Goal: Task Accomplishment & Management: Manage account settings

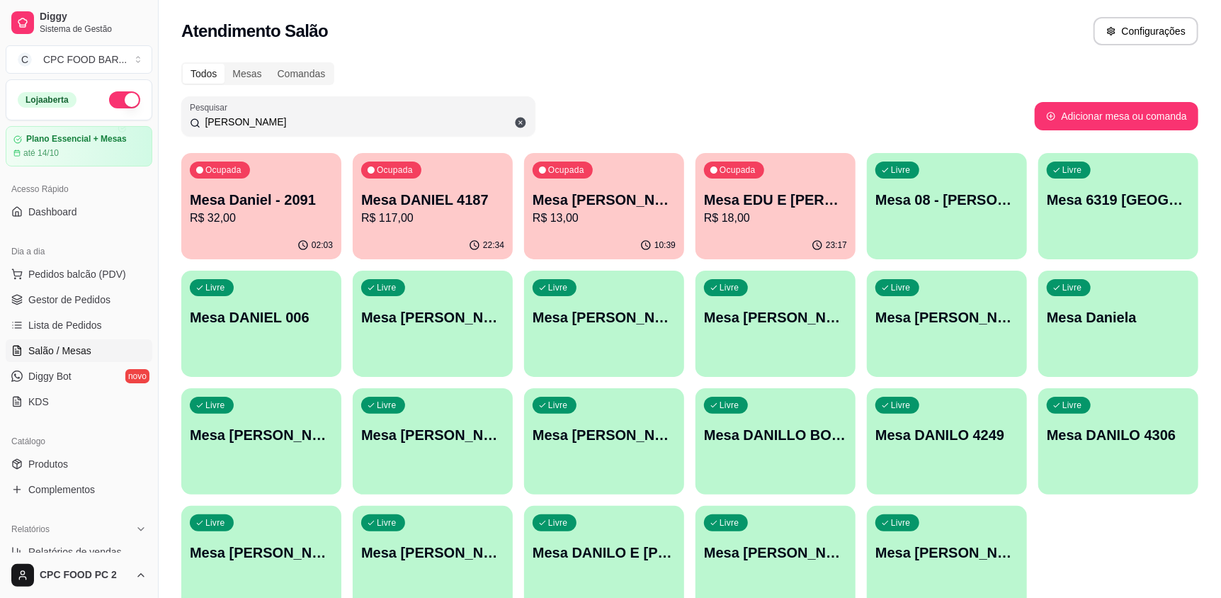
click at [233, 127] on input "[PERSON_NAME]" at bounding box center [363, 122] width 327 height 14
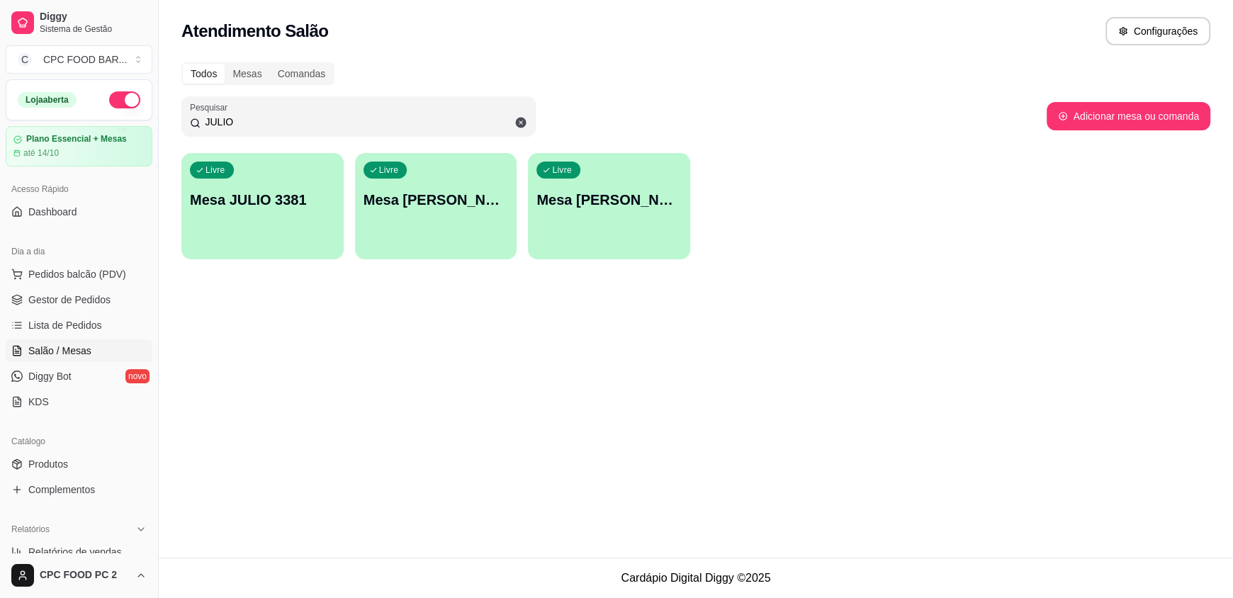
type input "JULIO"
click at [268, 232] on div "Livre Mesa JULIO 3381" at bounding box center [262, 197] width 162 height 89
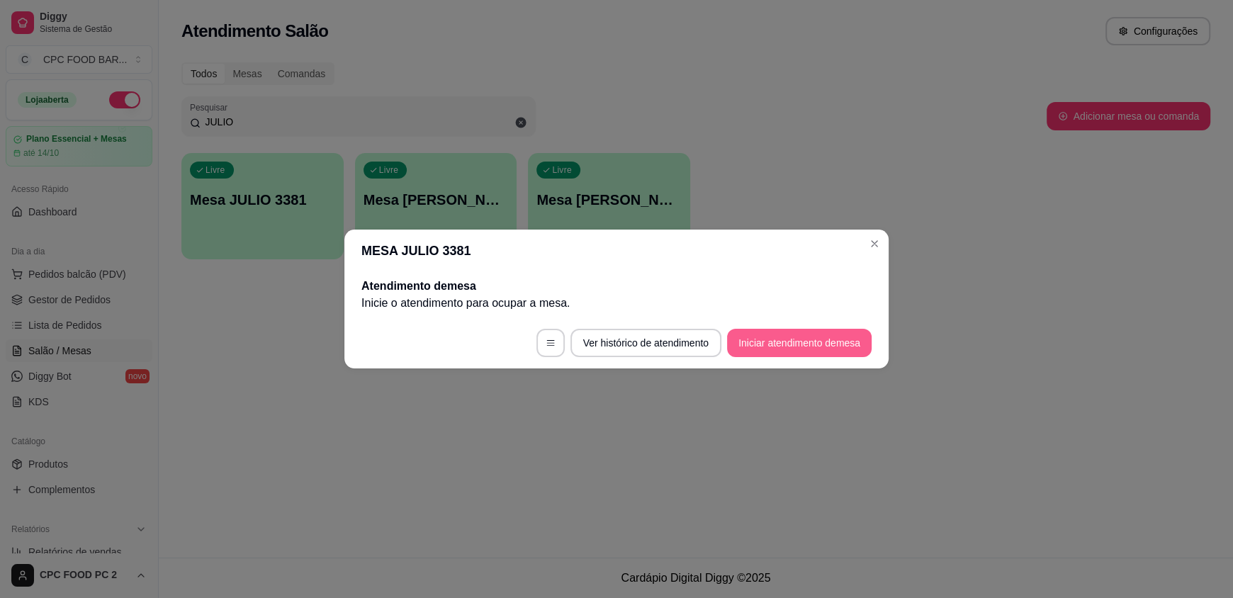
click at [764, 347] on button "Iniciar atendimento de mesa" at bounding box center [799, 343] width 145 height 28
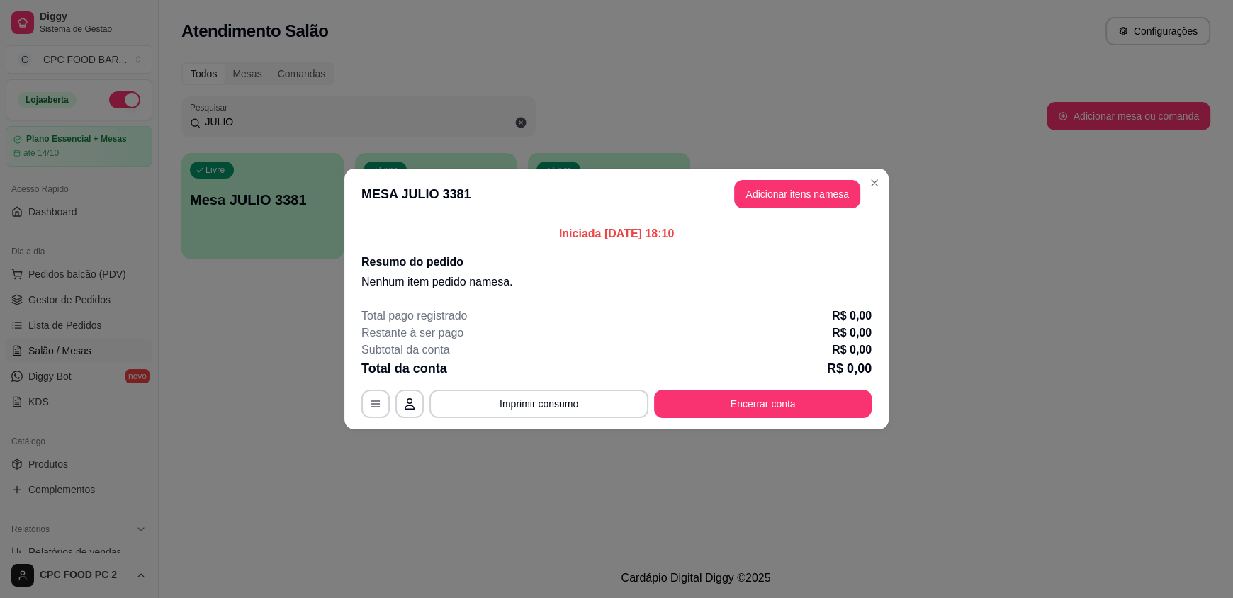
click at [817, 176] on header "MESA JULIO 3381 Adicionar itens na mesa" at bounding box center [616, 194] width 544 height 51
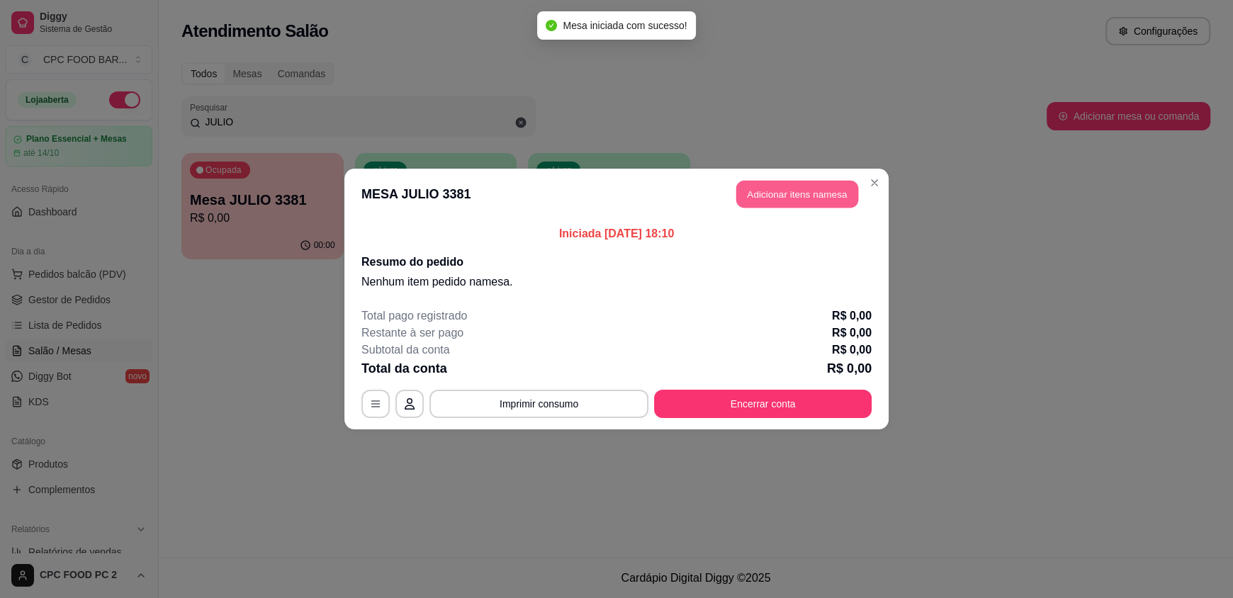
click at [819, 187] on button "Adicionar itens na mesa" at bounding box center [797, 195] width 122 height 28
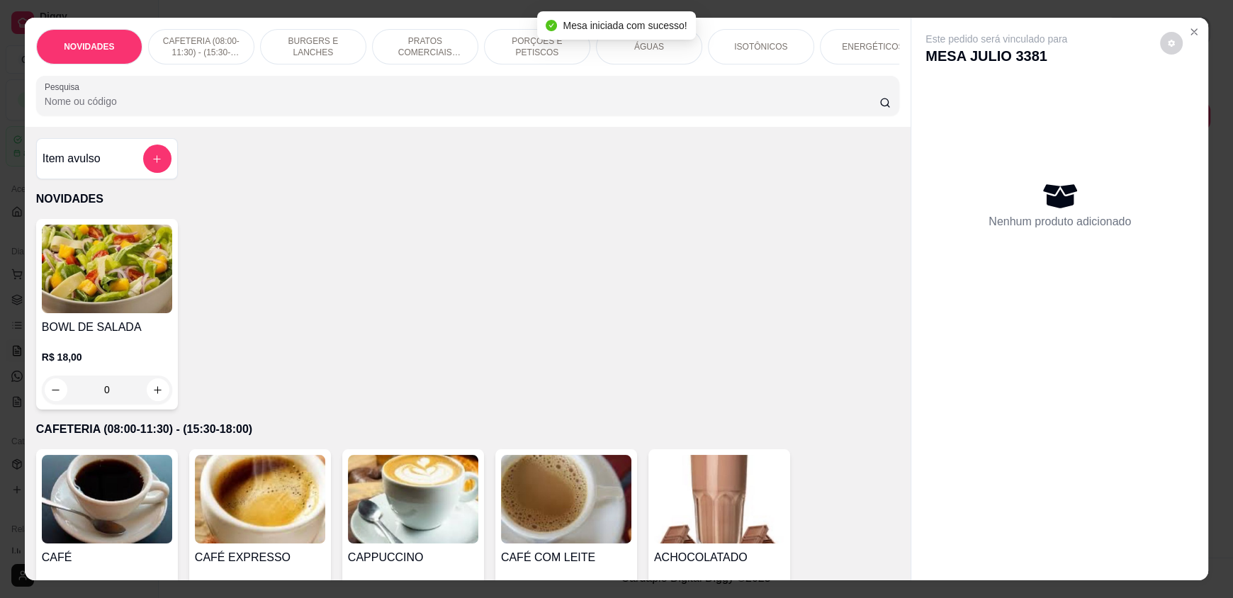
click at [216, 108] on input "Pesquisa" at bounding box center [462, 101] width 835 height 14
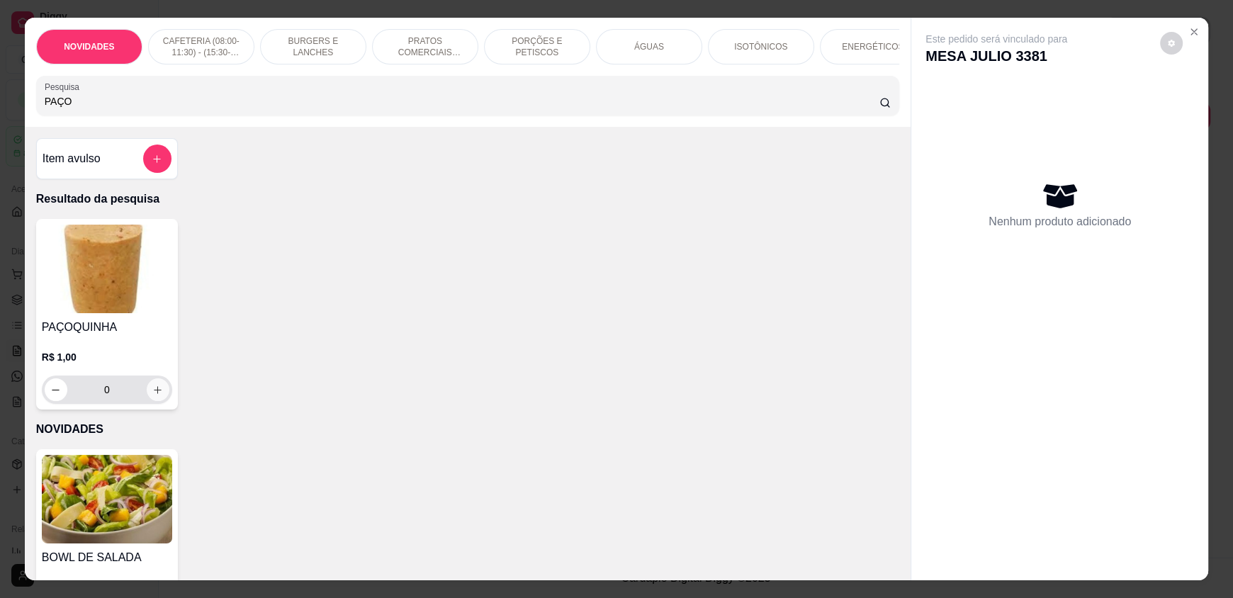
type input "PAÇO"
click at [152, 395] on icon "increase-product-quantity" at bounding box center [157, 390] width 11 height 11
type input "1"
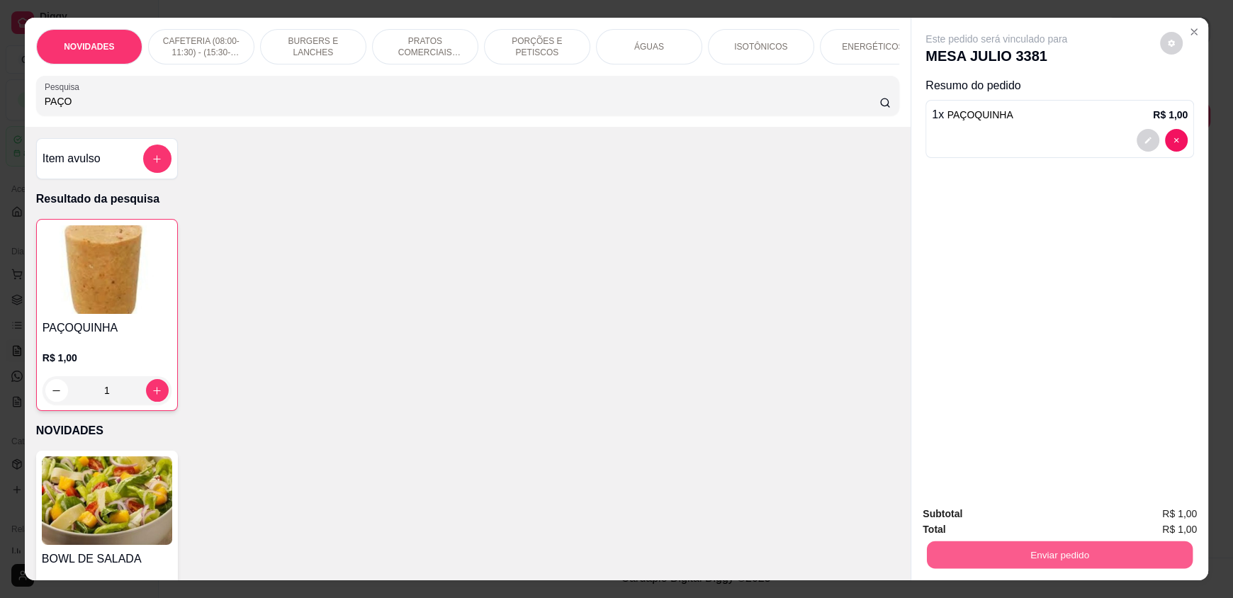
click at [1036, 558] on button "Enviar pedido" at bounding box center [1060, 554] width 266 height 28
click at [1156, 526] on button "Enviar pedido" at bounding box center [1159, 519] width 80 height 27
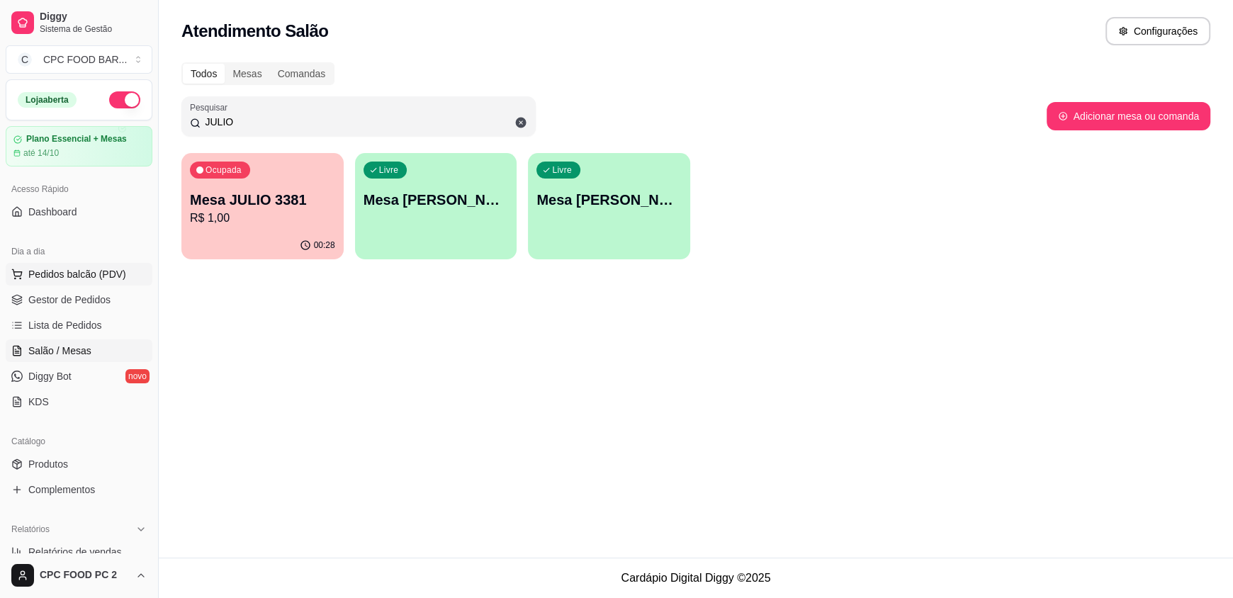
click at [75, 280] on span "Pedidos balcão (PDV)" at bounding box center [77, 274] width 98 height 14
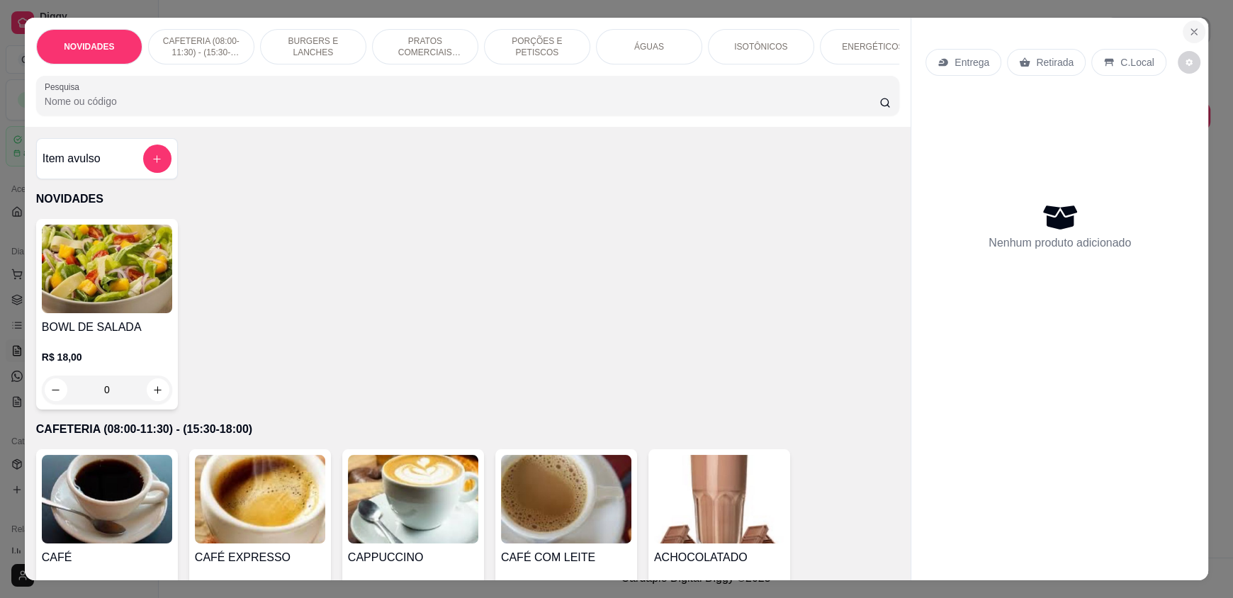
click at [1194, 35] on button "Close" at bounding box center [1193, 32] width 23 height 23
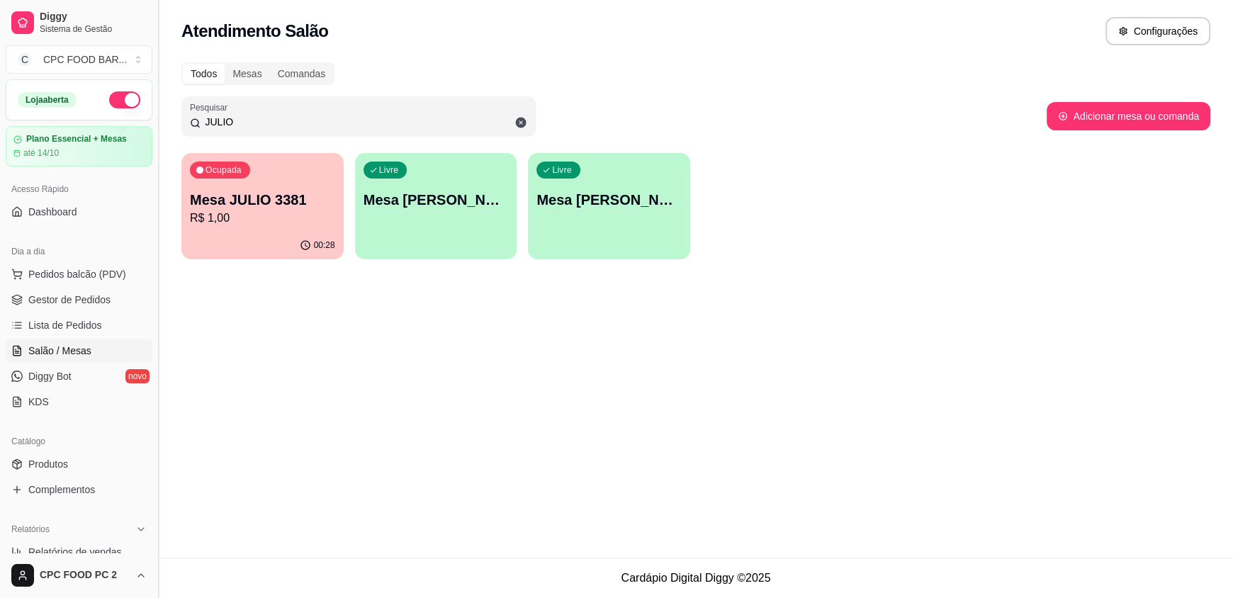
drag, startPoint x: 319, startPoint y: 118, endPoint x: 157, endPoint y: 116, distance: 162.9
click at [157, 118] on div "Diggy Sistema de Gestão C CPC FOOD BAR ... Loja aberta Plano Essencial + Mesas …" at bounding box center [616, 299] width 1233 height 598
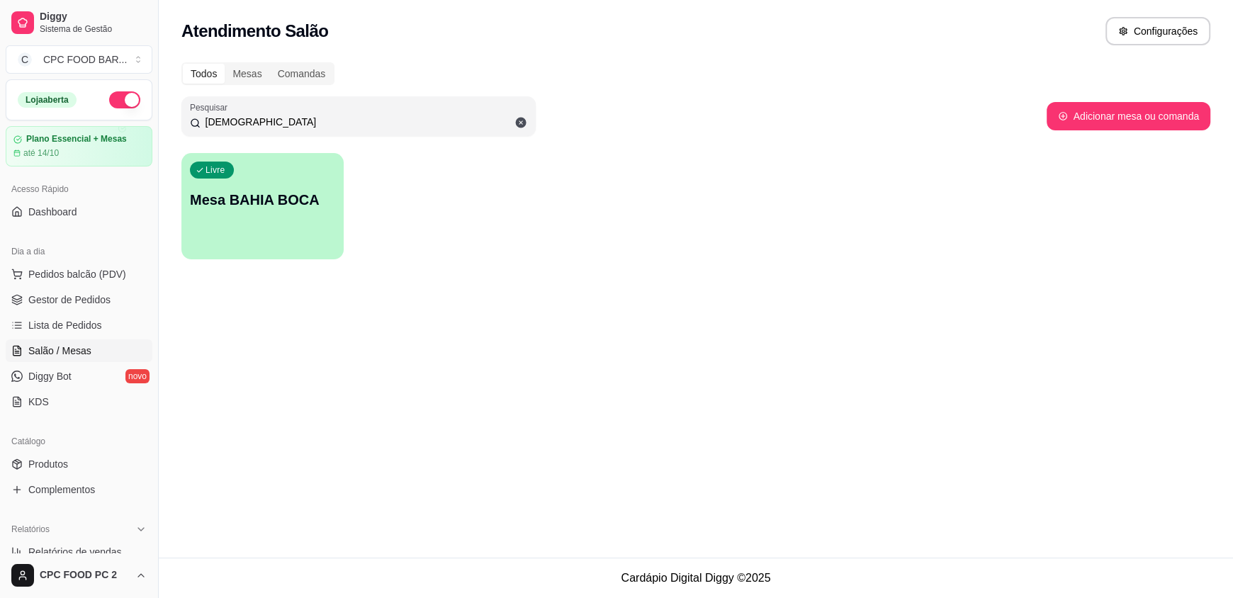
type input "[DEMOGRAPHIC_DATA]"
click at [251, 196] on p "Mesa BAHIA BOCA" at bounding box center [262, 200] width 141 height 19
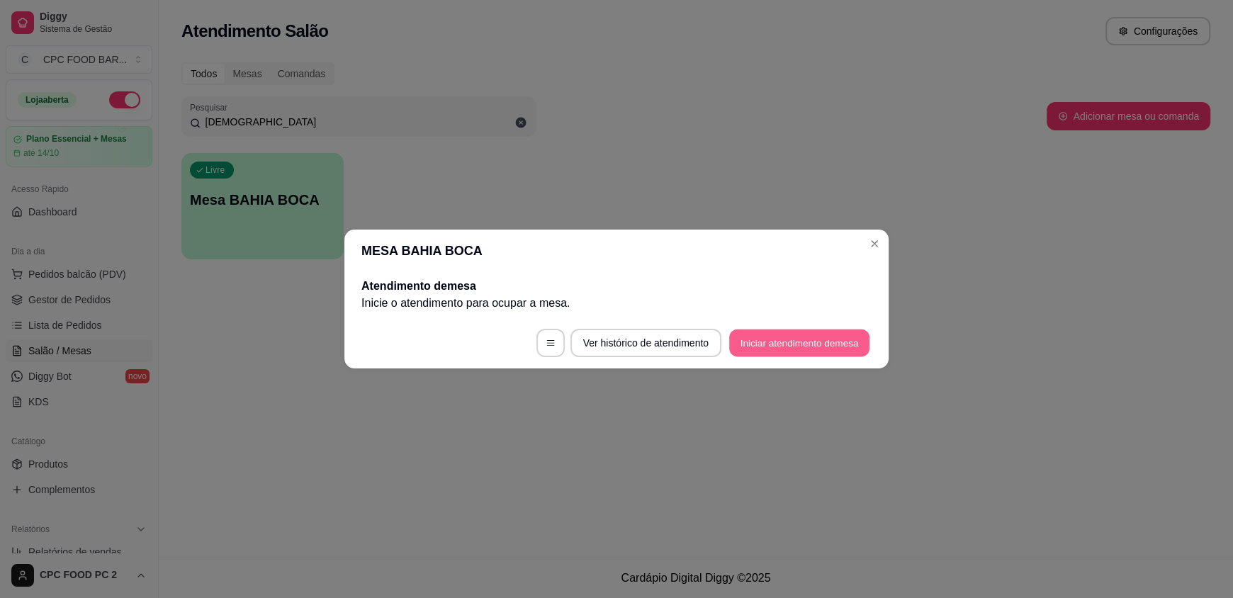
click at [783, 341] on button "Iniciar atendimento de mesa" at bounding box center [799, 343] width 140 height 28
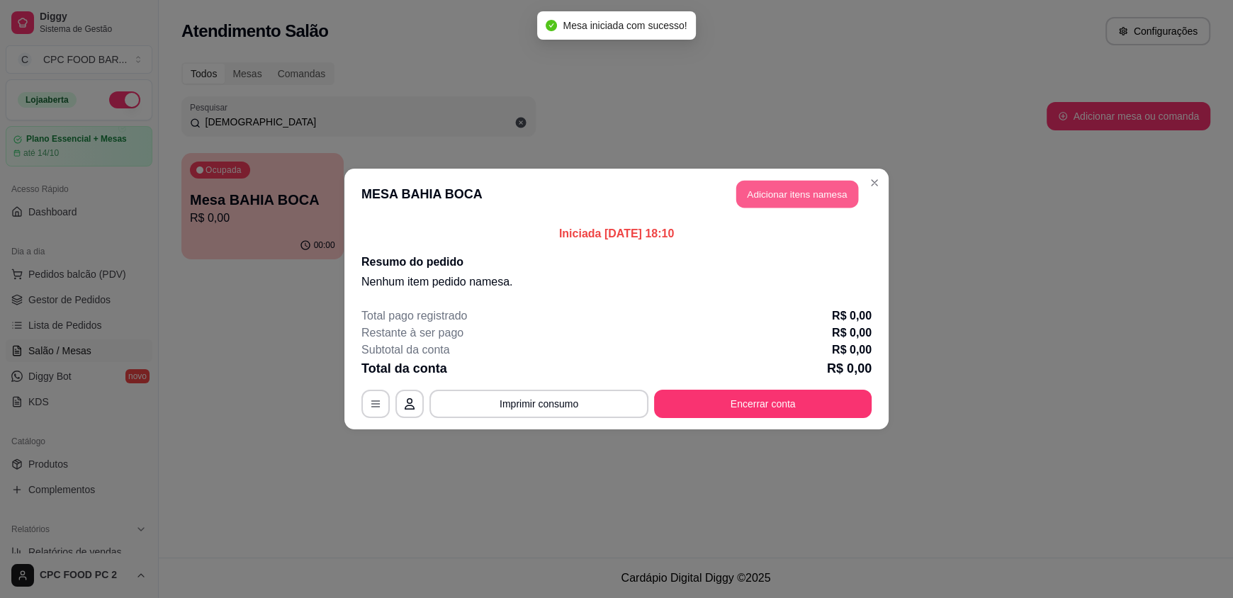
click at [795, 191] on button "Adicionar itens na mesa" at bounding box center [797, 195] width 122 height 28
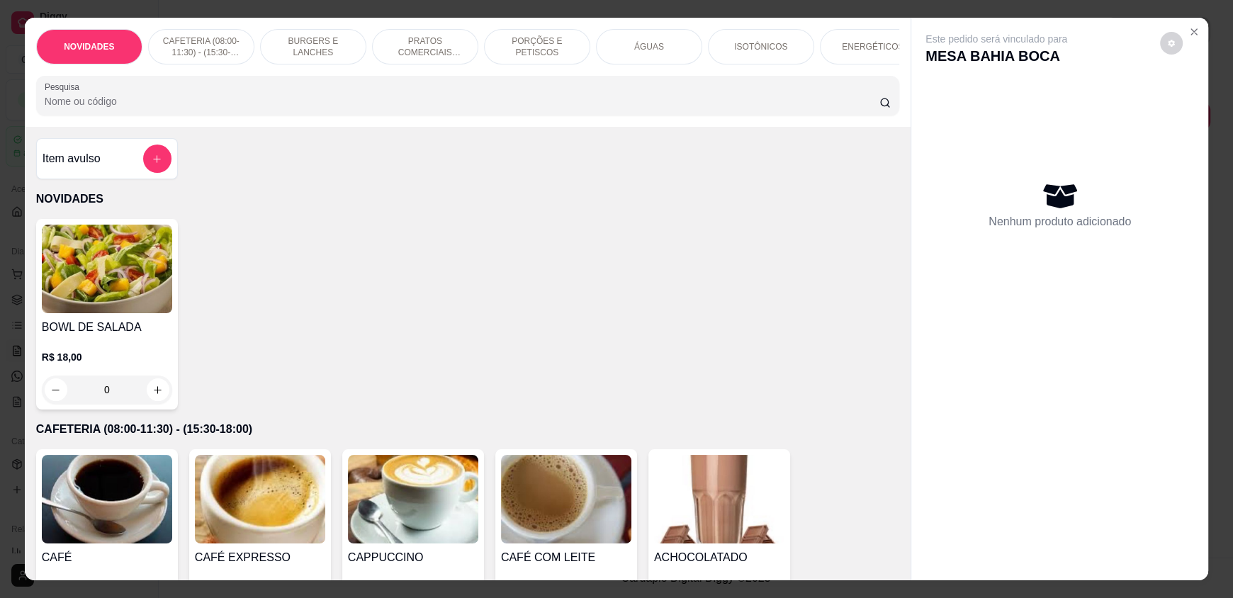
click at [592, 106] on input "Pesquisa" at bounding box center [462, 101] width 835 height 14
click at [629, 60] on div "ÁGUAS" at bounding box center [649, 46] width 106 height 35
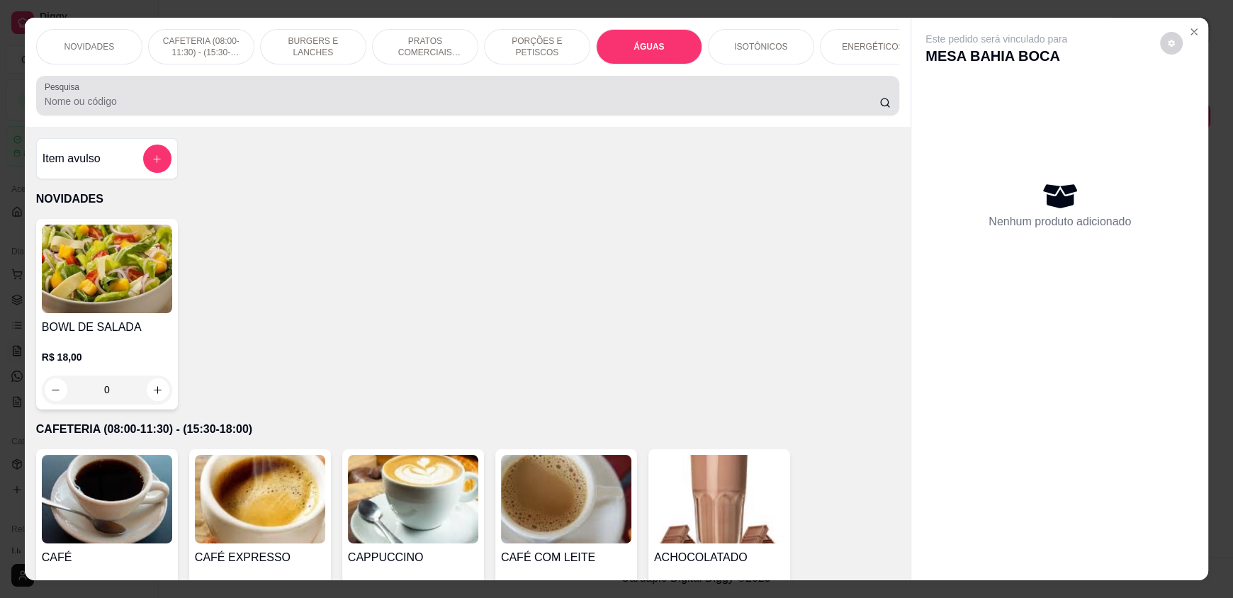
scroll to position [27, 0]
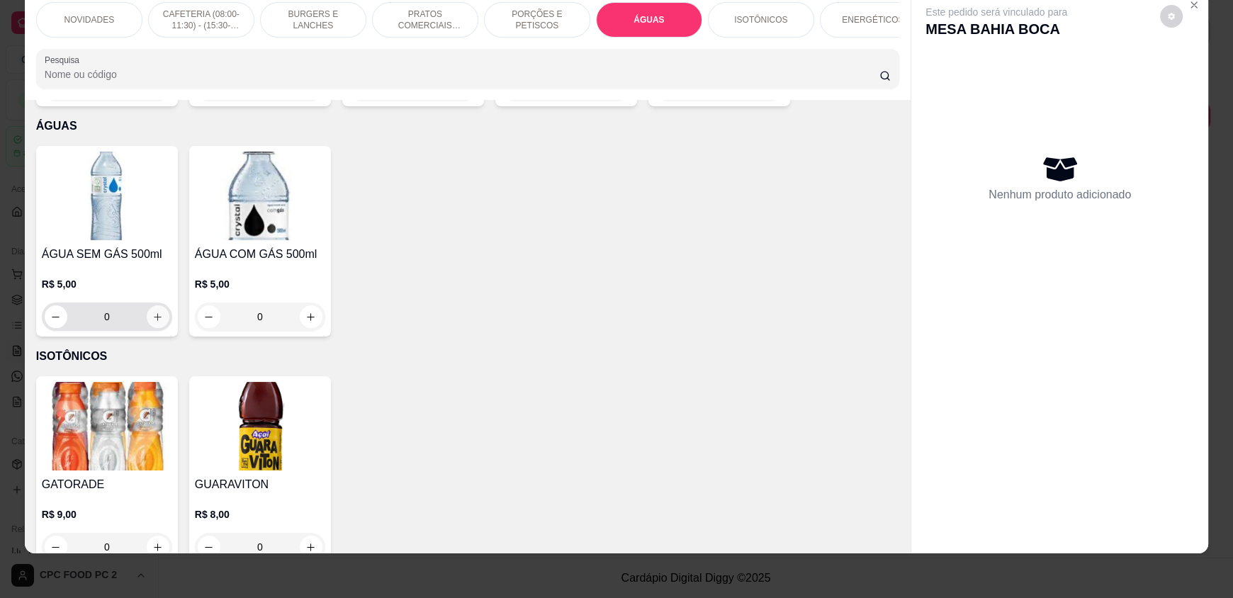
click at [152, 312] on icon "increase-product-quantity" at bounding box center [157, 317] width 11 height 11
type input "1"
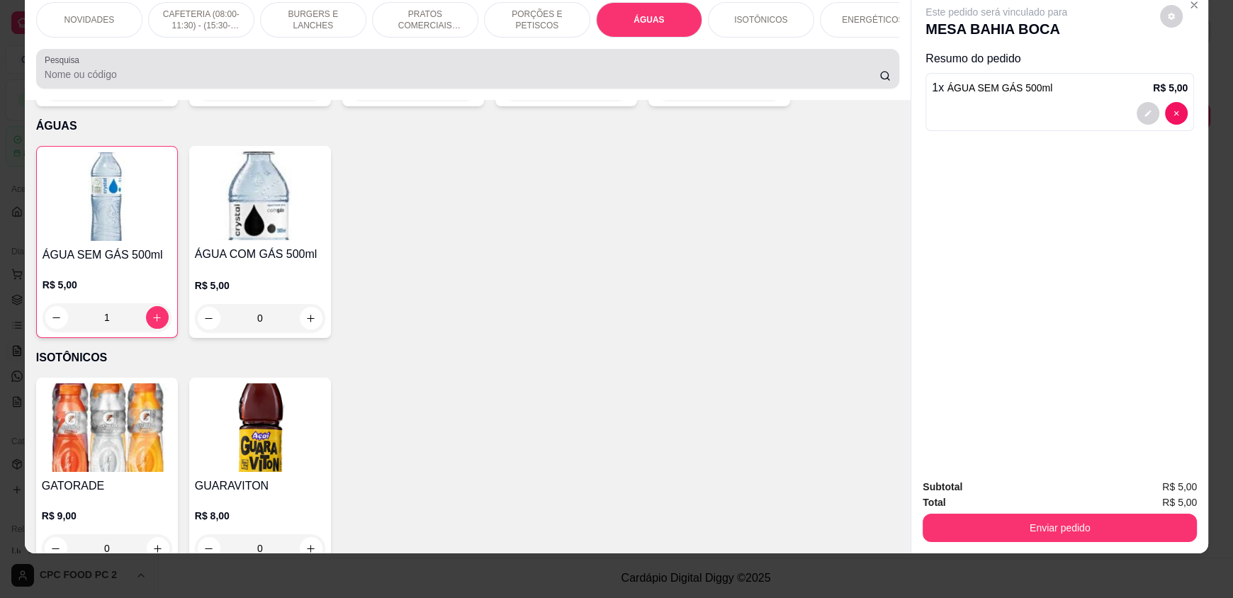
click at [81, 81] on input "Pesquisa" at bounding box center [462, 74] width 835 height 14
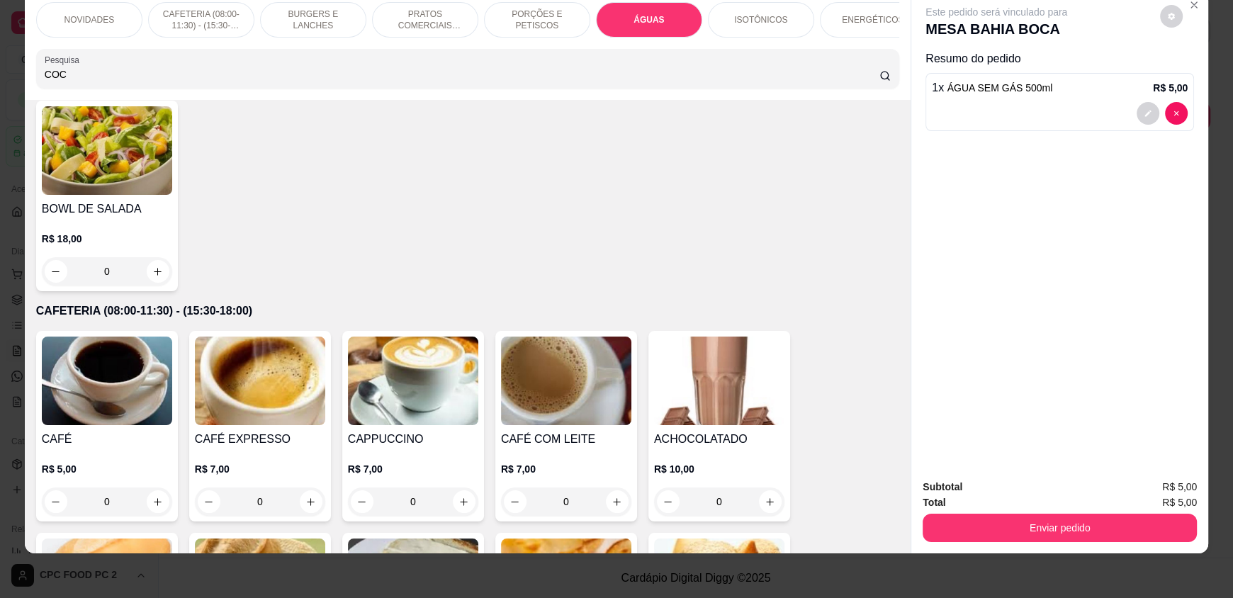
scroll to position [2504, 0]
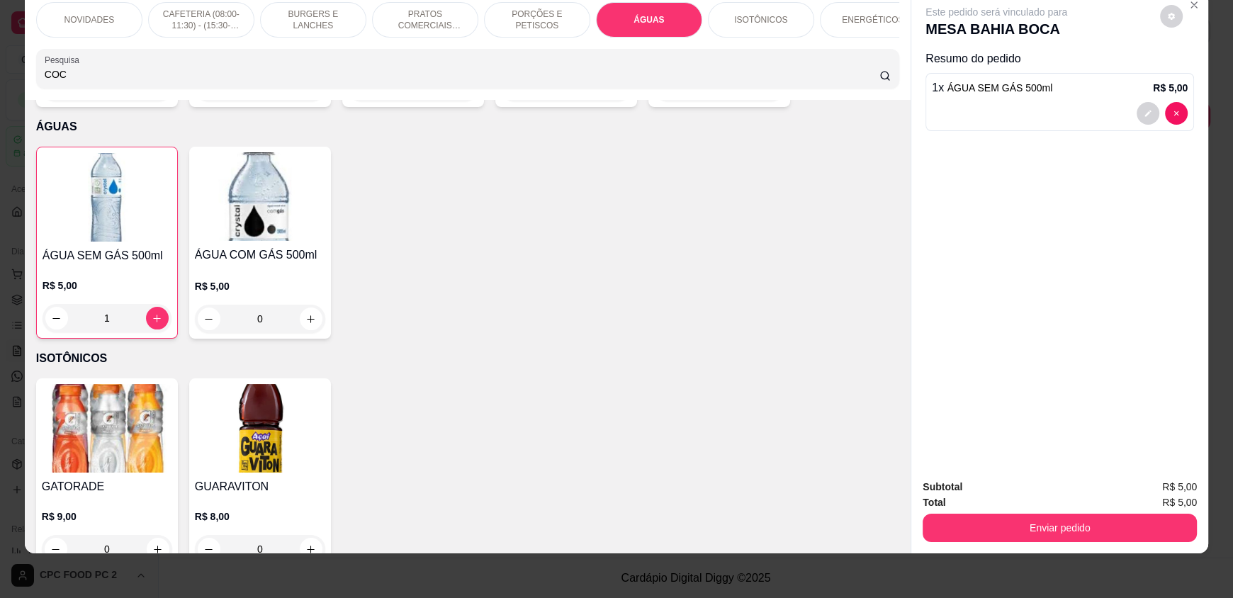
type input "COC"
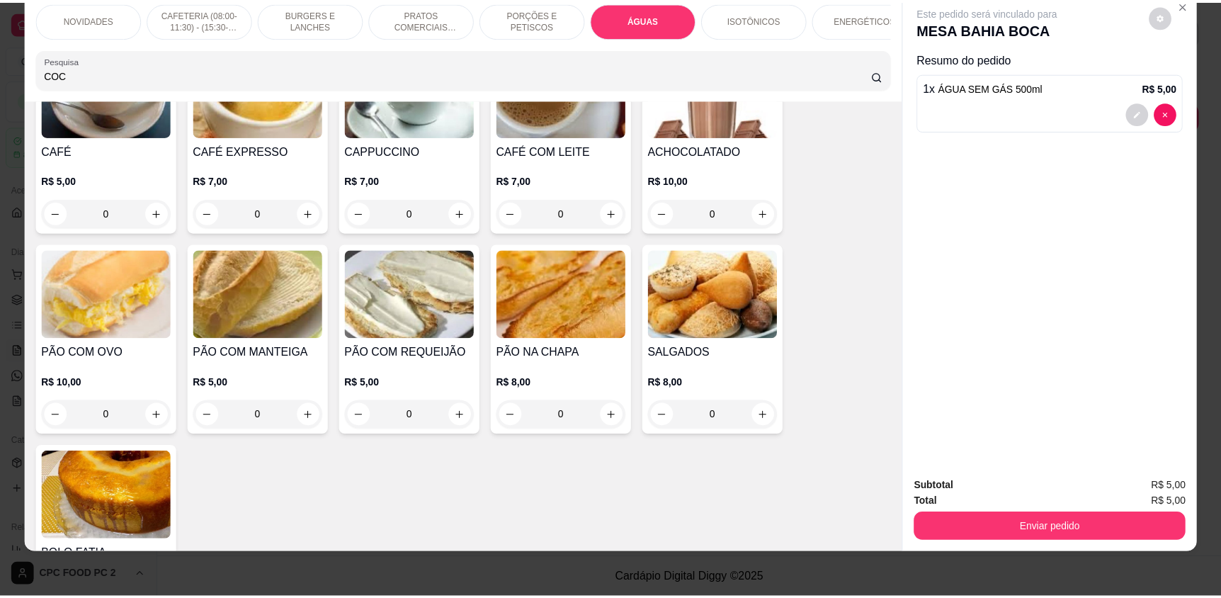
scroll to position [0, 0]
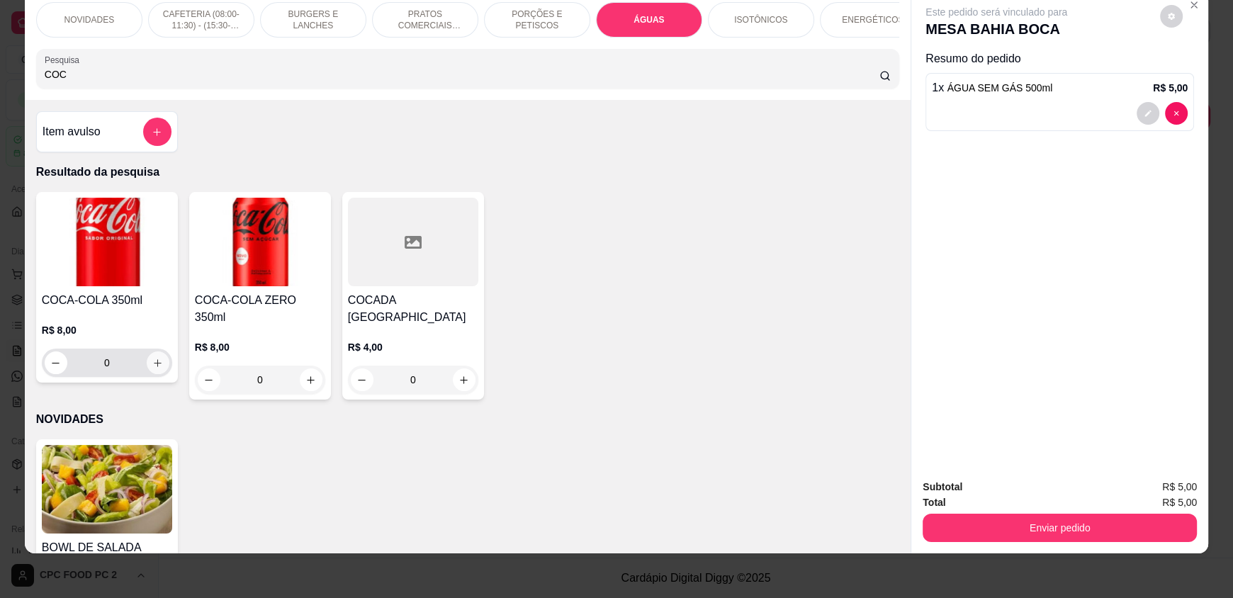
click at [156, 368] on icon "increase-product-quantity" at bounding box center [157, 363] width 11 height 11
type input "1"
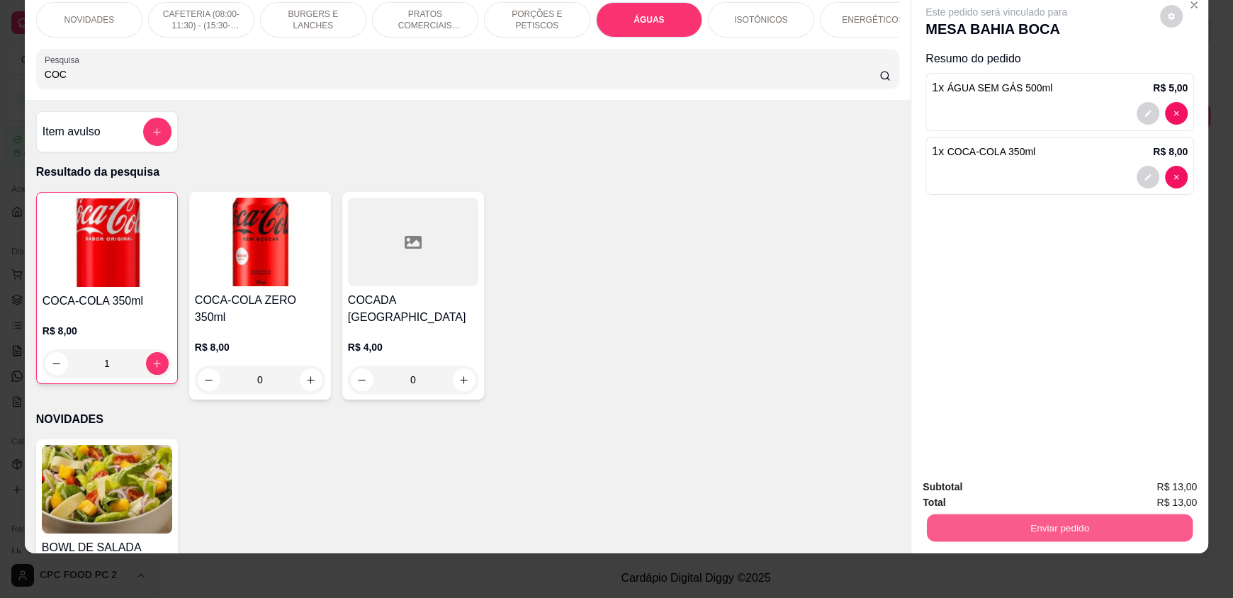
click at [1074, 521] on button "Enviar pedido" at bounding box center [1060, 528] width 266 height 28
click at [1148, 489] on button "Enviar pedido" at bounding box center [1159, 492] width 80 height 27
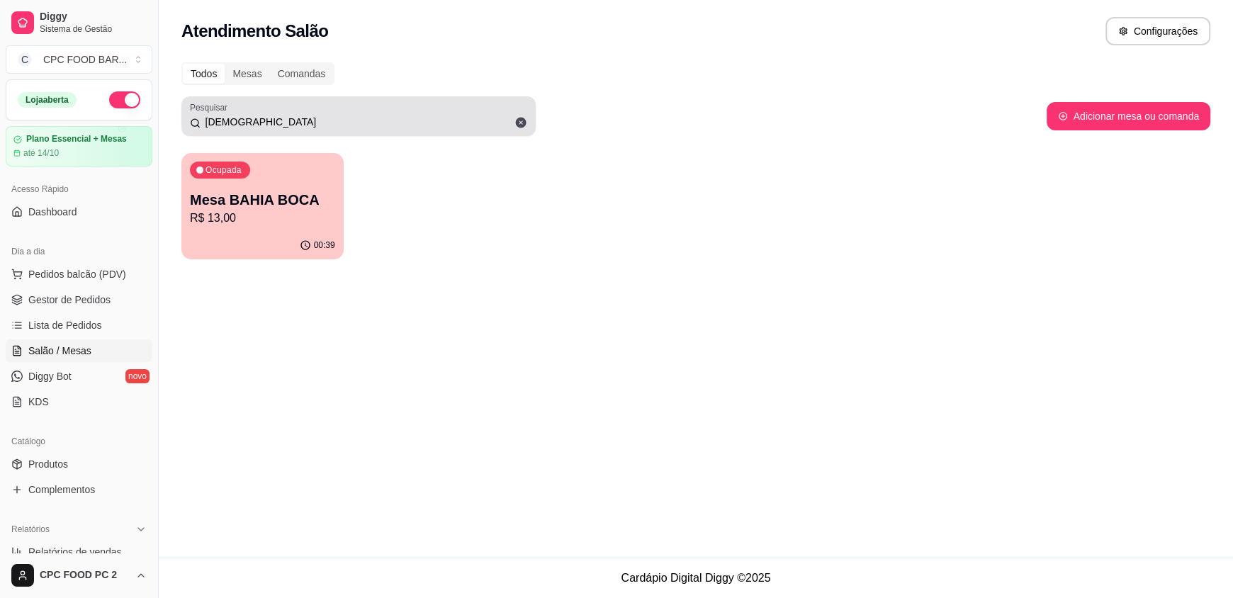
click at [251, 119] on input "[DEMOGRAPHIC_DATA]" at bounding box center [363, 122] width 327 height 14
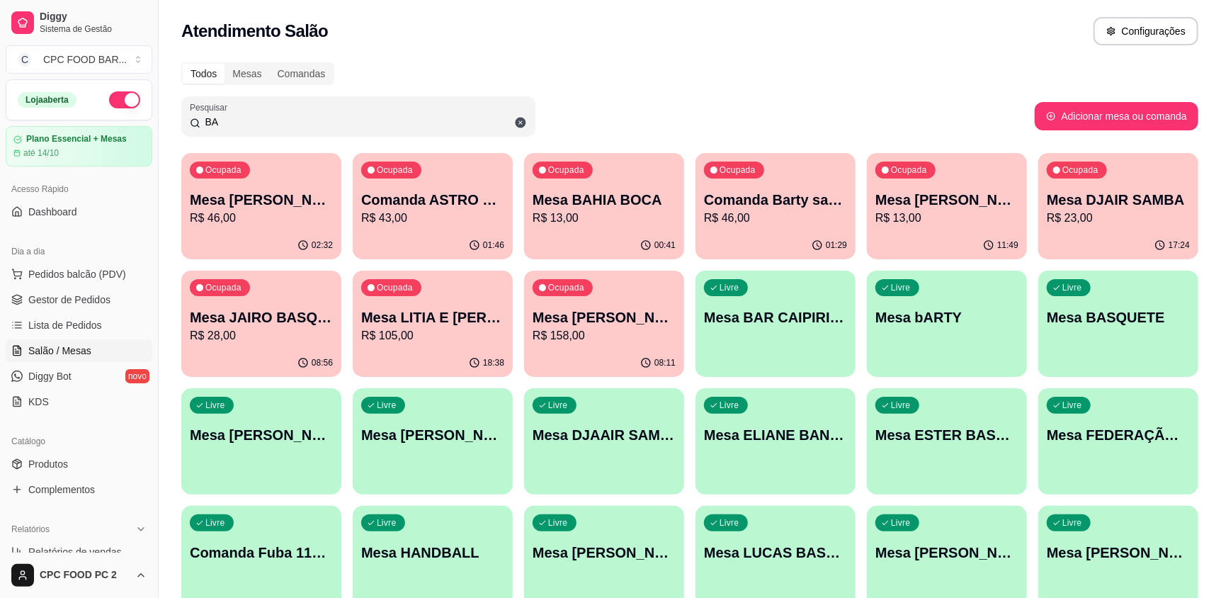
type input "B"
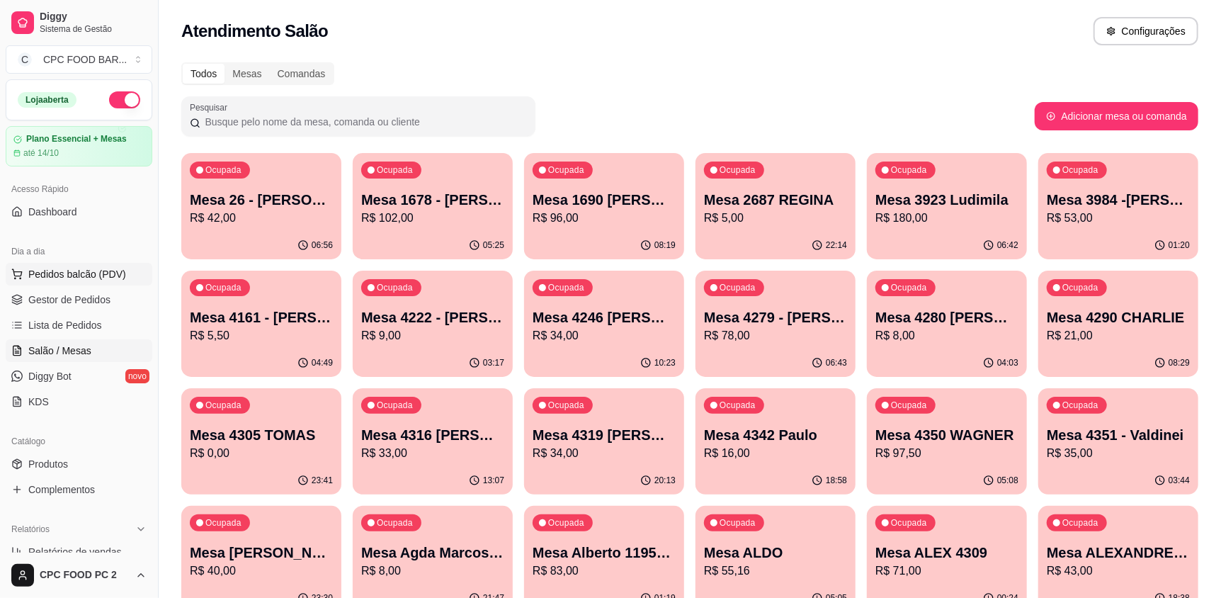
click at [44, 279] on span "Pedidos balcão (PDV)" at bounding box center [77, 274] width 98 height 14
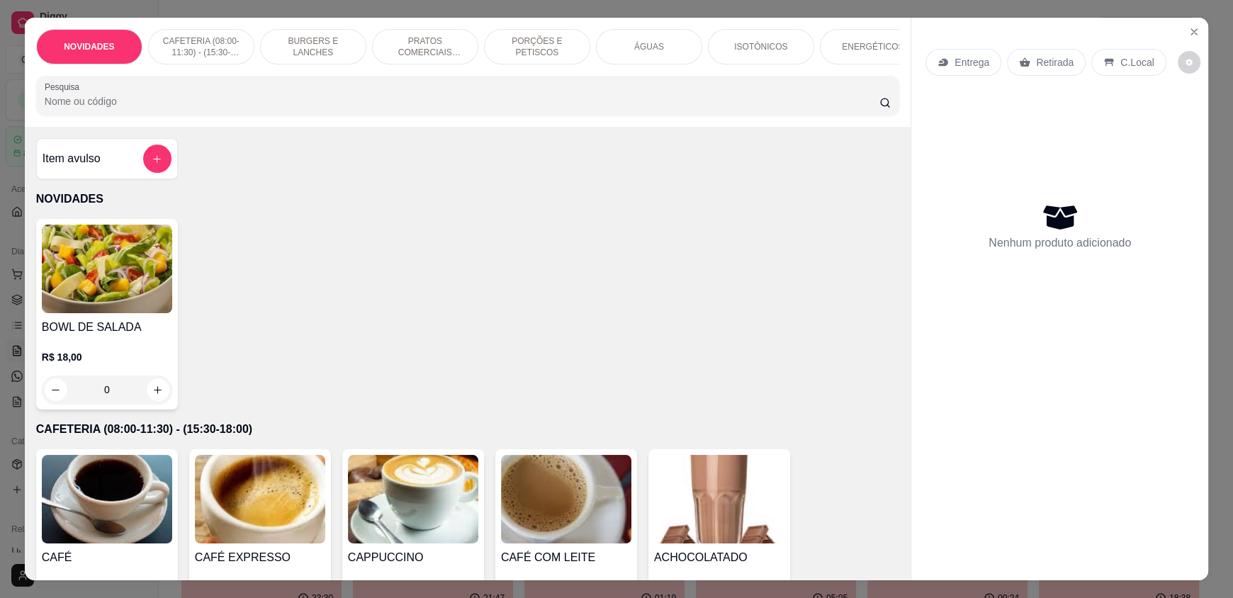
click at [222, 108] on input "Pesquisa" at bounding box center [462, 101] width 835 height 14
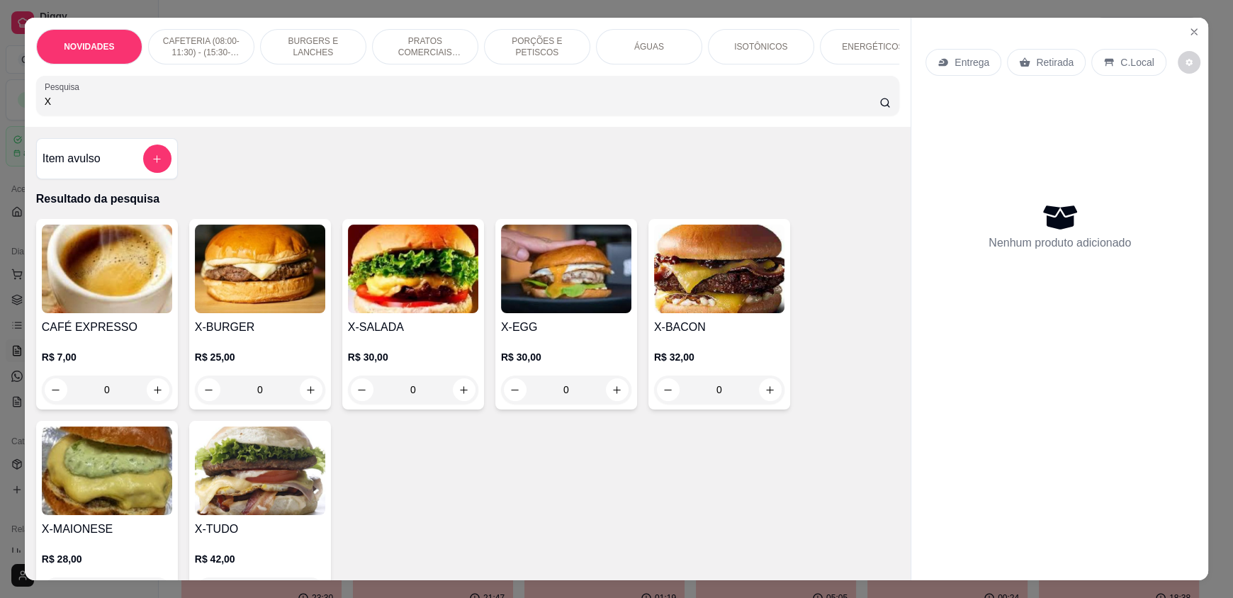
type input "X"
click at [764, 397] on div "0" at bounding box center [719, 389] width 130 height 28
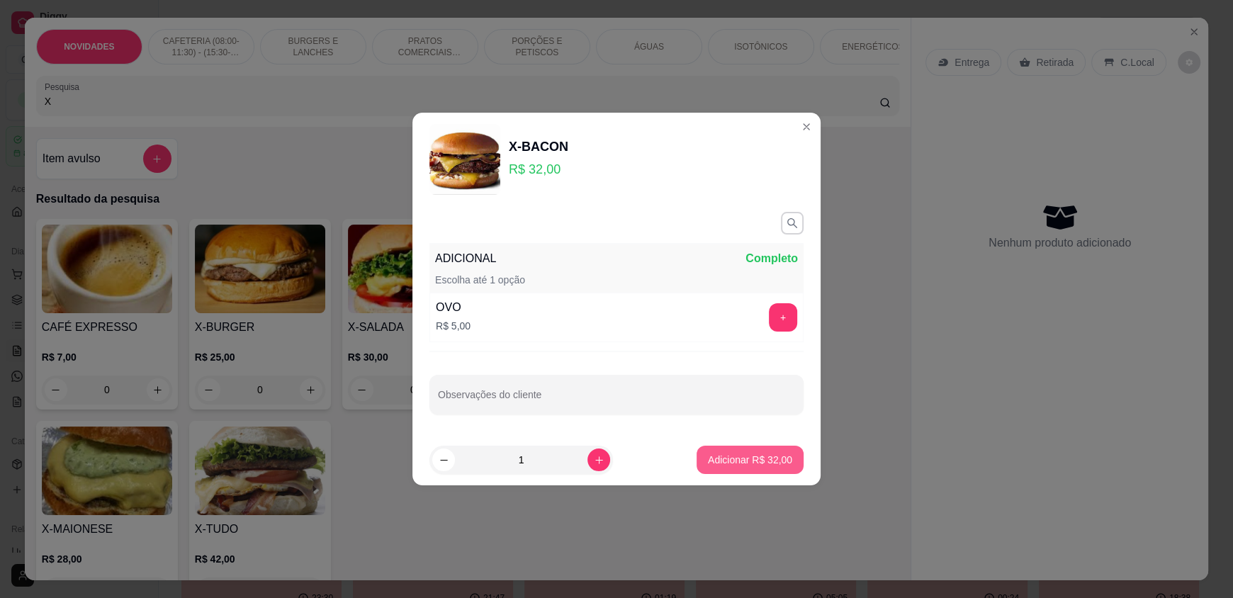
click at [747, 461] on p "Adicionar R$ 32,00" at bounding box center [750, 460] width 84 height 14
type input "1"
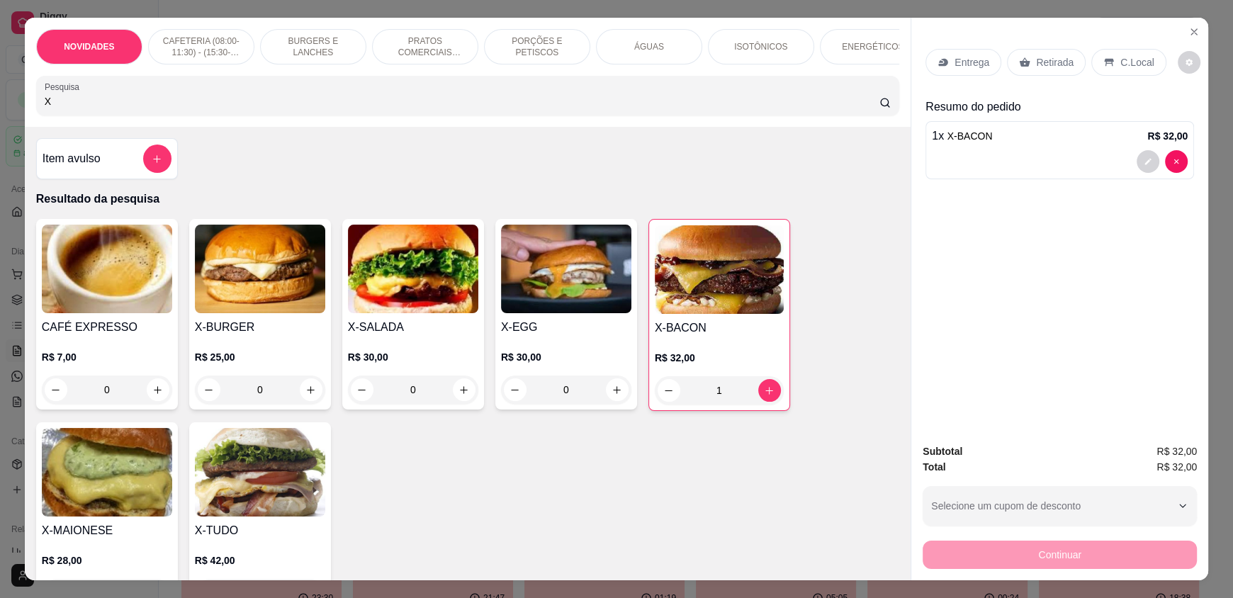
drag, startPoint x: 109, startPoint y: 110, endPoint x: 0, endPoint y: 116, distance: 109.3
click at [0, 116] on div "NOVIDADES CAFETERIA (08:00-11:30) - (15:30-18:00) BURGERS E LANCHES PRATOS COME…" at bounding box center [616, 299] width 1233 height 598
type input "L"
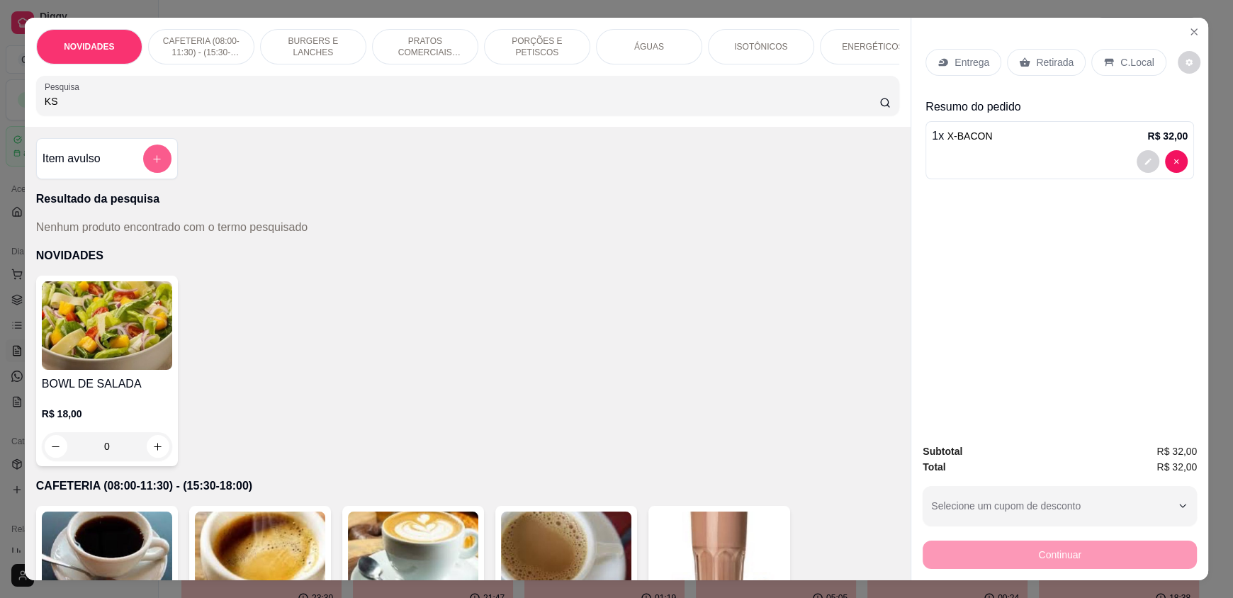
type input "KS"
click at [156, 164] on icon "add-separate-item" at bounding box center [157, 159] width 11 height 11
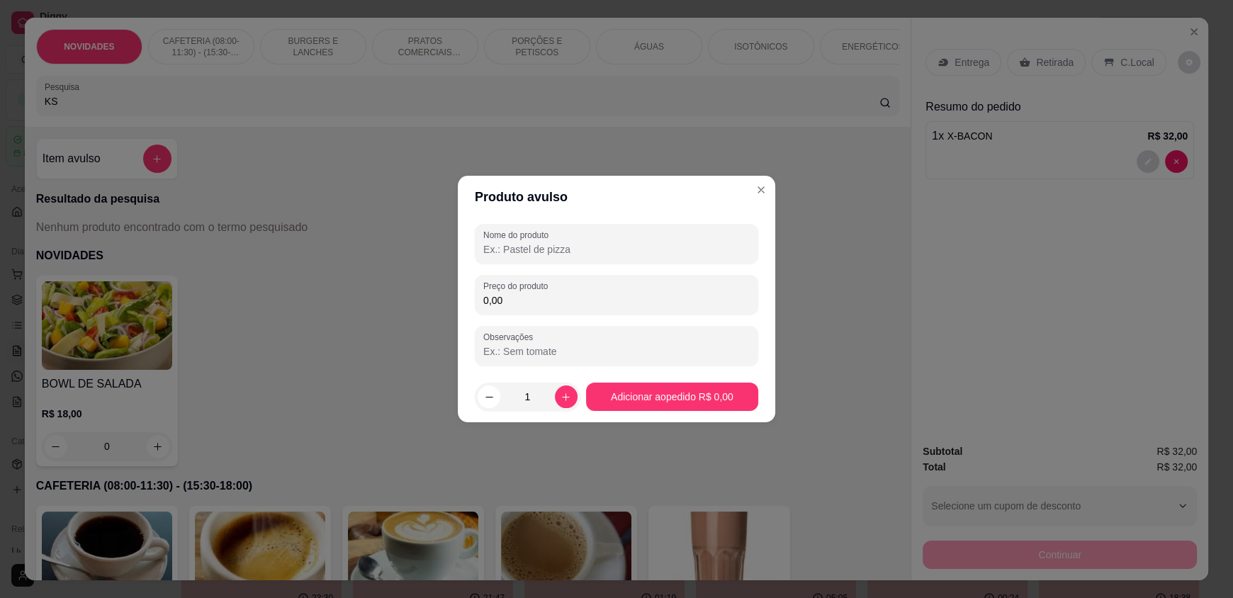
click at [576, 247] on input "Nome do produto" at bounding box center [616, 249] width 266 height 14
type input "COCA KS"
type input "7,00"
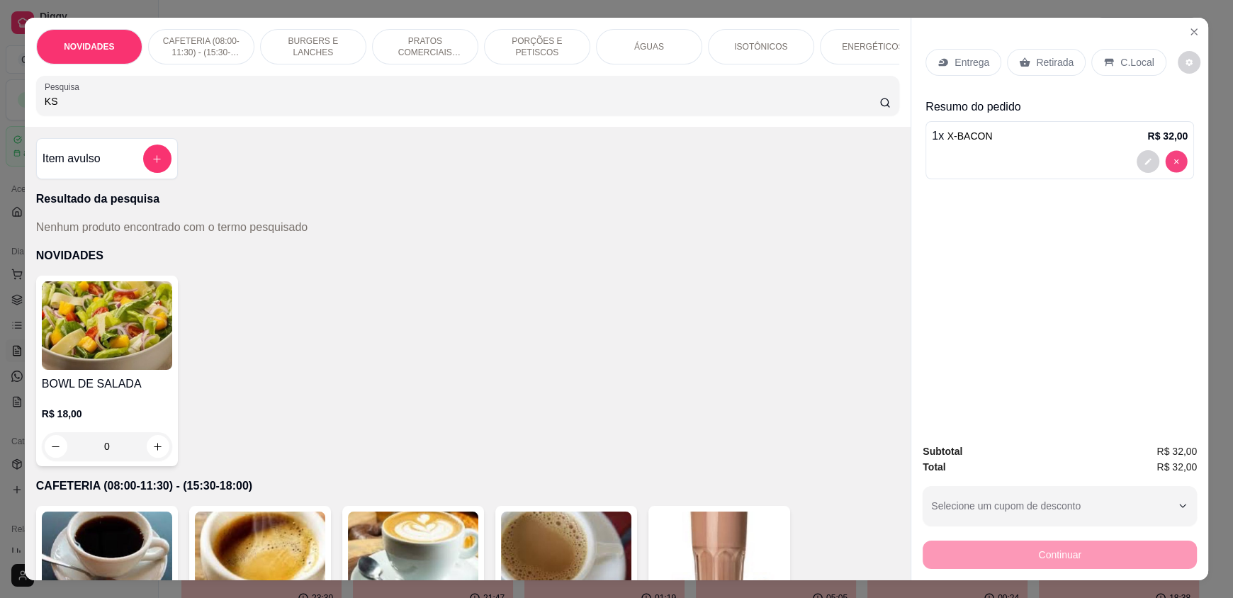
type input "0"
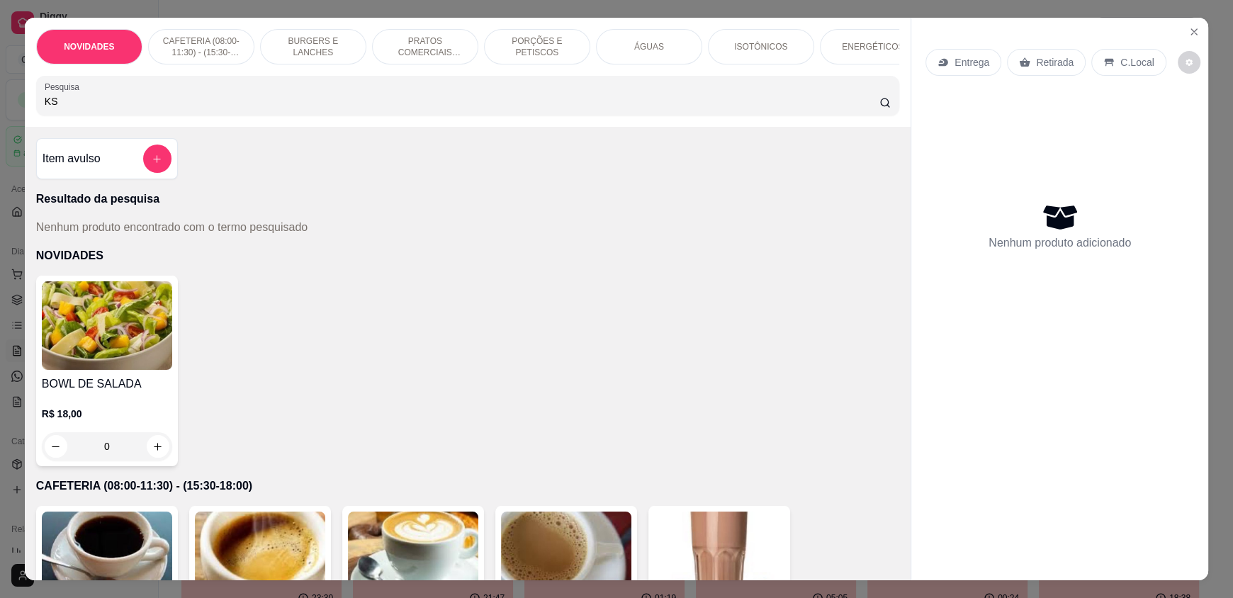
click at [1198, 11] on div "NOVIDADES CAFETERIA (08:00-11:30) - (15:30-18:00) BURGERS E LANCHES PRATOS COME…" at bounding box center [616, 299] width 1233 height 598
click at [1188, 32] on icon "Close" at bounding box center [1193, 31] width 11 height 11
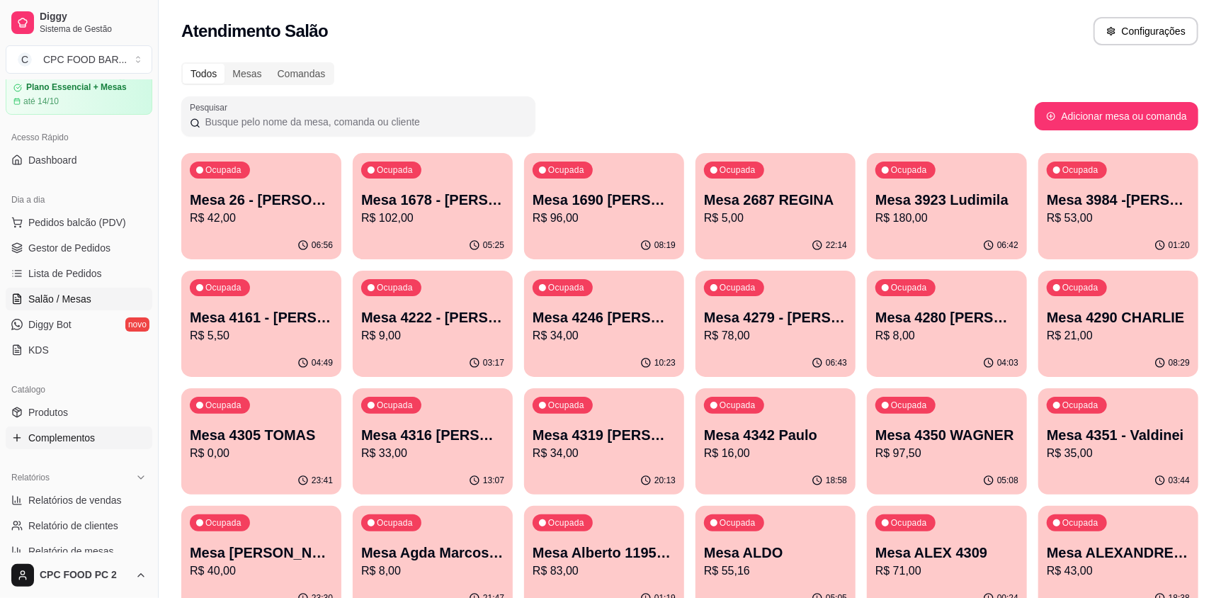
scroll to position [142, 0]
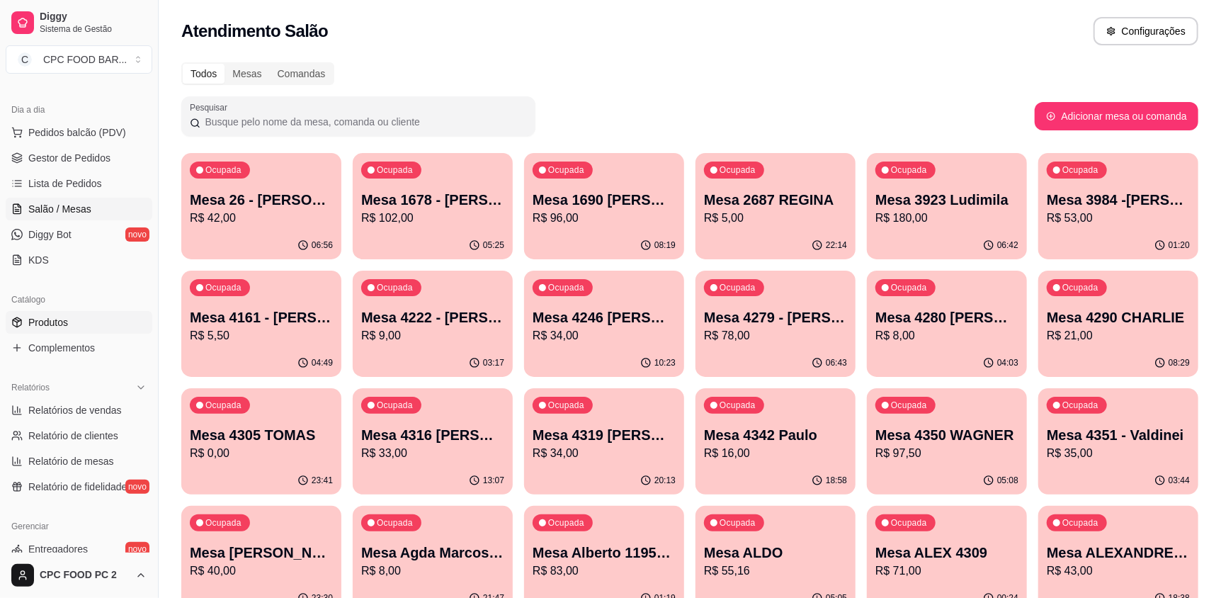
click at [62, 325] on span "Produtos" at bounding box center [48, 322] width 40 height 14
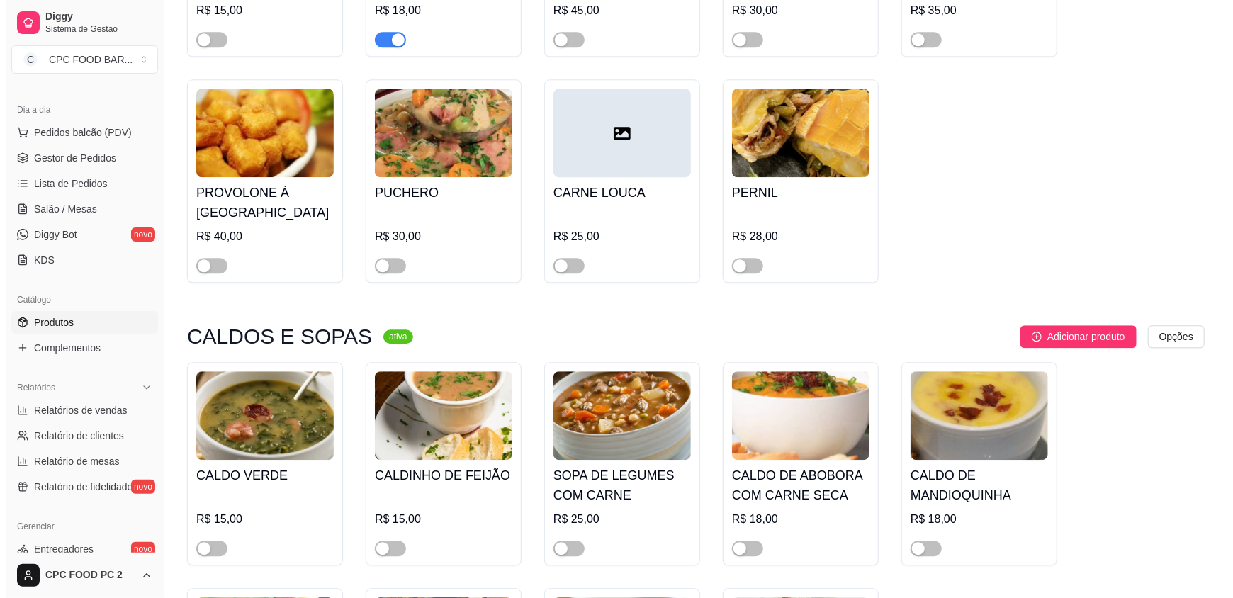
scroll to position [1912, 0]
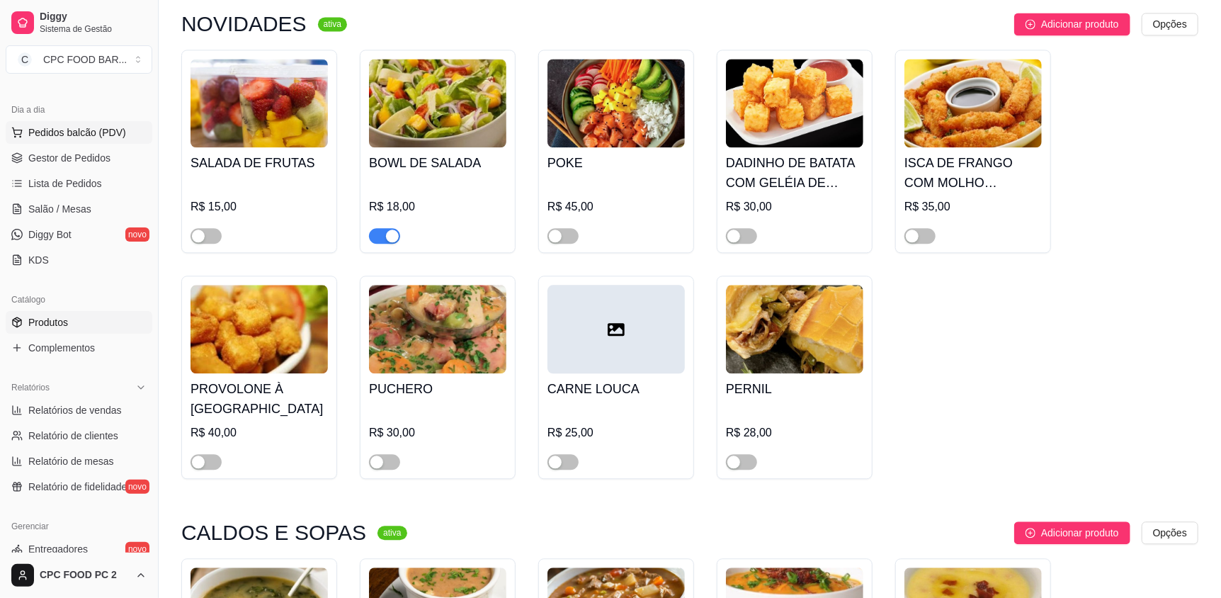
click at [63, 128] on span "Pedidos balcão (PDV)" at bounding box center [77, 132] width 98 height 14
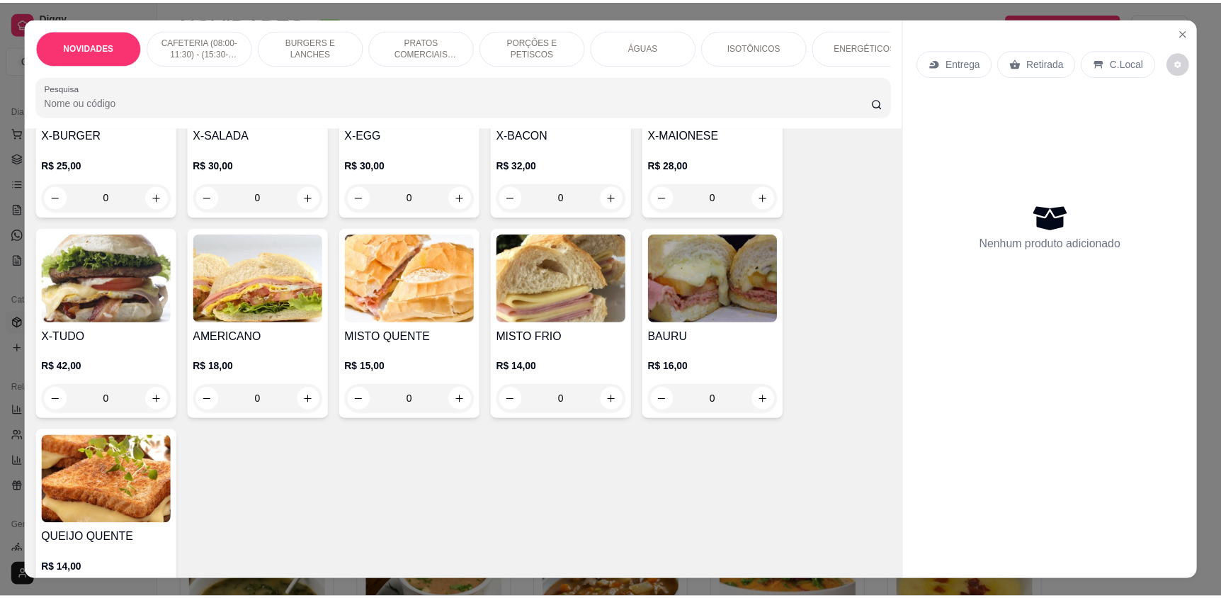
scroll to position [920, 0]
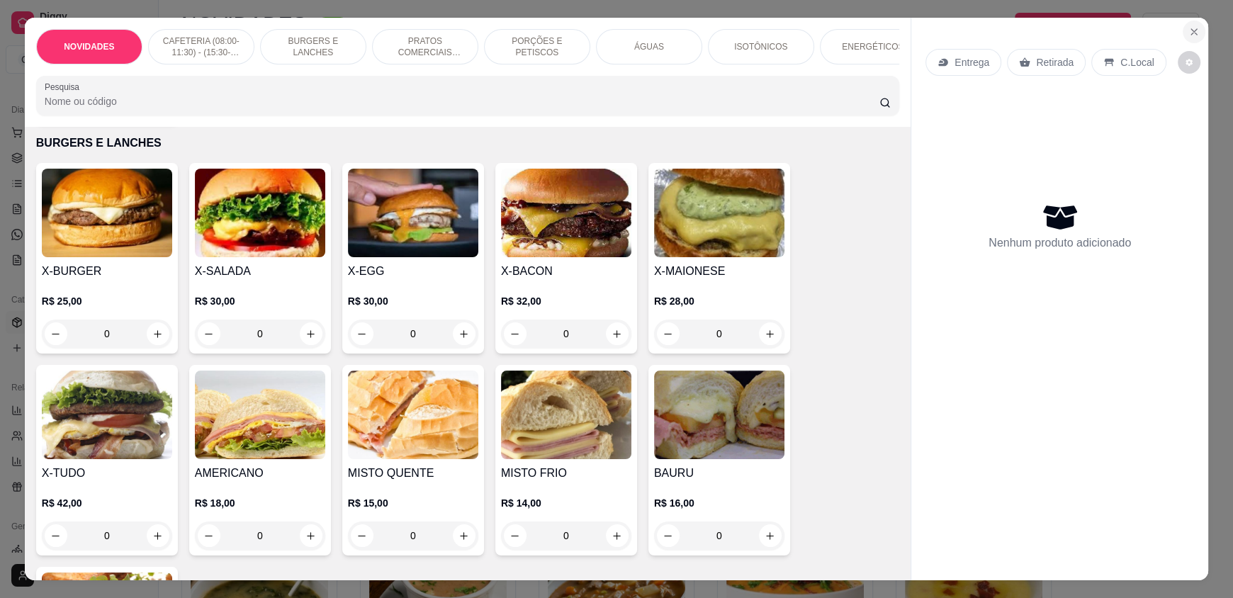
click at [1196, 32] on button "Close" at bounding box center [1193, 32] width 23 height 23
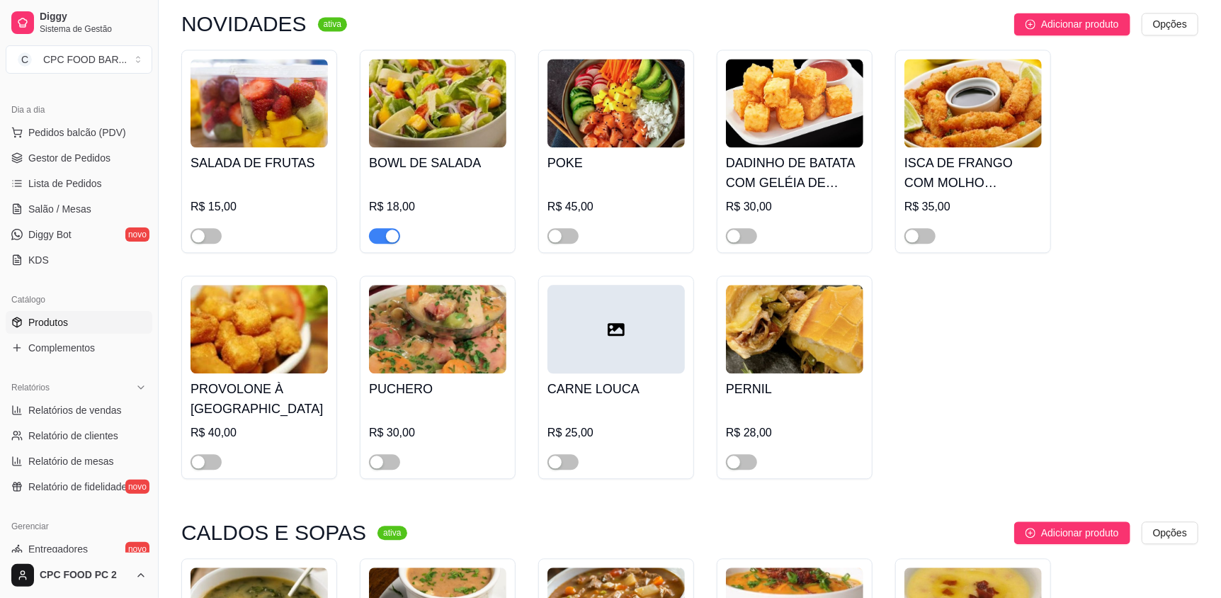
scroll to position [1842, 0]
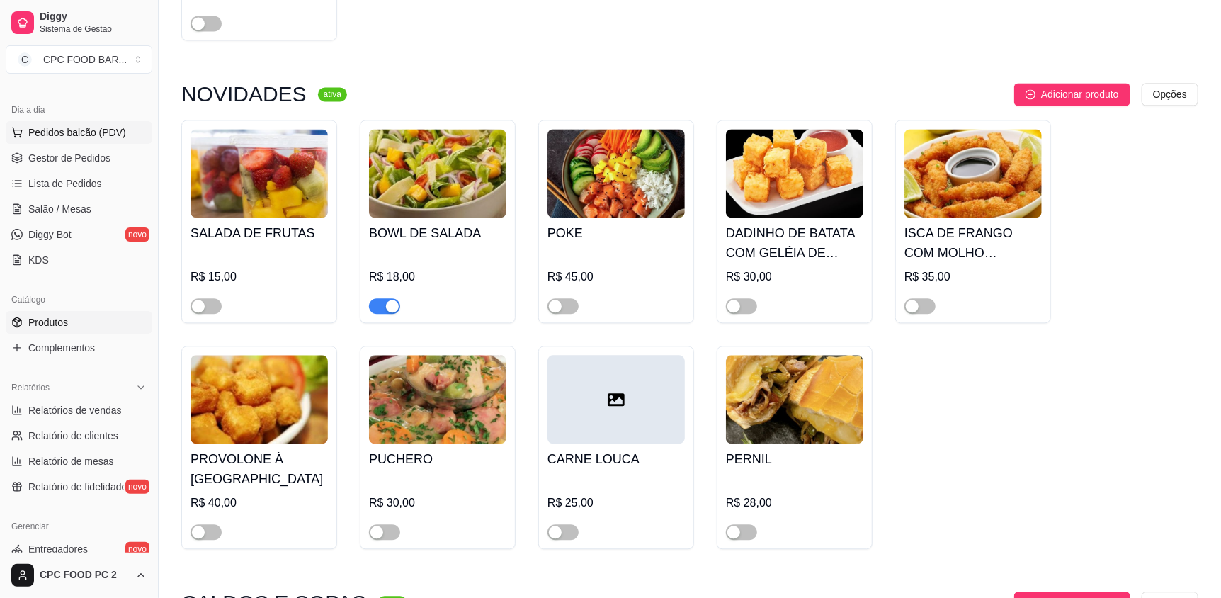
click at [67, 134] on span "Pedidos balcão (PDV)" at bounding box center [77, 132] width 98 height 14
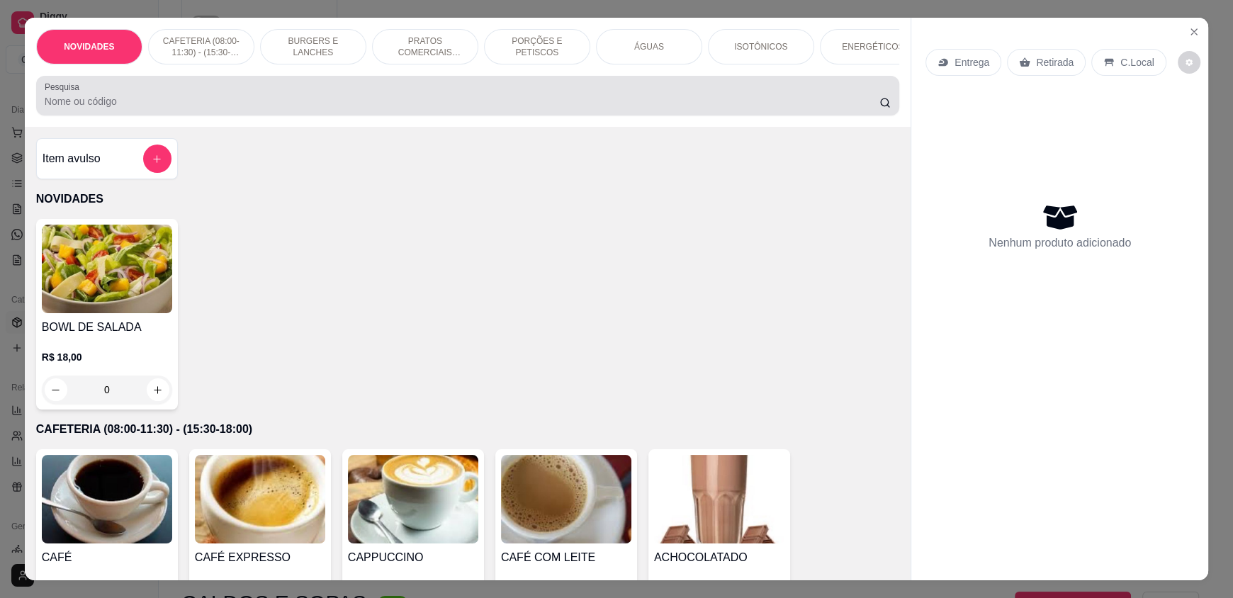
click at [360, 108] on input "Pesquisa" at bounding box center [462, 101] width 835 height 14
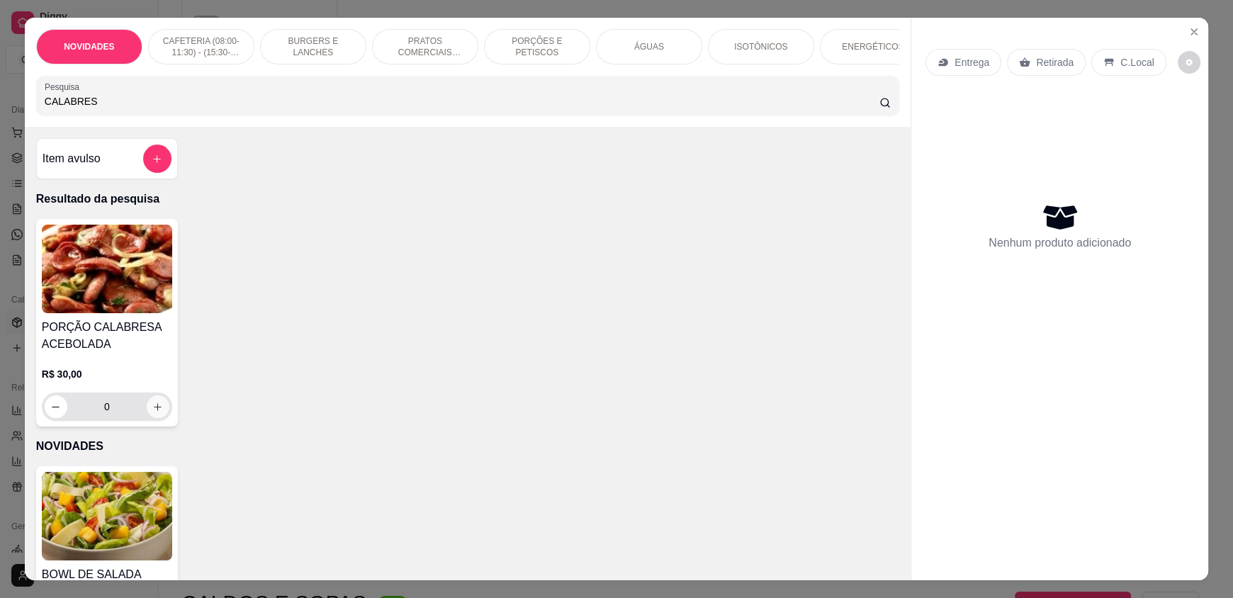
type input "CALABRES"
click at [154, 410] on icon "increase-product-quantity" at bounding box center [157, 406] width 7 height 7
type input "1"
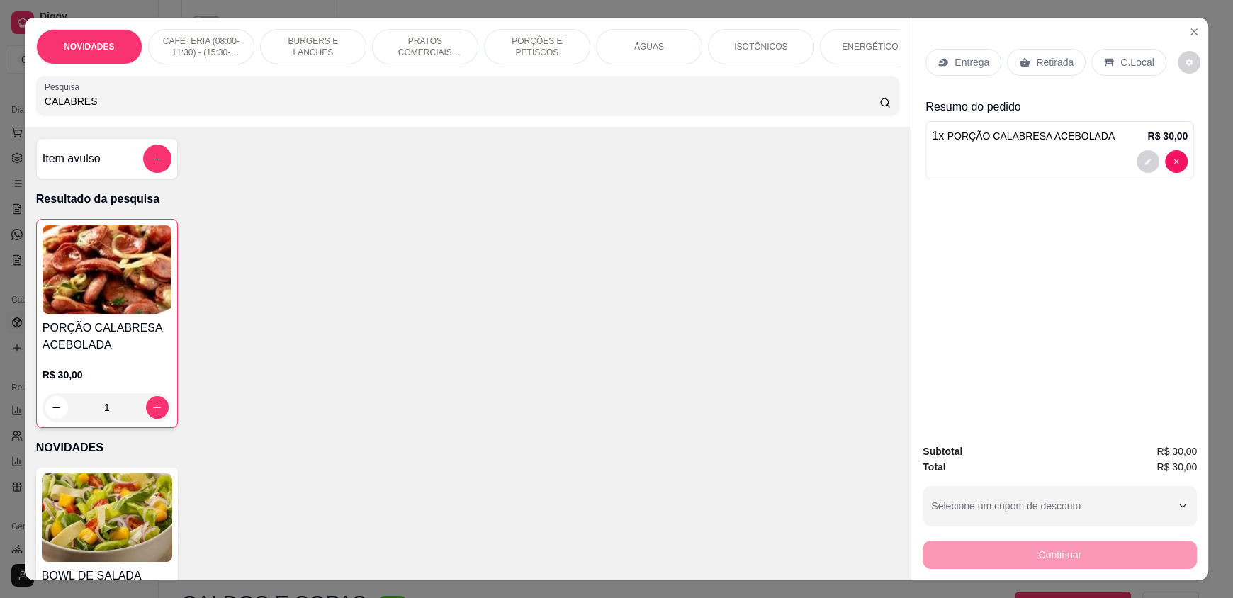
click at [565, 115] on div "Pesquisa CALABRES" at bounding box center [467, 96] width 863 height 40
click at [152, 164] on icon "add-separate-item" at bounding box center [157, 159] width 11 height 11
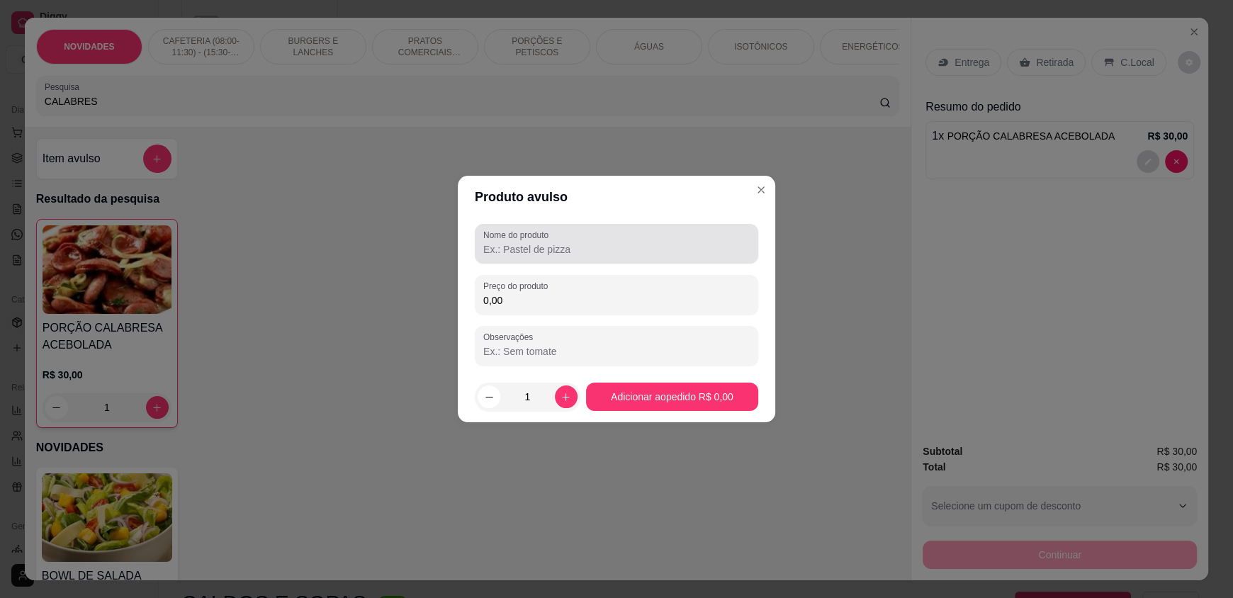
click at [555, 252] on input "Nome do produto" at bounding box center [616, 249] width 266 height 14
type input "COCA KS"
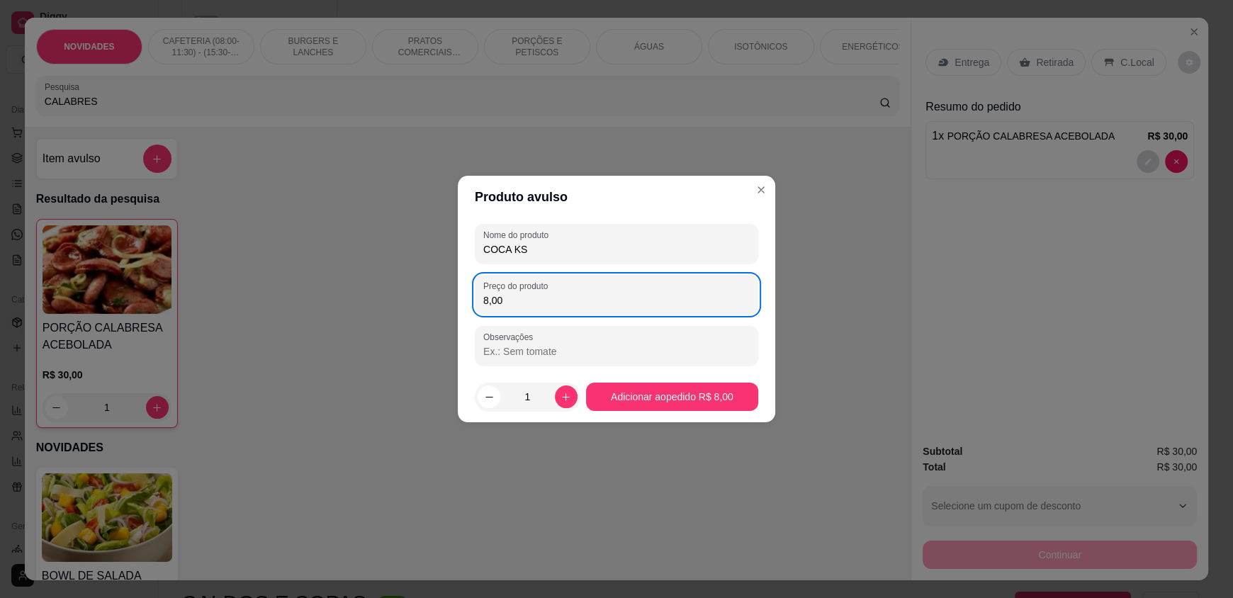
type input "8,00"
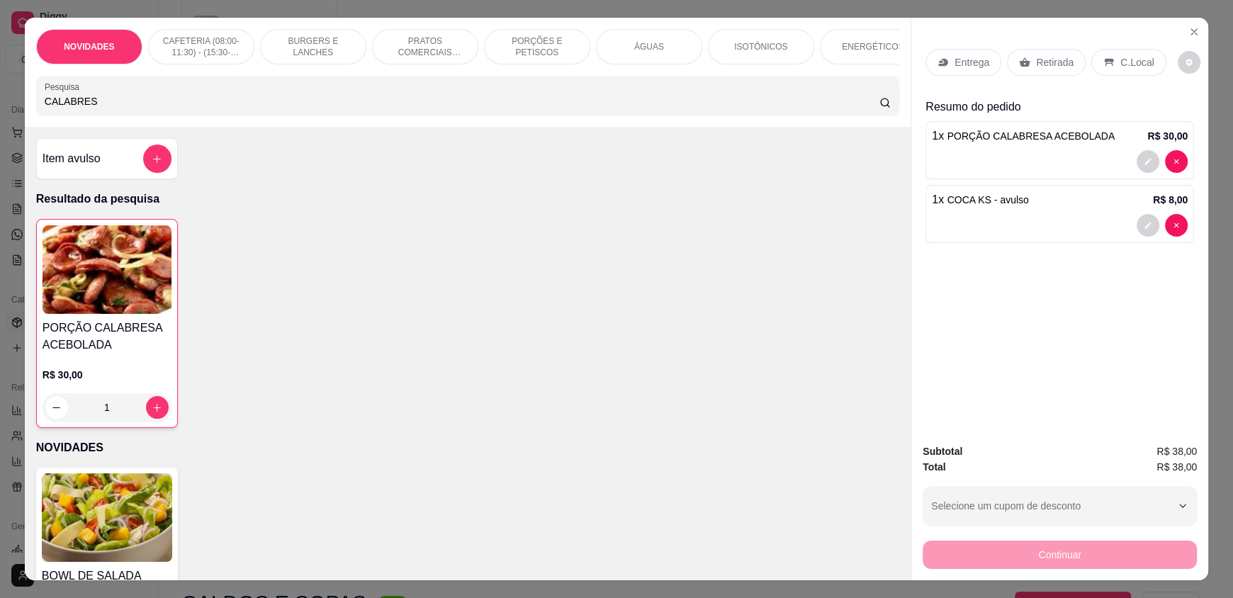
click at [1111, 72] on div "C.Local" at bounding box center [1128, 62] width 74 height 27
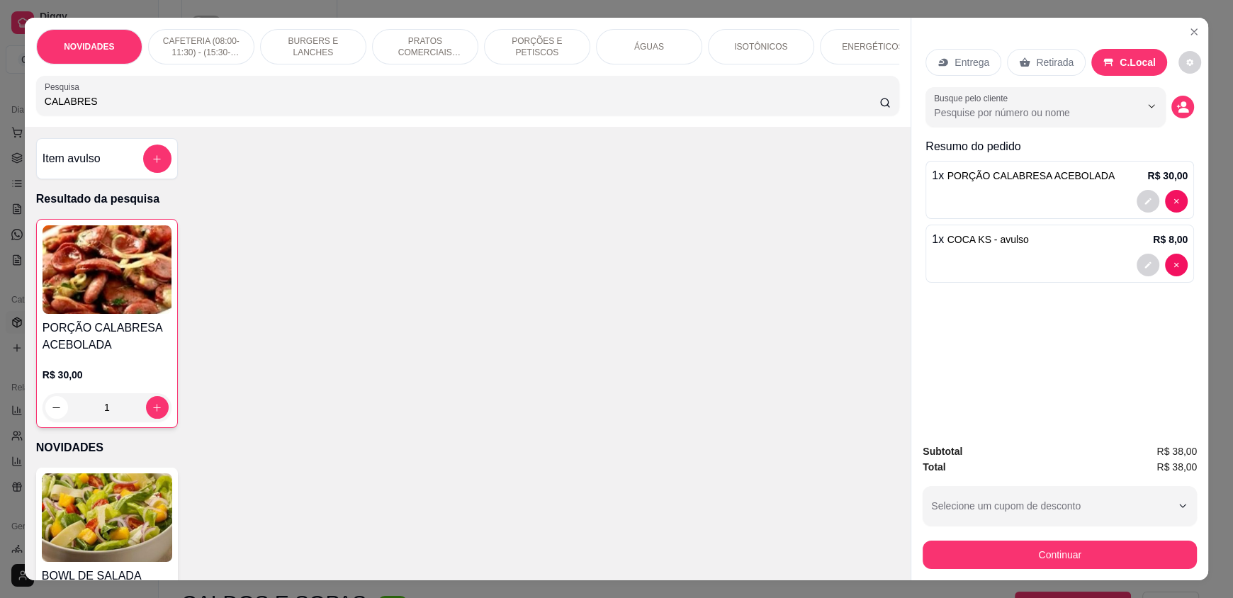
click at [1045, 549] on button "Continuar" at bounding box center [1059, 554] width 274 height 28
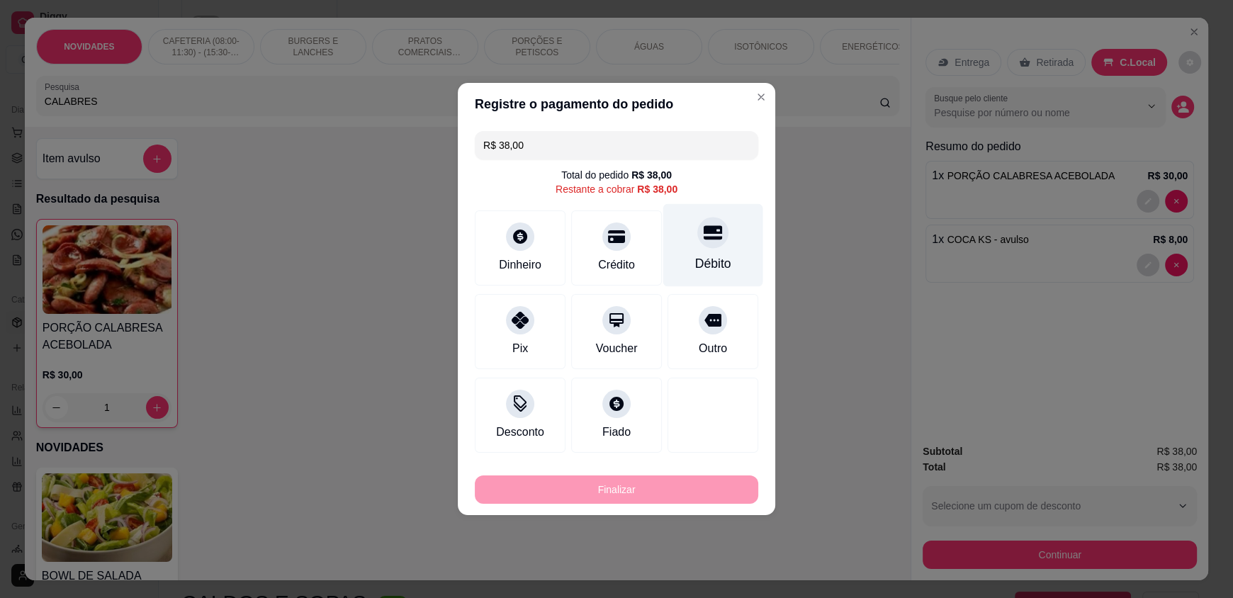
click at [685, 249] on div "Débito" at bounding box center [713, 245] width 100 height 83
type input "R$ 0,00"
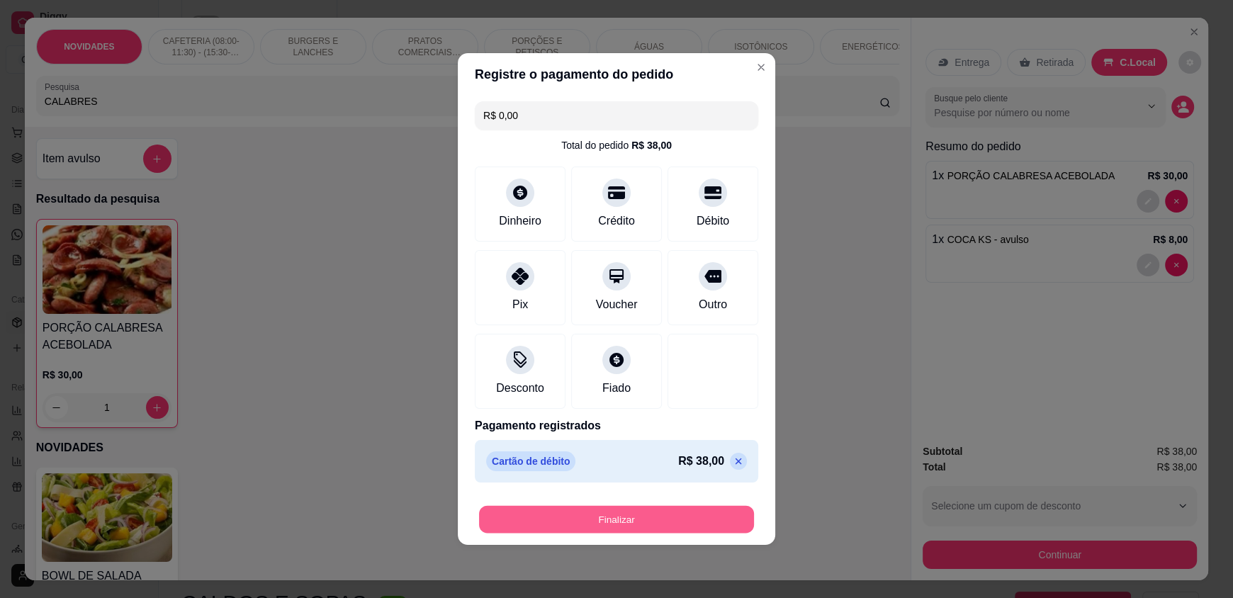
click at [594, 514] on button "Finalizar" at bounding box center [616, 520] width 275 height 28
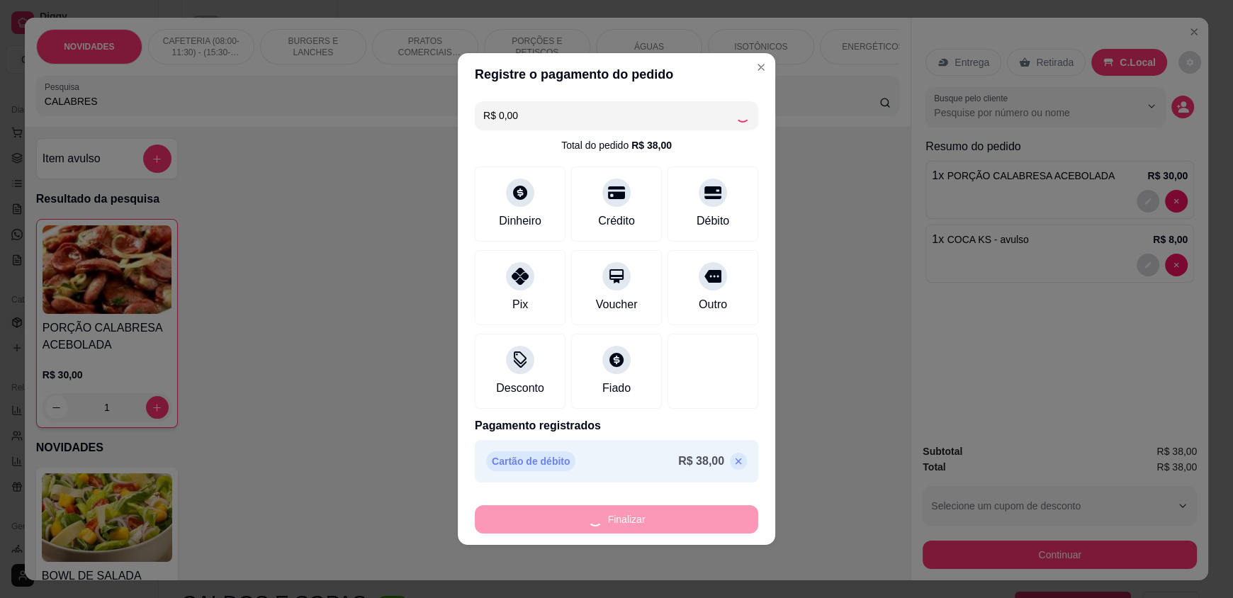
type input "0"
type input "-R$ 38,00"
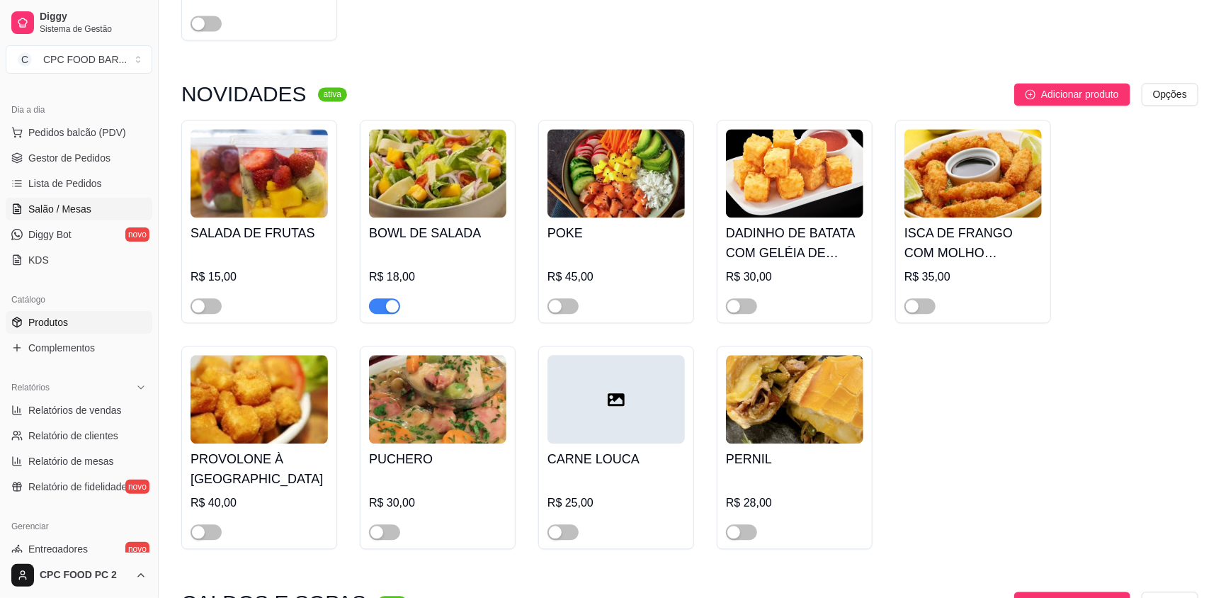
click at [81, 208] on span "Salão / Mesas" at bounding box center [59, 209] width 63 height 14
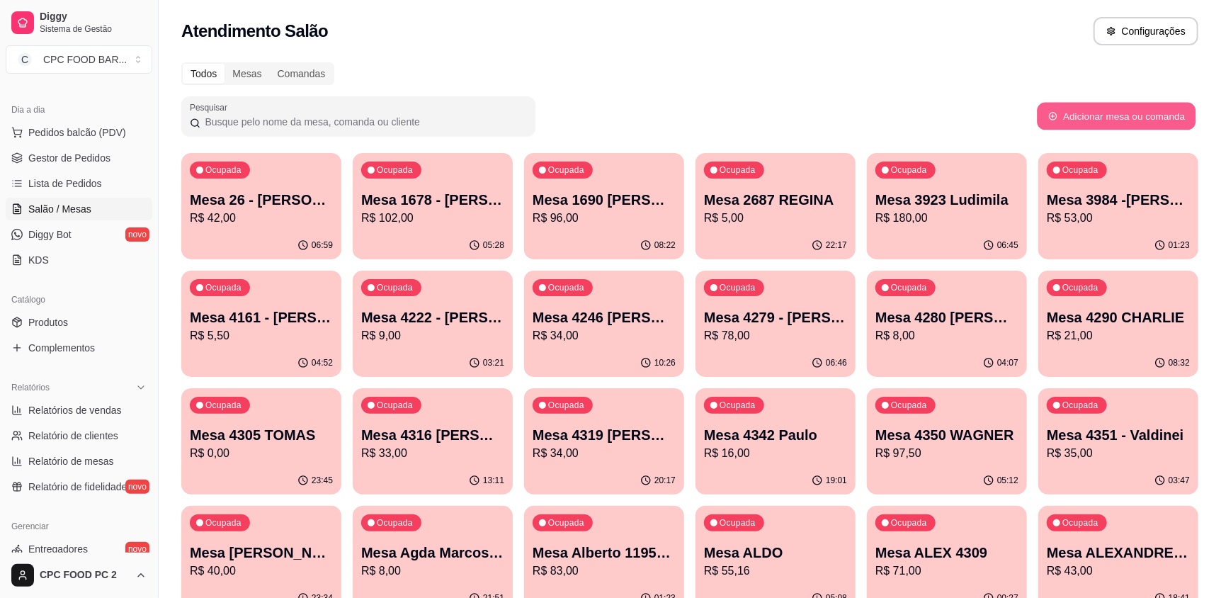
click at [1073, 113] on button "Adicionar mesa ou comanda" at bounding box center [1116, 117] width 159 height 28
click at [79, 182] on span "Lista de Pedidos" at bounding box center [65, 183] width 74 height 14
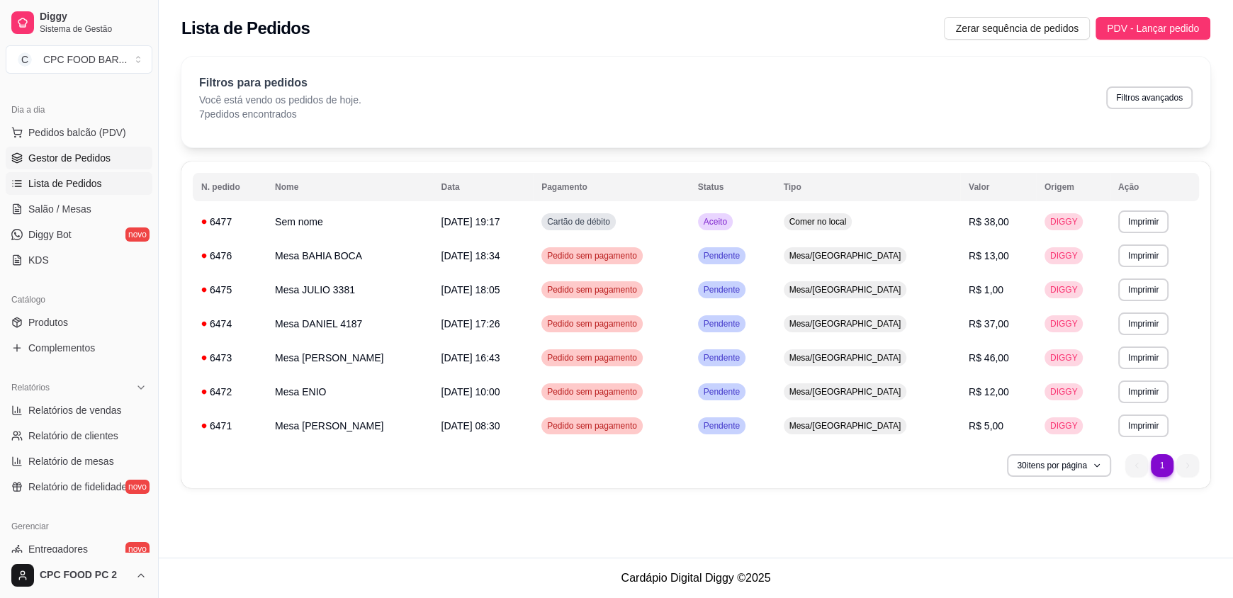
click at [77, 159] on span "Gestor de Pedidos" at bounding box center [69, 158] width 82 height 14
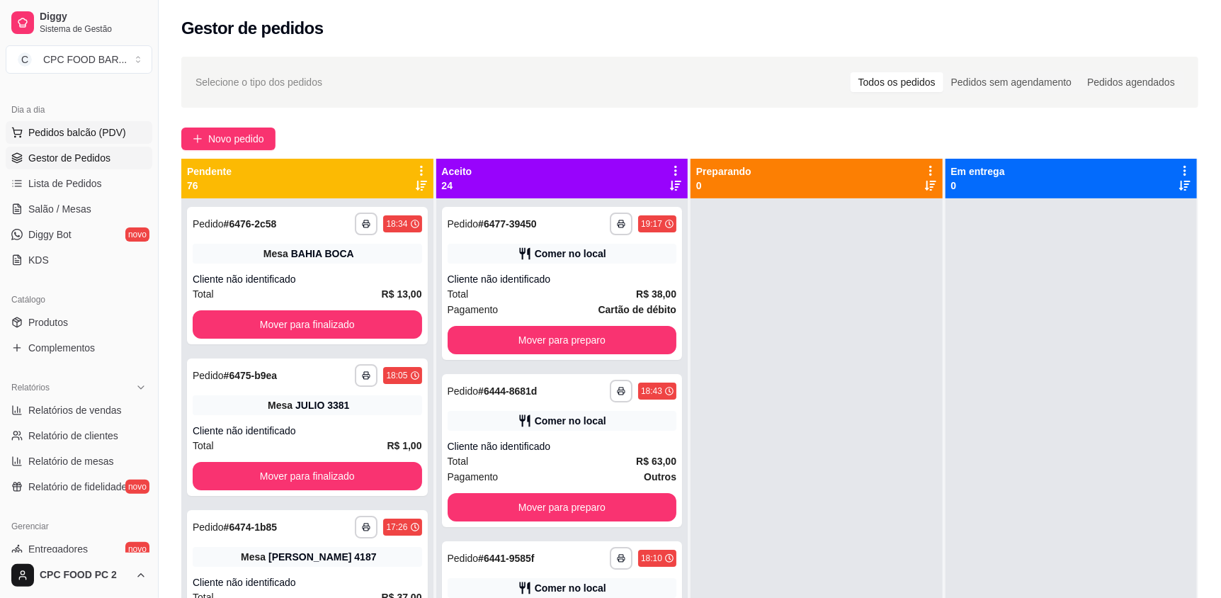
click at [72, 130] on span "Pedidos balcão (PDV)" at bounding box center [77, 132] width 98 height 14
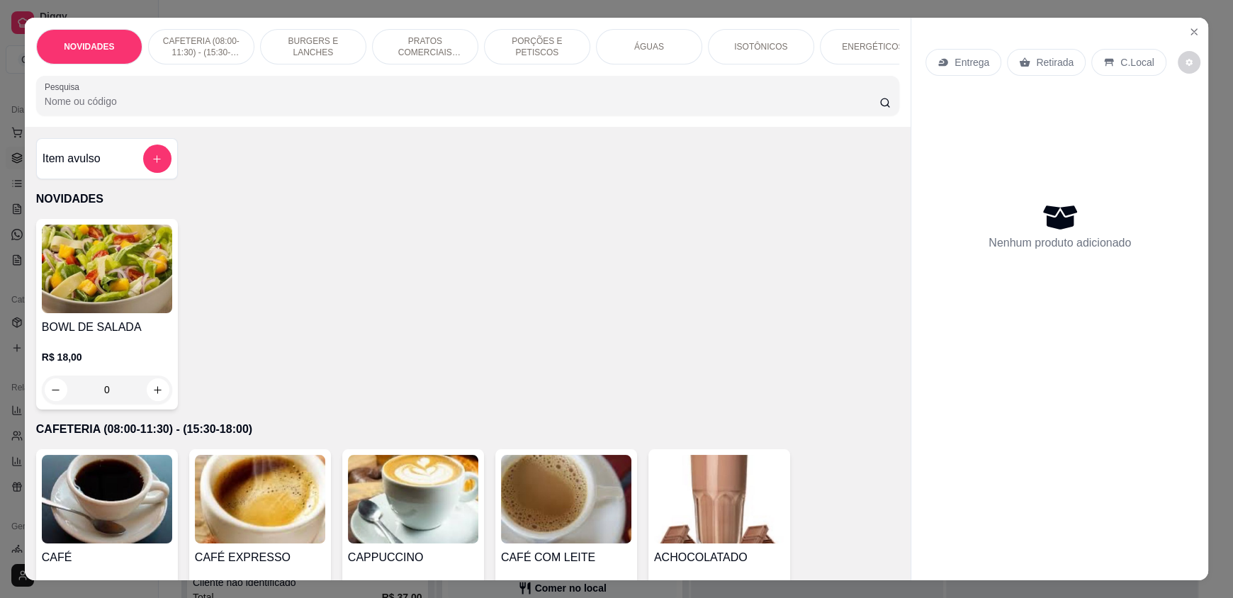
click at [1194, 42] on div "Entrega Retirada C.Local Nenhum produto adicionado" at bounding box center [1059, 287] width 297 height 539
click at [1188, 28] on icon "Close" at bounding box center [1193, 31] width 11 height 11
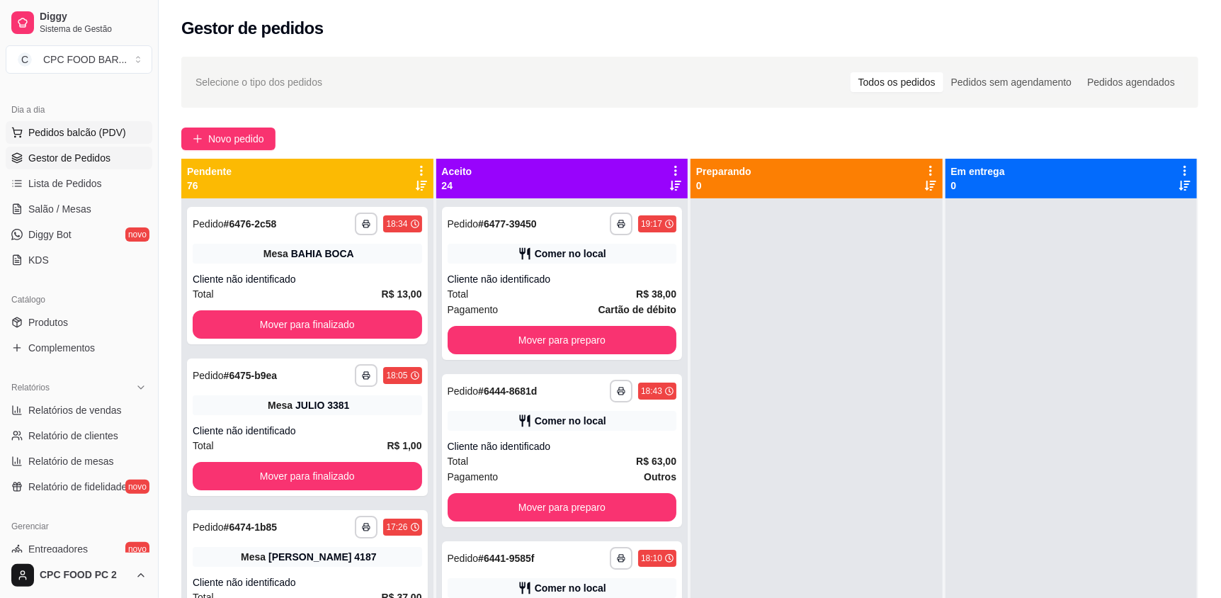
click at [93, 138] on span "Pedidos balcão (PDV)" at bounding box center [77, 132] width 98 height 14
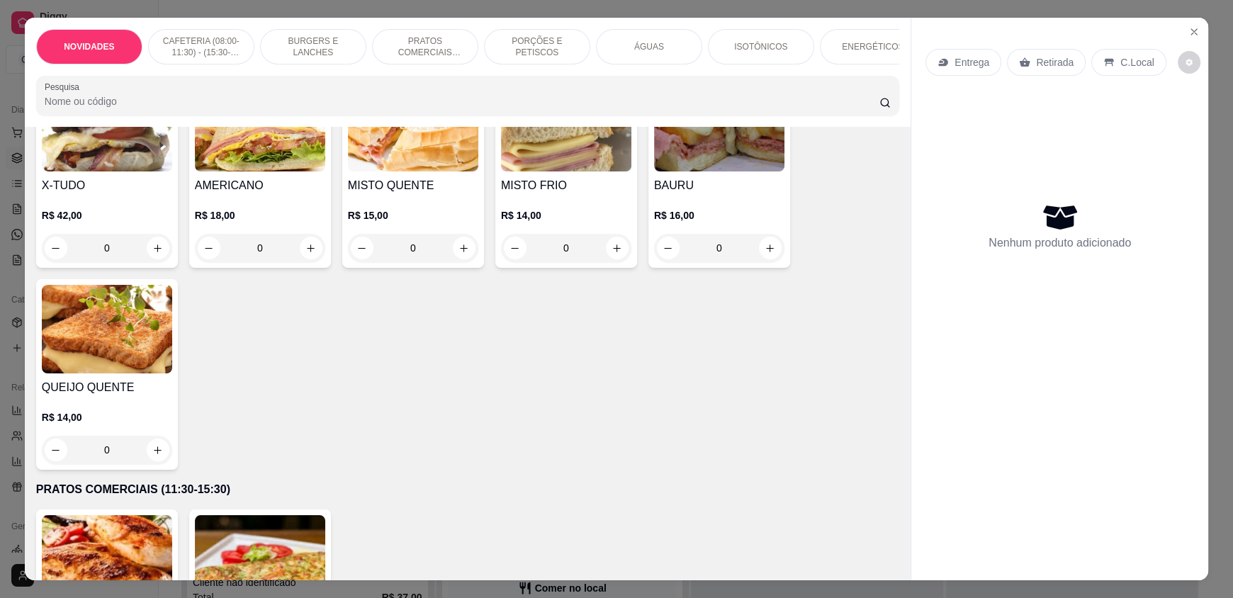
scroll to position [1204, 0]
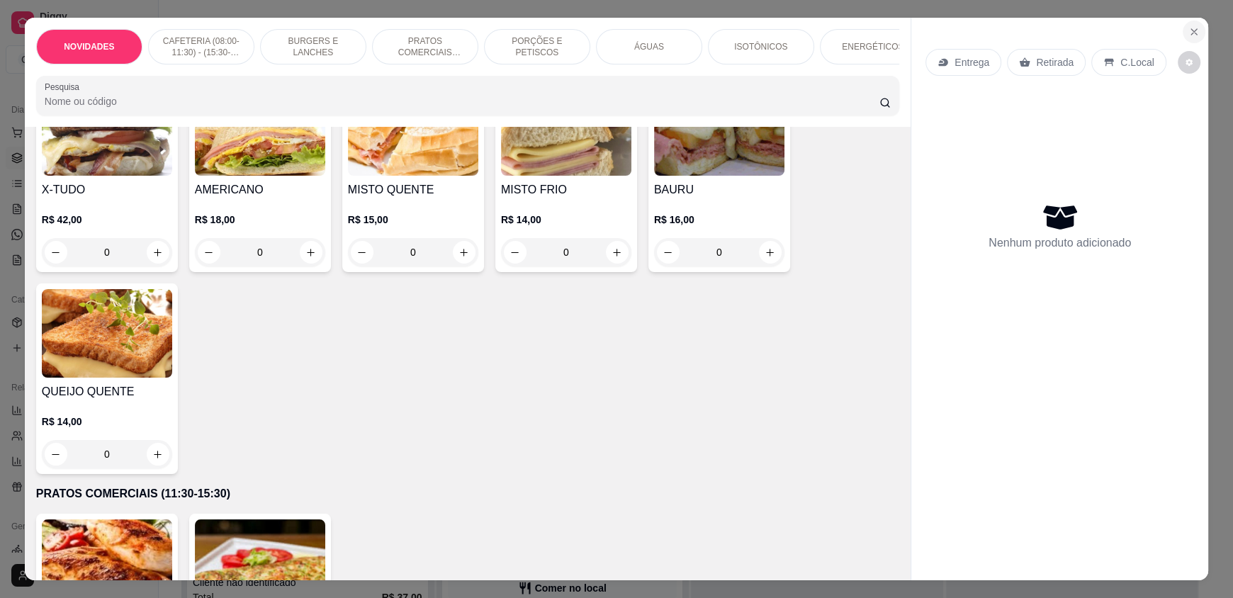
click at [1189, 35] on icon "Close" at bounding box center [1193, 31] width 11 height 11
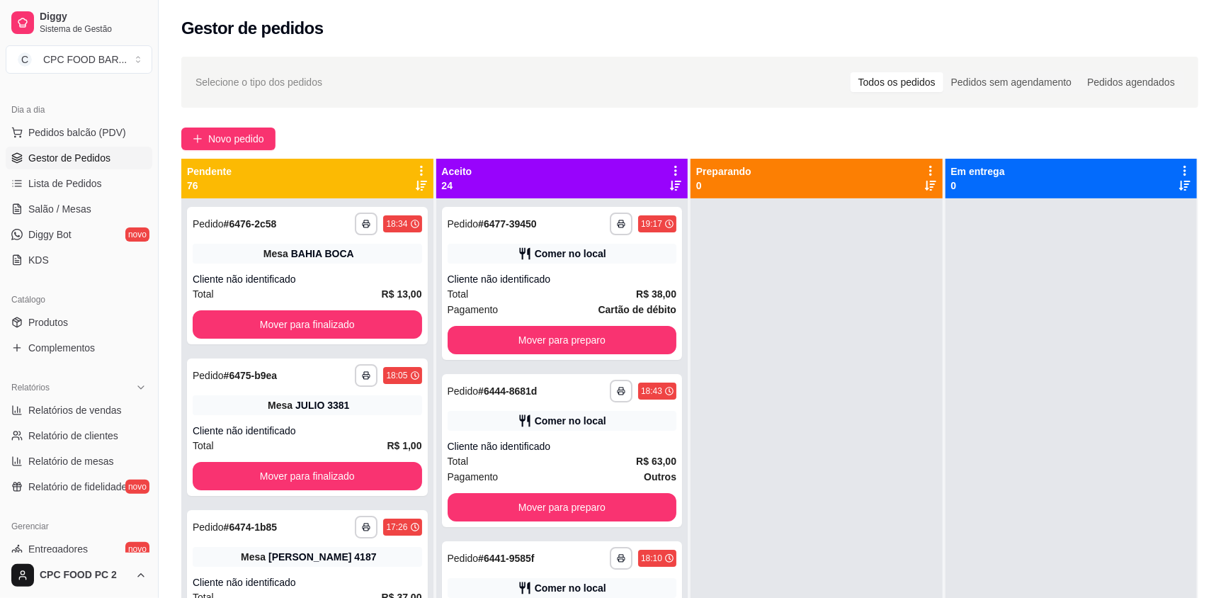
click at [667, 130] on div "Novo pedido" at bounding box center [689, 139] width 1017 height 23
click at [101, 135] on span "Pedidos balcão (PDV)" at bounding box center [77, 132] width 98 height 14
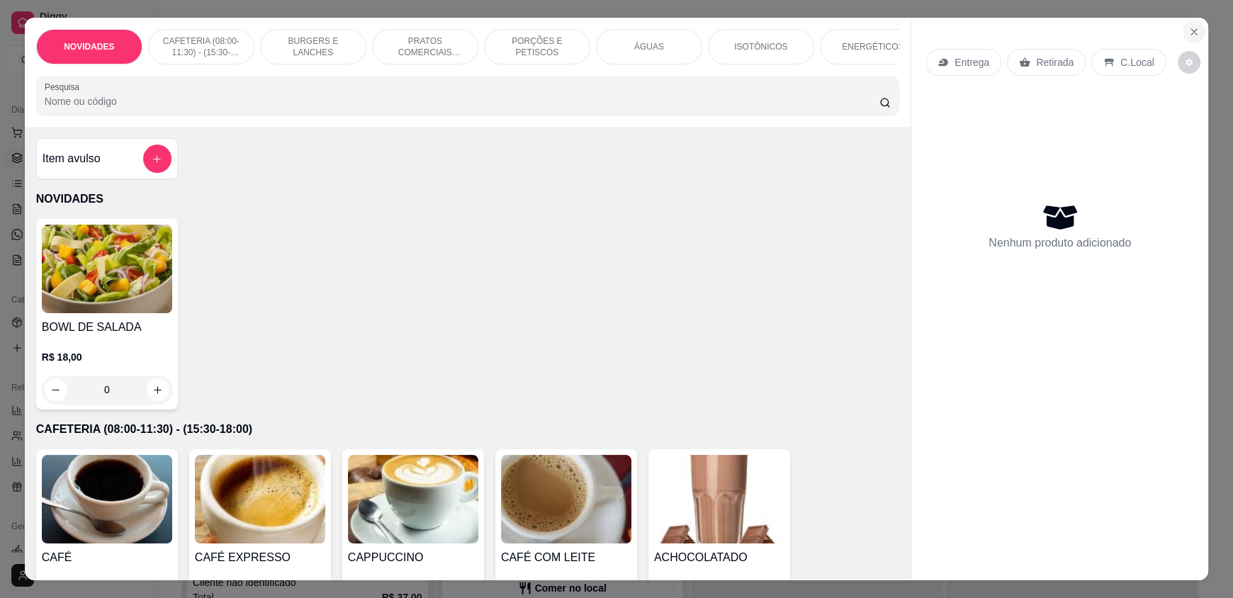
click at [1188, 28] on icon "Close" at bounding box center [1193, 31] width 11 height 11
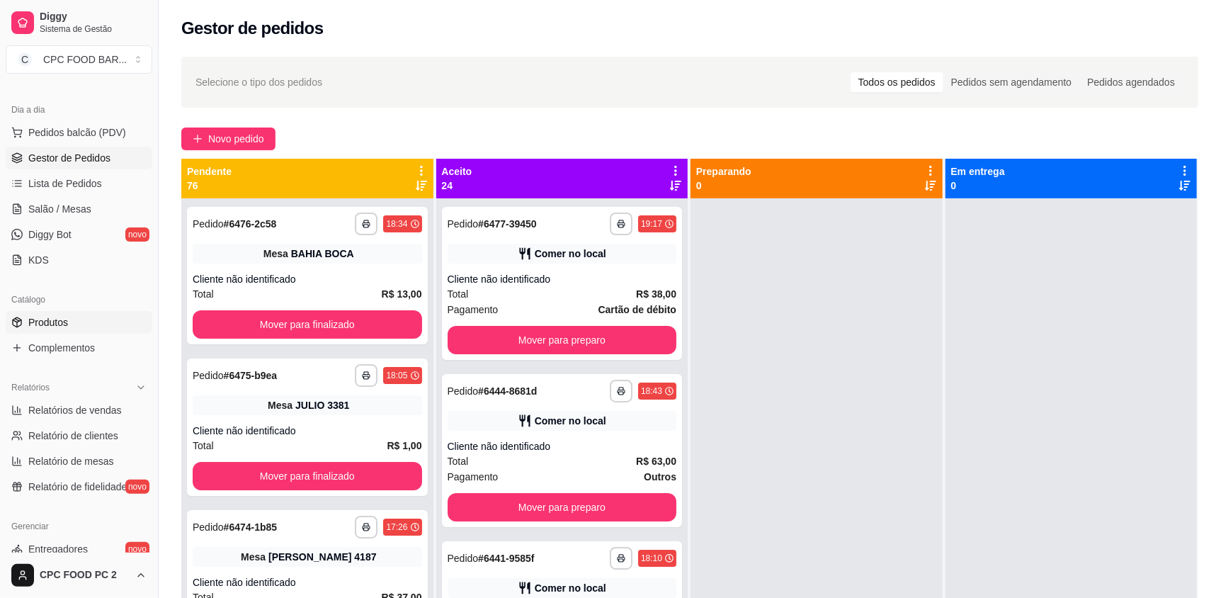
click at [57, 320] on span "Produtos" at bounding box center [48, 322] width 40 height 14
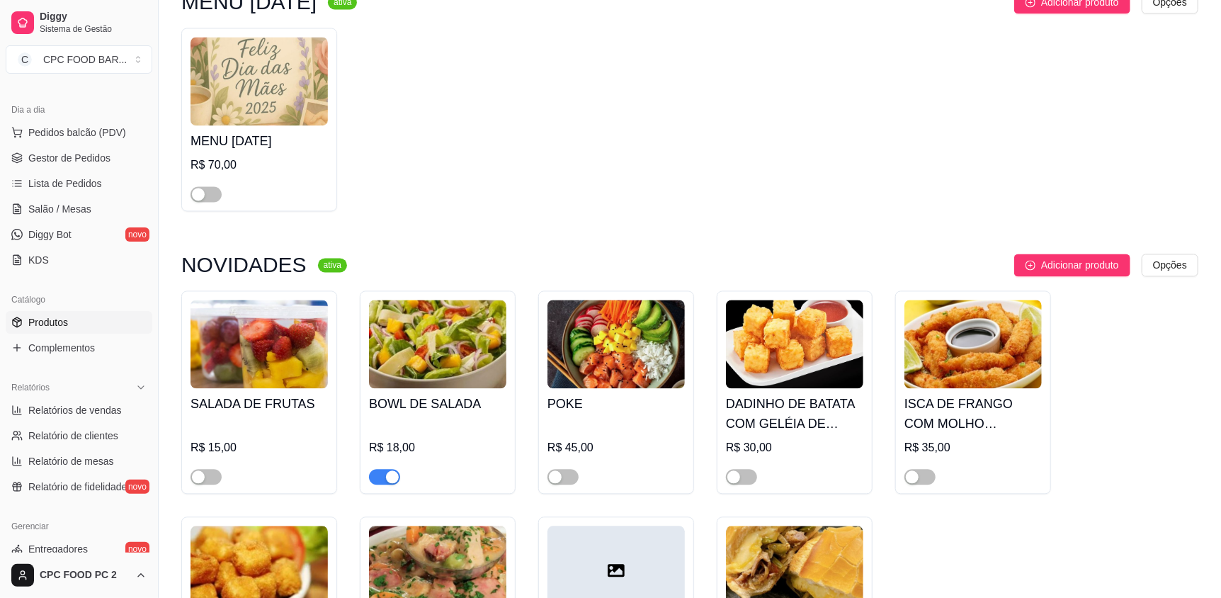
scroll to position [1770, 0]
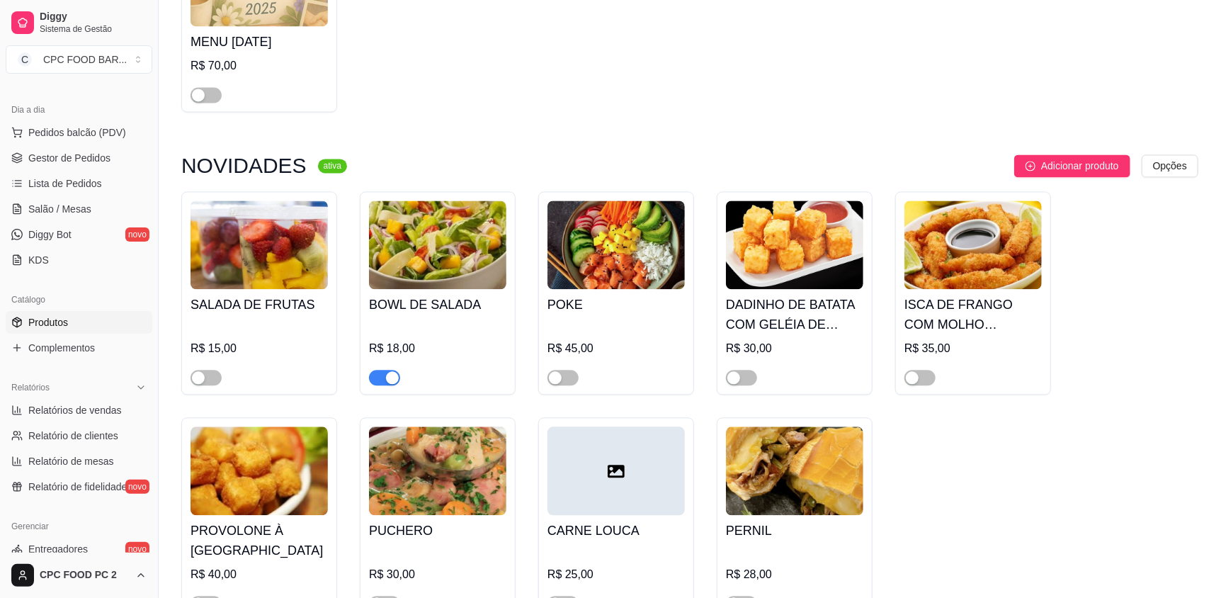
click at [380, 370] on span "button" at bounding box center [384, 378] width 31 height 16
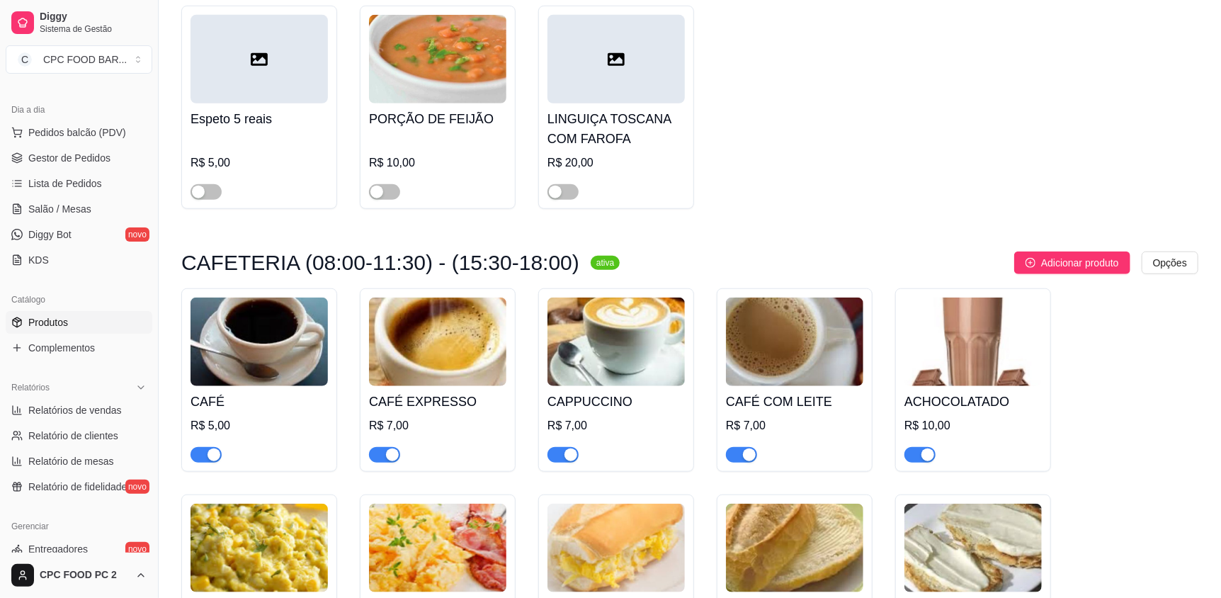
scroll to position [4038, 0]
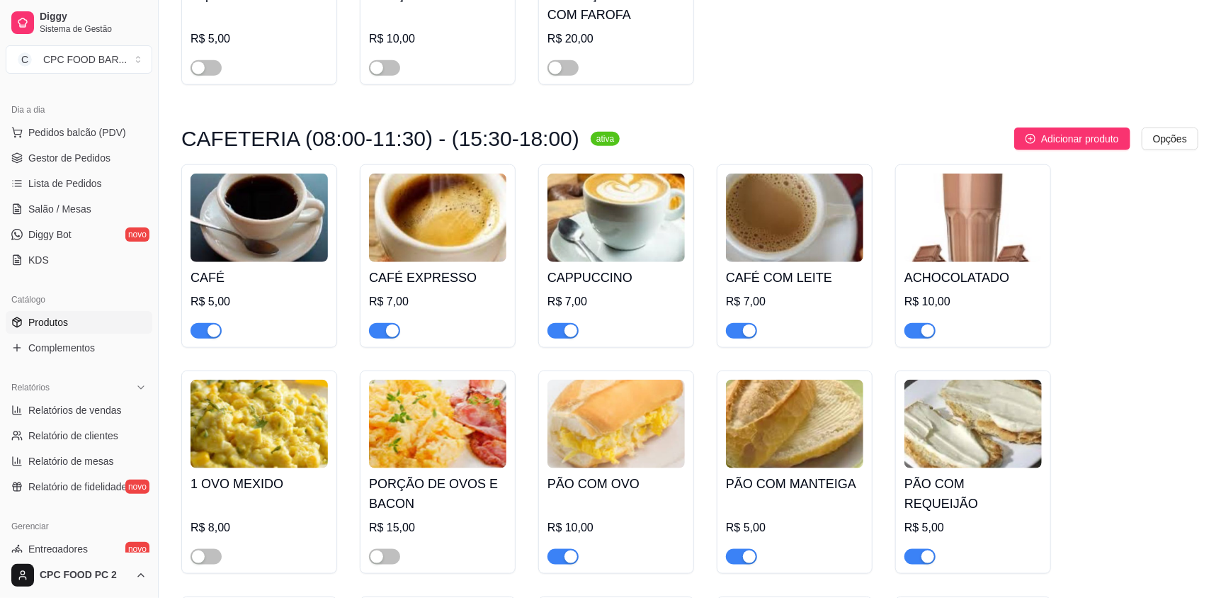
click at [200, 326] on span "button" at bounding box center [206, 331] width 31 height 16
click at [732, 323] on span "button" at bounding box center [741, 331] width 31 height 16
click at [742, 323] on button "button" at bounding box center [741, 331] width 31 height 16
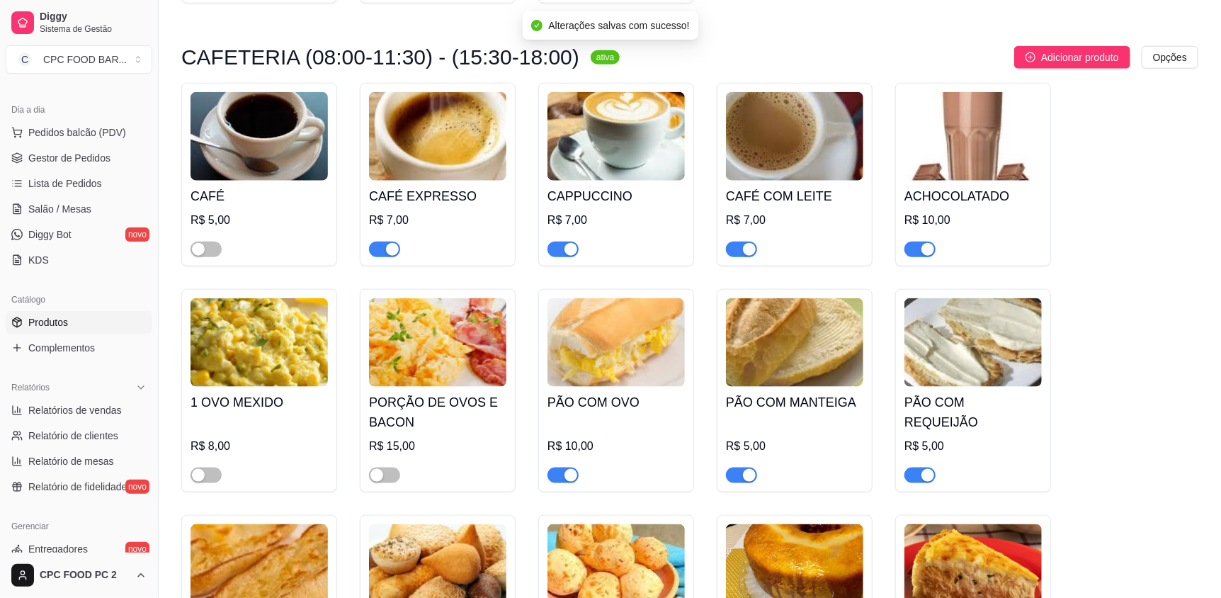
scroll to position [4179, 0]
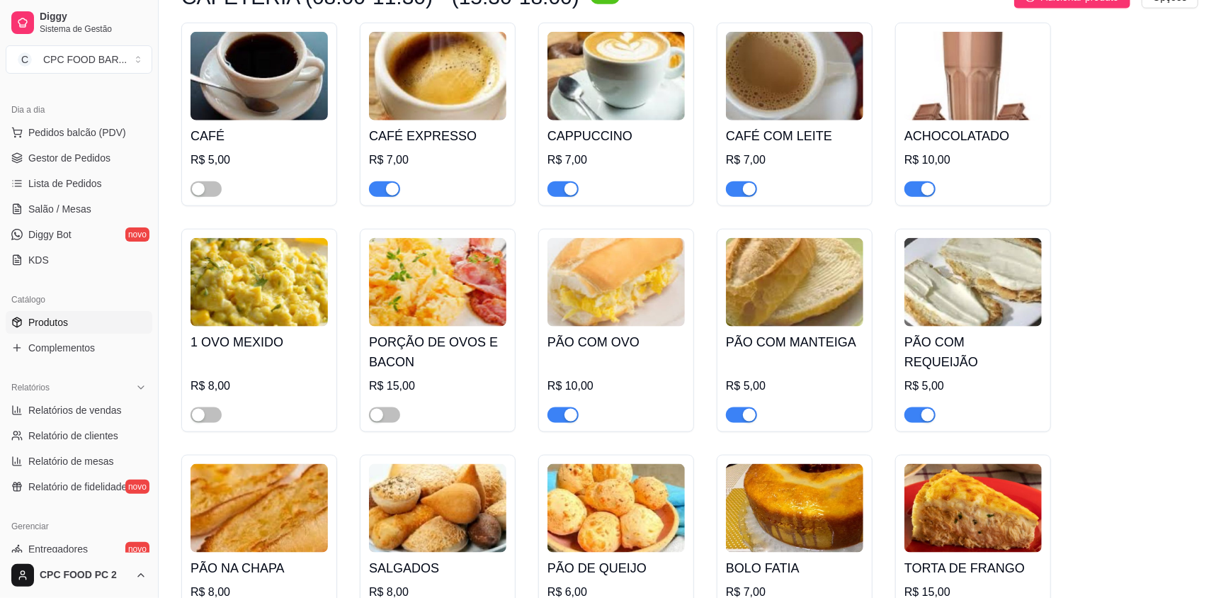
click at [560, 407] on button "button" at bounding box center [563, 415] width 31 height 16
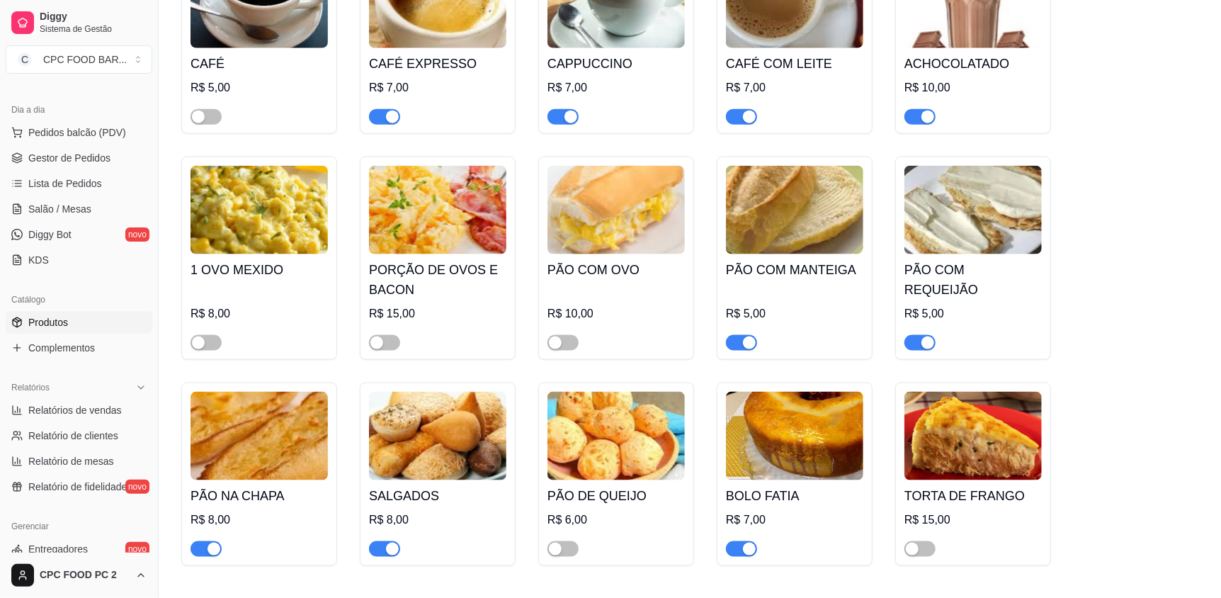
scroll to position [4250, 0]
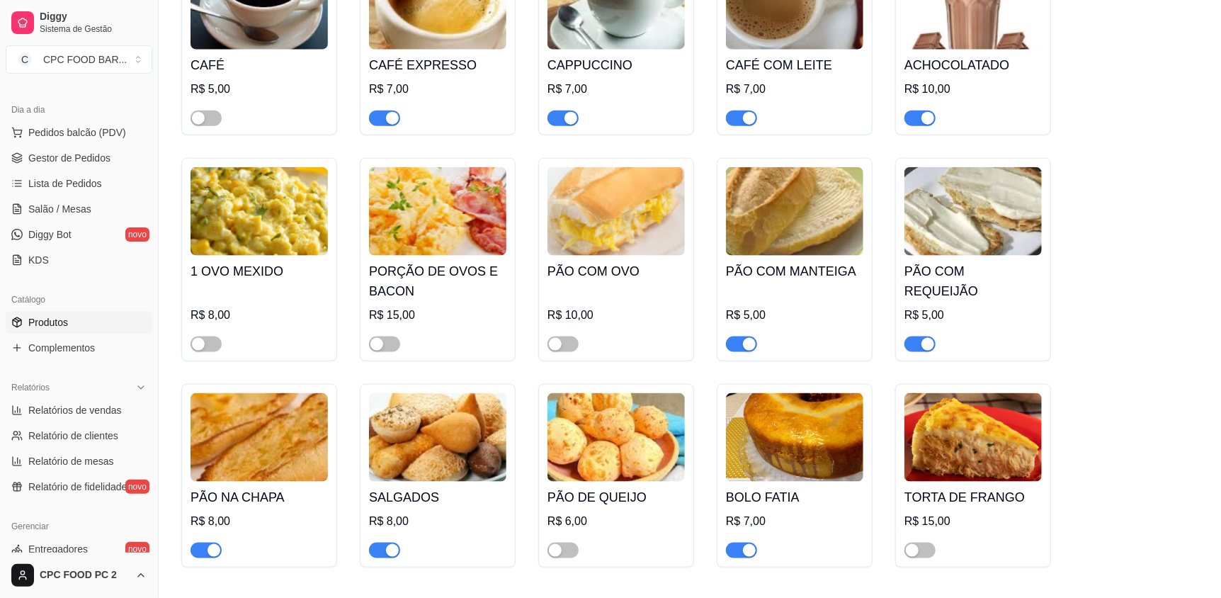
click at [911, 336] on span "button" at bounding box center [920, 344] width 31 height 16
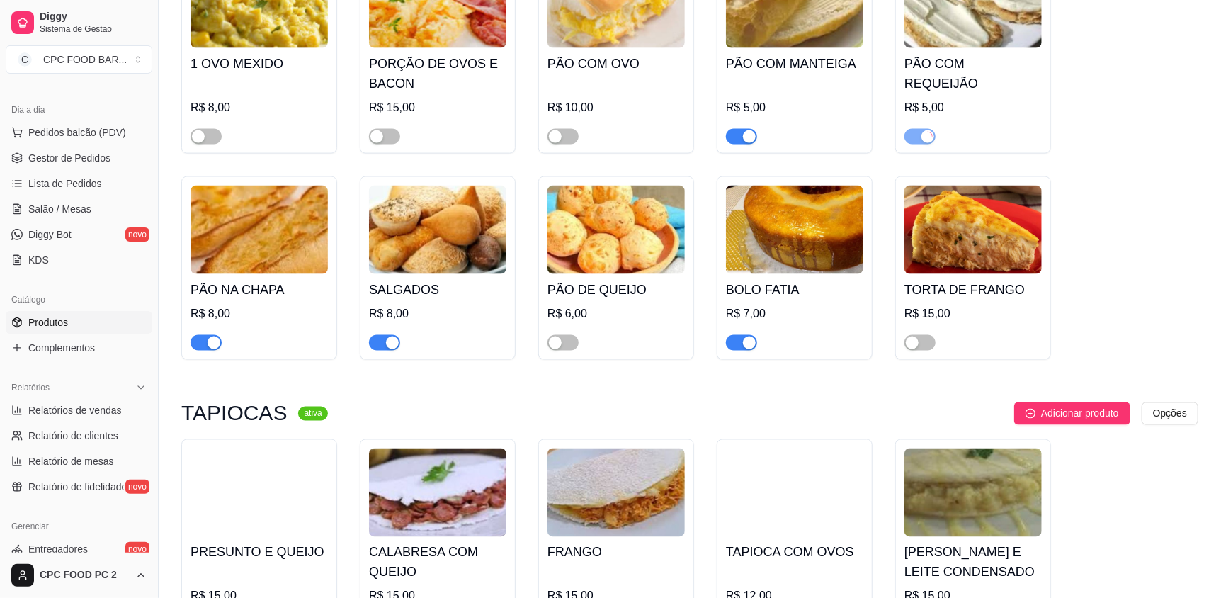
scroll to position [4462, 0]
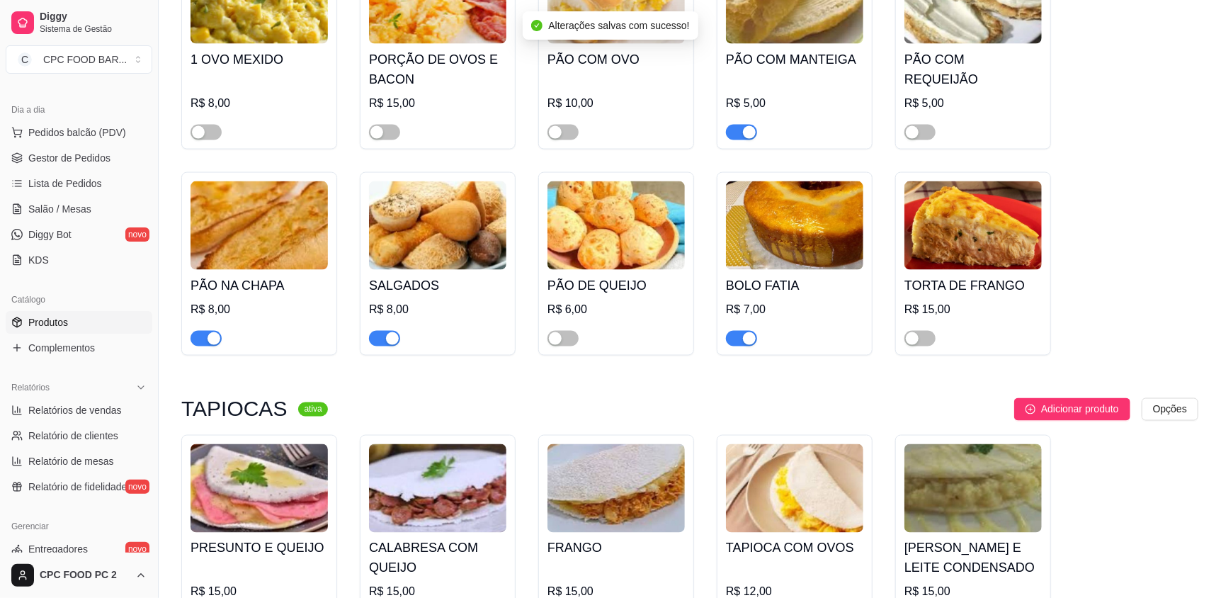
click at [736, 331] on span "button" at bounding box center [741, 339] width 31 height 16
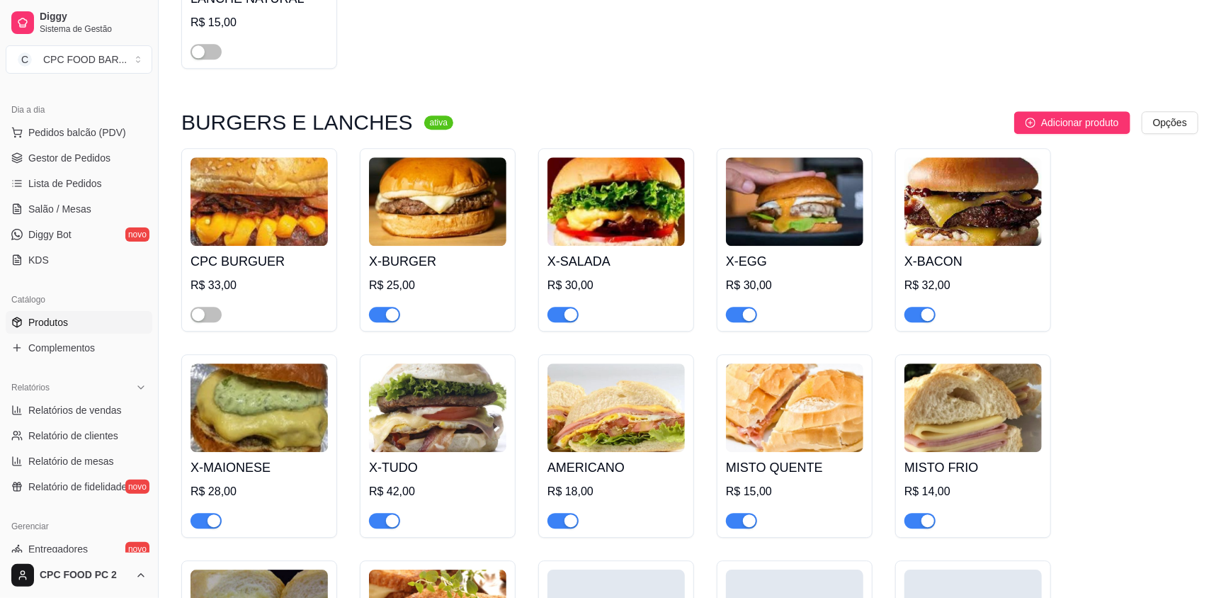
scroll to position [5525, 0]
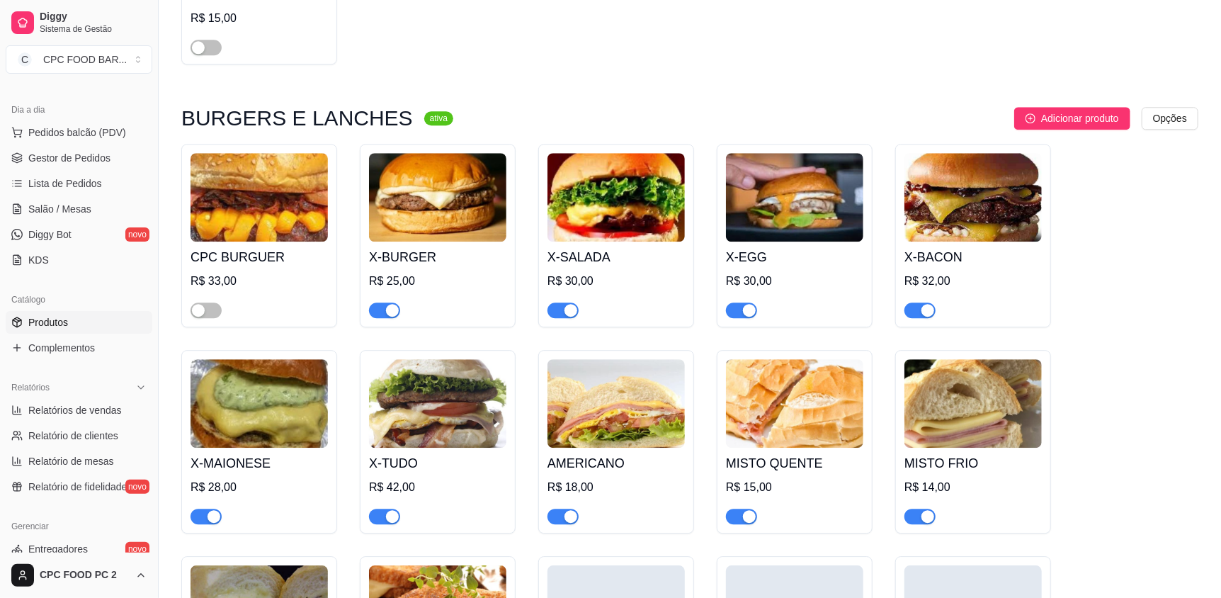
click at [922, 510] on div "button" at bounding box center [928, 516] width 13 height 13
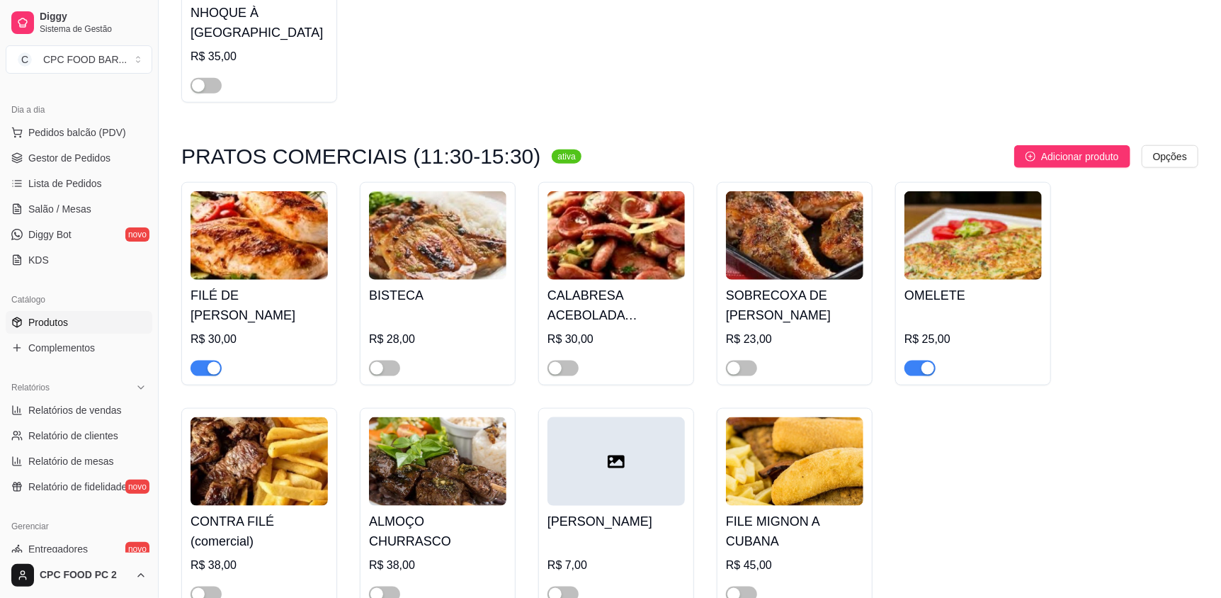
scroll to position [7367, 0]
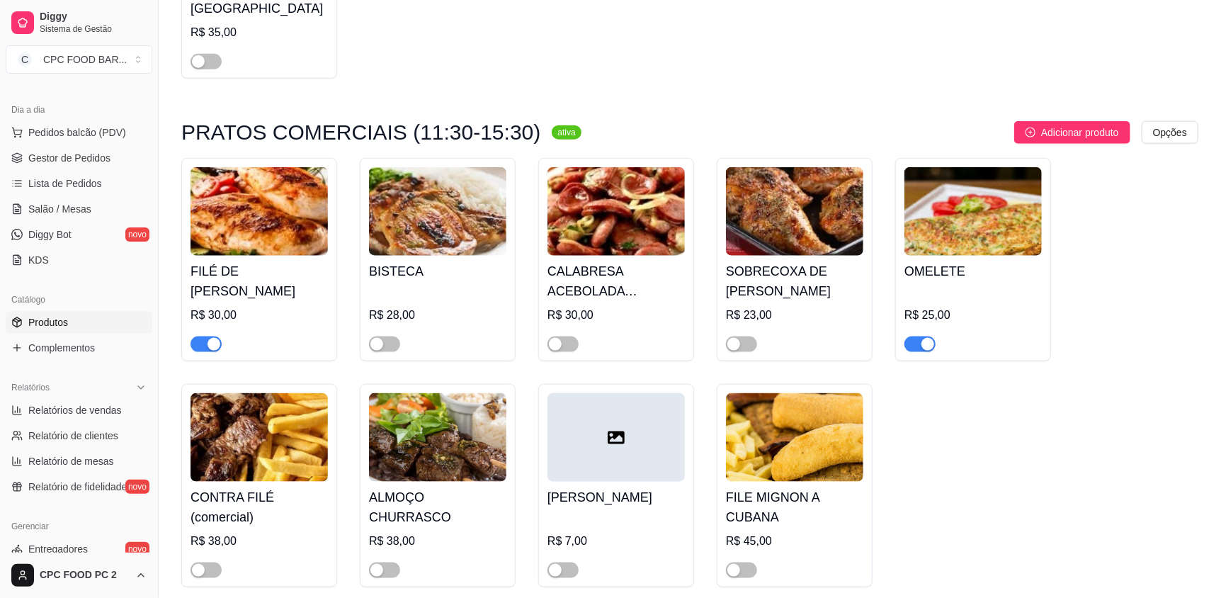
click at [916, 336] on span "button" at bounding box center [920, 344] width 31 height 16
click at [198, 336] on span "button" at bounding box center [206, 344] width 31 height 16
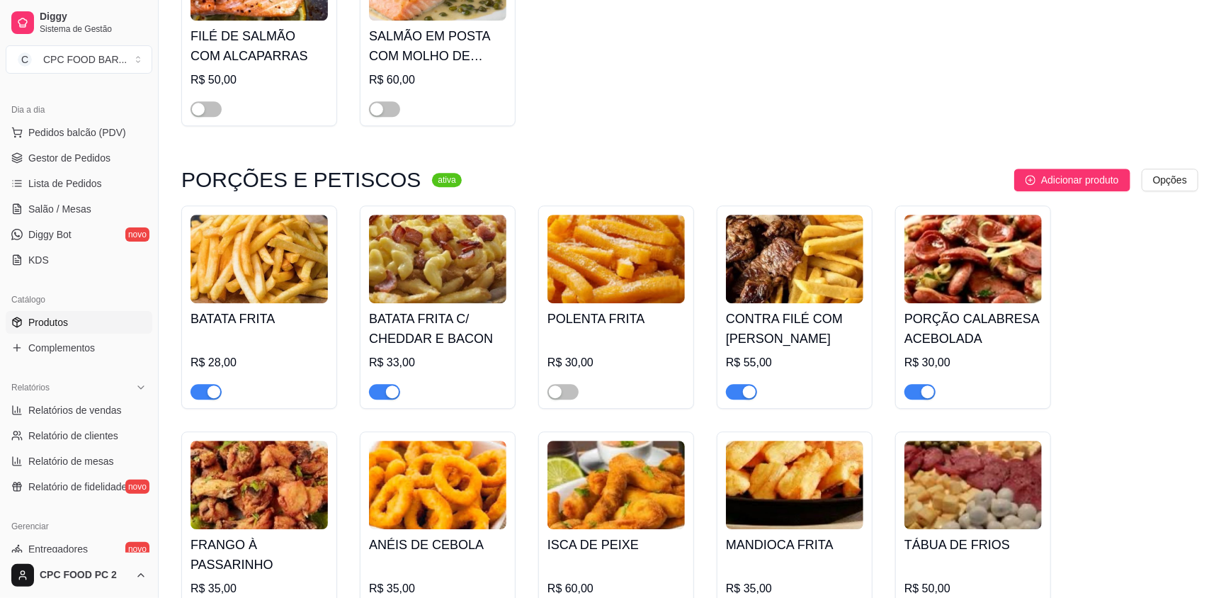
scroll to position [8854, 0]
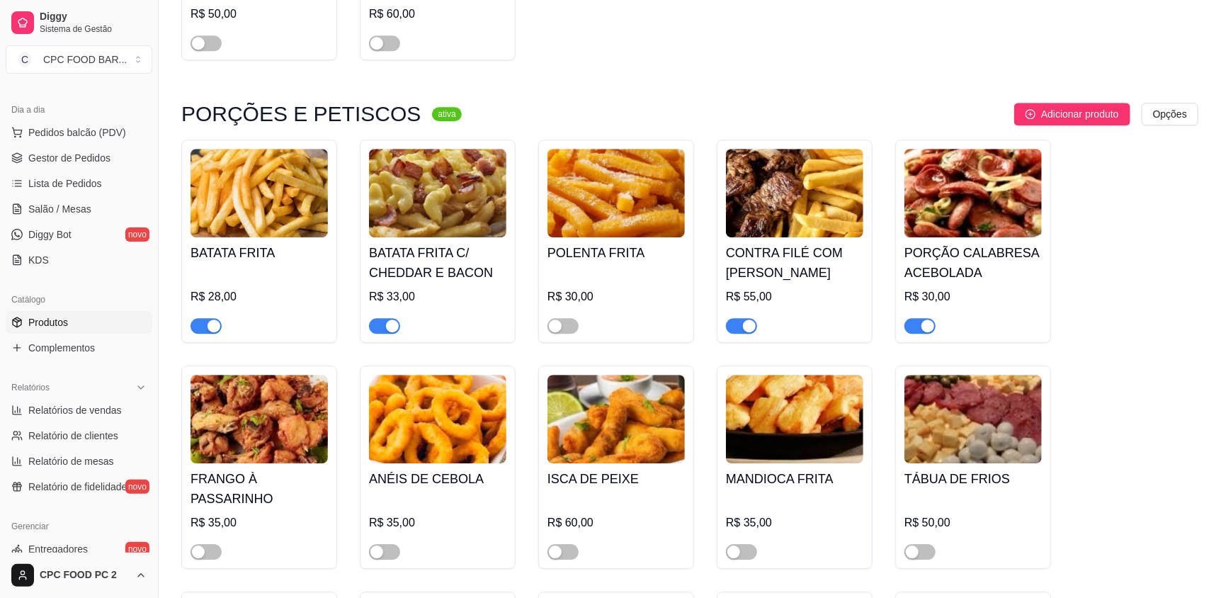
click at [377, 318] on span "button" at bounding box center [384, 326] width 31 height 16
click at [200, 318] on span "button" at bounding box center [206, 326] width 31 height 16
click at [740, 318] on span "button" at bounding box center [741, 326] width 31 height 16
click at [919, 318] on span "button" at bounding box center [920, 326] width 31 height 16
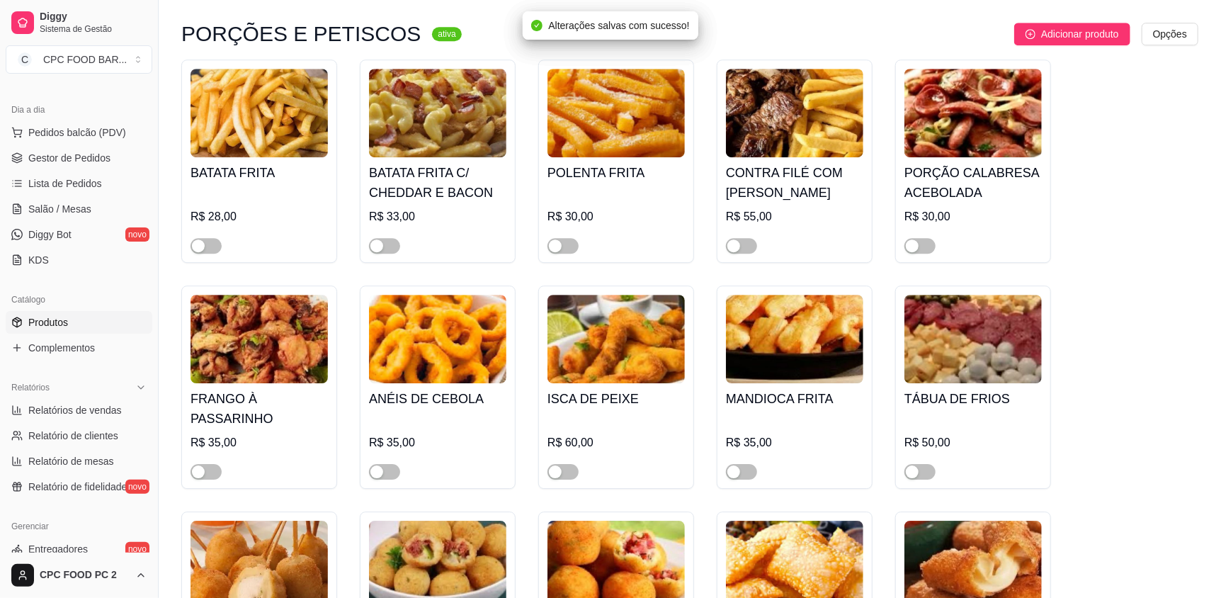
scroll to position [9067, 0]
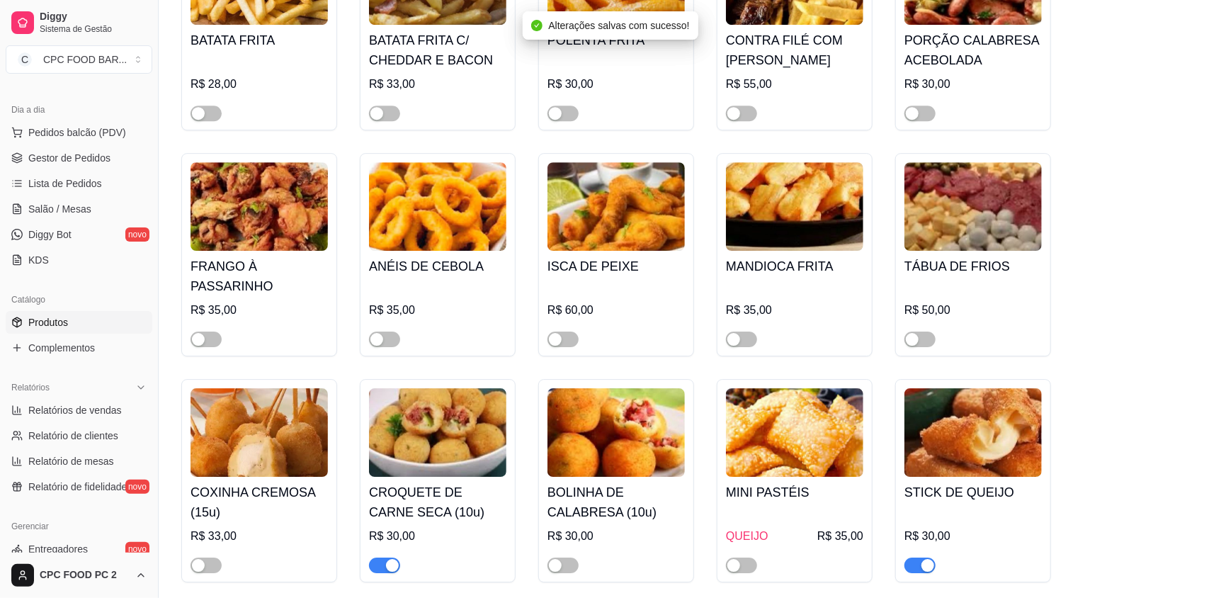
click at [384, 558] on span "button" at bounding box center [384, 566] width 31 height 16
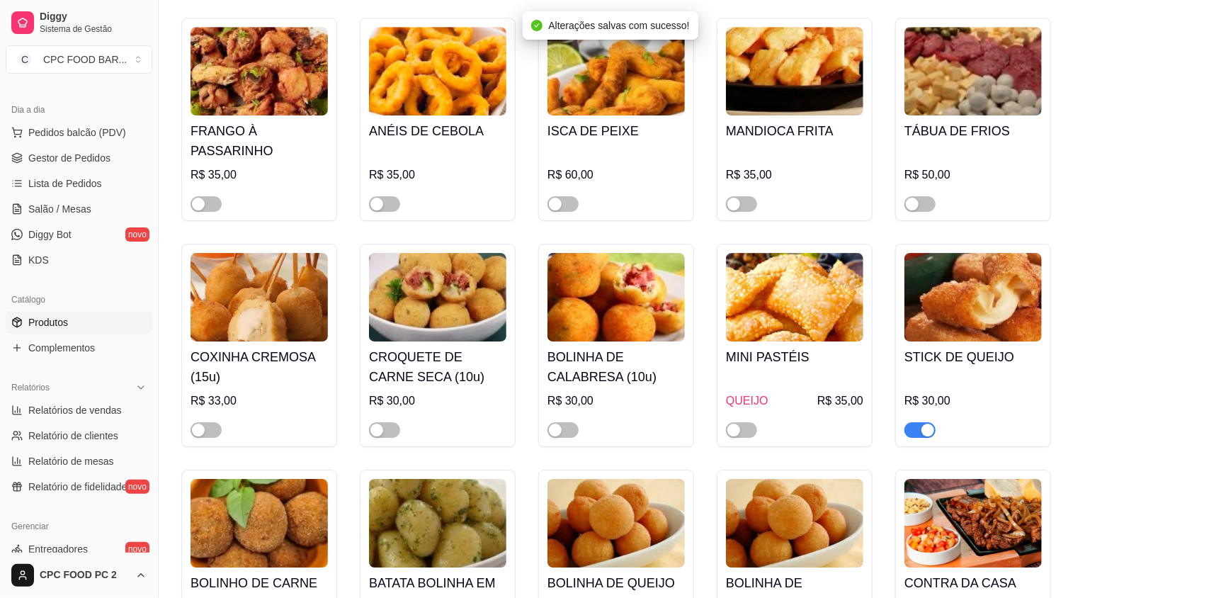
scroll to position [9208, 0]
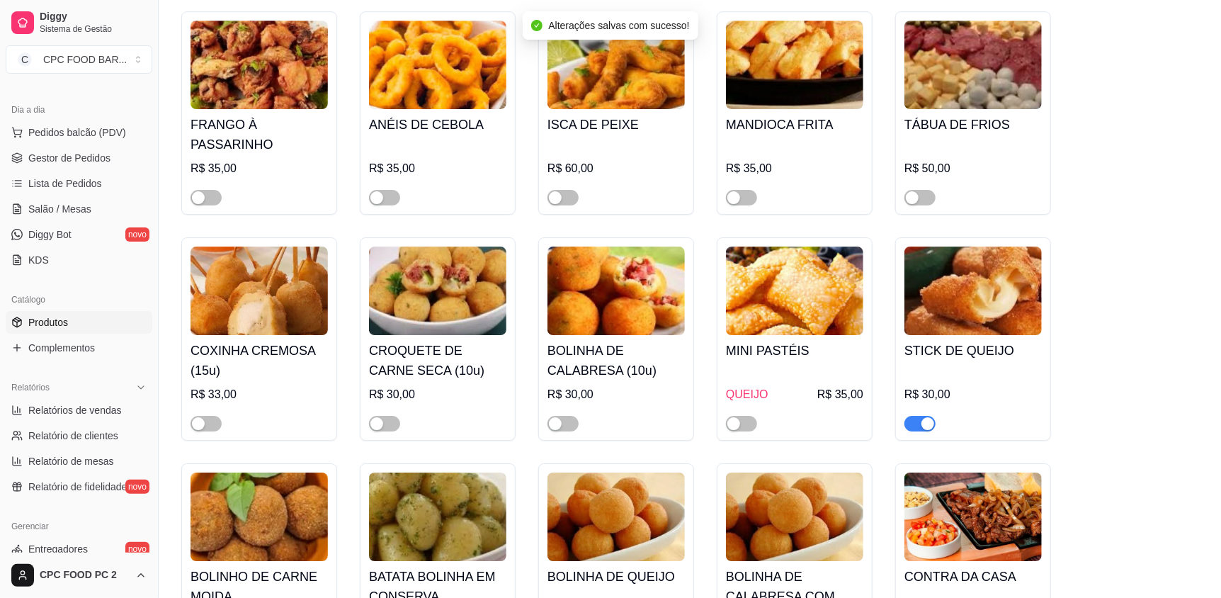
click at [915, 416] on span "button" at bounding box center [920, 424] width 31 height 16
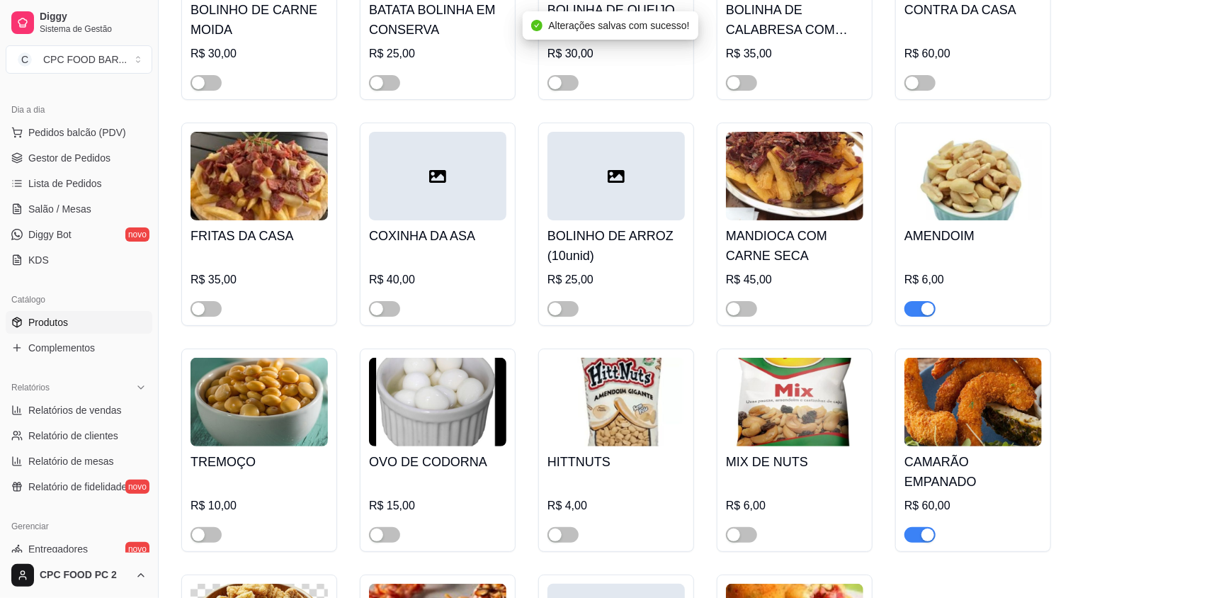
scroll to position [9776, 0]
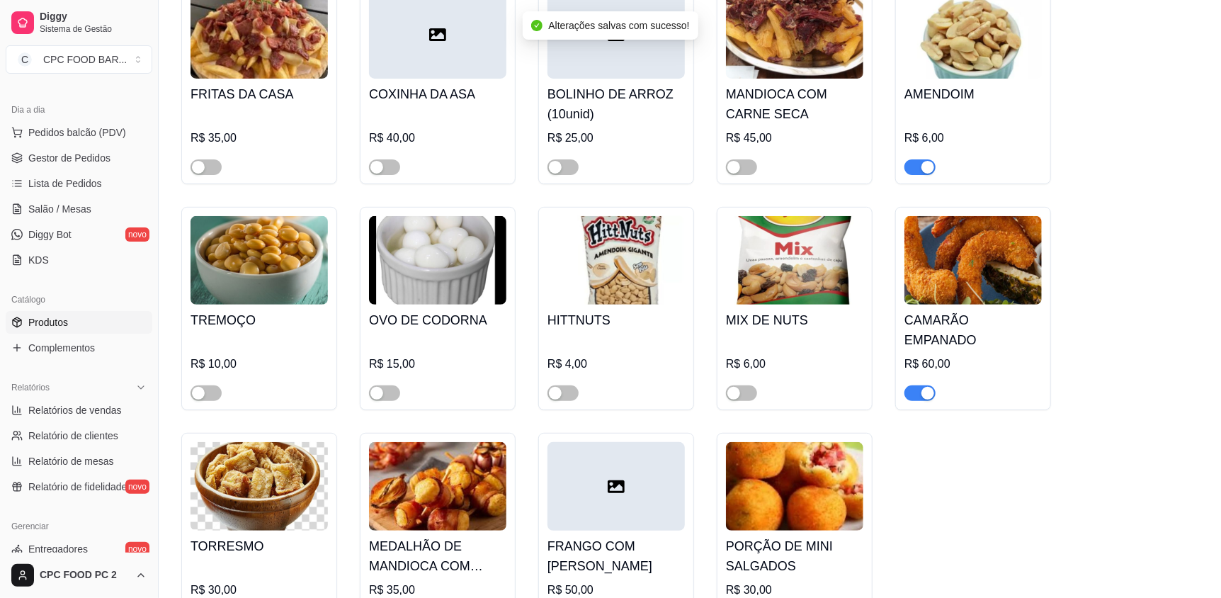
click at [915, 385] on span "button" at bounding box center [920, 393] width 31 height 16
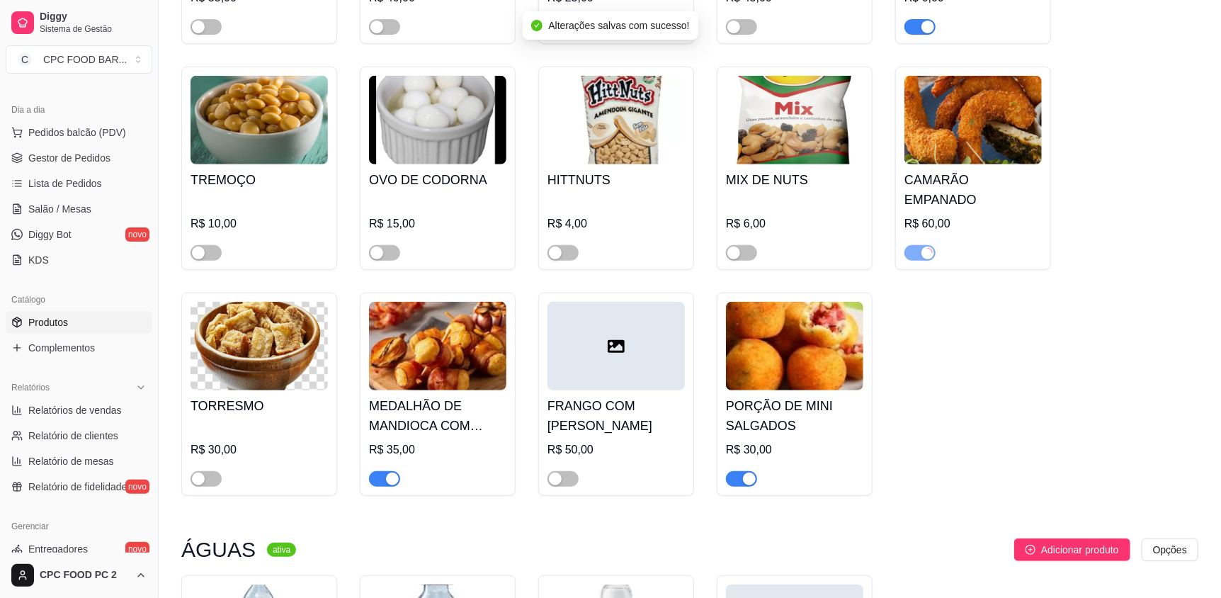
scroll to position [10058, 0]
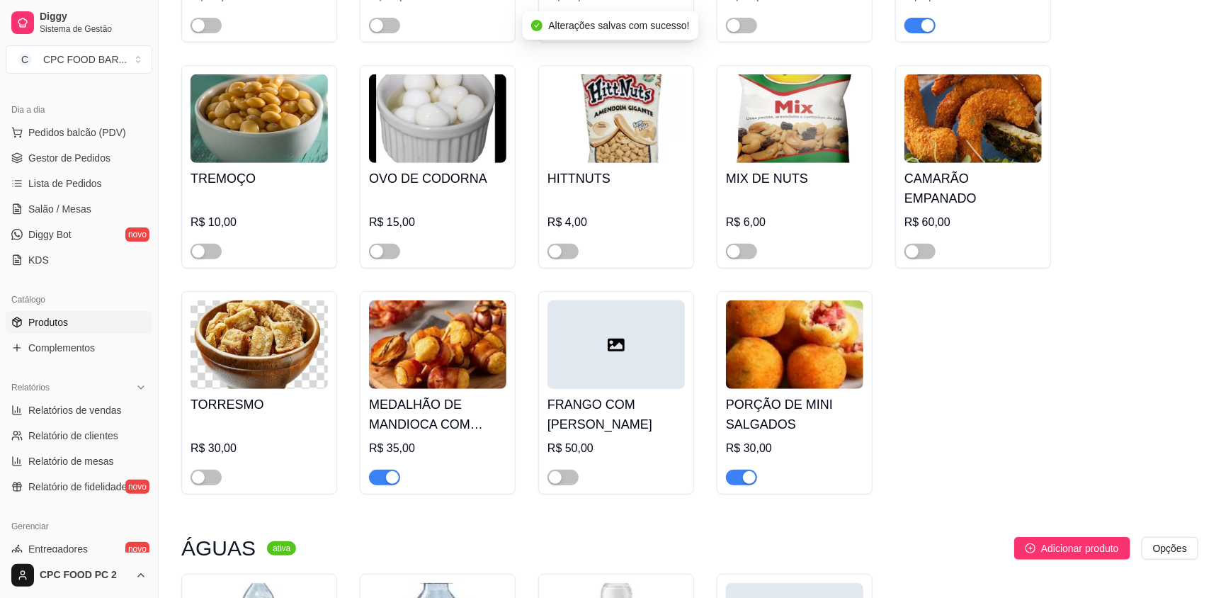
click at [382, 470] on span "button" at bounding box center [384, 478] width 31 height 16
click at [740, 470] on span "button" at bounding box center [741, 478] width 31 height 16
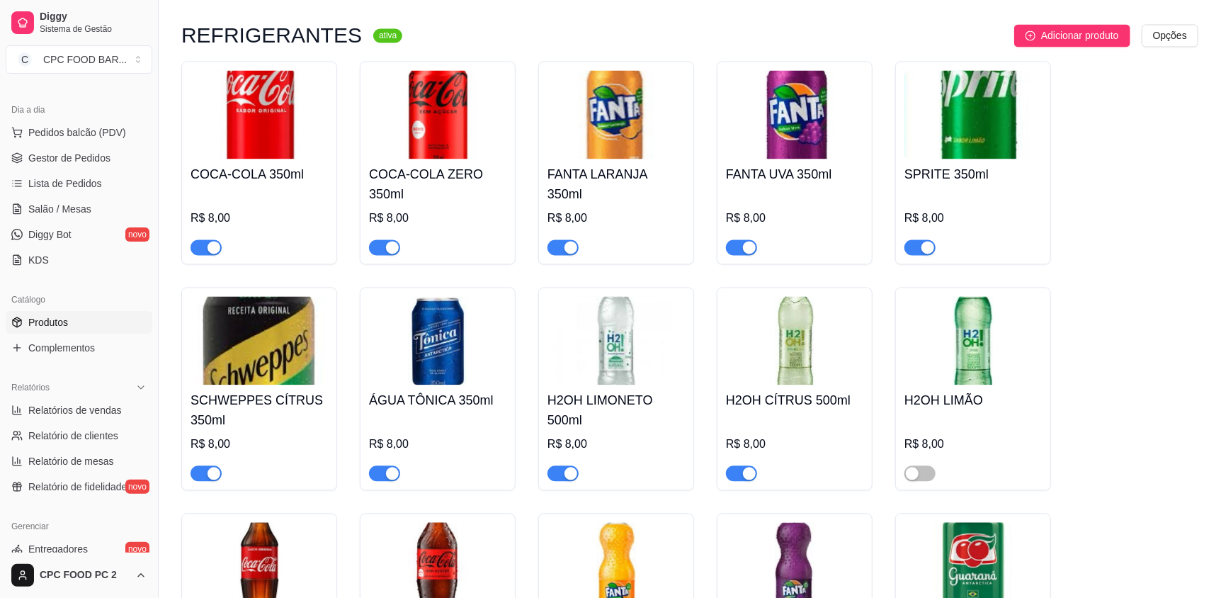
scroll to position [11404, 0]
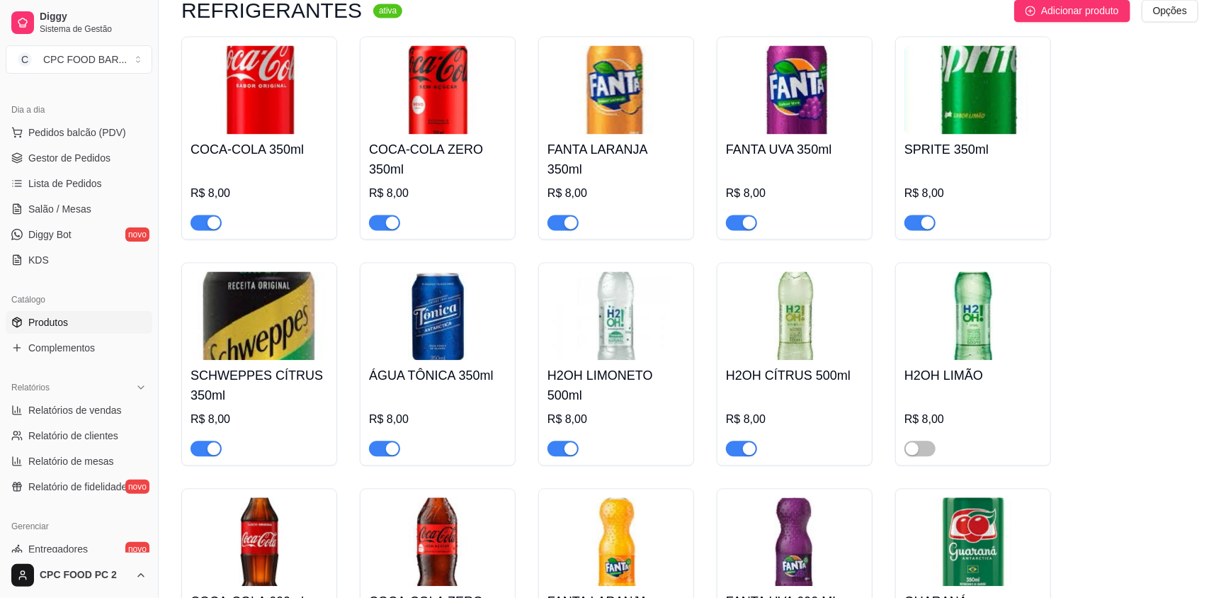
click at [735, 441] on span "button" at bounding box center [741, 449] width 31 height 16
click at [560, 441] on button "button" at bounding box center [563, 449] width 31 height 16
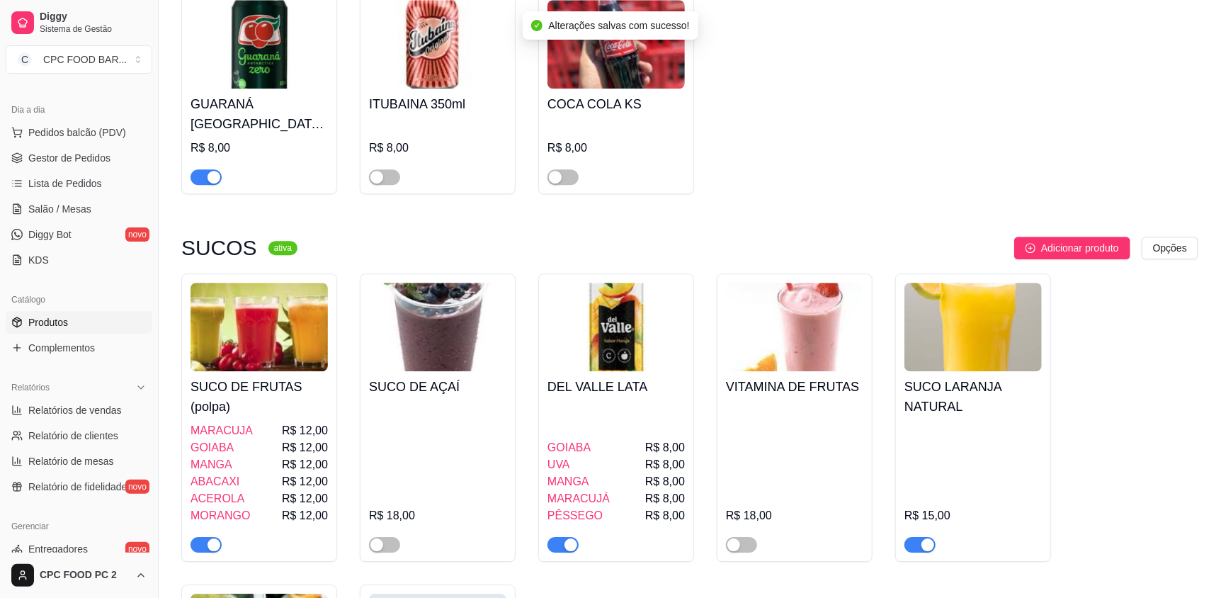
scroll to position [11971, 0]
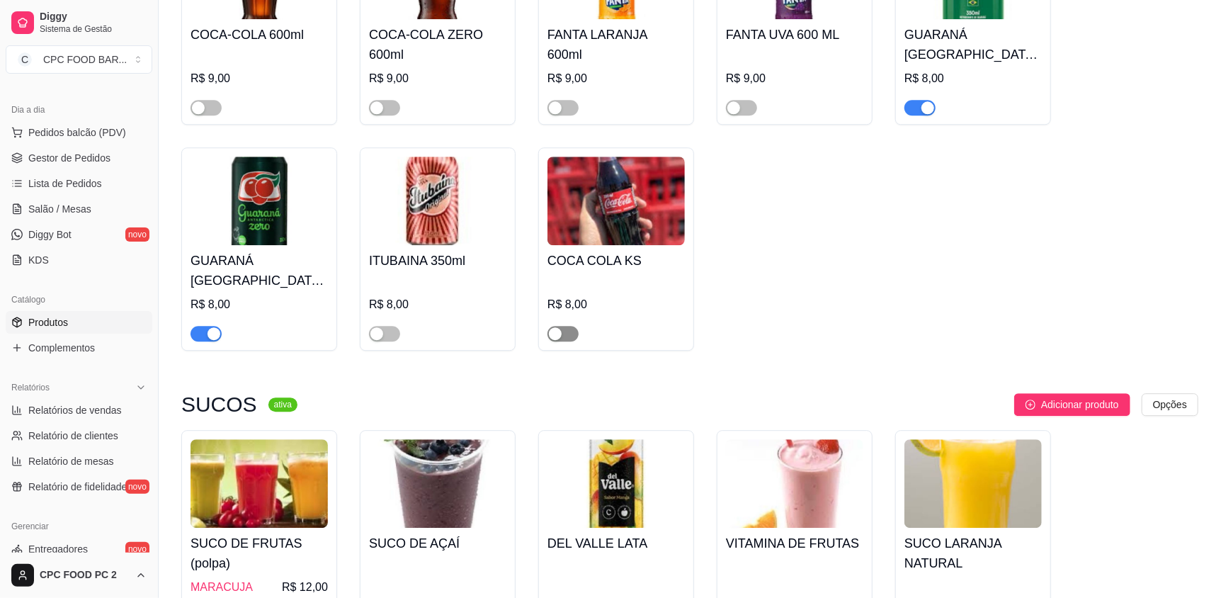
click at [565, 326] on span "button" at bounding box center [563, 334] width 31 height 16
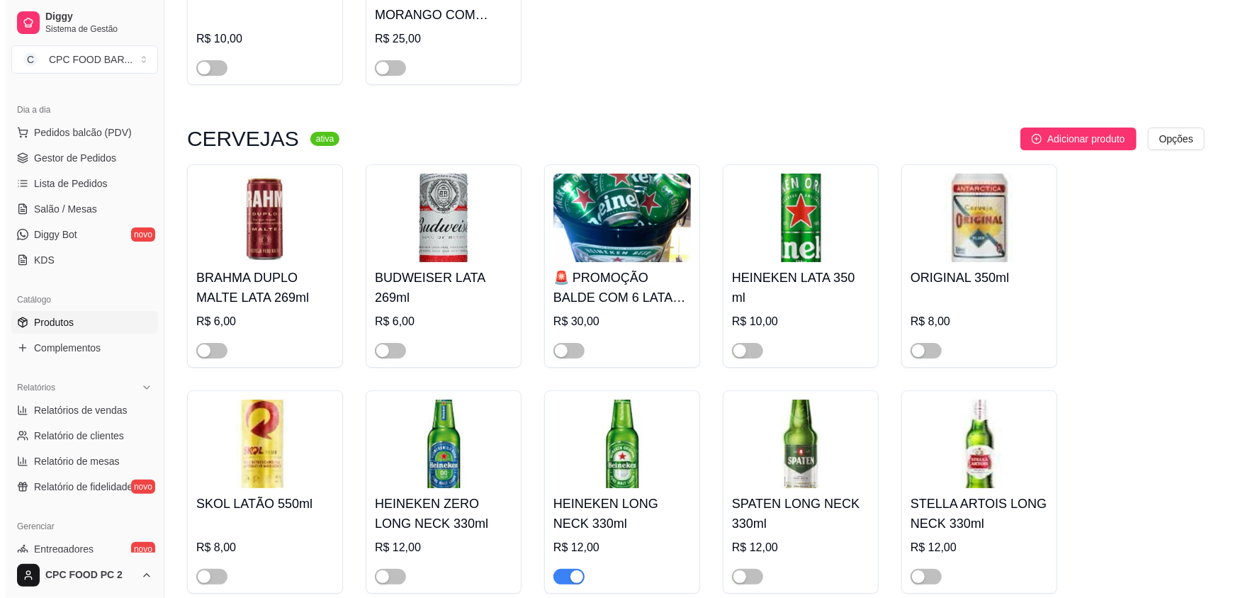
scroll to position [12821, 0]
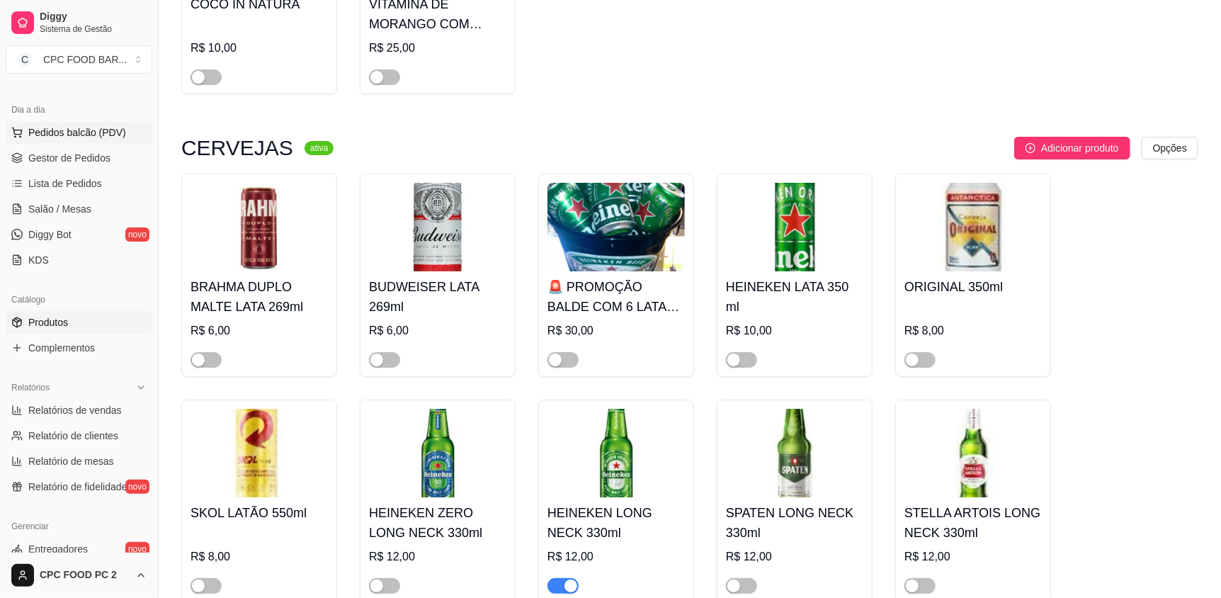
click at [106, 126] on span "Pedidos balcão (PDV)" at bounding box center [77, 132] width 98 height 14
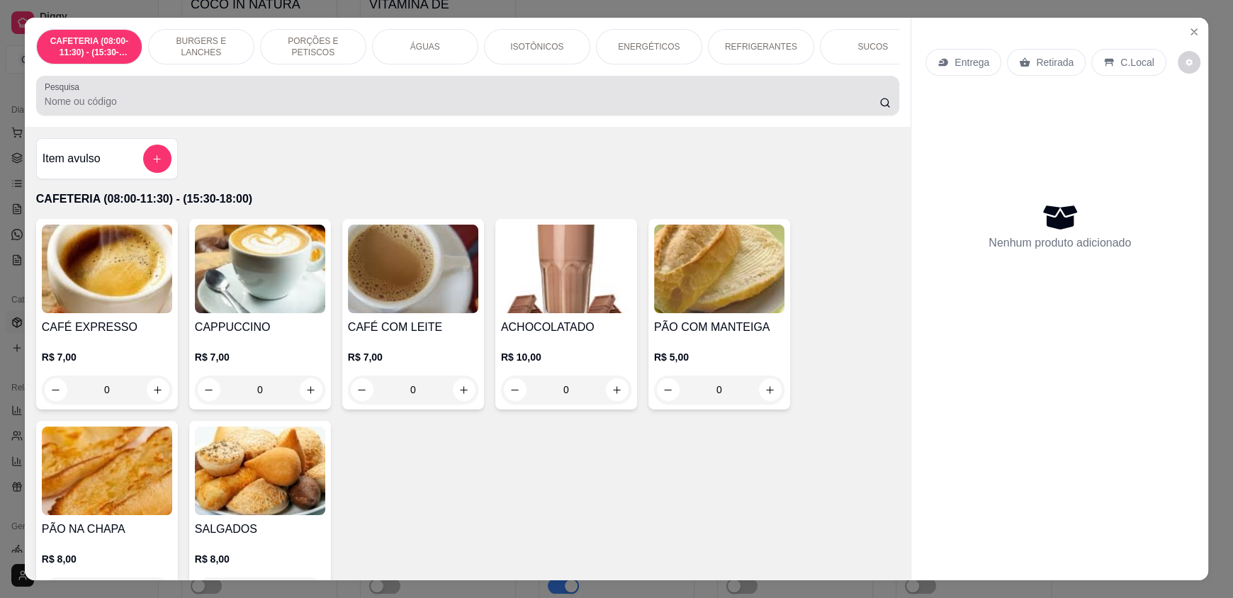
click at [260, 101] on div at bounding box center [468, 95] width 846 height 28
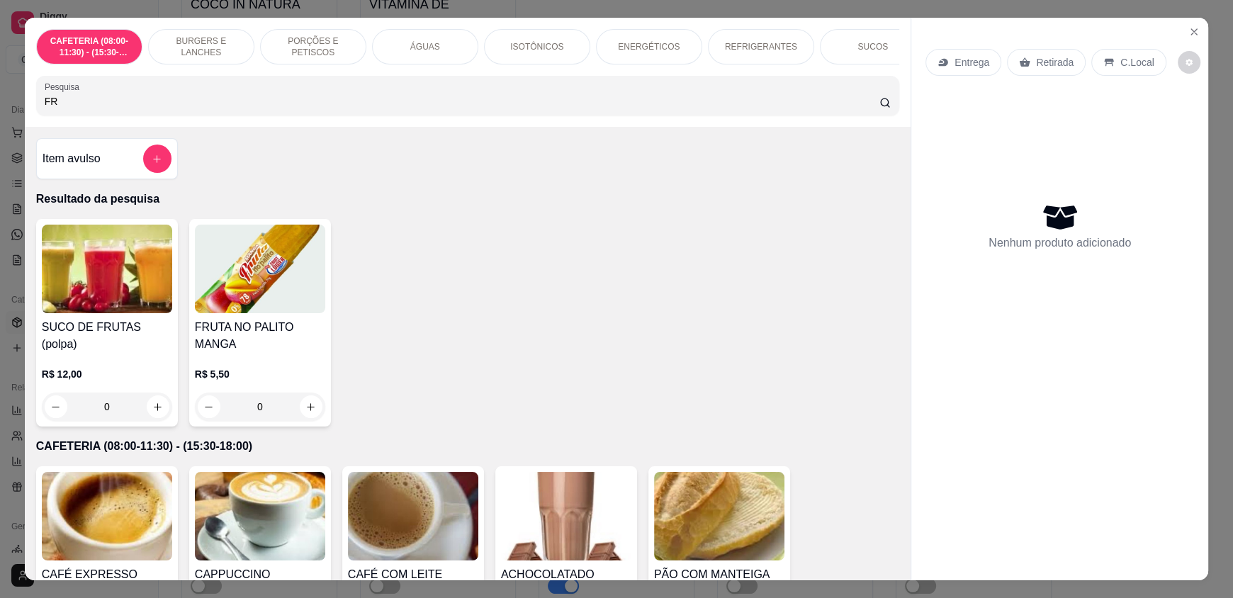
type input "FRI"
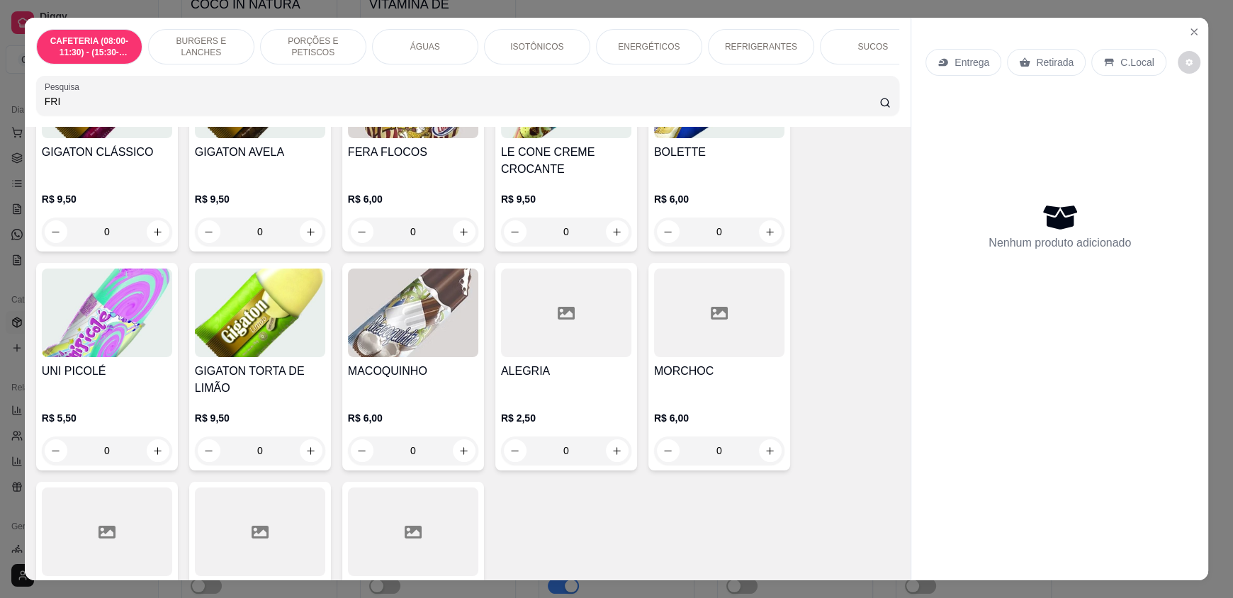
scroll to position [4410, 0]
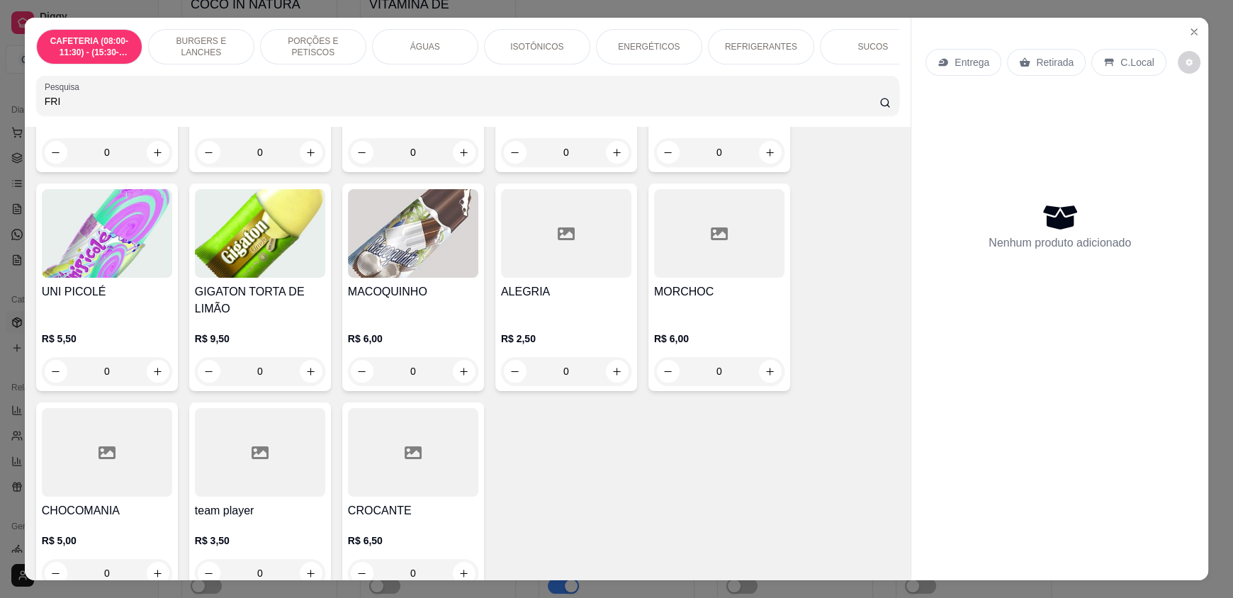
click at [864, 108] on input "FRI" at bounding box center [462, 101] width 835 height 14
click at [817, 108] on input "Pesquisa" at bounding box center [462, 101] width 835 height 14
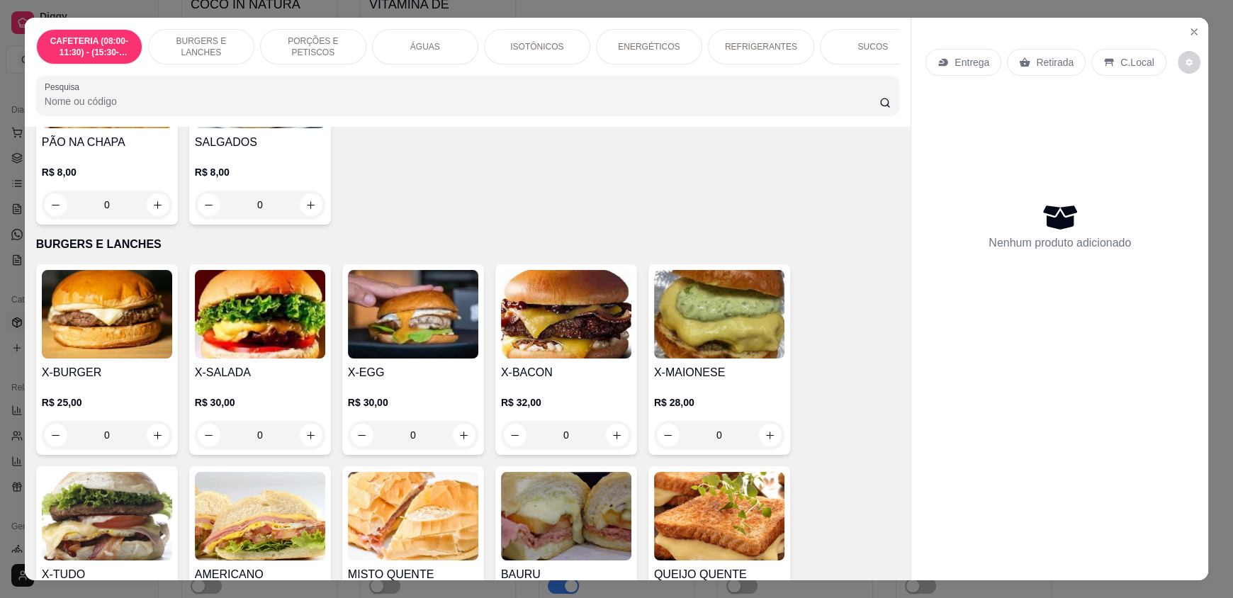
scroll to position [0, 0]
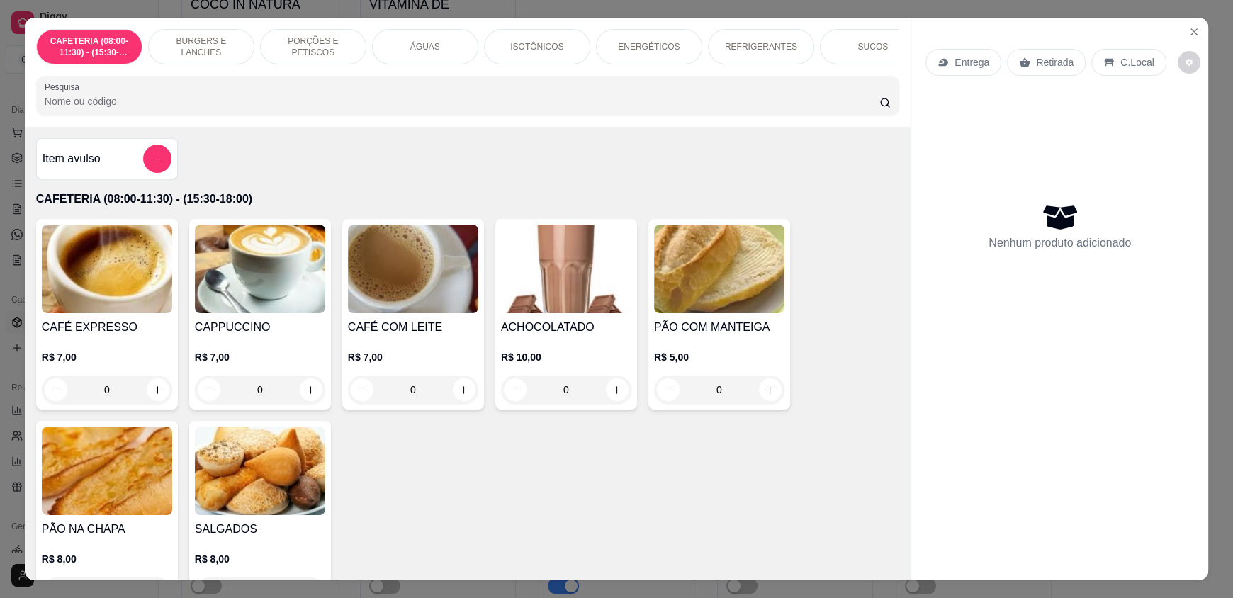
click at [317, 40] on div "PORÇÕES E PETISCOS" at bounding box center [313, 46] width 106 height 35
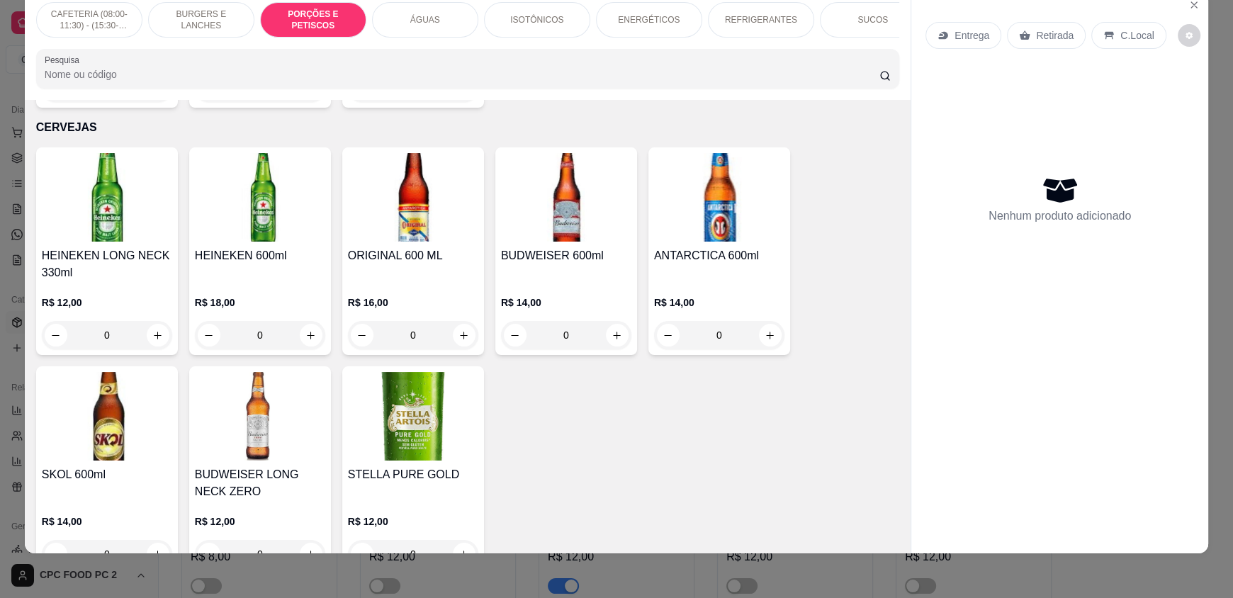
scroll to position [2557, 0]
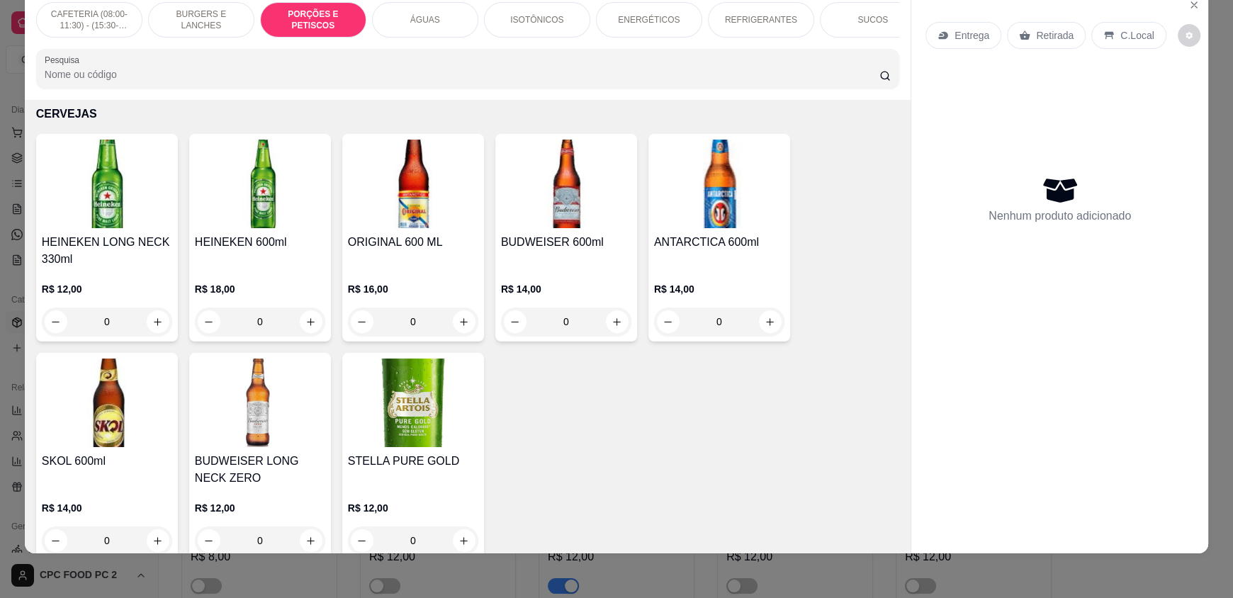
click at [983, 260] on div "Nenhum produto adicionado" at bounding box center [1059, 199] width 268 height 278
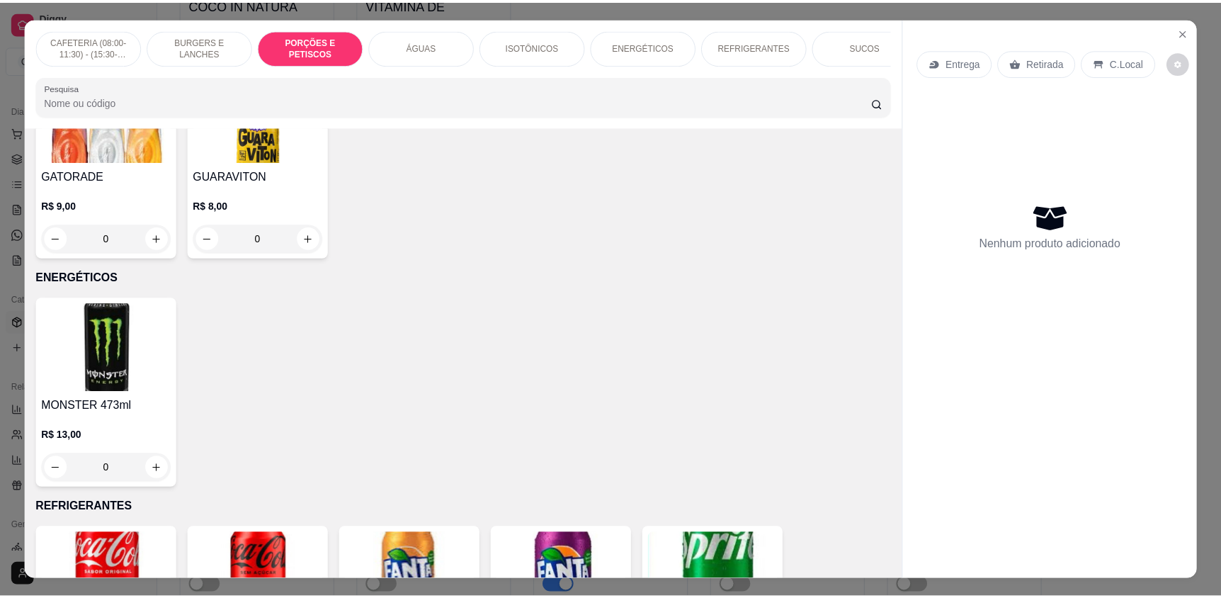
scroll to position [1346, 0]
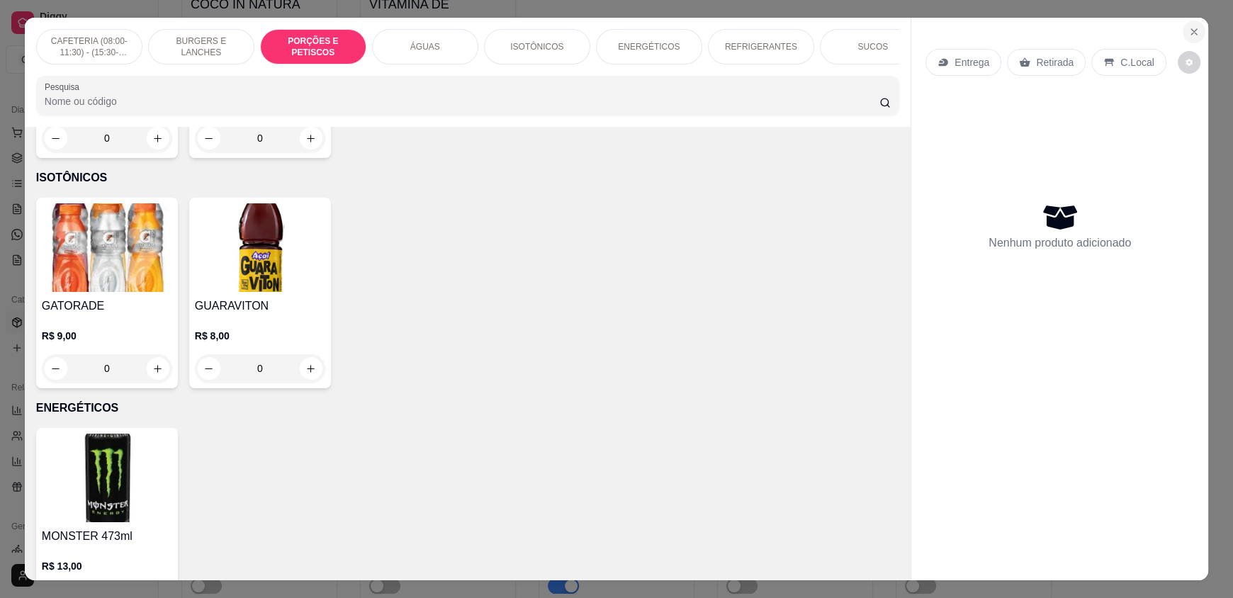
click at [1194, 26] on button "Close" at bounding box center [1193, 32] width 23 height 23
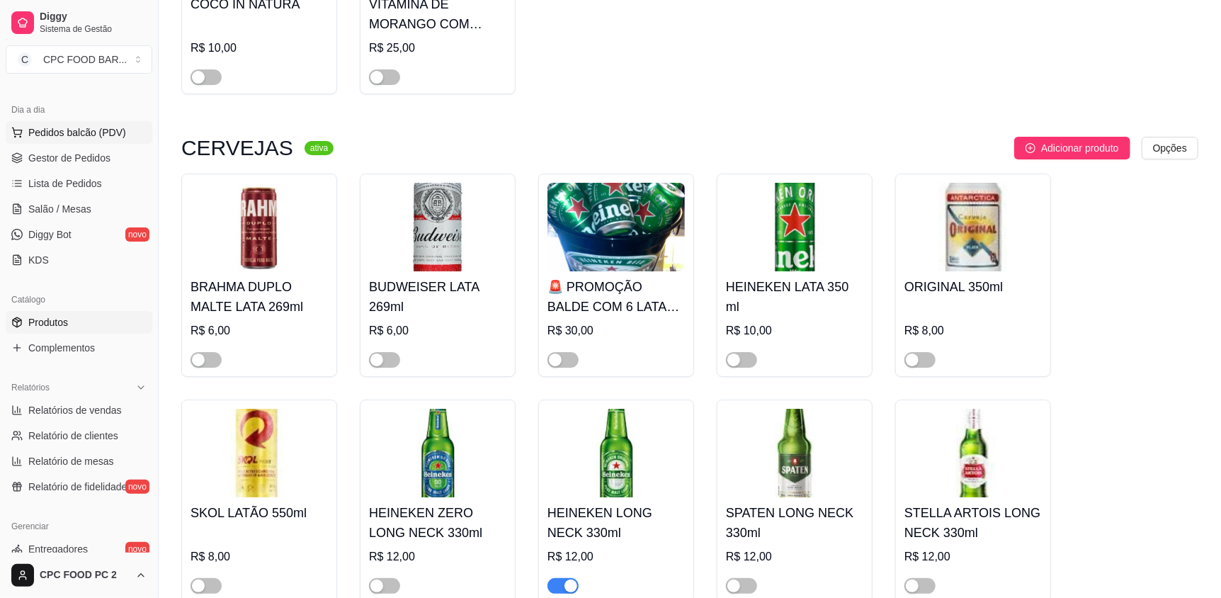
click at [74, 128] on span "Pedidos balcão (PDV)" at bounding box center [77, 132] width 98 height 14
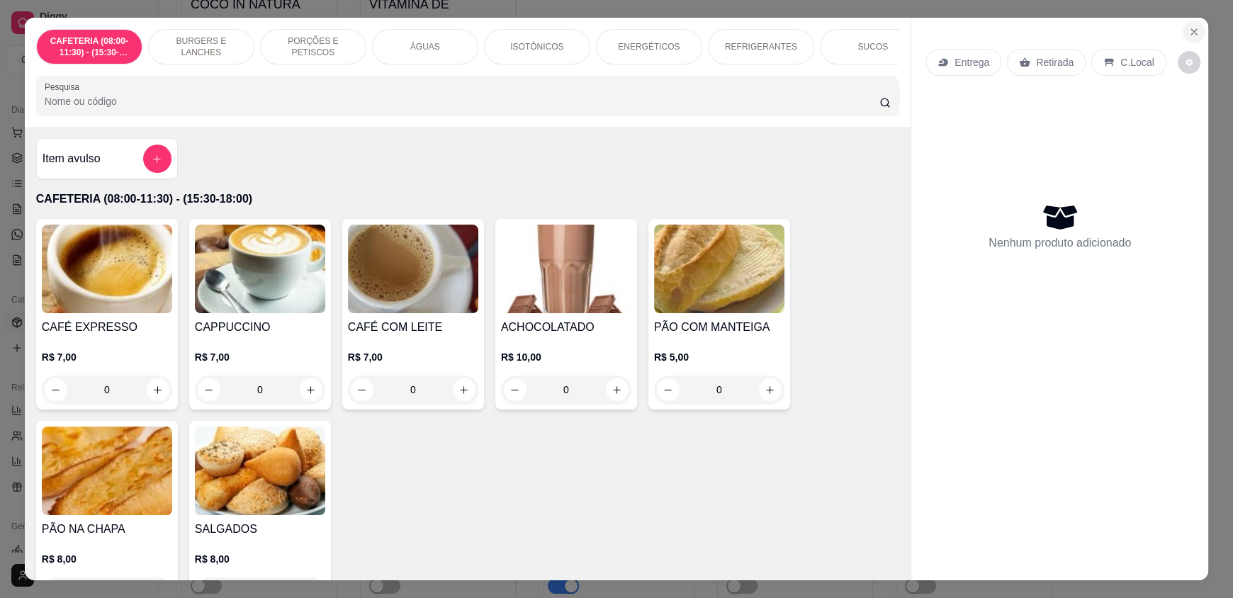
click at [1188, 35] on icon "Close" at bounding box center [1193, 31] width 11 height 11
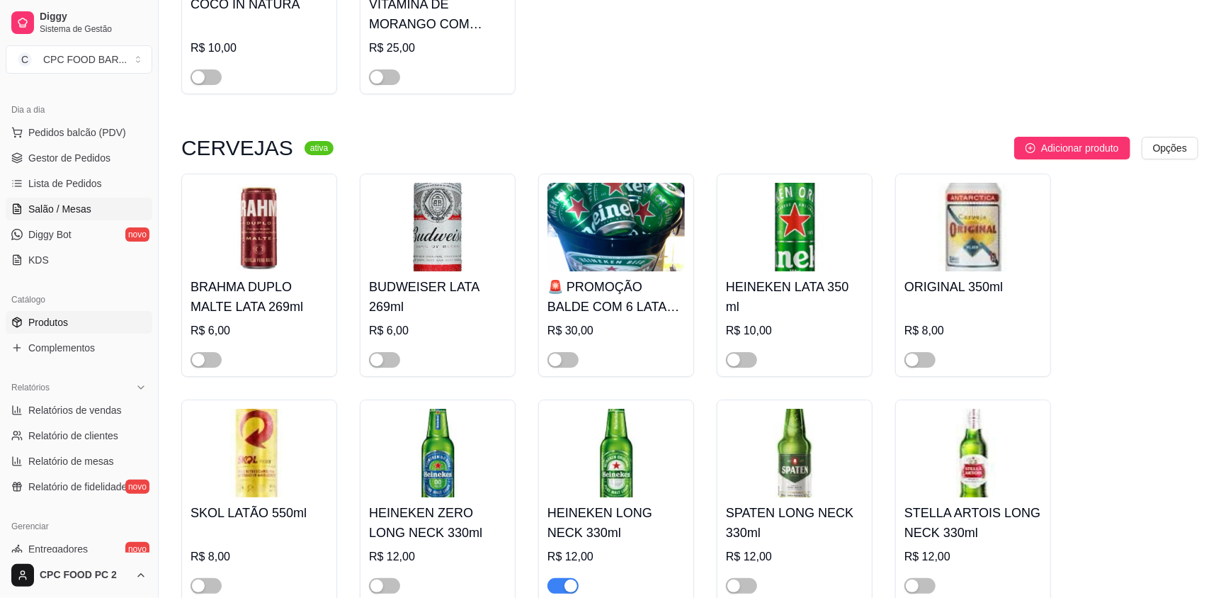
click at [60, 217] on link "Salão / Mesas" at bounding box center [79, 209] width 147 height 23
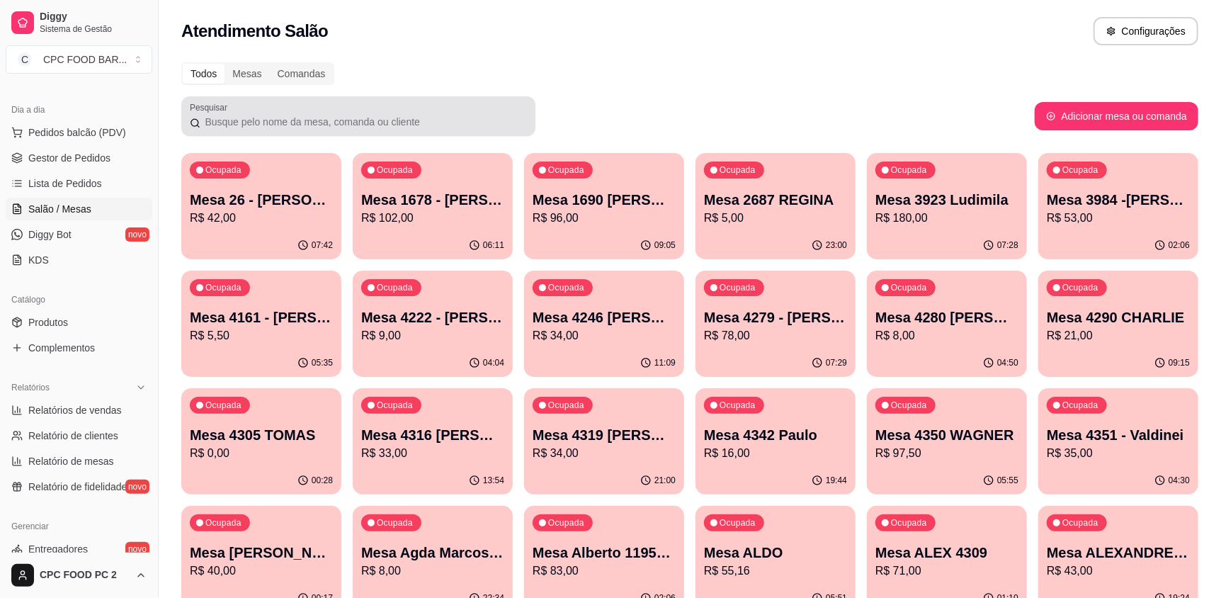
click at [301, 98] on div "Pesquisar" at bounding box center [358, 116] width 354 height 40
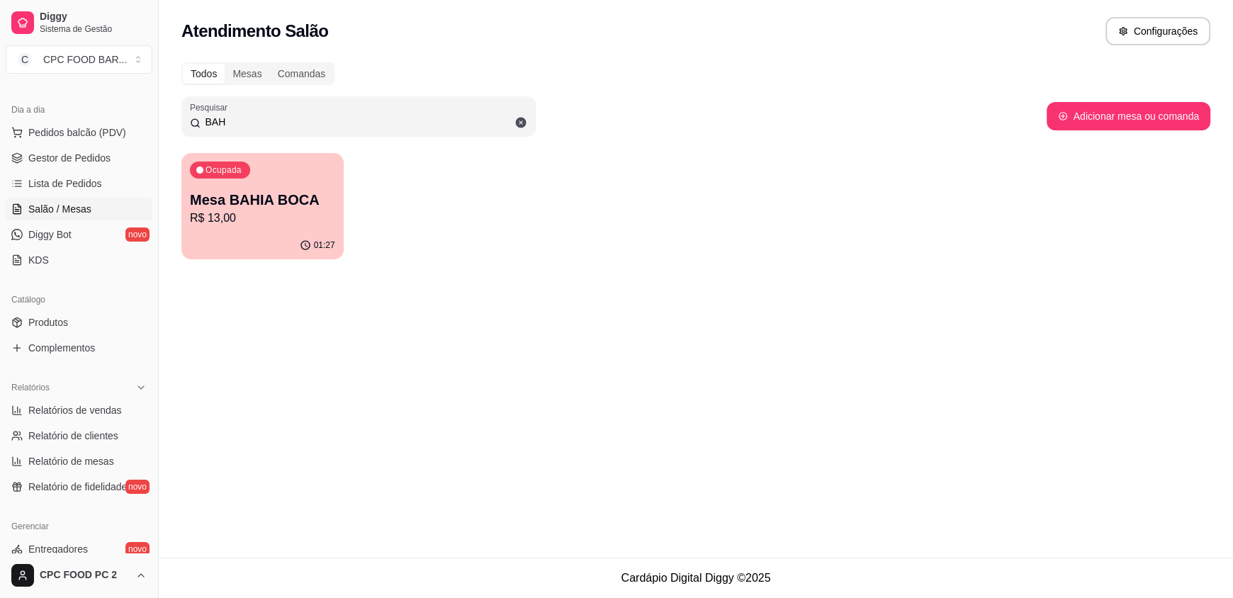
type input "BAH"
click at [276, 203] on p "Mesa BAHIA BOCA" at bounding box center [262, 200] width 145 height 20
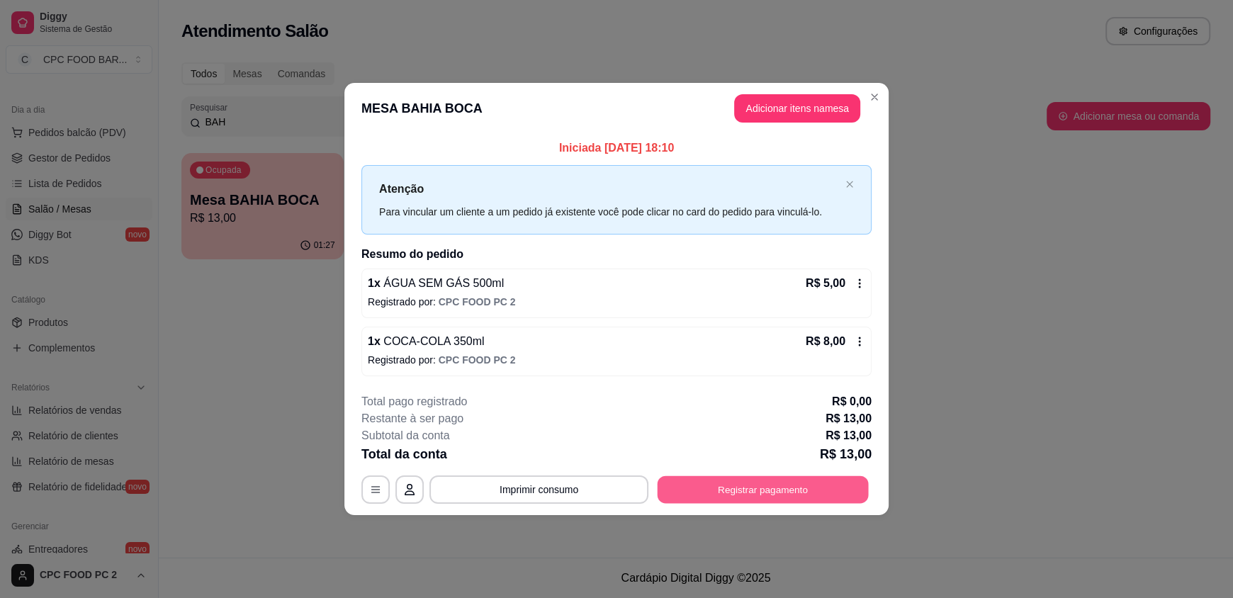
click at [755, 480] on button "Registrar pagamento" at bounding box center [762, 489] width 211 height 28
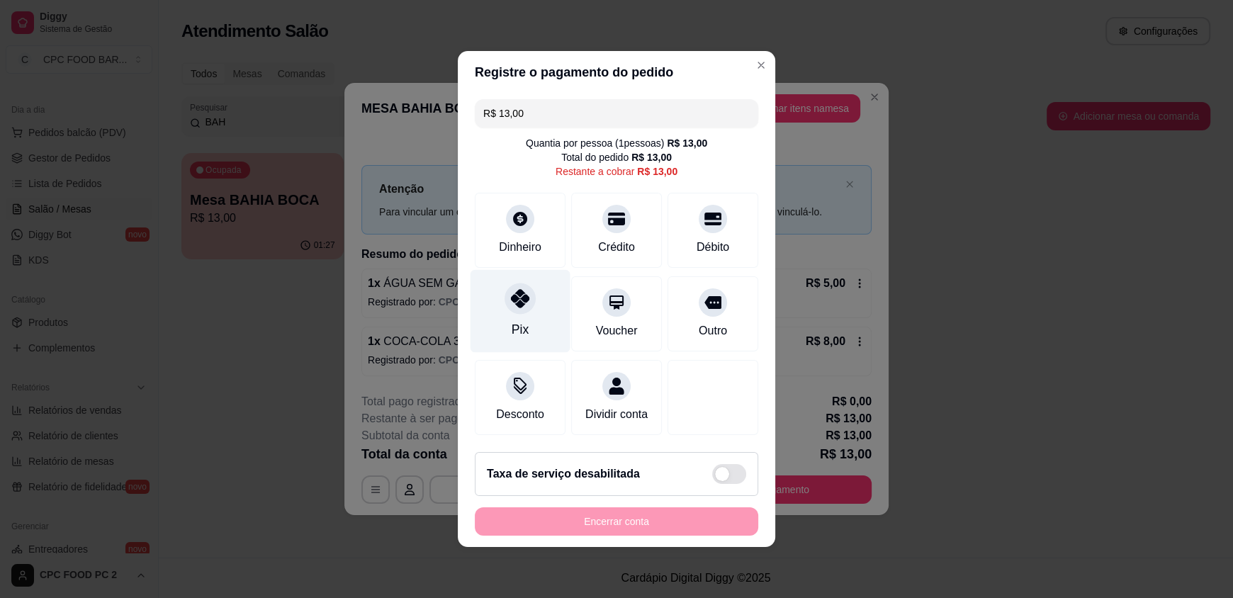
click at [513, 299] on icon at bounding box center [520, 298] width 18 height 18
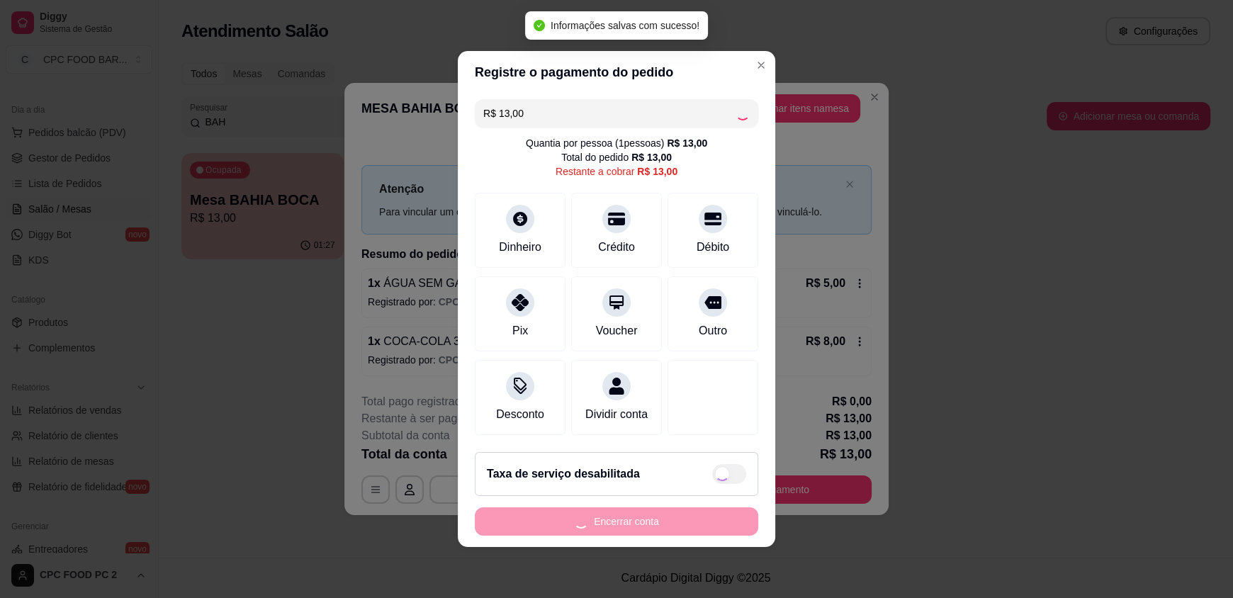
type input "R$ 0,00"
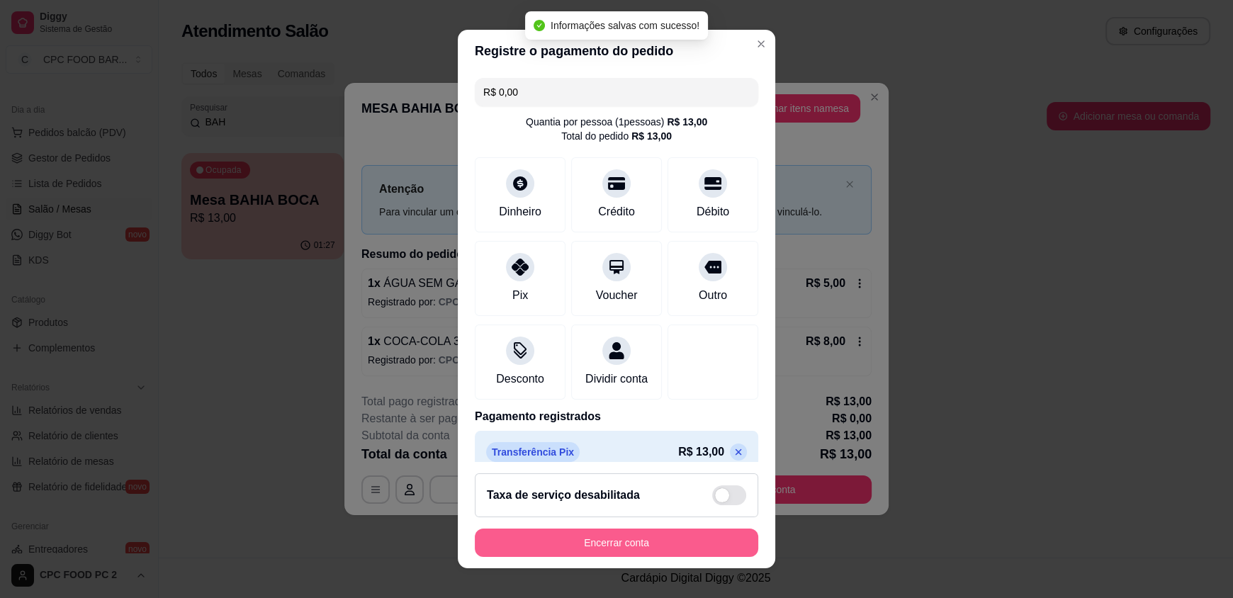
click at [607, 536] on button "Encerrar conta" at bounding box center [616, 542] width 283 height 28
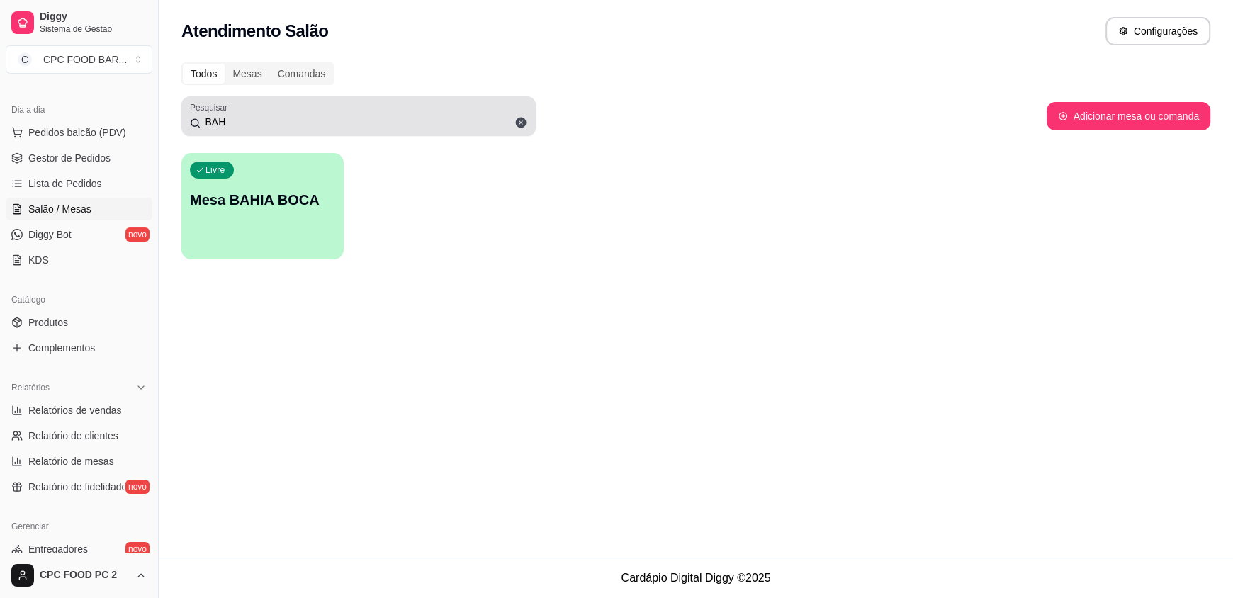
click at [262, 111] on div "BAH" at bounding box center [358, 116] width 337 height 28
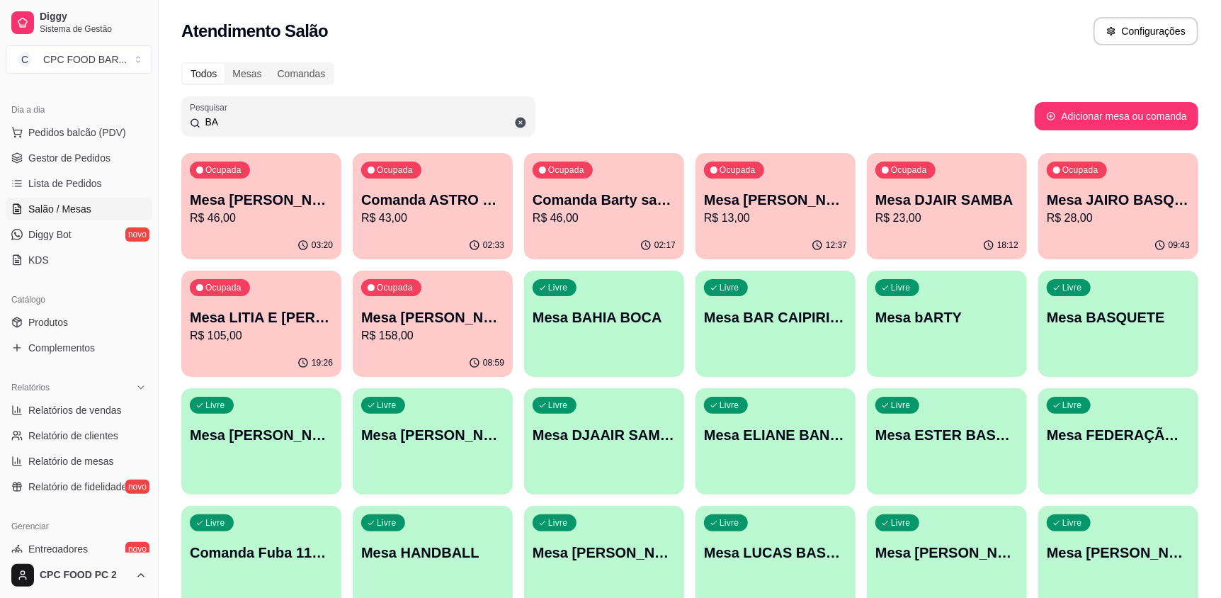
type input "B"
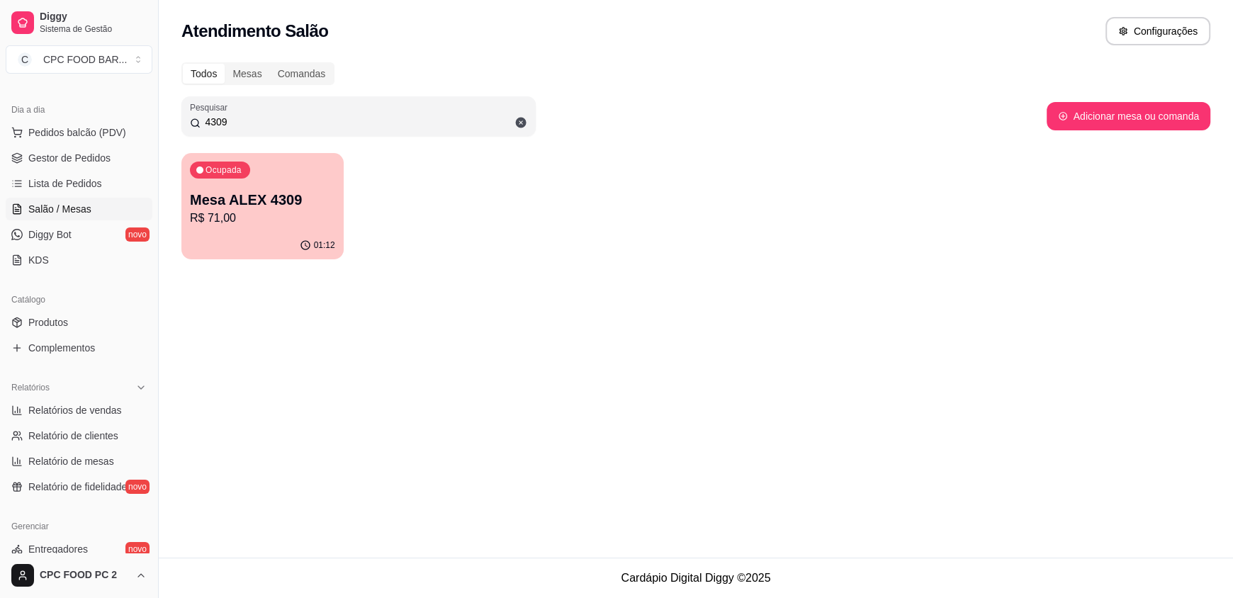
type input "4309"
click at [265, 187] on div "Ocupada Mesa ALEX 4309 R$ 71,00" at bounding box center [262, 192] width 162 height 79
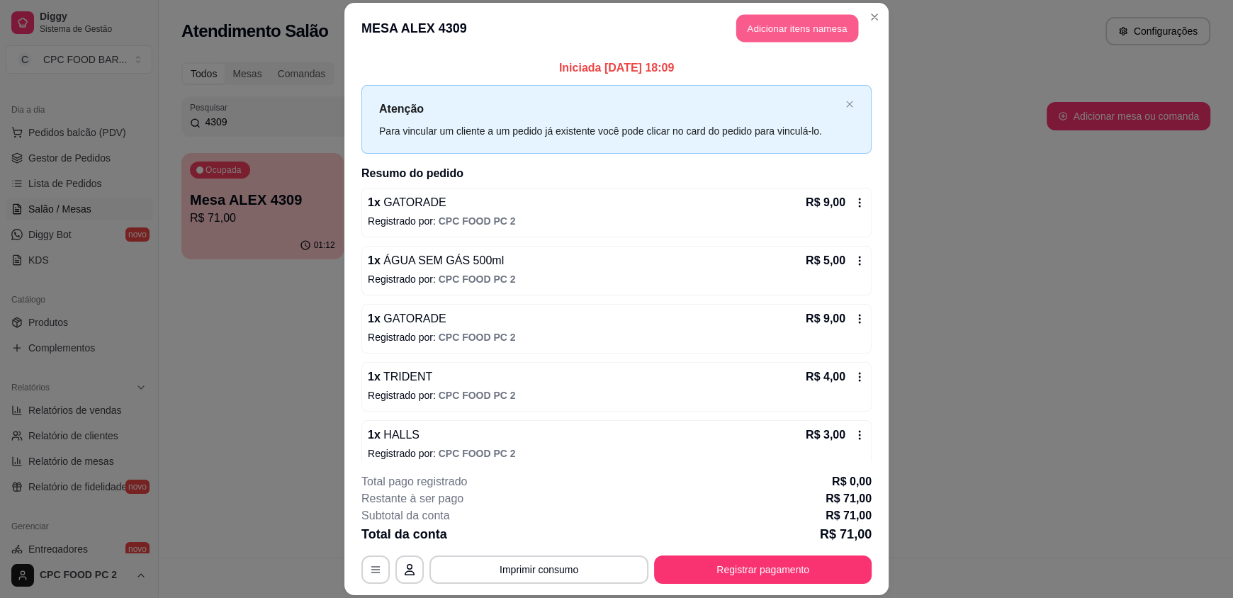
click at [788, 17] on button "Adicionar itens na mesa" at bounding box center [797, 29] width 122 height 28
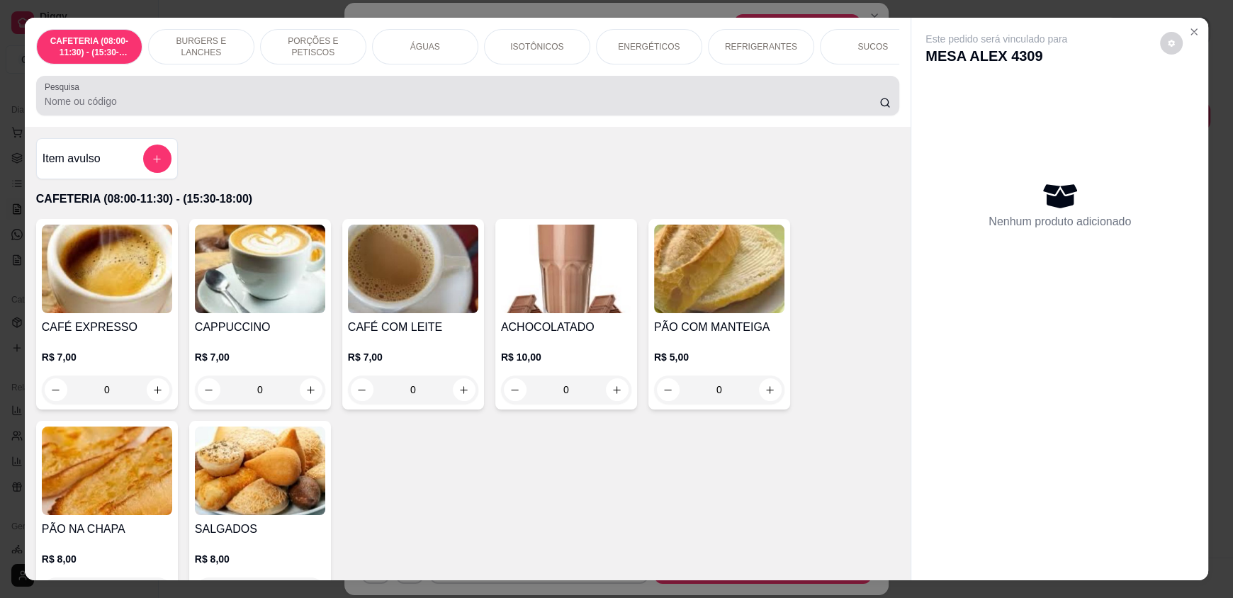
click at [125, 106] on input "Pesquisa" at bounding box center [462, 101] width 835 height 14
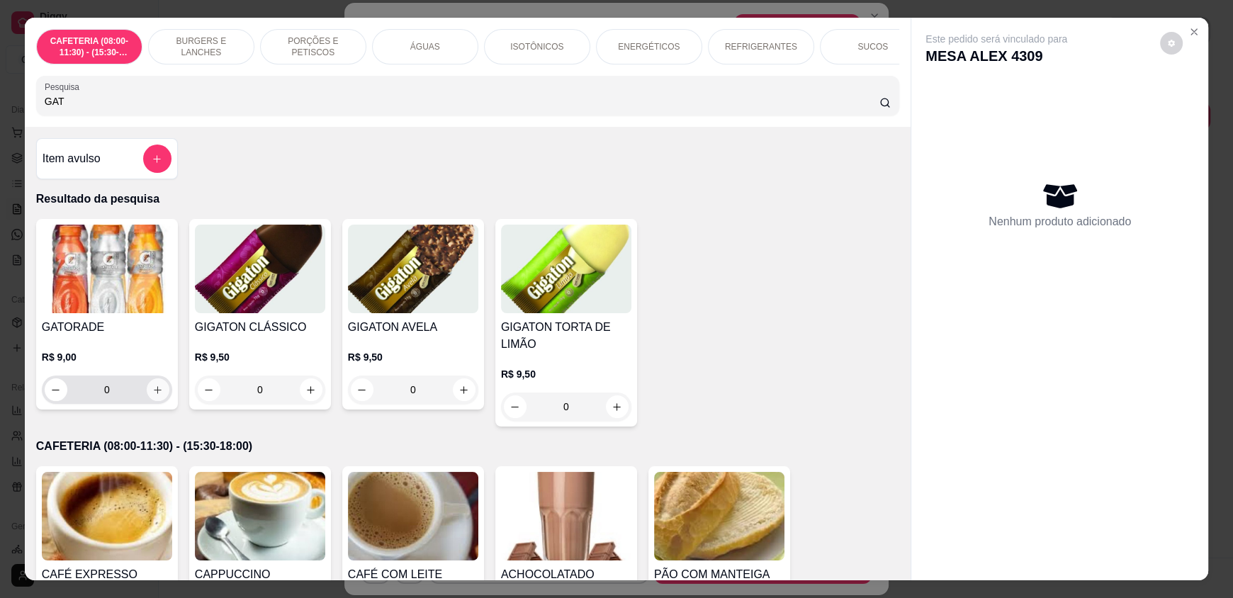
type input "GAT"
click at [147, 395] on button "increase-product-quantity" at bounding box center [158, 390] width 22 height 22
type input "1"
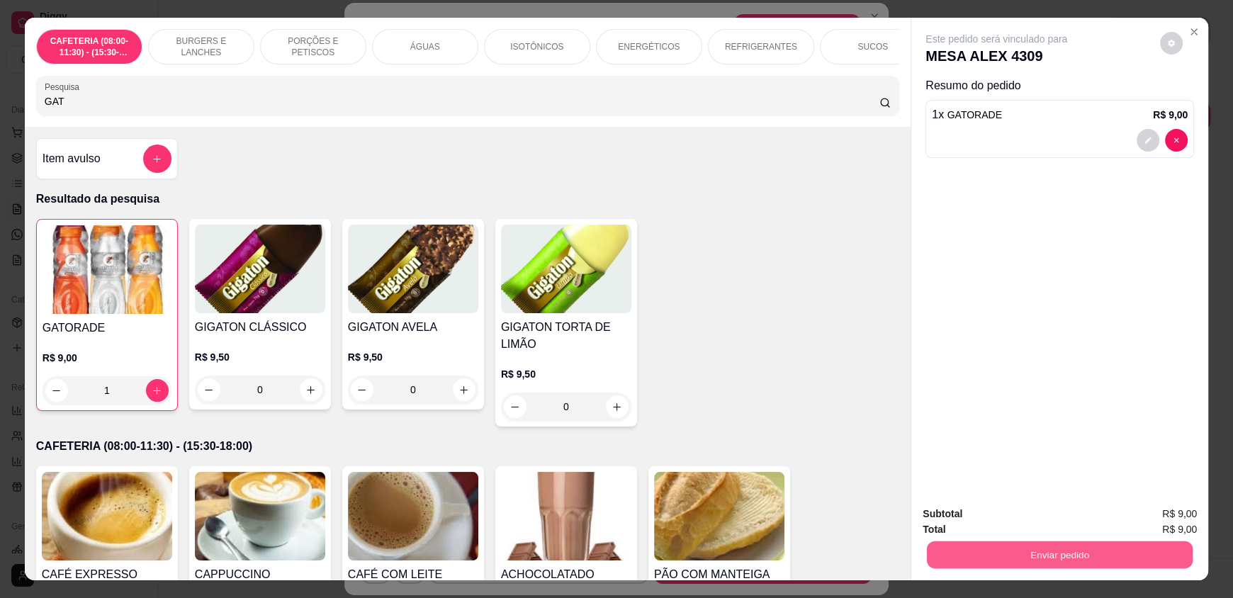
click at [1007, 550] on button "Enviar pedido" at bounding box center [1060, 554] width 266 height 28
click at [303, 81] on div "CAFETERIA (08:00-11:30) - (15:30-18:00) BURGERS E LANCHES PORÇÕES E PETISCOS ÁG…" at bounding box center [467, 72] width 885 height 109
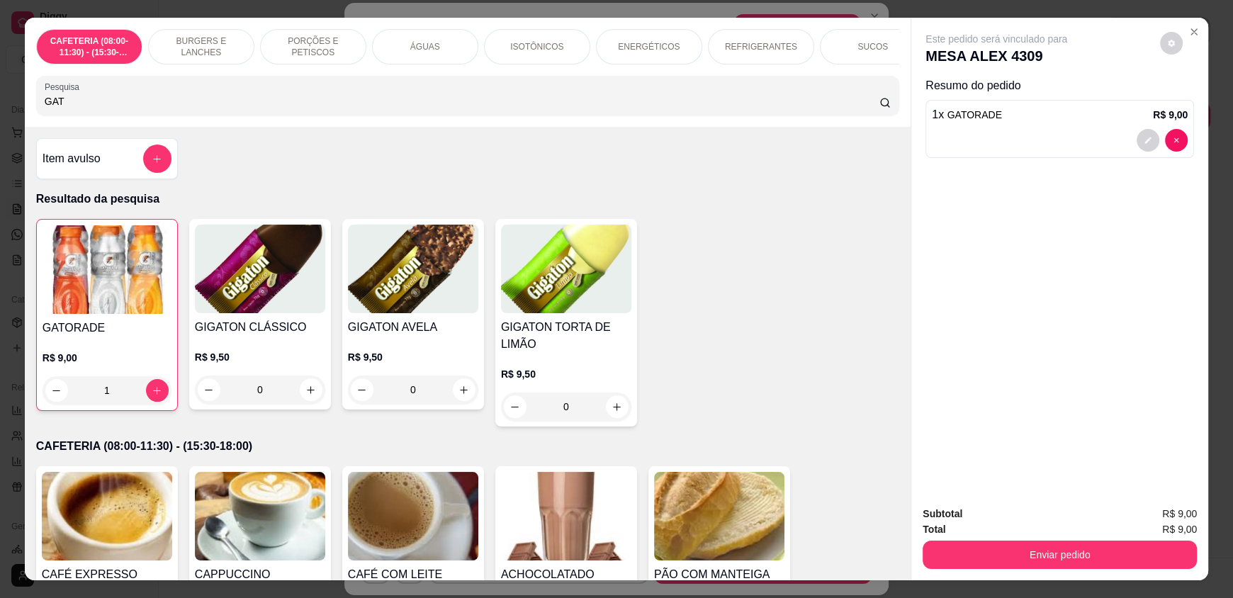
click at [224, 108] on input "GAT" at bounding box center [462, 101] width 835 height 14
type input "G"
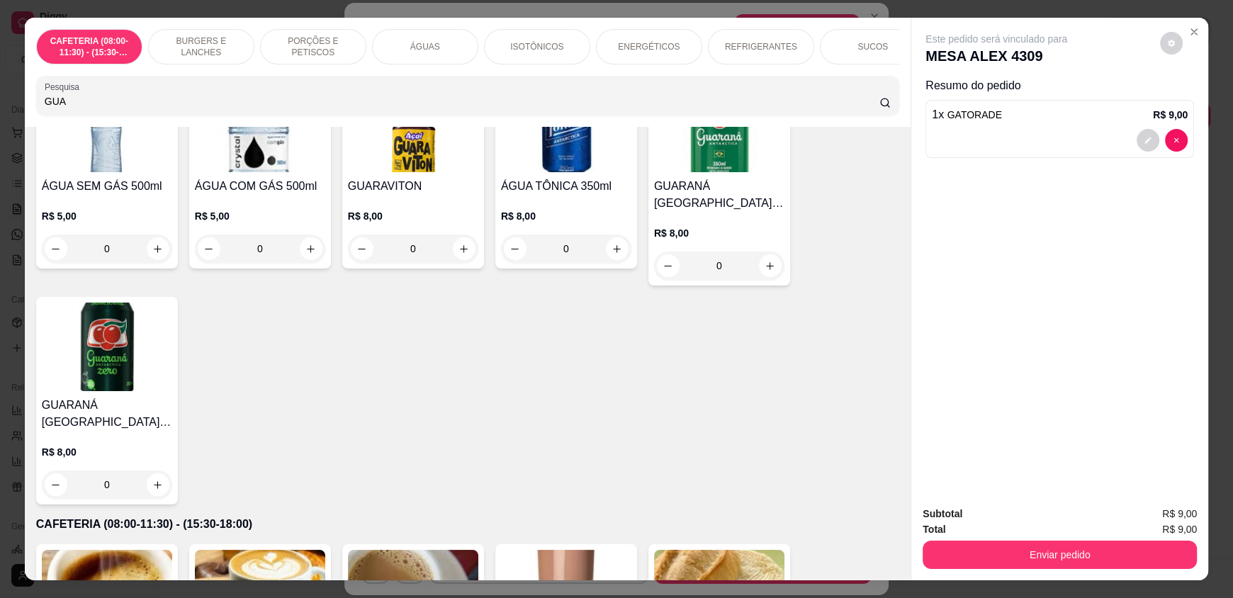
scroll to position [142, 0]
type input "GUA"
click at [152, 489] on icon "increase-product-quantity" at bounding box center [157, 484] width 11 height 11
type input "1"
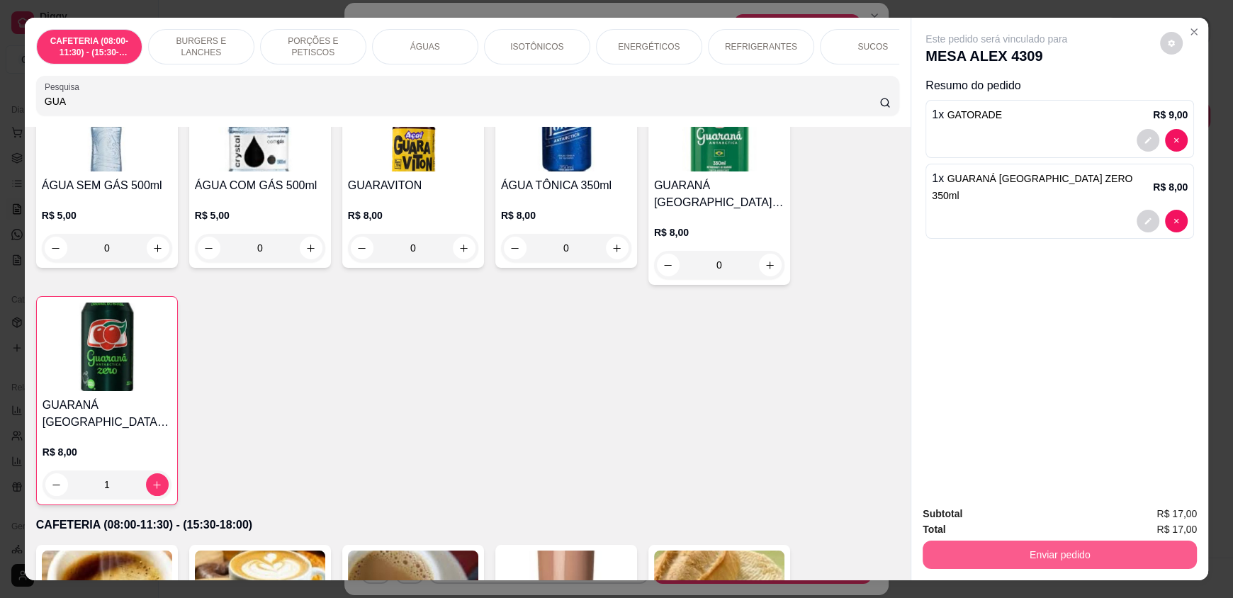
click at [973, 540] on div "Enviar pedido" at bounding box center [1059, 553] width 274 height 32
click at [980, 546] on button "Enviar pedido" at bounding box center [1059, 554] width 274 height 28
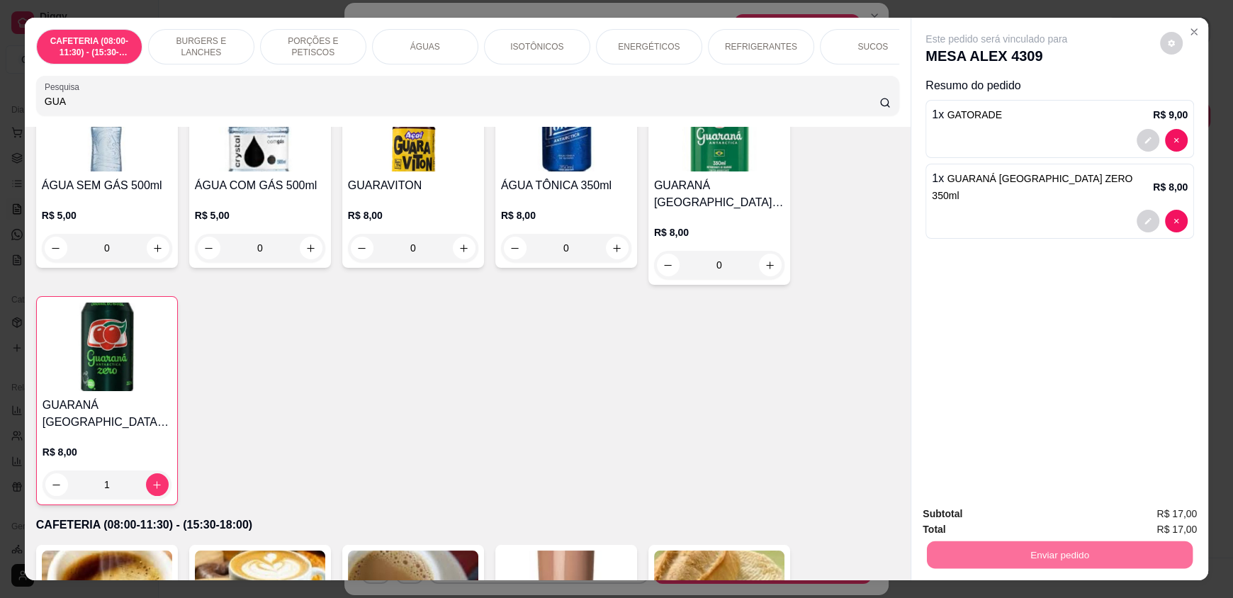
click at [1050, 511] on button "Registrar cliente" at bounding box center [1064, 519] width 91 height 26
click at [1121, 555] on button "Enviar pedido" at bounding box center [1060, 554] width 266 height 28
click at [1148, 514] on button "Enviar pedido" at bounding box center [1160, 519] width 78 height 26
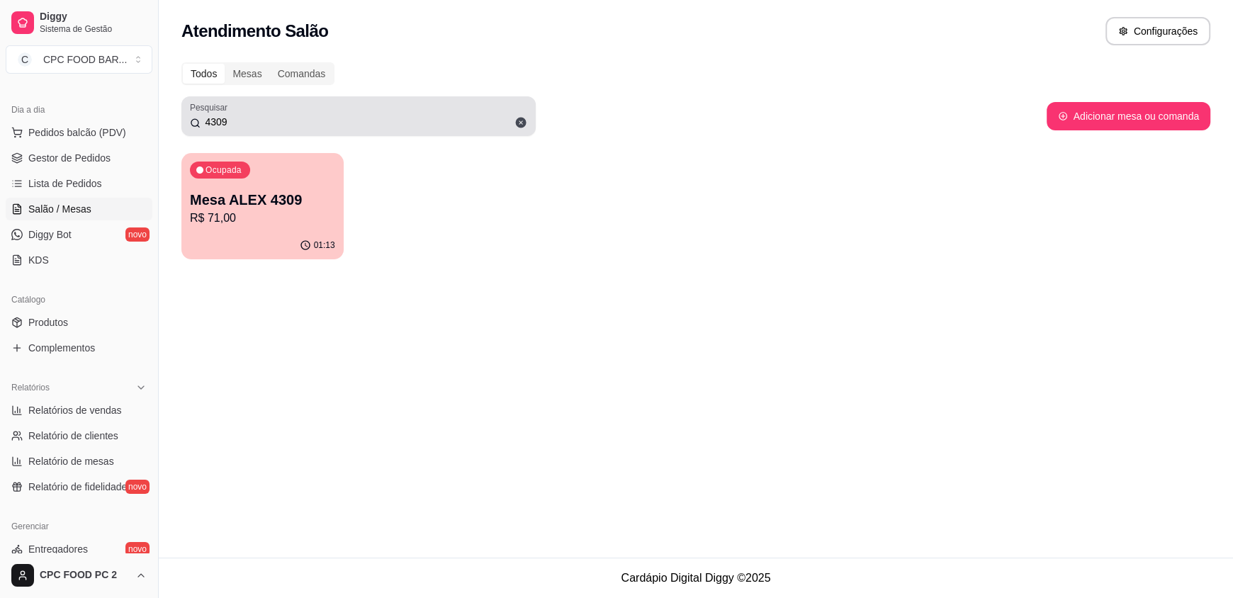
click at [318, 122] on input "4309" at bounding box center [363, 122] width 327 height 14
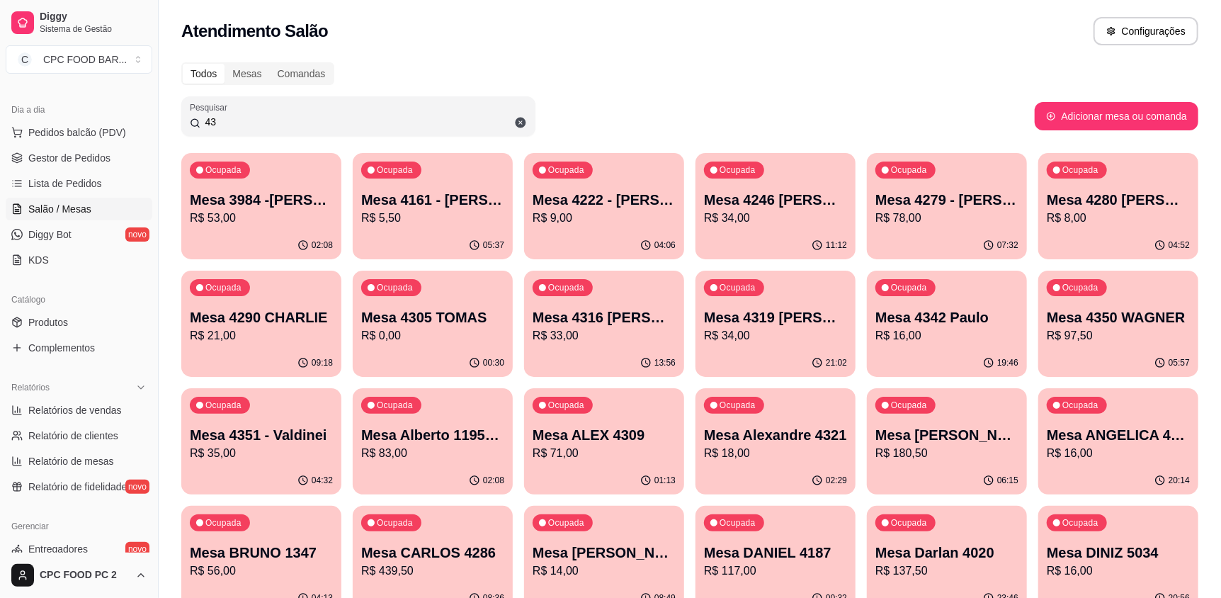
type input "4"
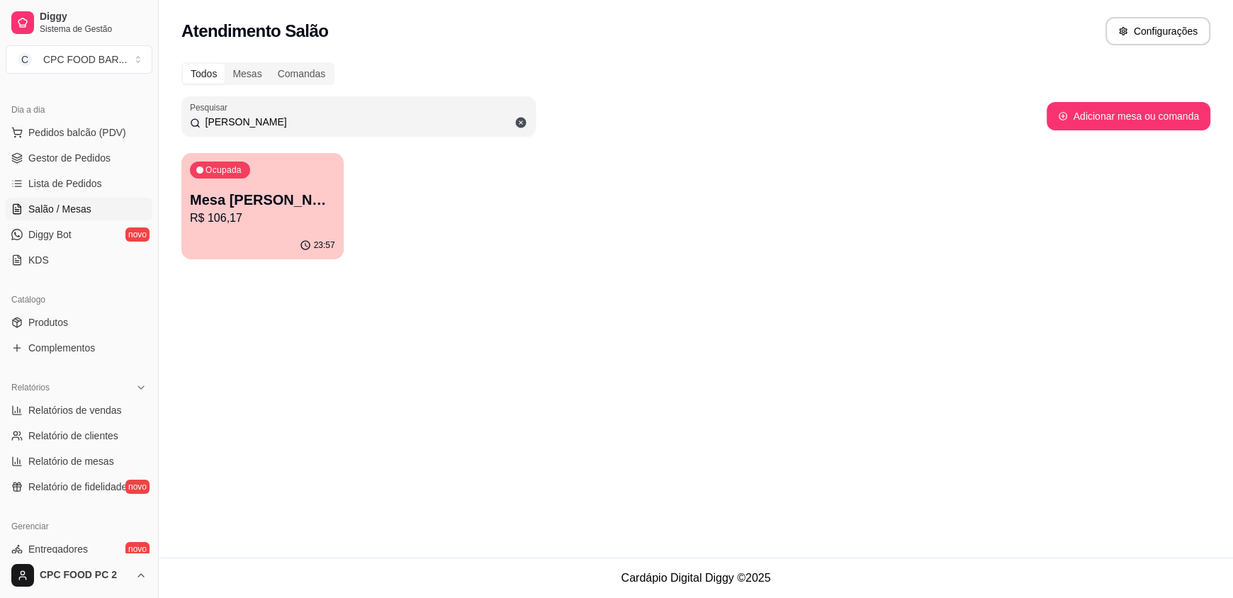
type input "[PERSON_NAME]"
click at [288, 181] on div "Ocupada Mesa [PERSON_NAME] TELES R$ 106,17" at bounding box center [261, 192] width 157 height 77
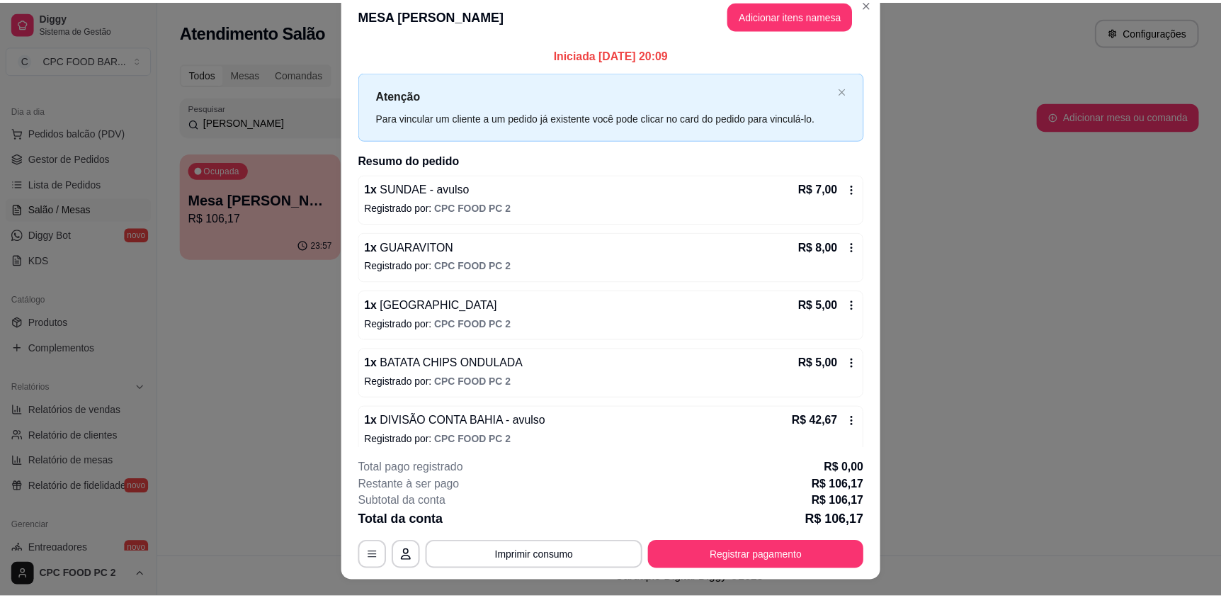
scroll to position [0, 0]
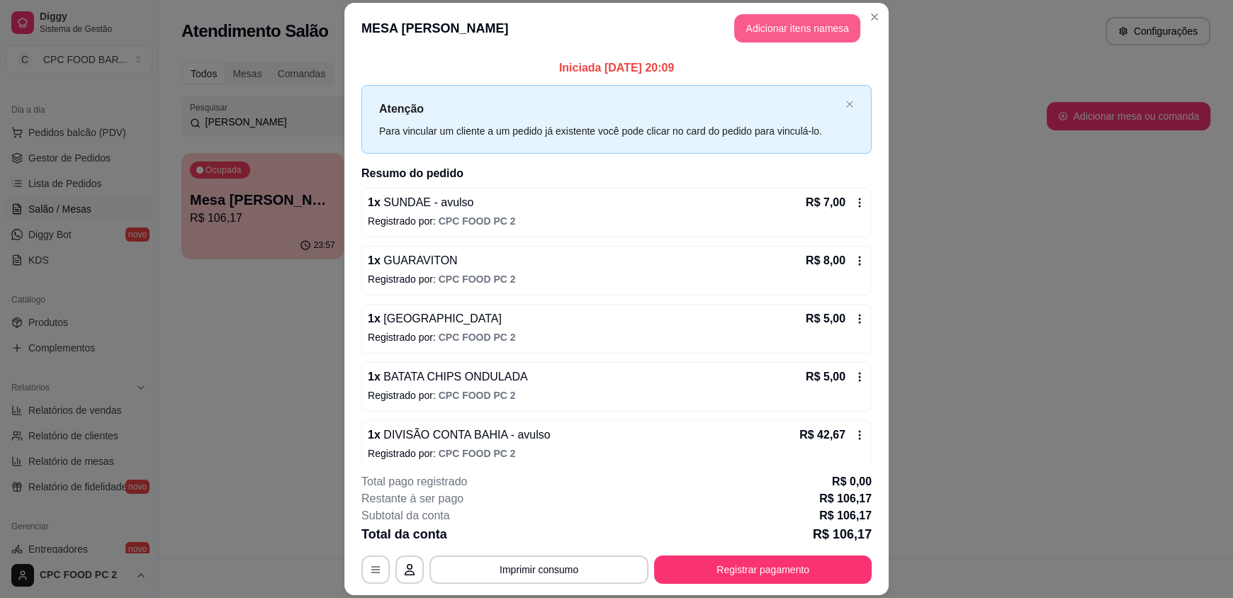
click at [757, 14] on button "Adicionar itens na mesa" at bounding box center [797, 28] width 126 height 28
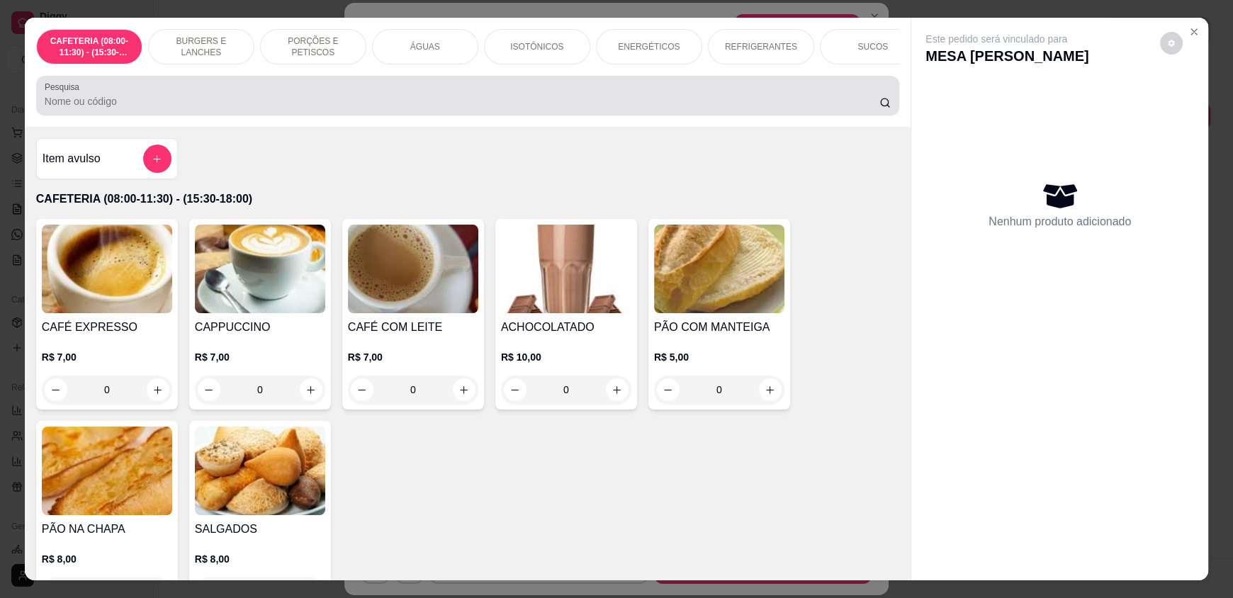
click at [271, 108] on input "Pesquisa" at bounding box center [462, 101] width 835 height 14
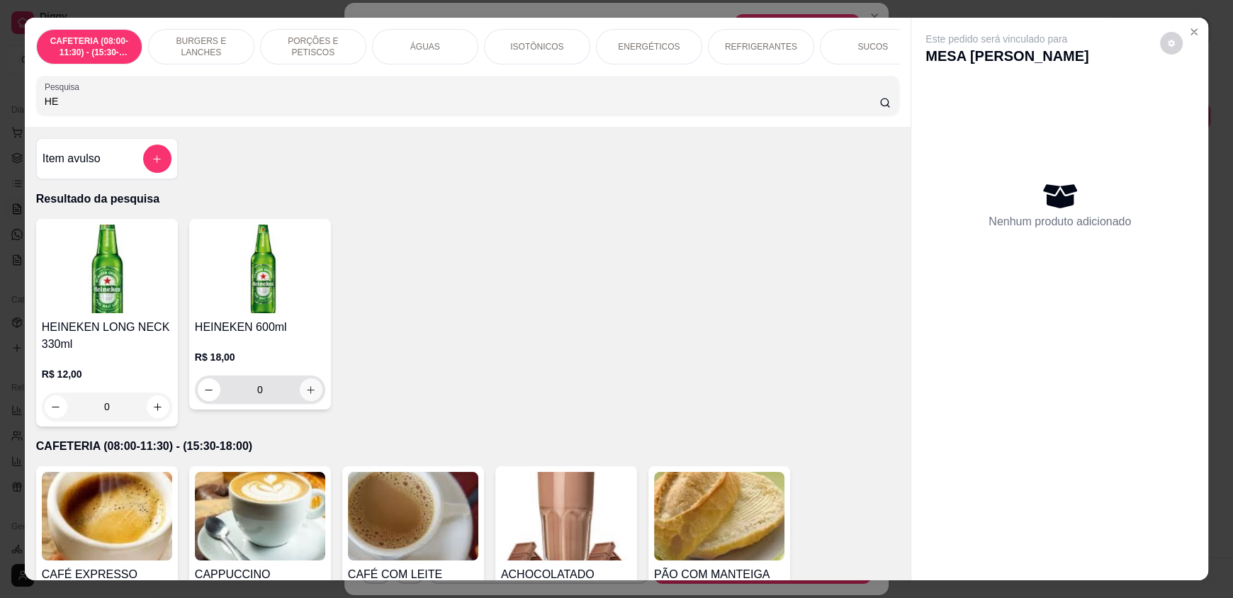
type input "HE"
click at [305, 395] on icon "increase-product-quantity" at bounding box center [310, 390] width 11 height 11
type input "1"
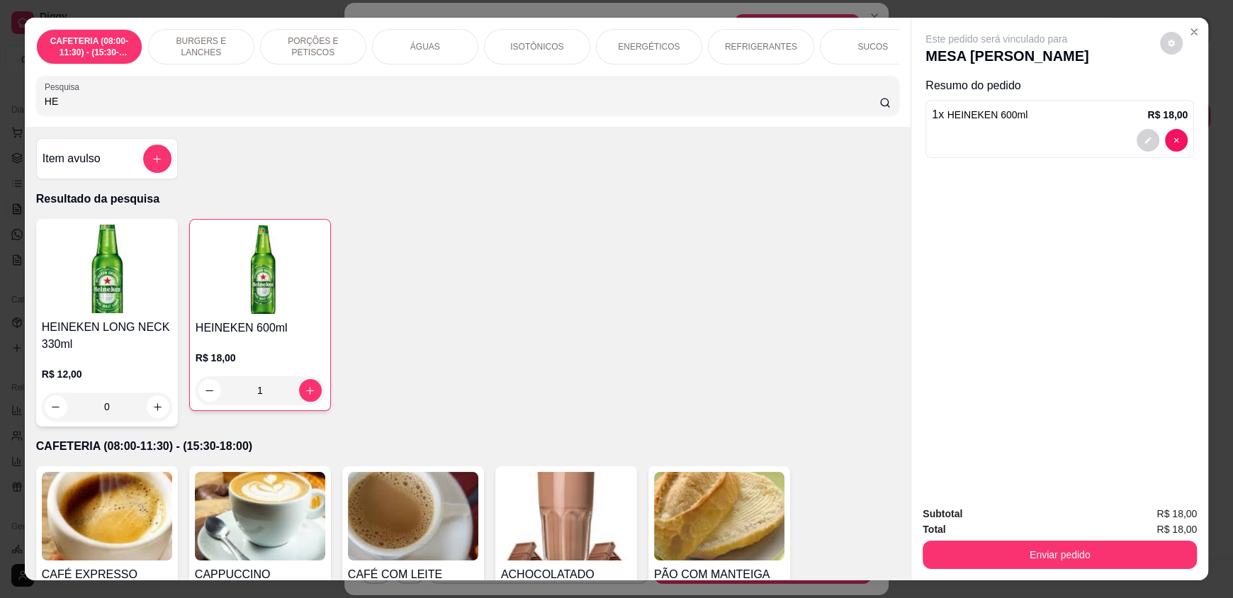
click at [123, 106] on input "HE" at bounding box center [462, 101] width 835 height 14
type input "H"
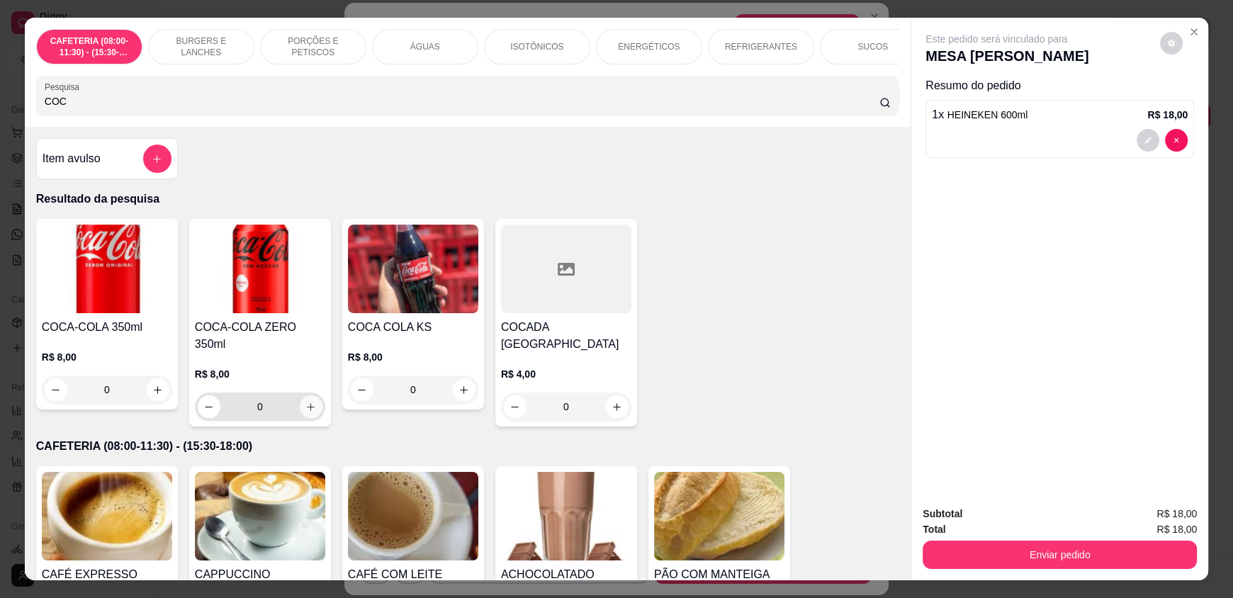
type input "COC"
click at [305, 402] on icon "increase-product-quantity" at bounding box center [310, 407] width 11 height 11
type input "1"
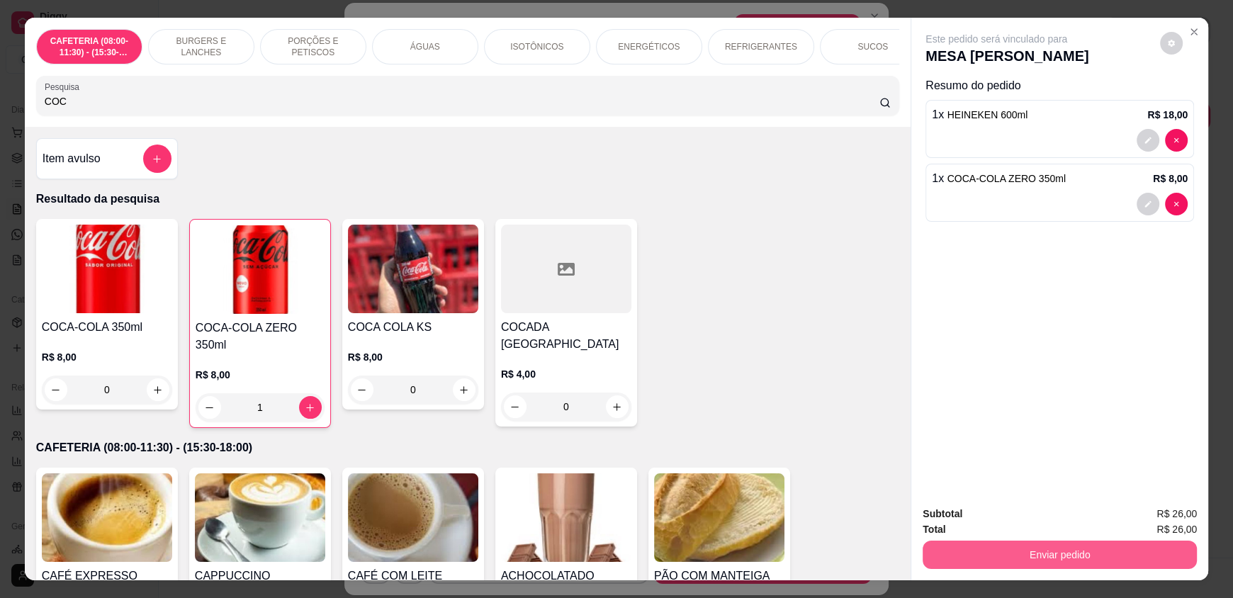
click at [1019, 546] on button "Enviar pedido" at bounding box center [1059, 554] width 274 height 28
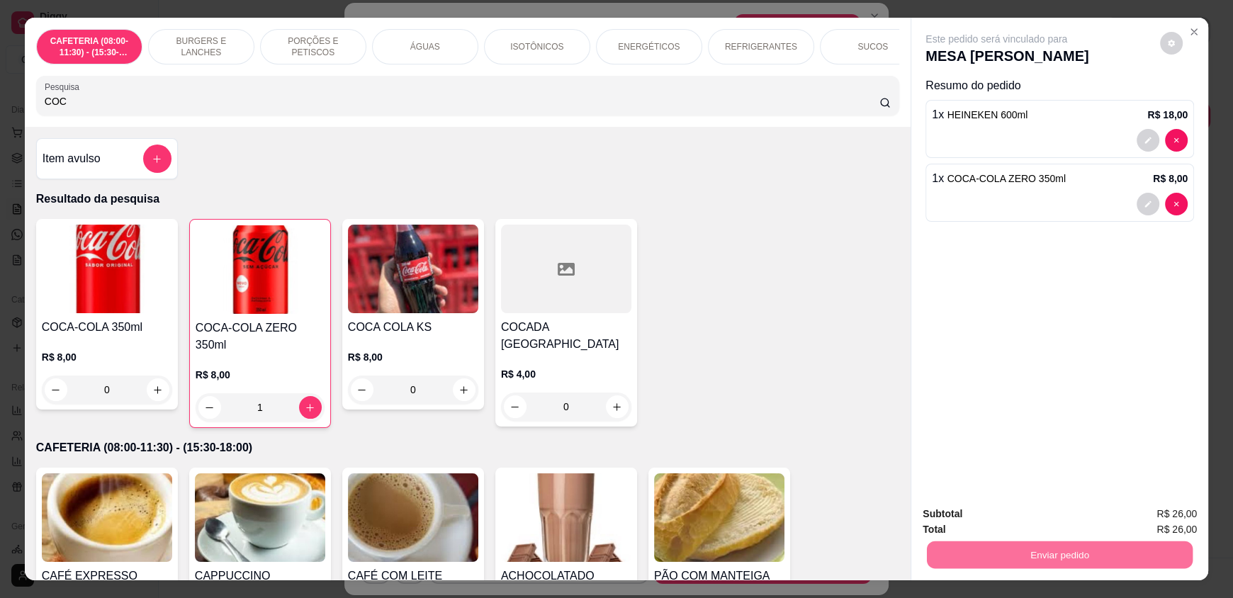
click at [1156, 511] on button "Enviar pedido" at bounding box center [1159, 519] width 80 height 27
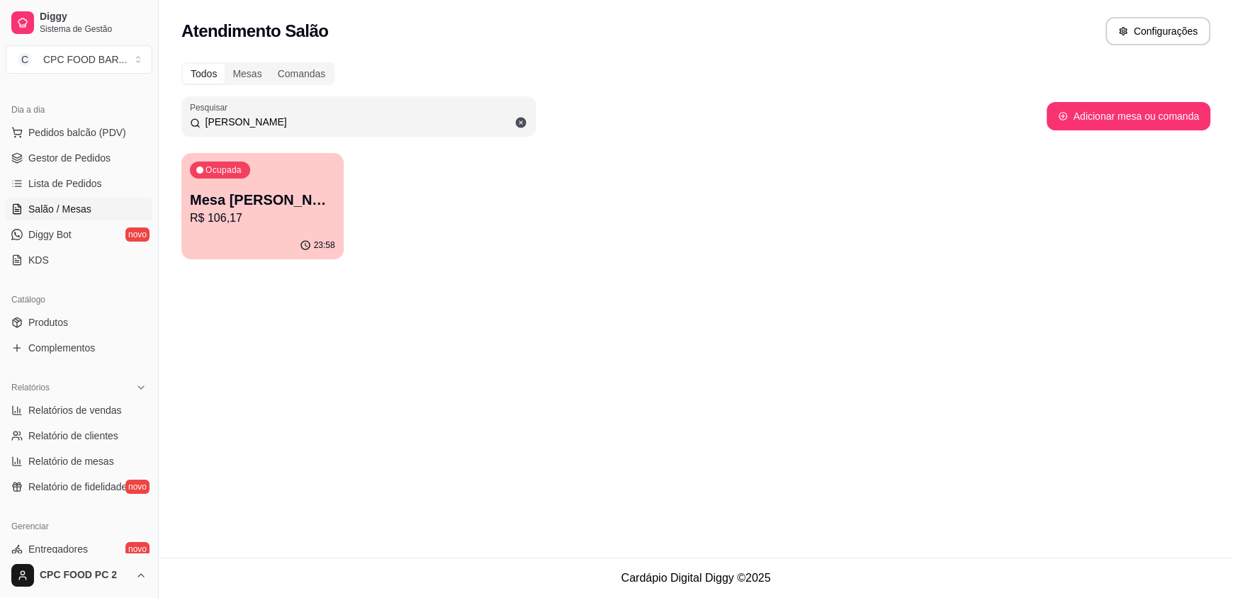
click at [839, 317] on div "Atendimento Salão Configurações Todos Mesas Comandas Pesquisar [PERSON_NAME] TE…" at bounding box center [696, 279] width 1074 height 558
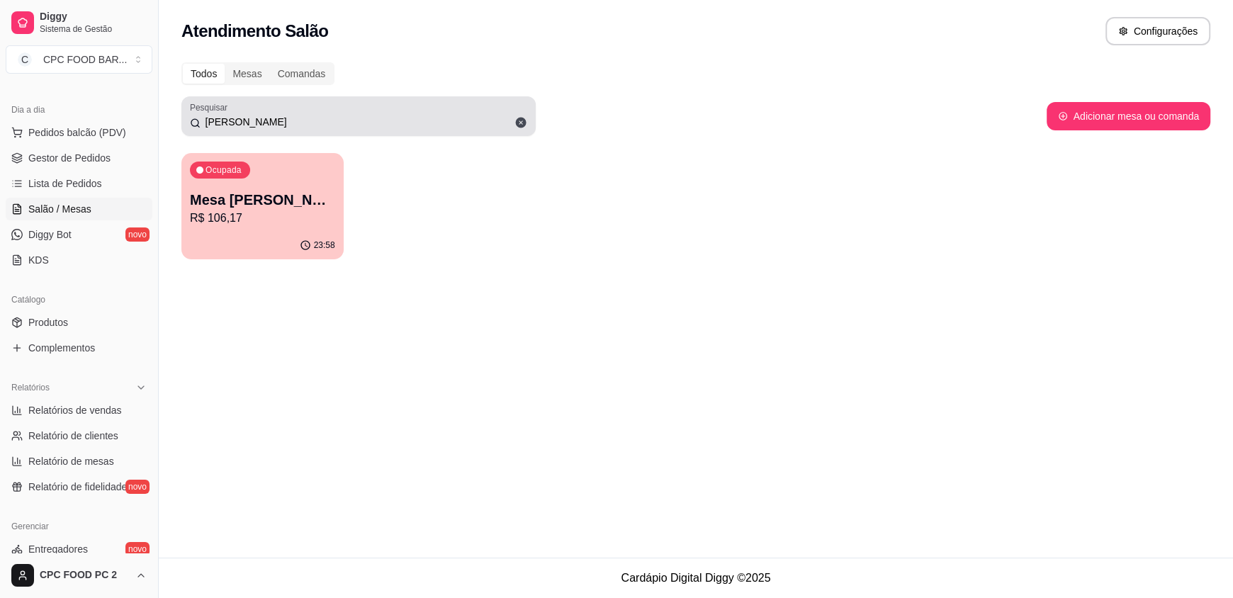
click at [523, 118] on icon at bounding box center [521, 123] width 11 height 11
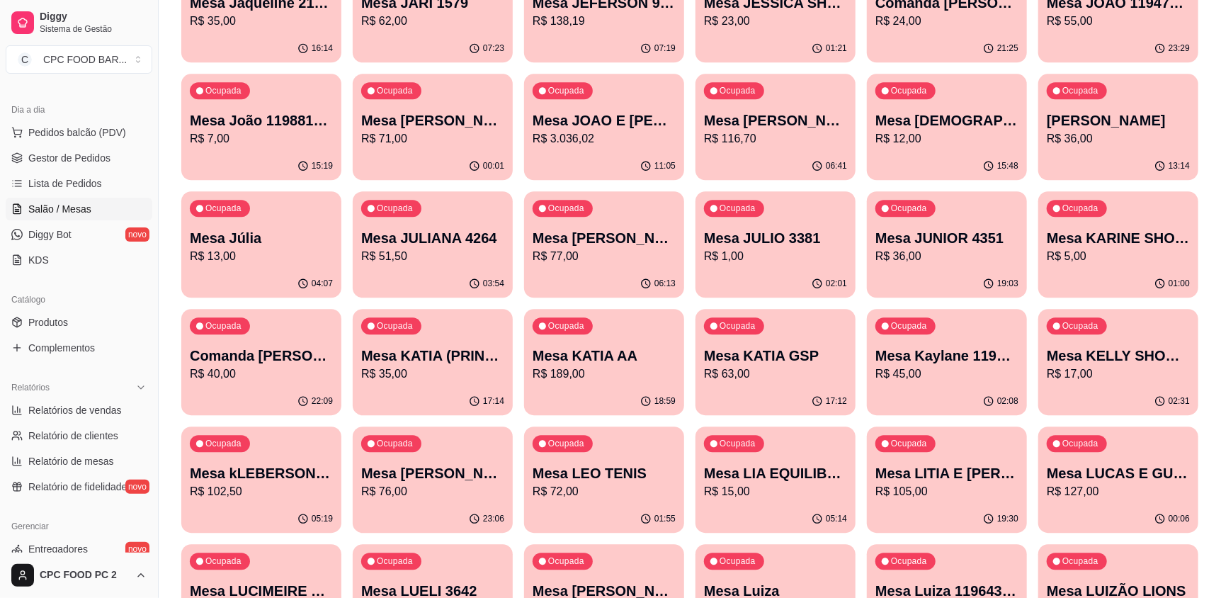
scroll to position [2196, 0]
click at [789, 273] on div "02:01" at bounding box center [776, 284] width 160 height 28
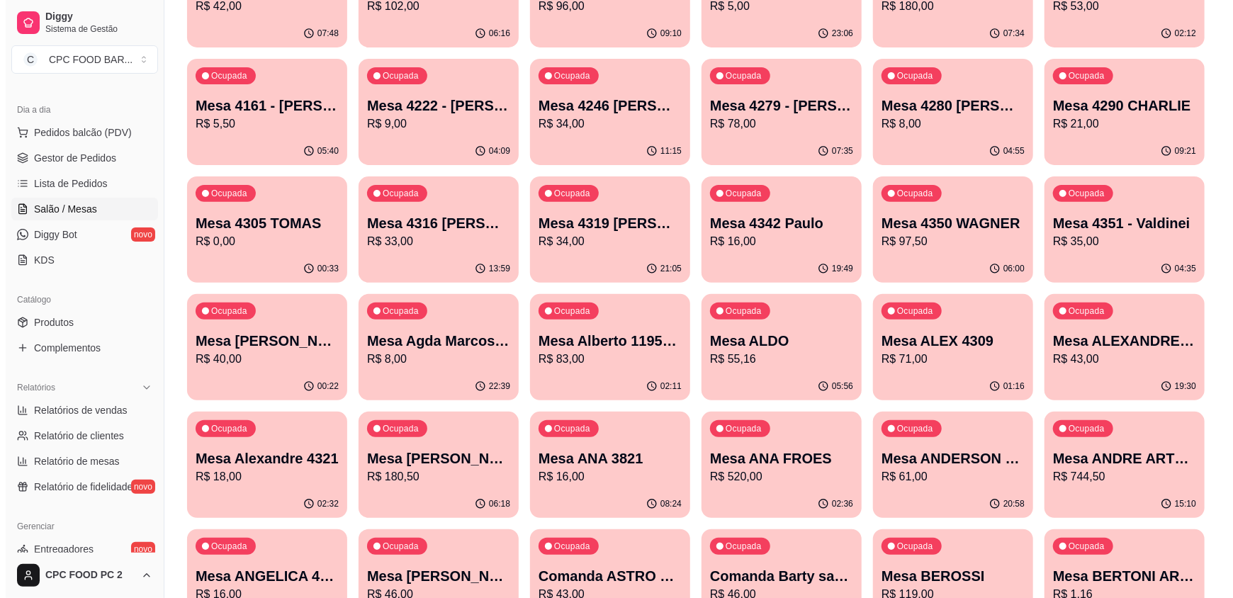
scroll to position [0, 0]
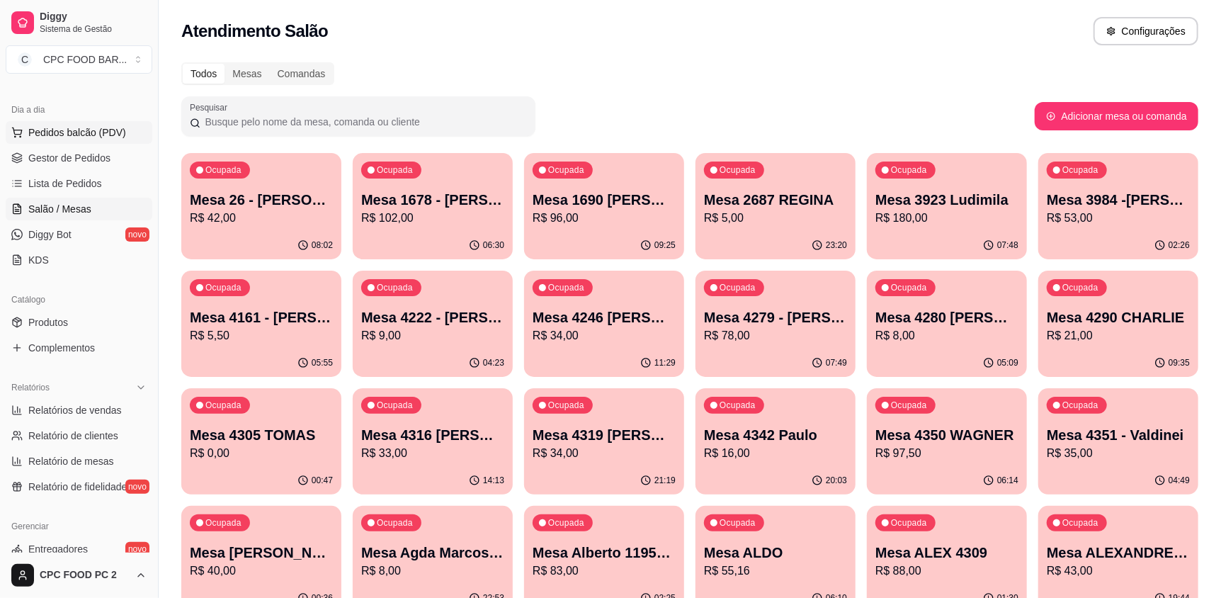
click at [108, 128] on span "Pedidos balcão (PDV)" at bounding box center [77, 132] width 98 height 14
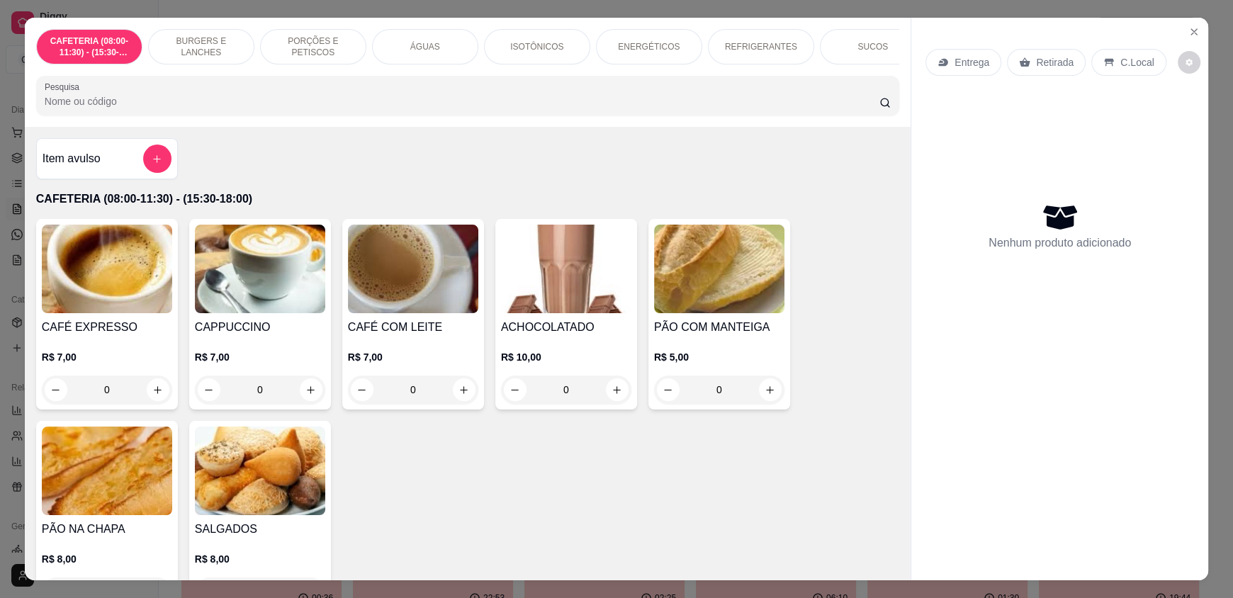
scroll to position [496, 0]
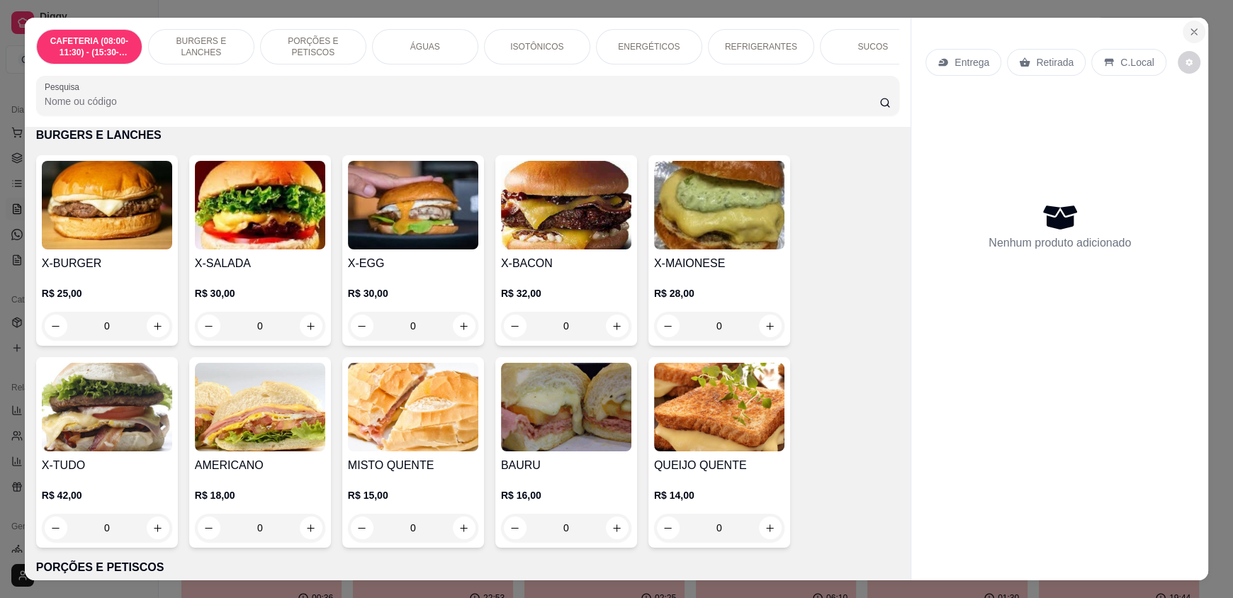
click at [1188, 26] on icon "Close" at bounding box center [1193, 31] width 11 height 11
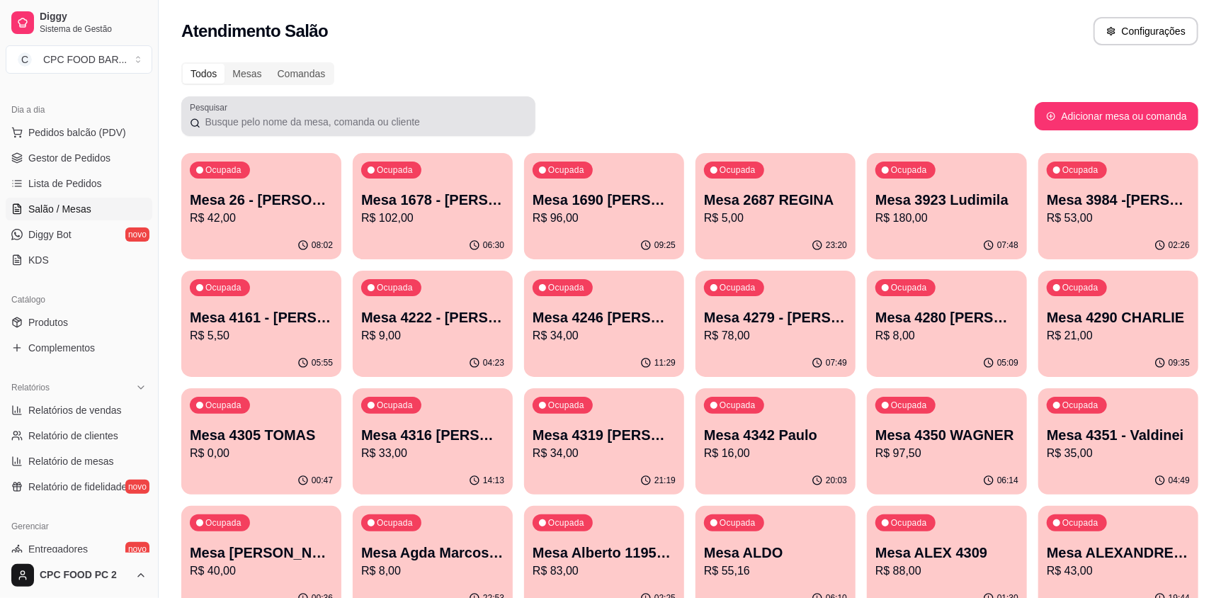
click at [388, 127] on input "Pesquisar" at bounding box center [363, 122] width 327 height 14
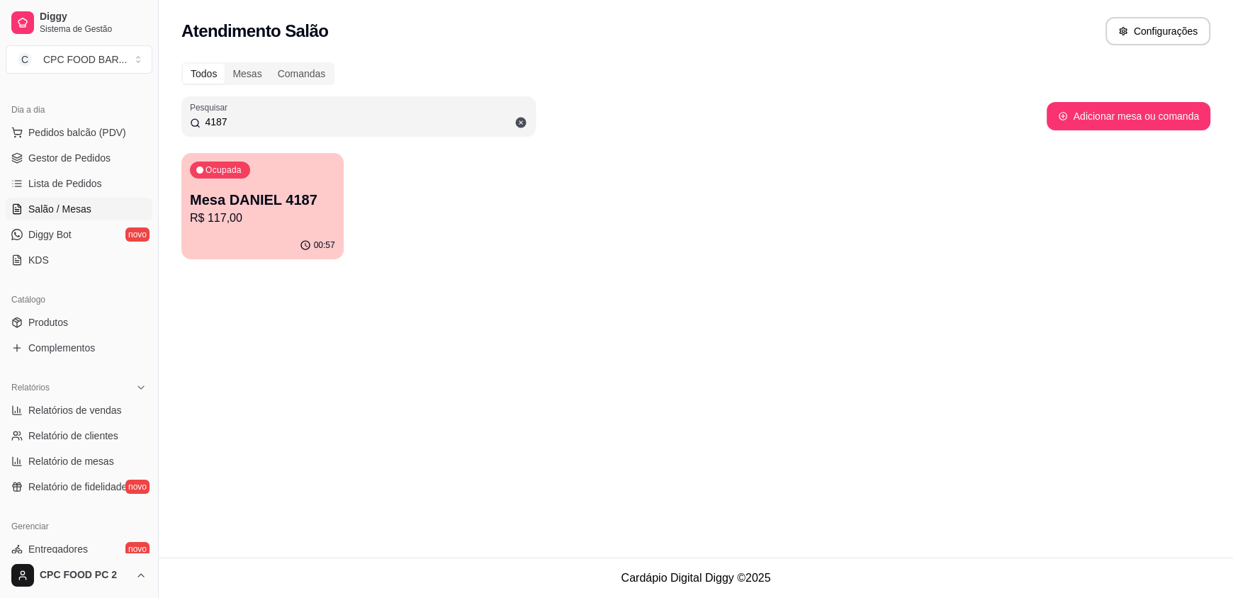
type input "4187"
click at [255, 219] on p "R$ 117,00" at bounding box center [262, 218] width 145 height 17
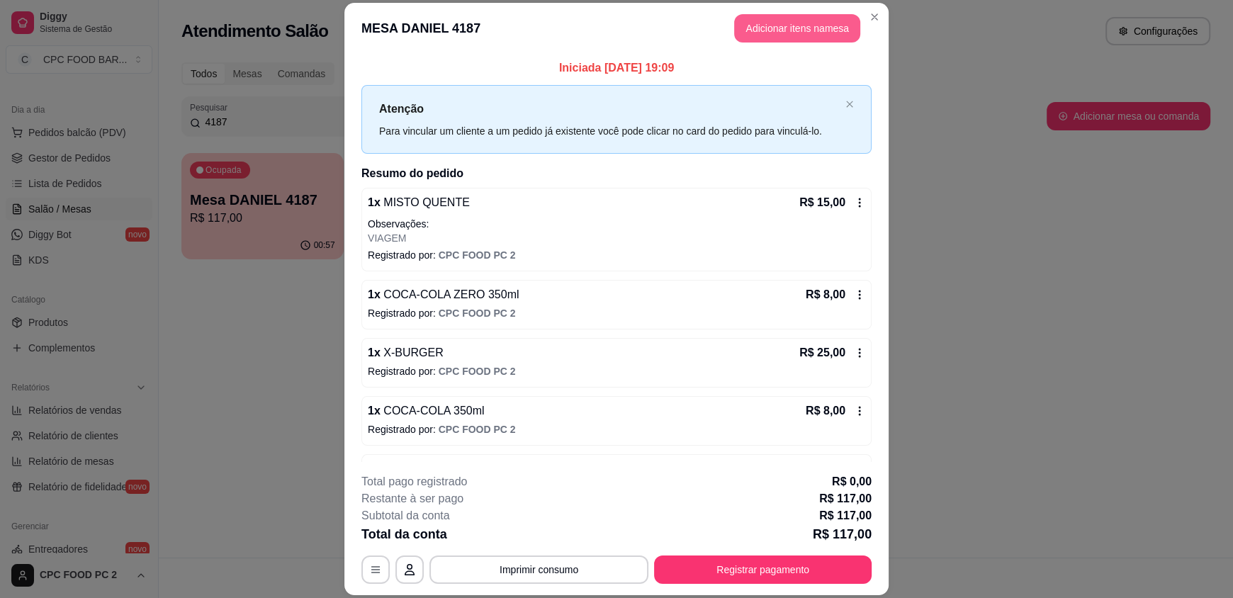
click at [791, 26] on button "Adicionar itens na mesa" at bounding box center [797, 28] width 126 height 28
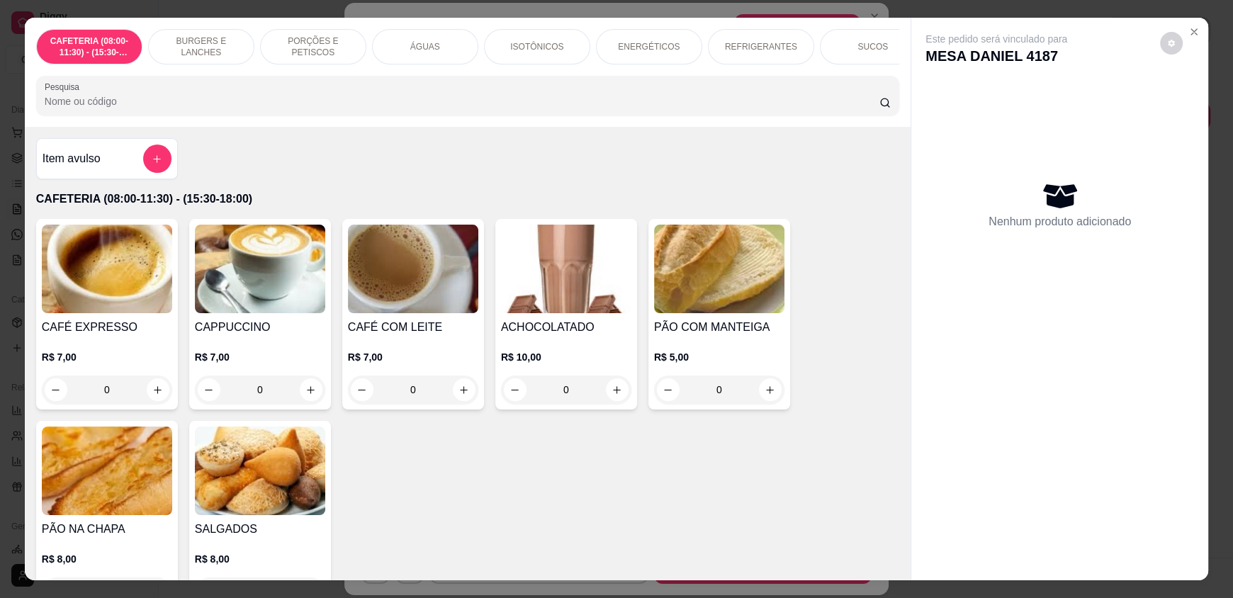
click at [306, 108] on input "Pesquisa" at bounding box center [462, 101] width 835 height 14
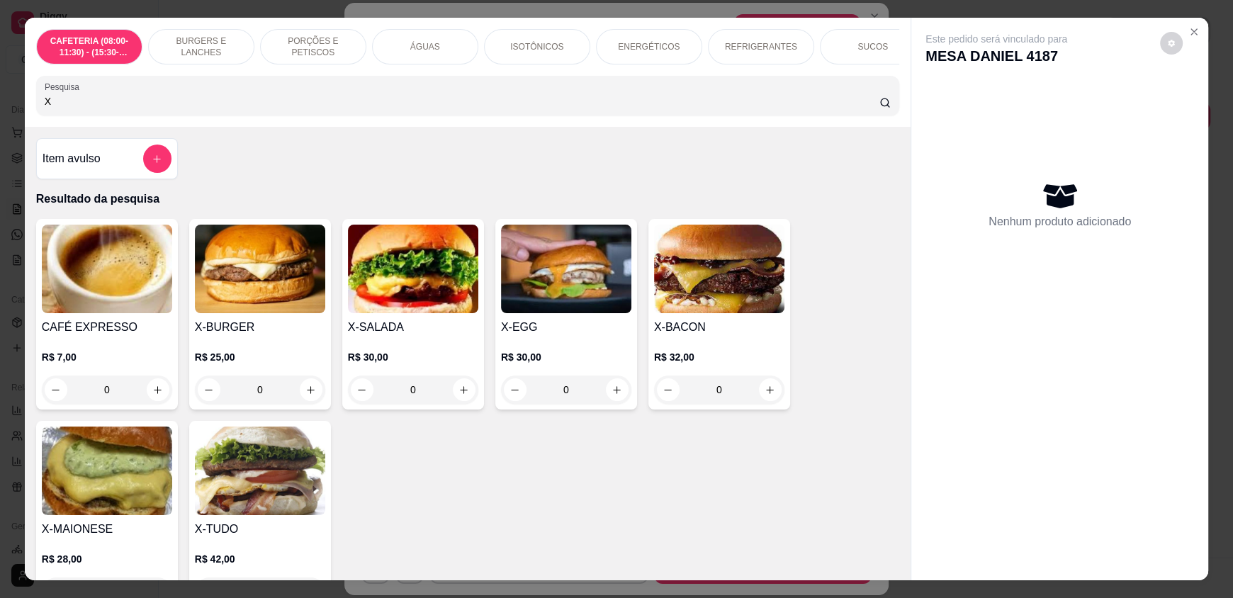
type input "X"
click at [307, 400] on div "0" at bounding box center [260, 389] width 130 height 28
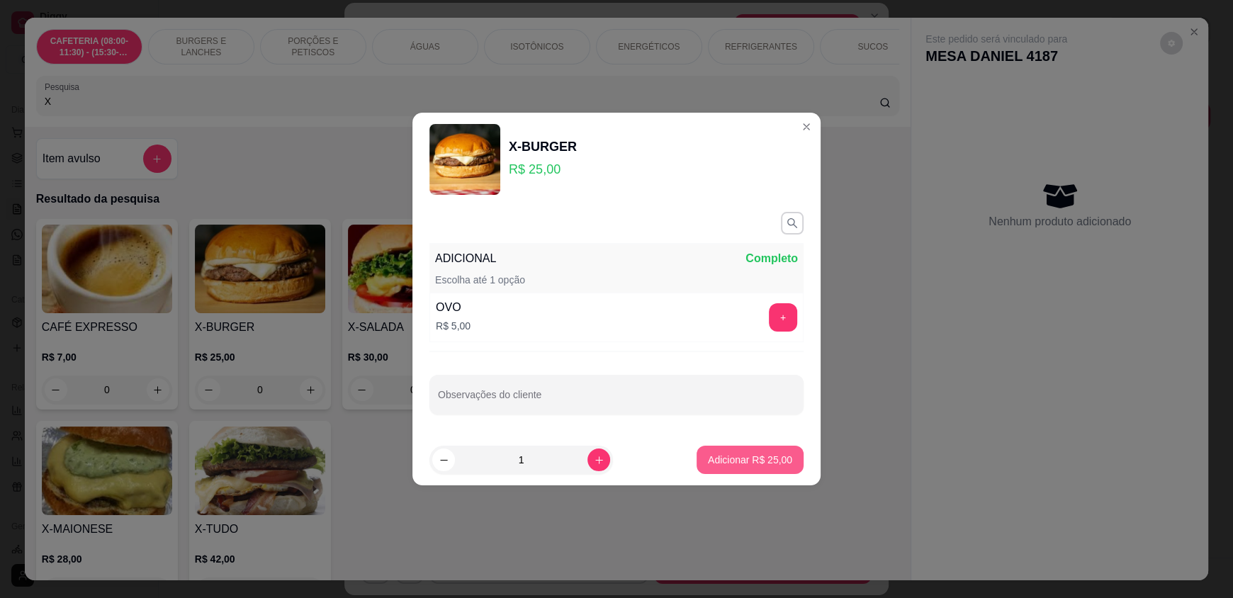
click at [712, 459] on p "Adicionar R$ 25,00" at bounding box center [750, 460] width 84 height 14
type input "1"
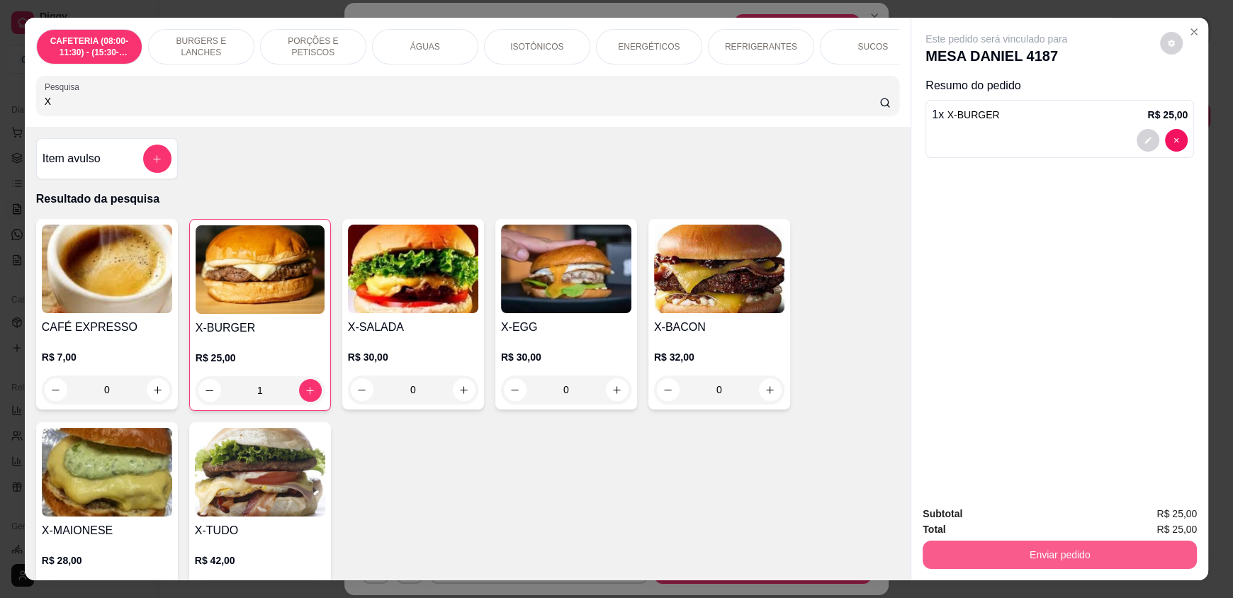
click at [1094, 555] on button "Enviar pedido" at bounding box center [1059, 554] width 274 height 28
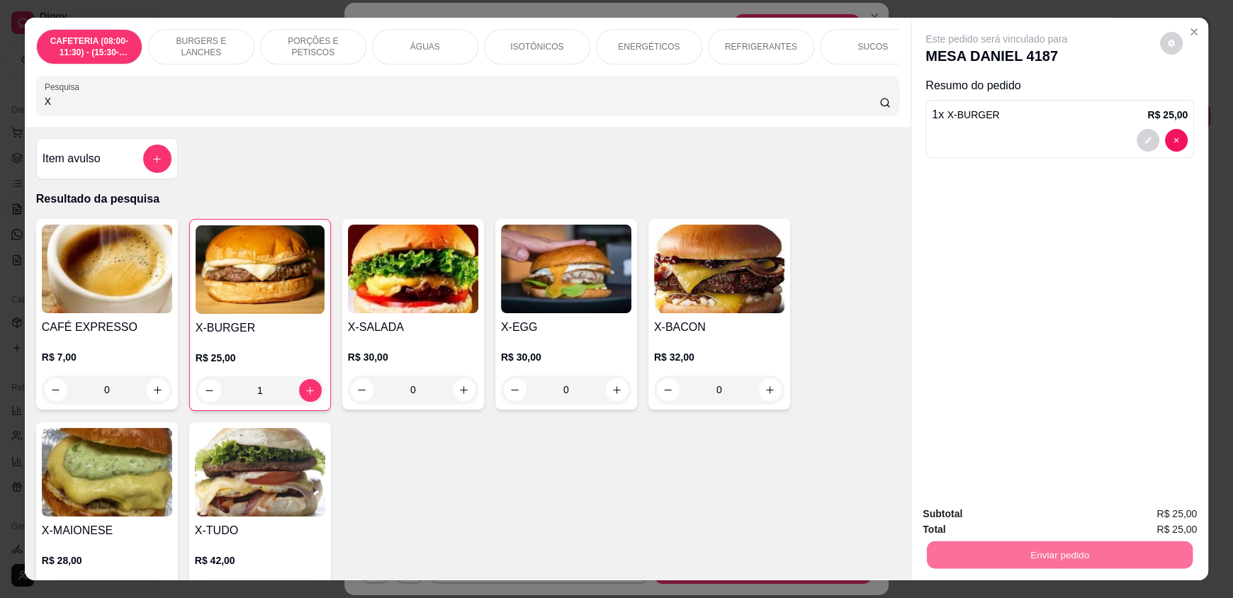
click at [1141, 516] on button "Enviar pedido" at bounding box center [1160, 519] width 78 height 26
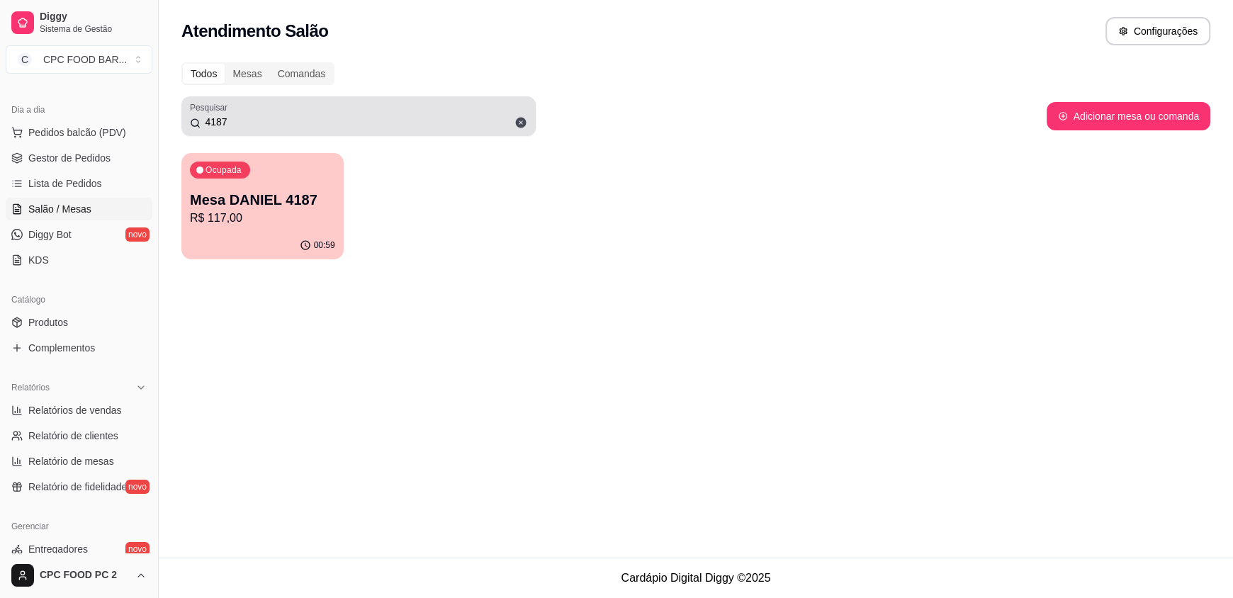
click at [520, 123] on icon at bounding box center [520, 122] width 13 height 13
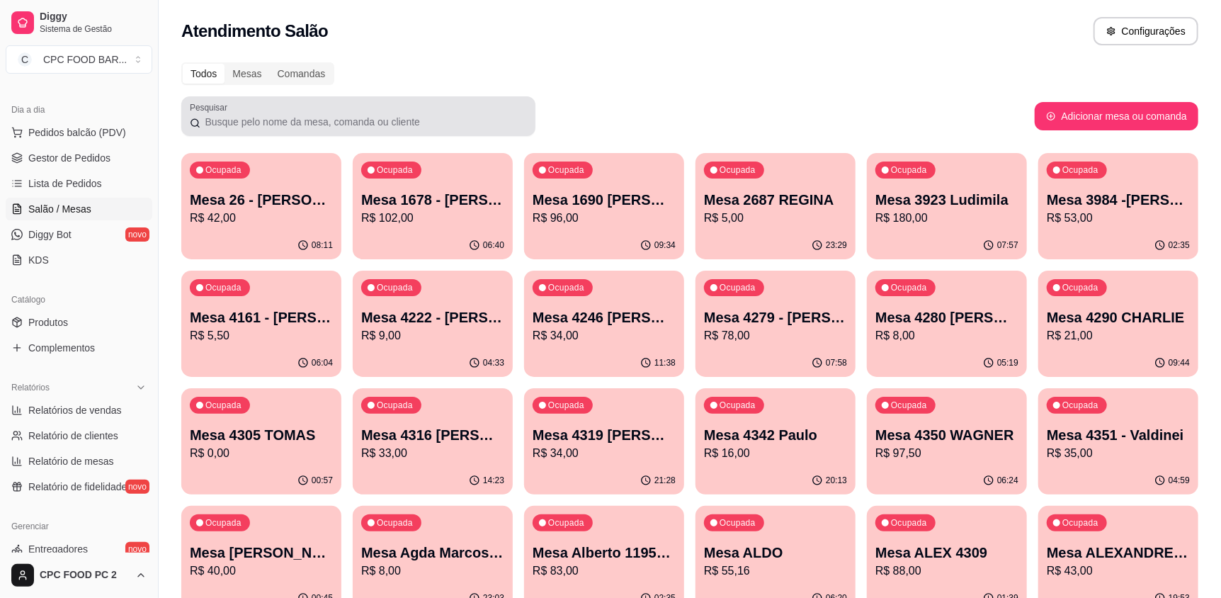
click at [445, 129] on div at bounding box center [358, 116] width 337 height 28
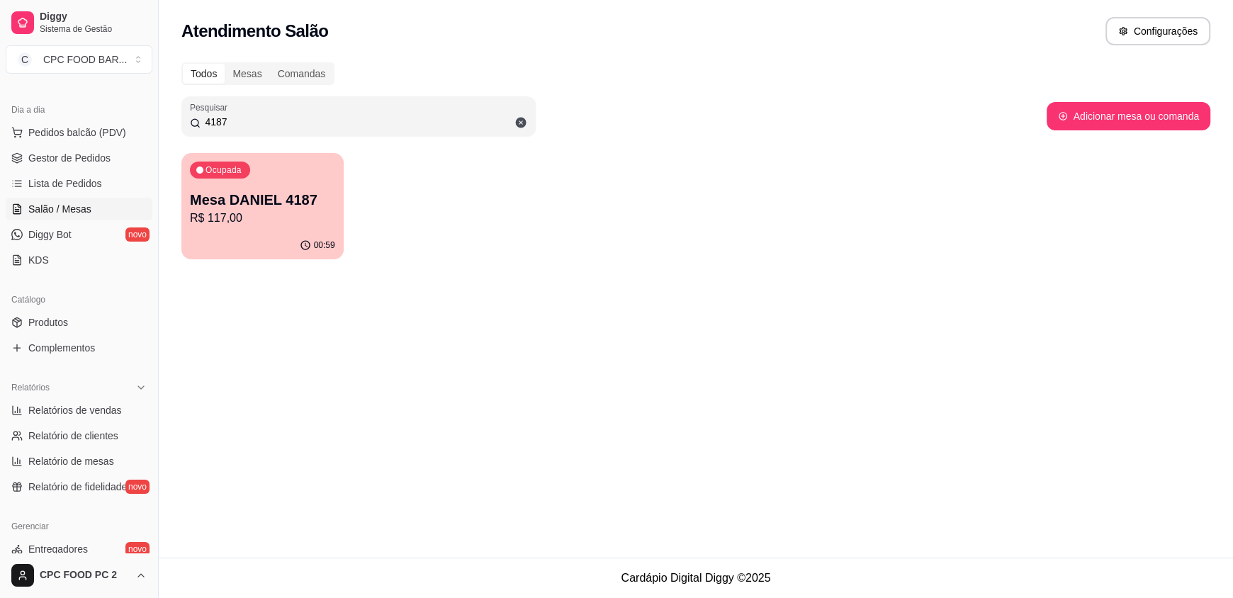
type input "4187"
click at [213, 222] on p "R$ 117,00" at bounding box center [262, 218] width 145 height 17
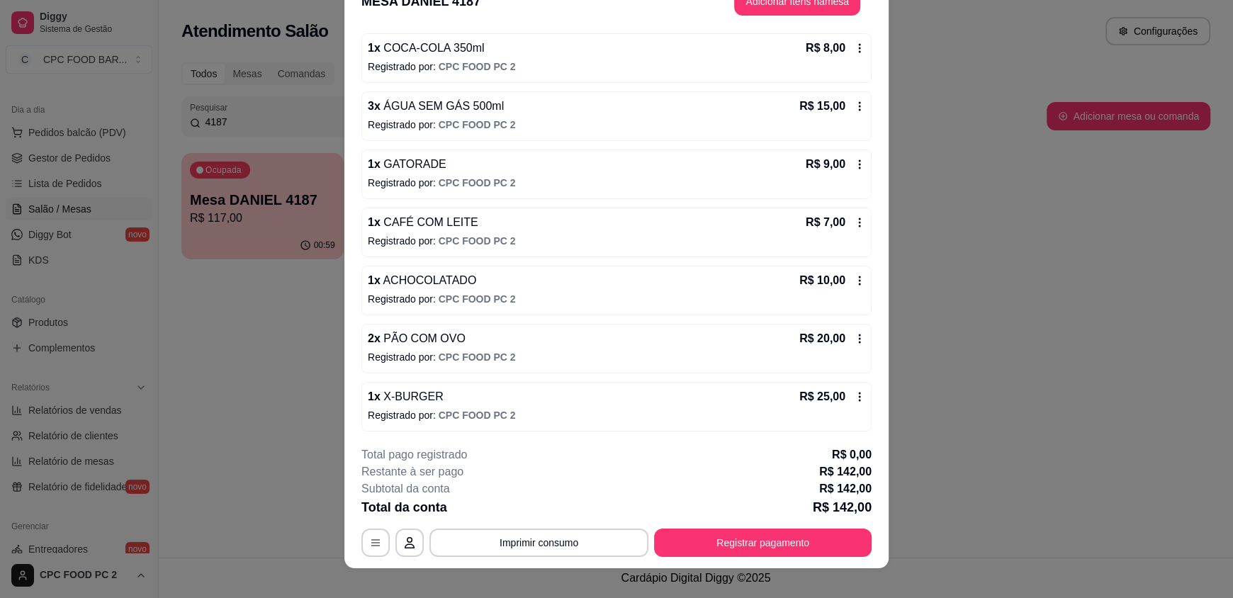
scroll to position [42, 0]
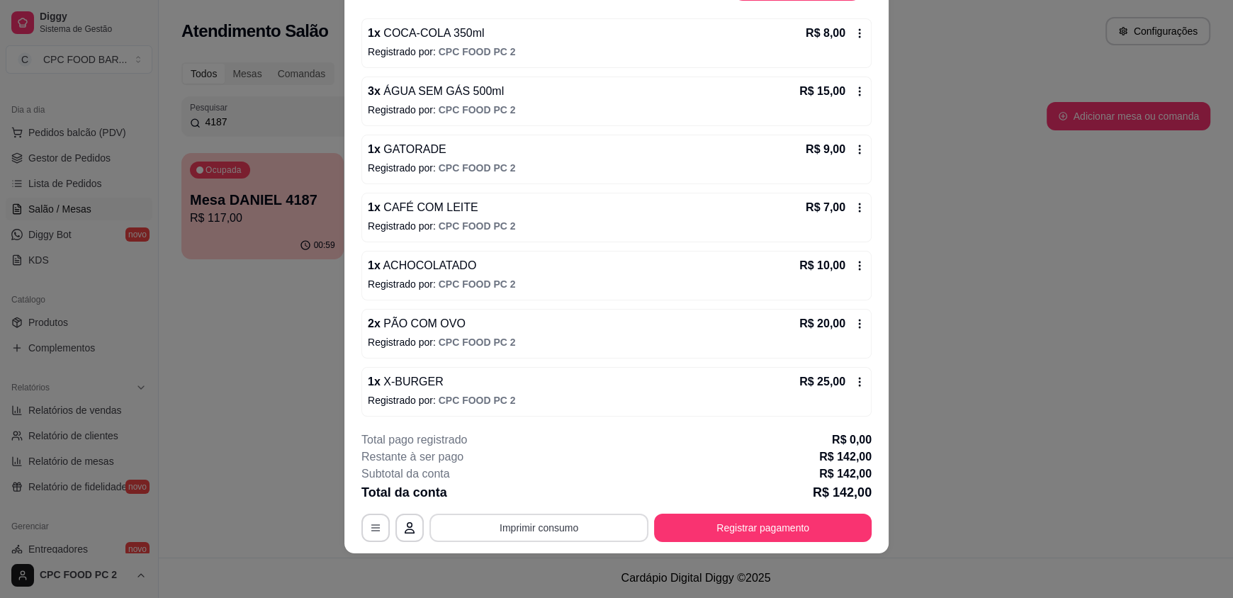
click at [563, 535] on button "Imprimir consumo" at bounding box center [538, 528] width 219 height 28
click at [559, 491] on button "IMPRESSORA" at bounding box center [537, 494] width 99 height 22
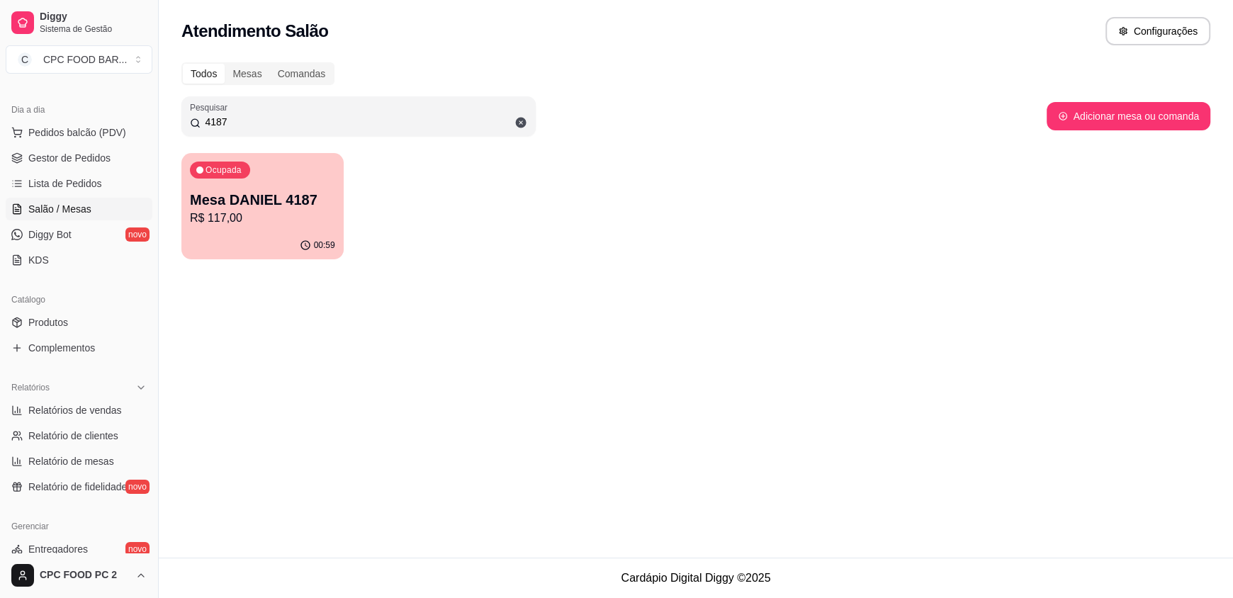
click at [99, 207] on link "Salão / Mesas" at bounding box center [79, 209] width 147 height 23
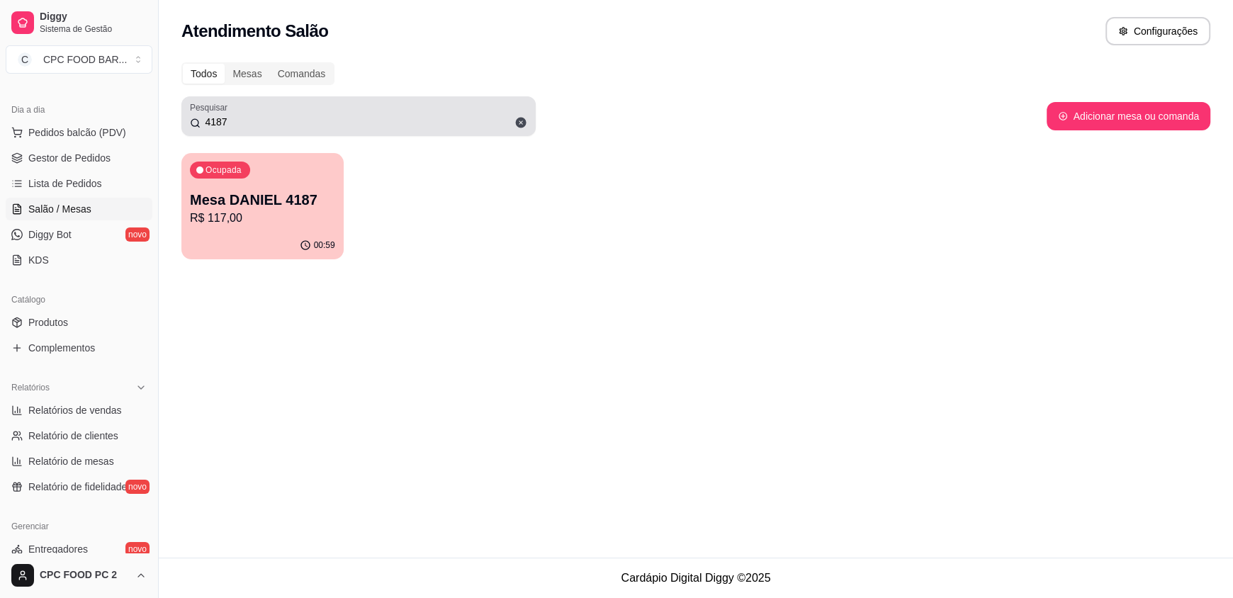
click at [527, 128] on span at bounding box center [521, 123] width 24 height 24
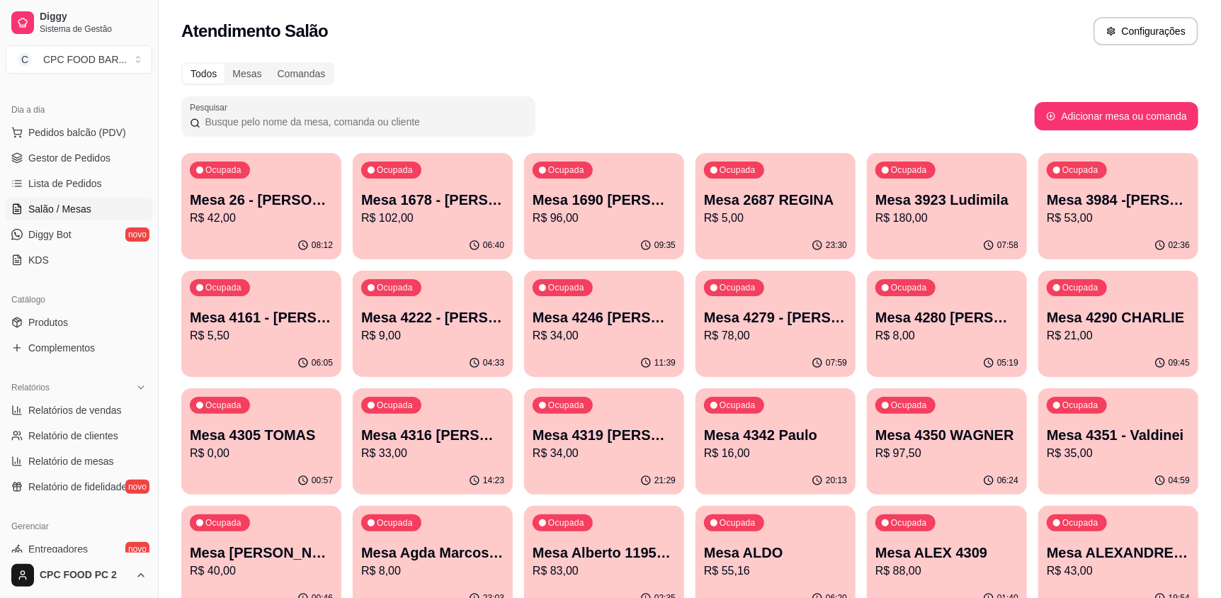
click at [521, 125] on input "Pesquisar" at bounding box center [363, 122] width 327 height 14
click at [54, 205] on span "Salão / Mesas" at bounding box center [59, 209] width 63 height 14
click at [231, 73] on div "Mesas" at bounding box center [247, 74] width 45 height 20
click at [225, 64] on input "Mesas" at bounding box center [225, 64] width 0 height 0
click at [290, 72] on div "Comandas" at bounding box center [302, 74] width 64 height 20
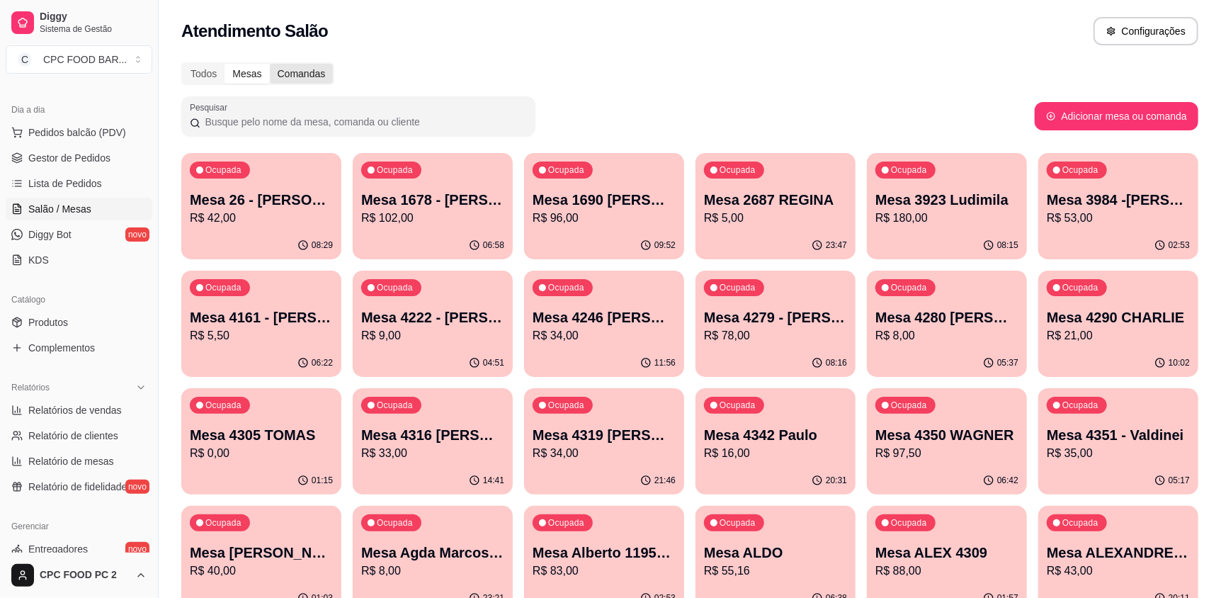
click at [270, 64] on input "Comandas" at bounding box center [270, 64] width 0 height 0
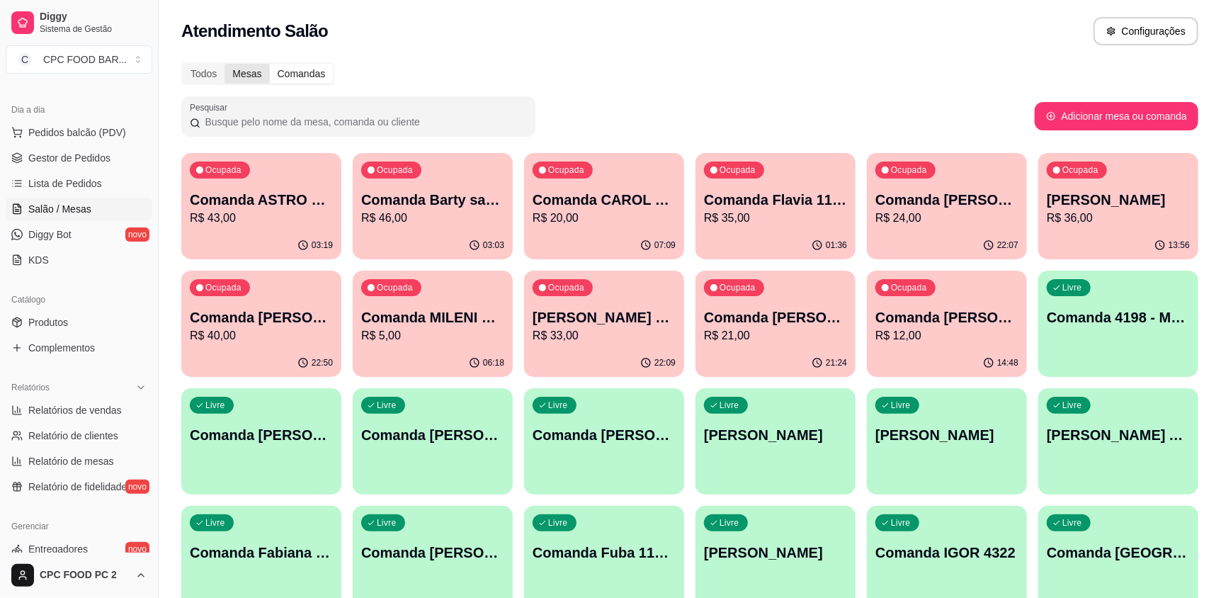
click at [249, 77] on div "Mesas" at bounding box center [247, 74] width 45 height 20
click at [225, 64] on input "Mesas" at bounding box center [225, 64] width 0 height 0
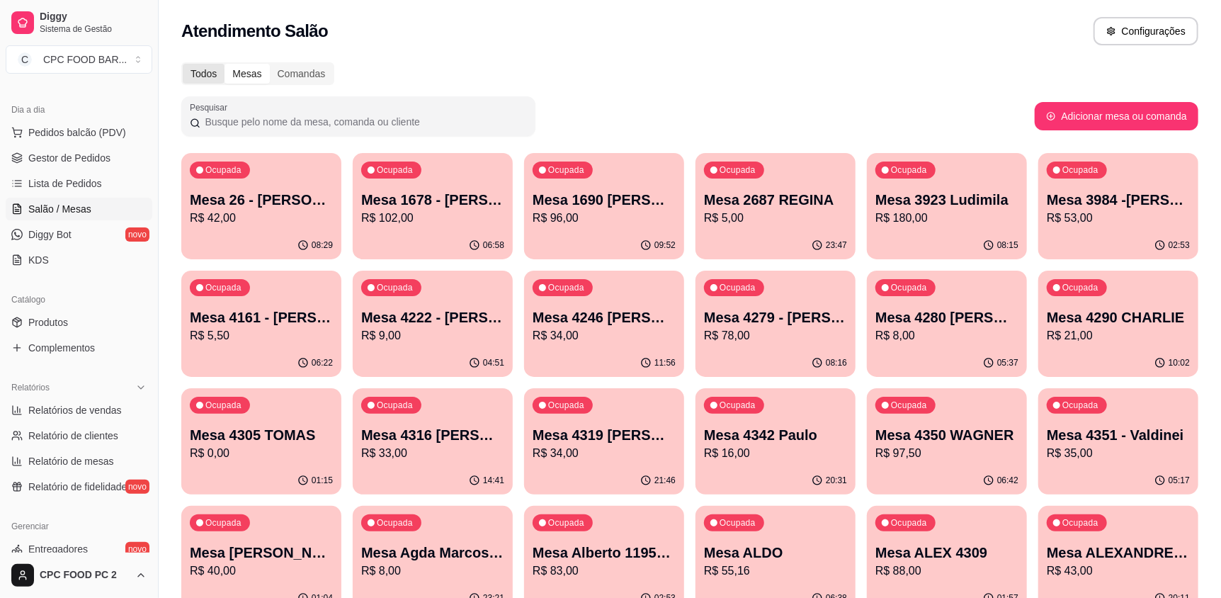
click at [199, 67] on div "Todos" at bounding box center [204, 74] width 42 height 20
click at [183, 64] on input "Todos" at bounding box center [183, 64] width 0 height 0
click at [113, 132] on span "Pedidos balcão (PDV)" at bounding box center [77, 132] width 98 height 14
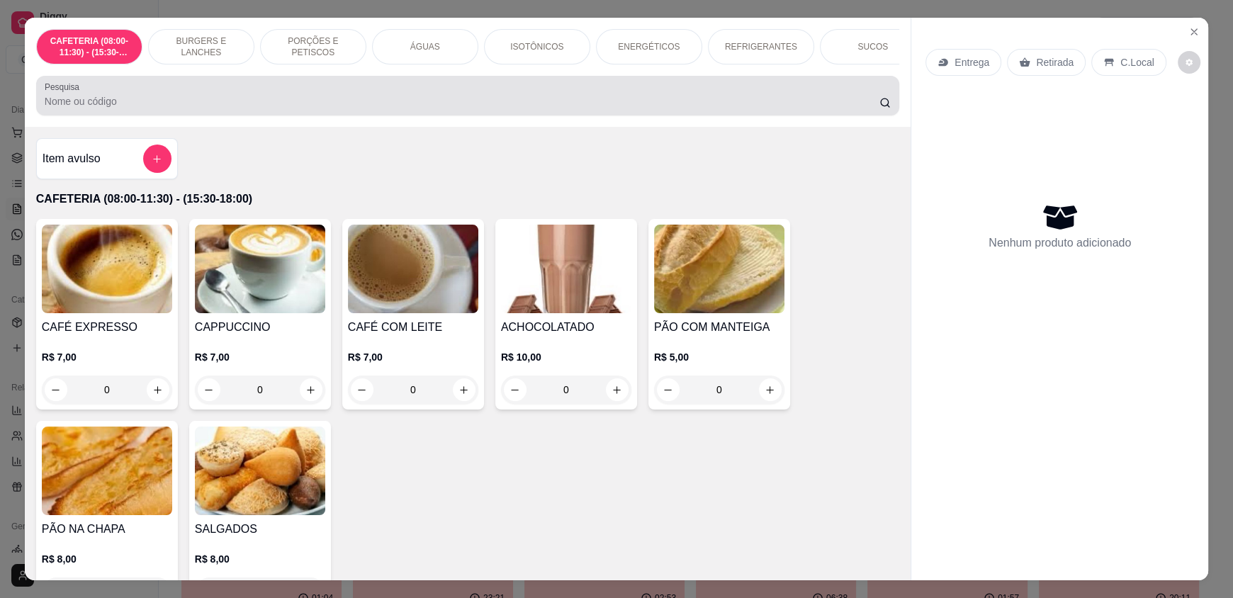
click at [238, 104] on div at bounding box center [468, 95] width 846 height 28
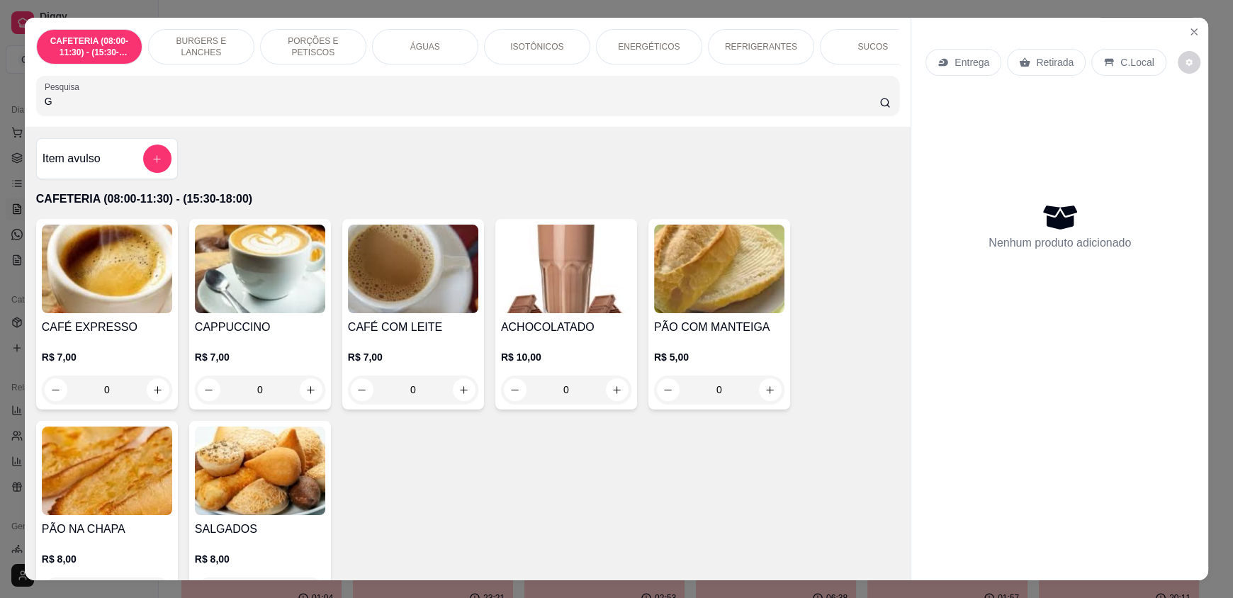
type input "GU"
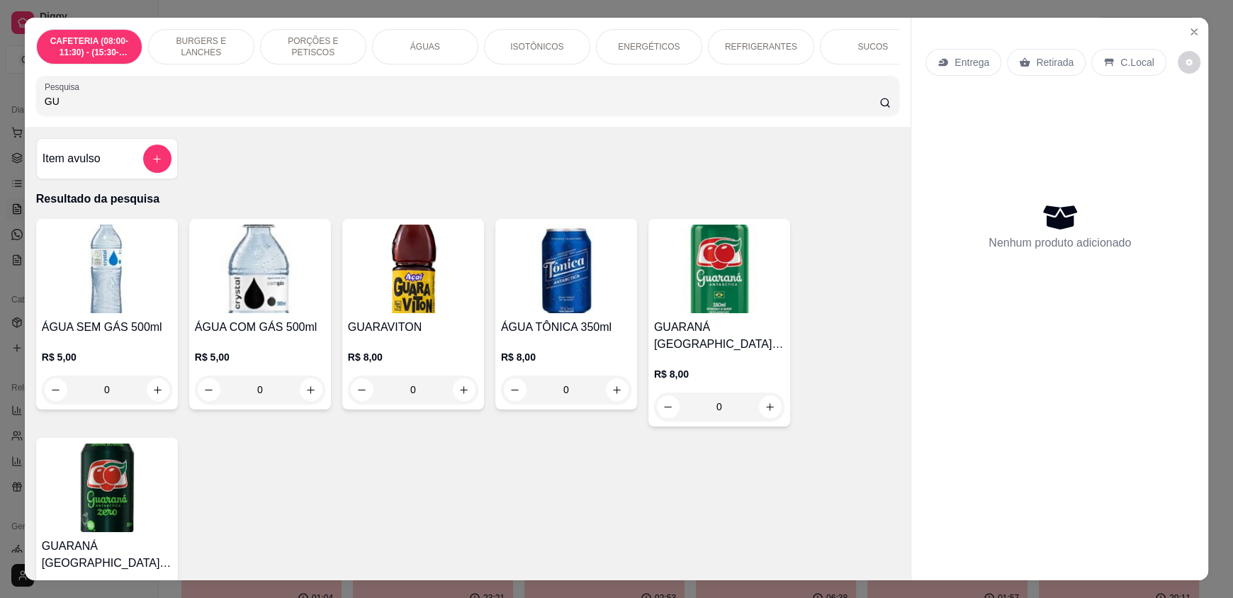
click at [864, 108] on input "GU" at bounding box center [462, 101] width 835 height 14
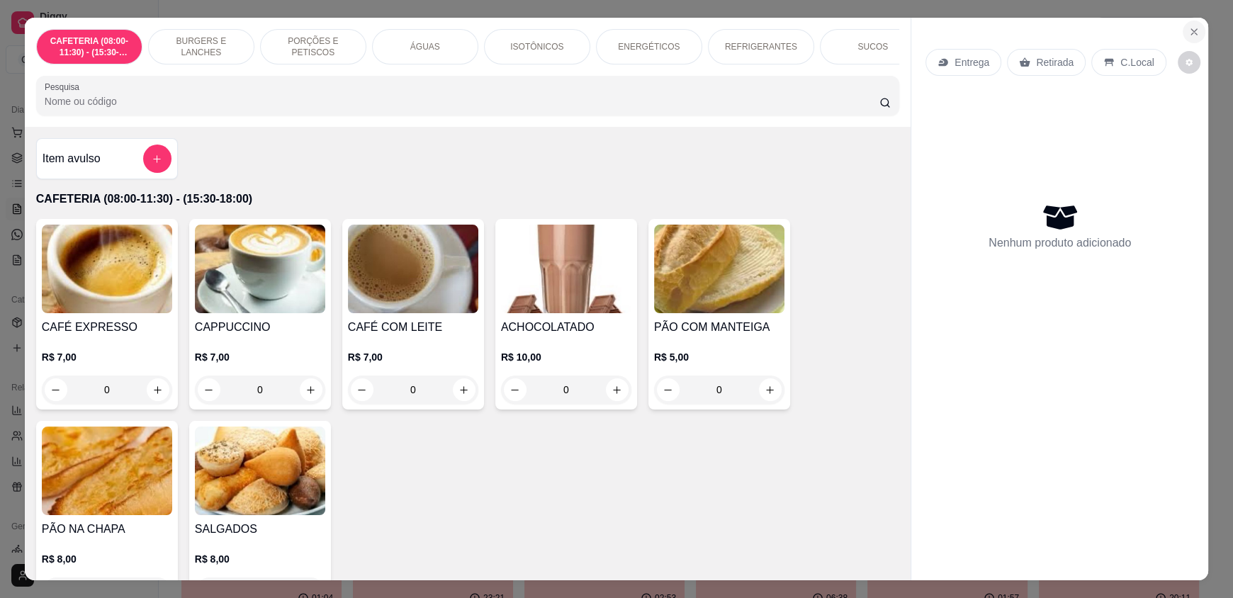
click at [1188, 32] on icon "Close" at bounding box center [1193, 31] width 11 height 11
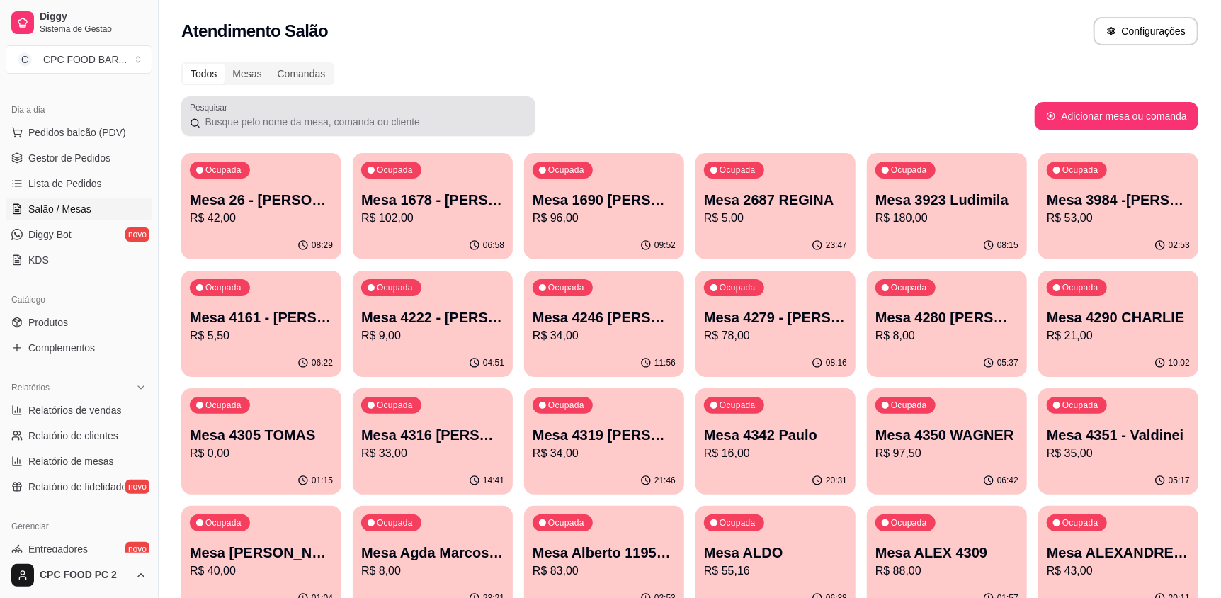
click at [443, 120] on input "Pesquisar" at bounding box center [363, 122] width 327 height 14
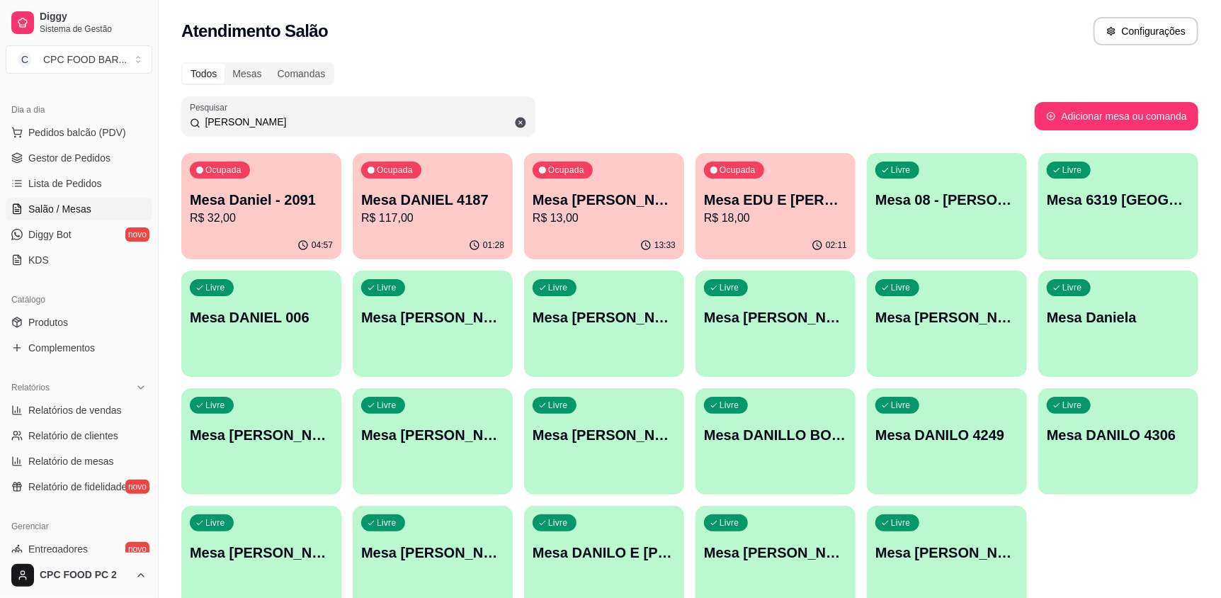
type input "[PERSON_NAME]"
click at [467, 223] on p "R$ 117,00" at bounding box center [432, 218] width 143 height 17
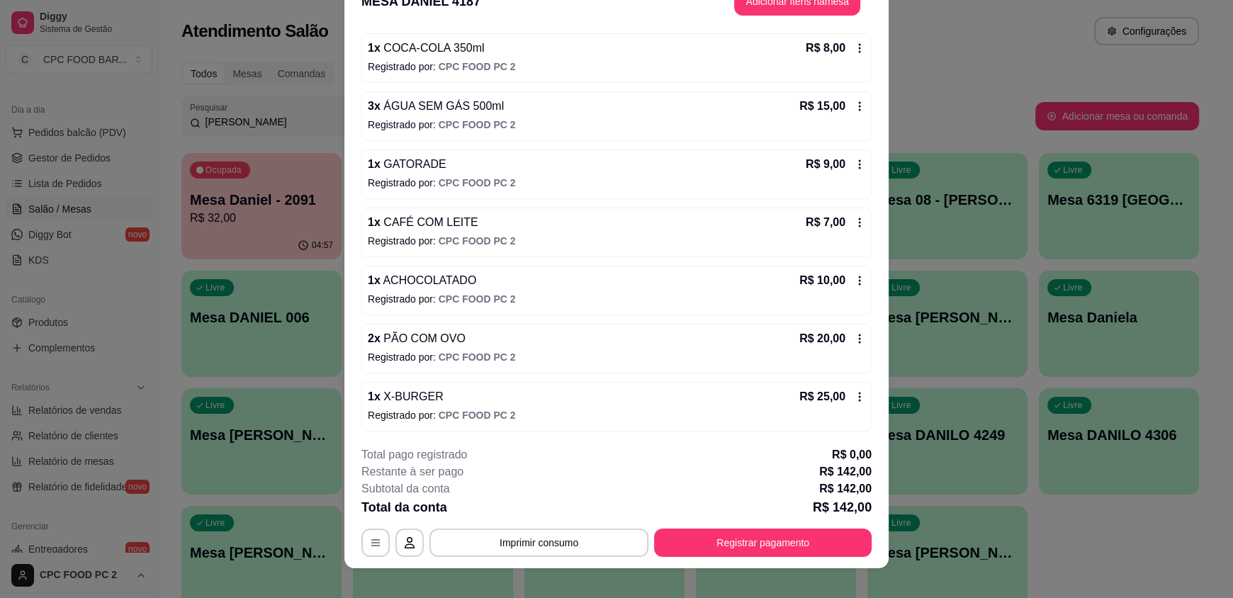
scroll to position [42, 0]
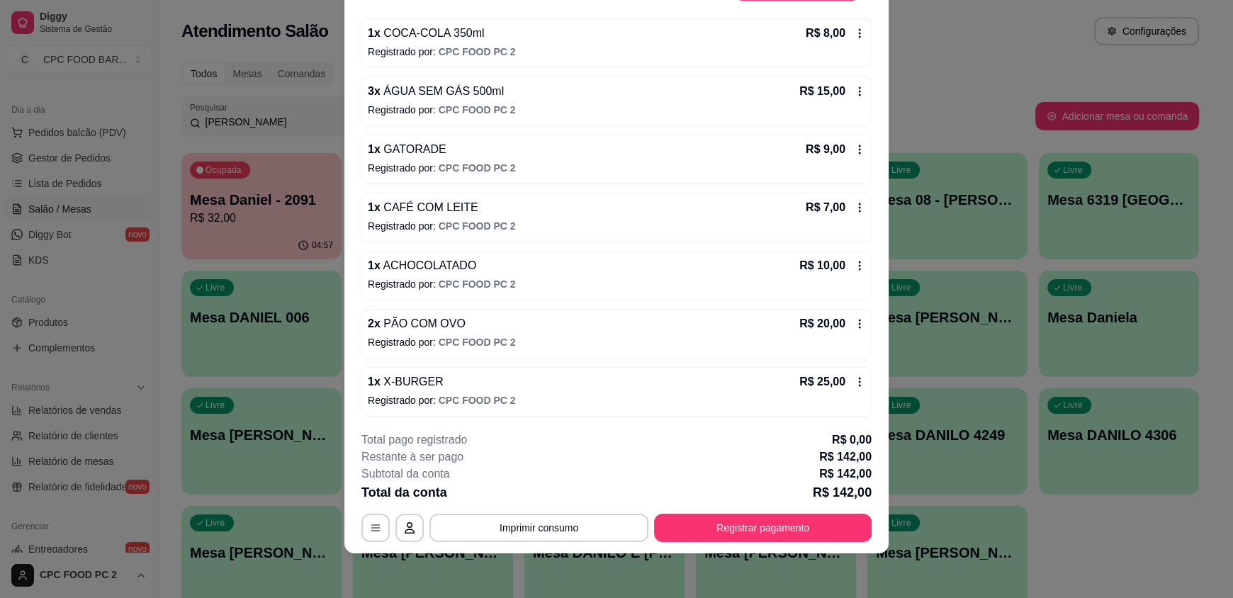
click at [859, 378] on icon at bounding box center [860, 382] width 2 height 9
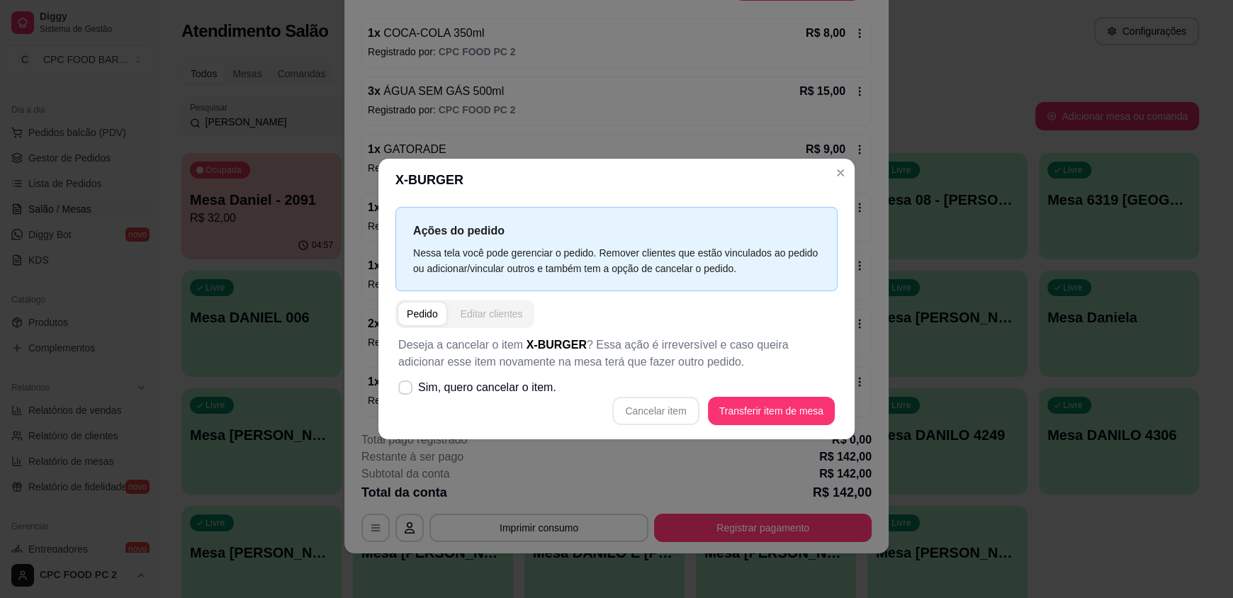
click at [504, 312] on div "Editar clientes" at bounding box center [491, 314] width 62 height 14
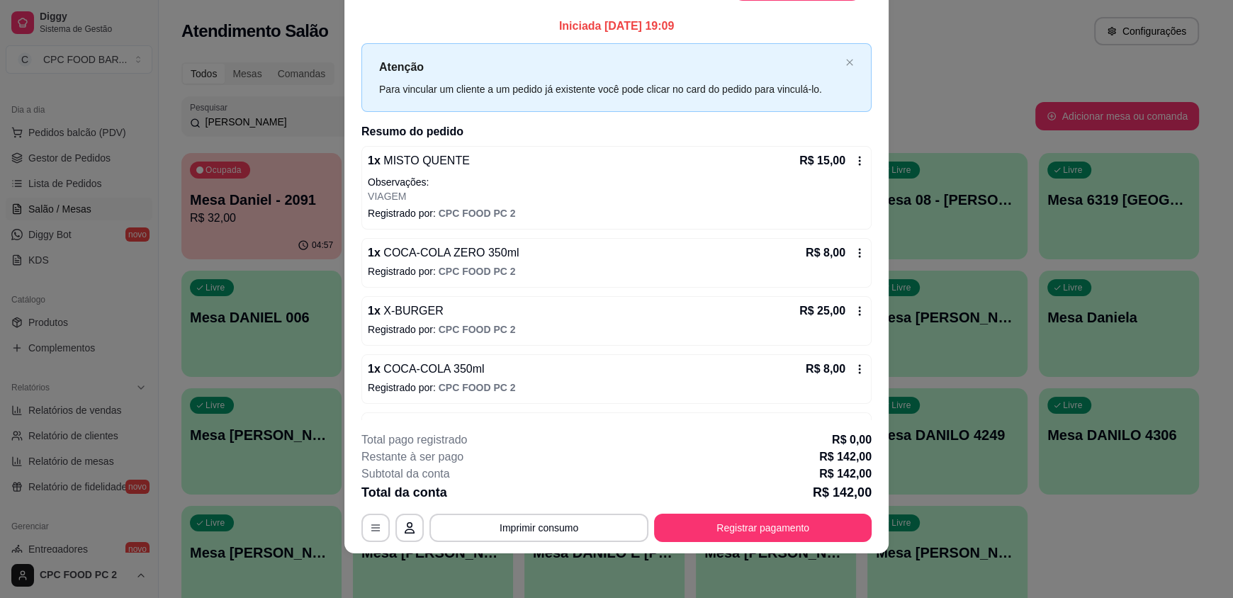
scroll to position [0, 0]
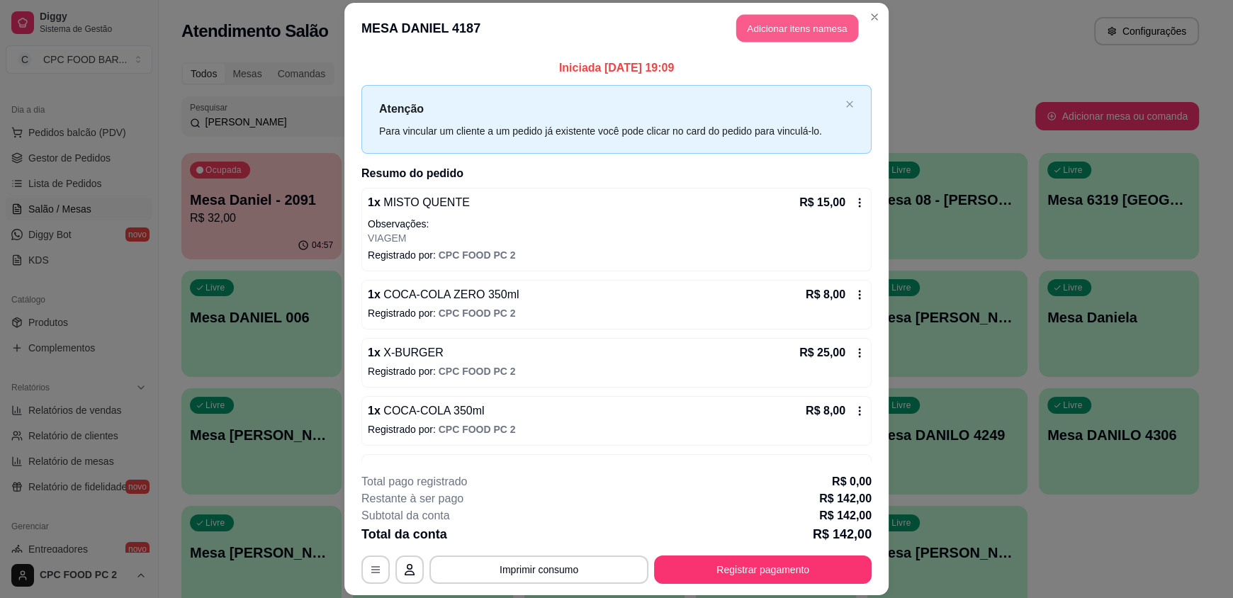
click at [802, 33] on button "Adicionar itens na mesa" at bounding box center [797, 29] width 122 height 28
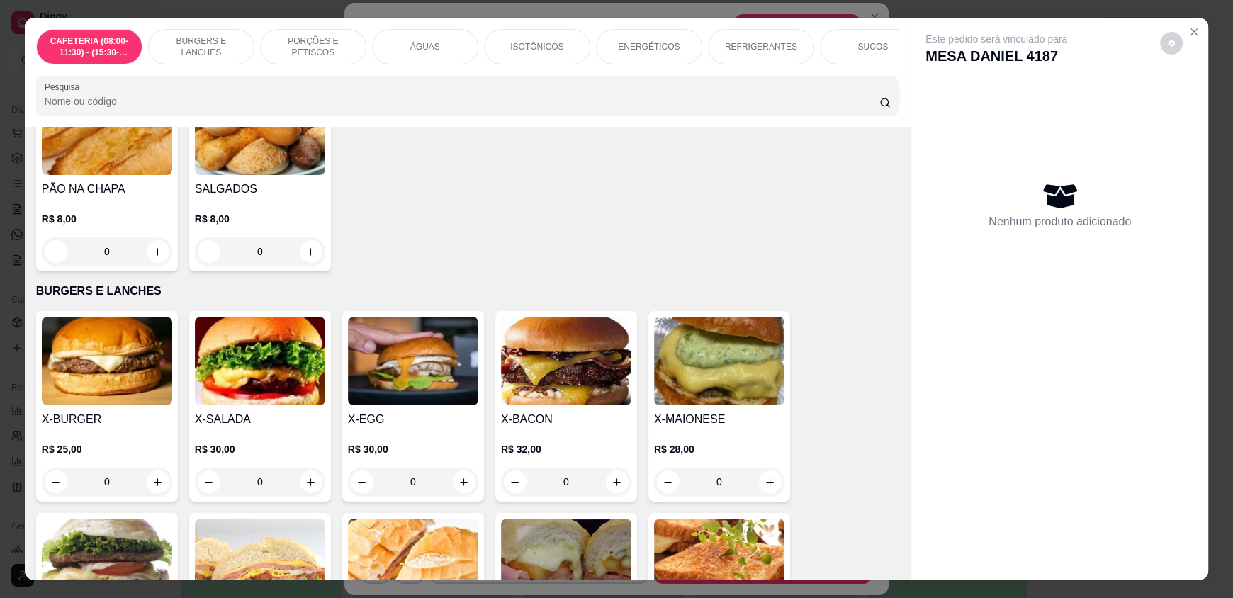
scroll to position [496, 0]
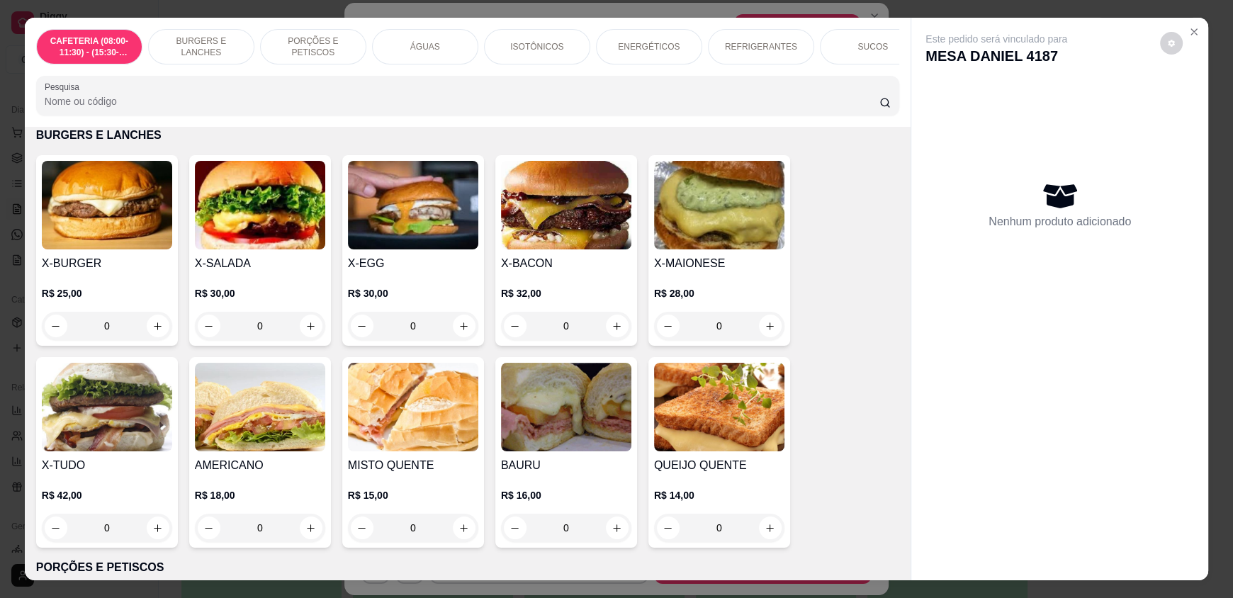
click at [301, 333] on div "0" at bounding box center [260, 326] width 130 height 28
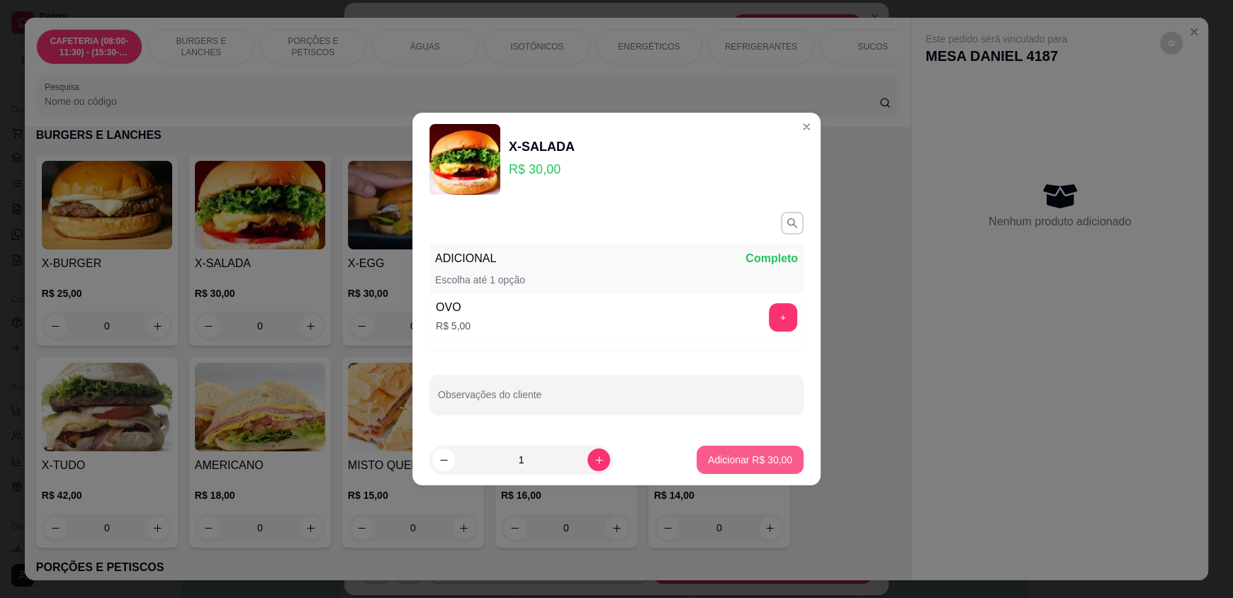
click at [723, 453] on p "Adicionar R$ 30,00" at bounding box center [750, 460] width 84 height 14
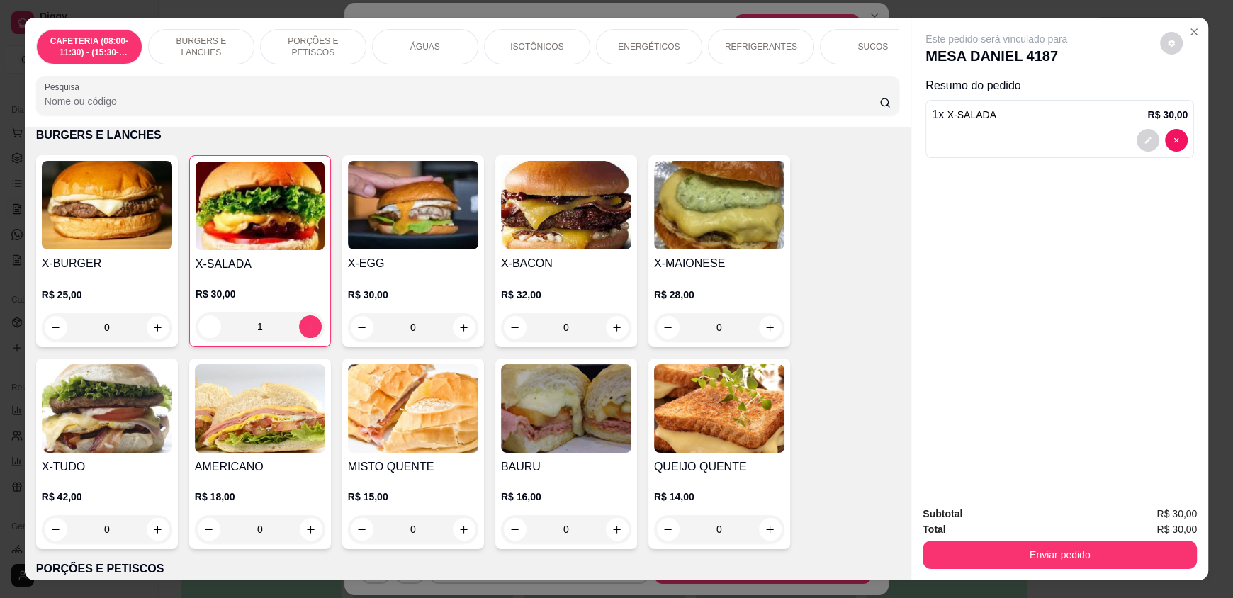
click at [197, 334] on div "1" at bounding box center [260, 326] width 129 height 28
type input "0"
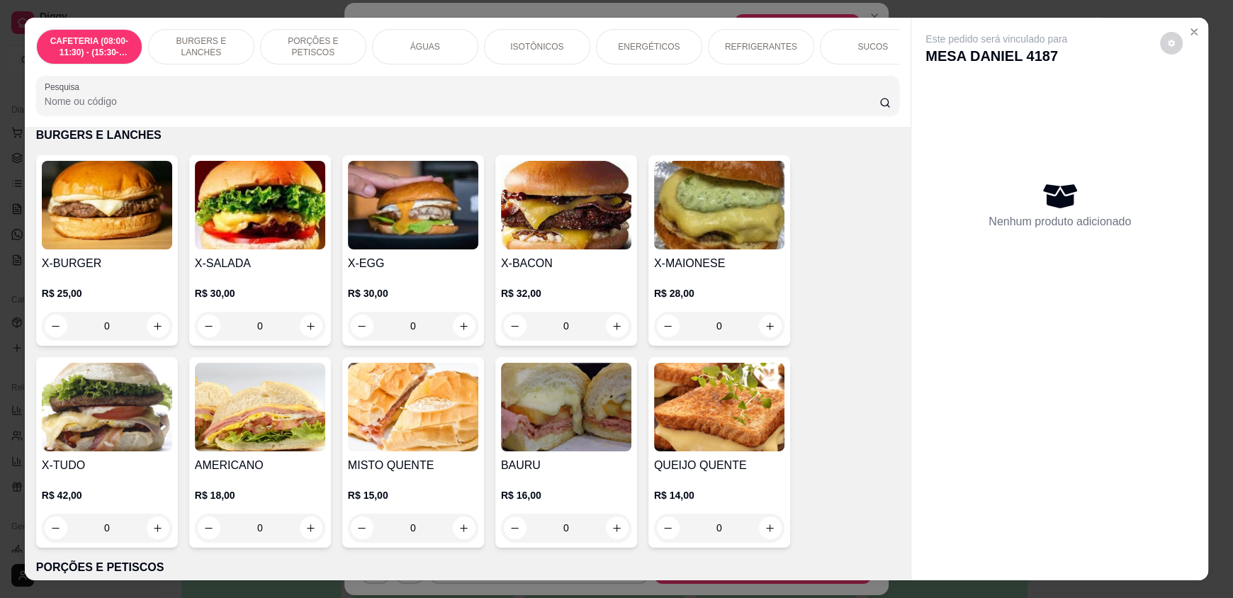
click at [149, 334] on div "0" at bounding box center [107, 326] width 130 height 28
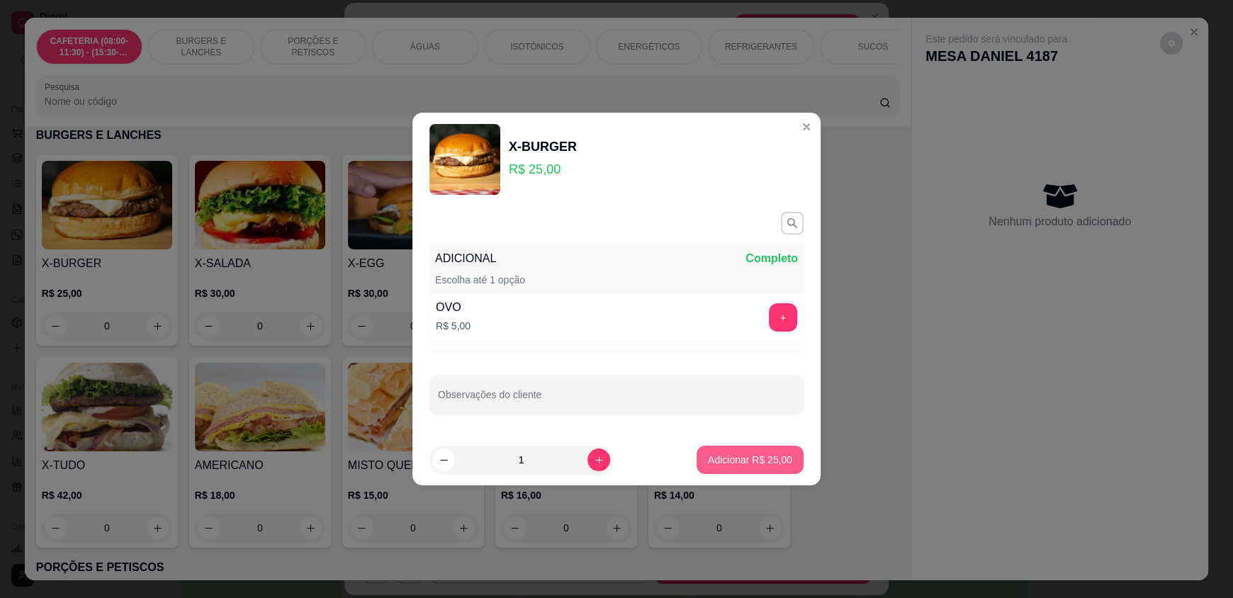
click at [766, 453] on p "Adicionar R$ 25,00" at bounding box center [750, 460] width 84 height 14
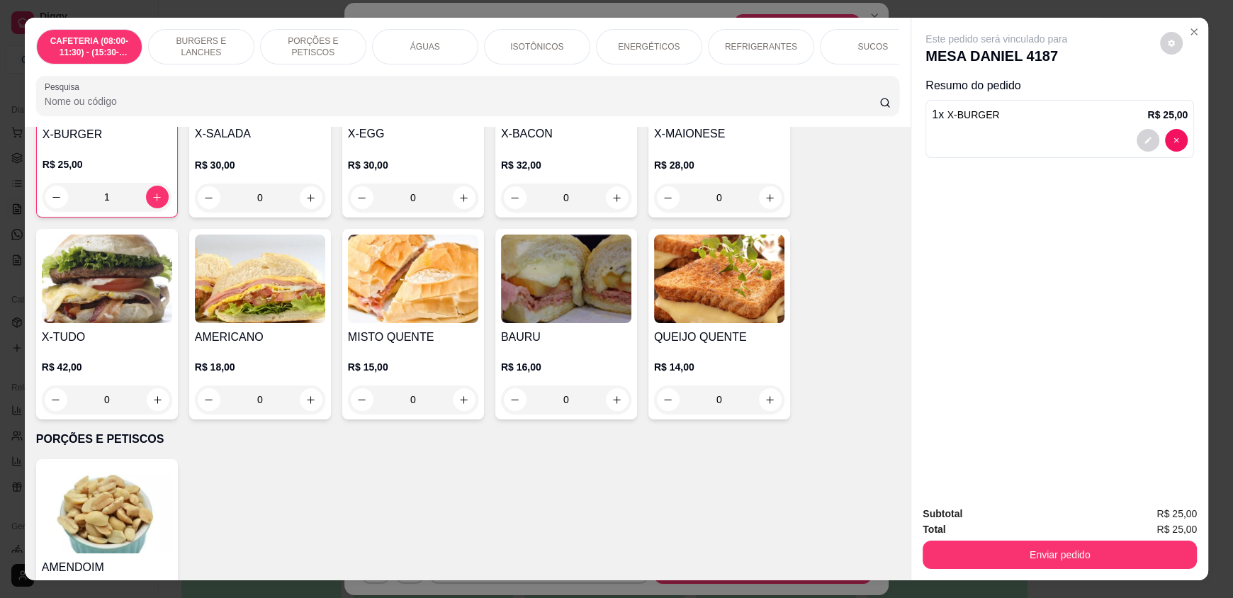
scroll to position [638, 0]
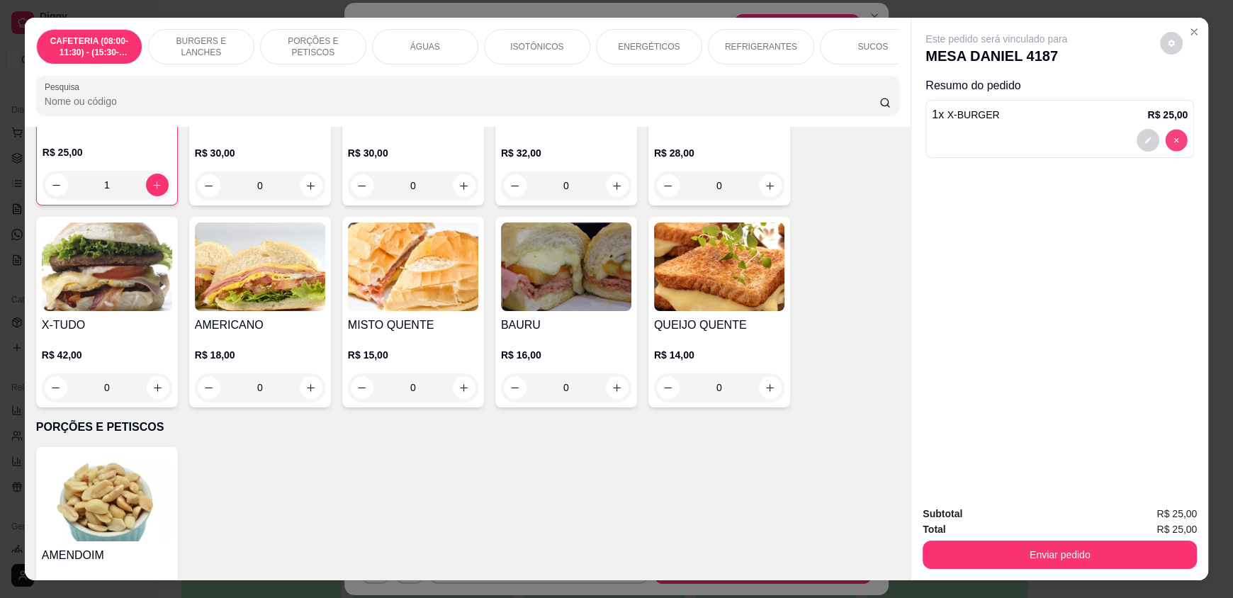
type input "0"
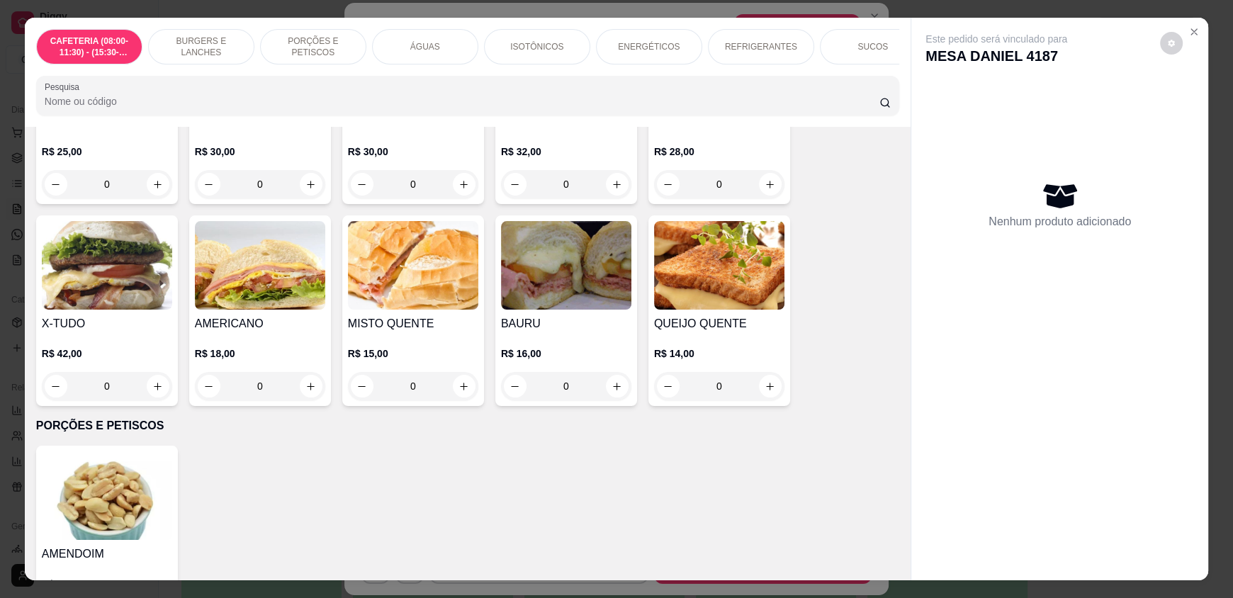
scroll to position [637, 0]
click at [1188, 33] on icon "Close" at bounding box center [1193, 31] width 11 height 11
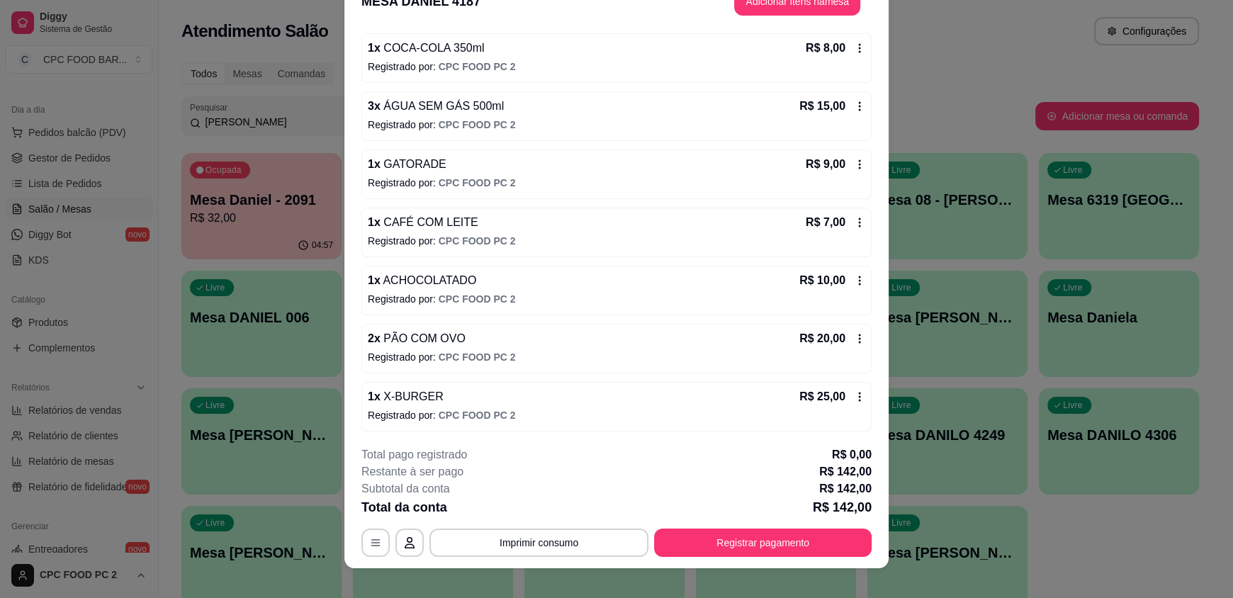
scroll to position [42, 0]
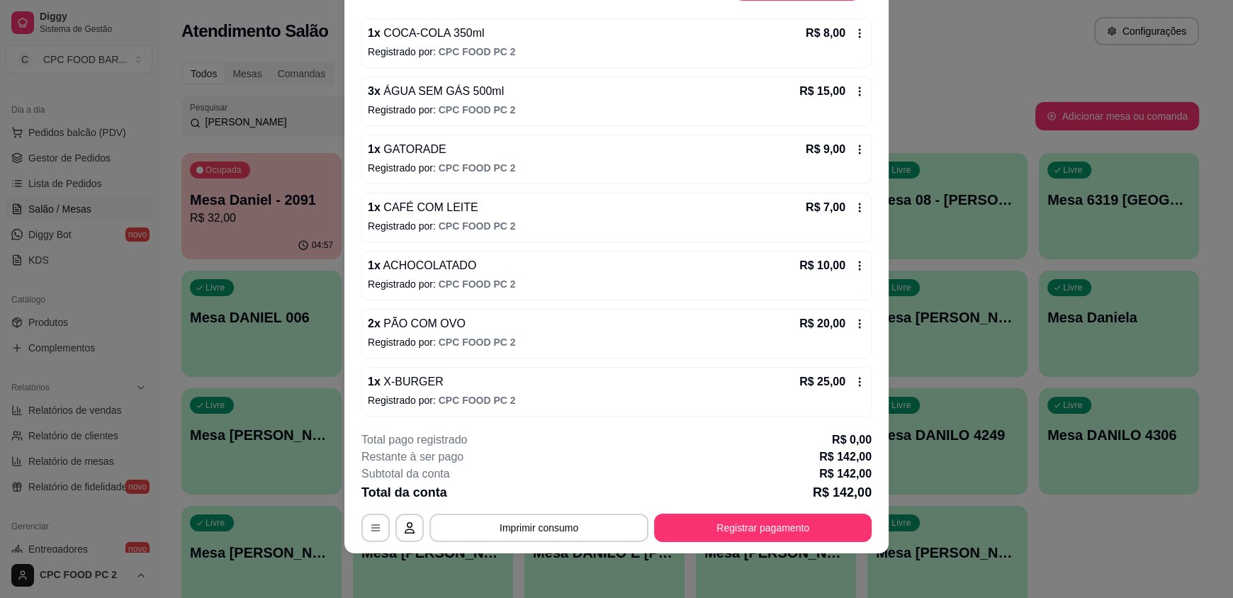
click at [854, 378] on icon at bounding box center [859, 381] width 11 height 11
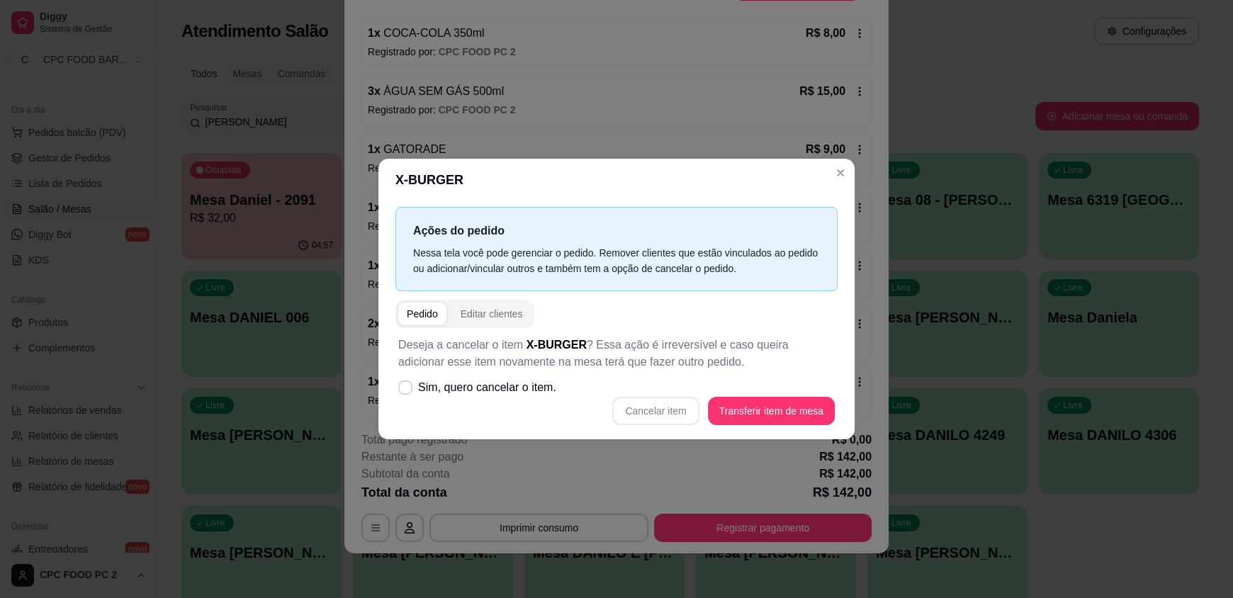
click at [657, 412] on div "Cancelar item Transferir item de mesa" at bounding box center [616, 411] width 436 height 28
click at [654, 403] on div "Cancelar item Transferir item de mesa" at bounding box center [616, 411] width 436 height 28
click at [507, 390] on span "Sim, quero cancelar o item." at bounding box center [487, 387] width 138 height 17
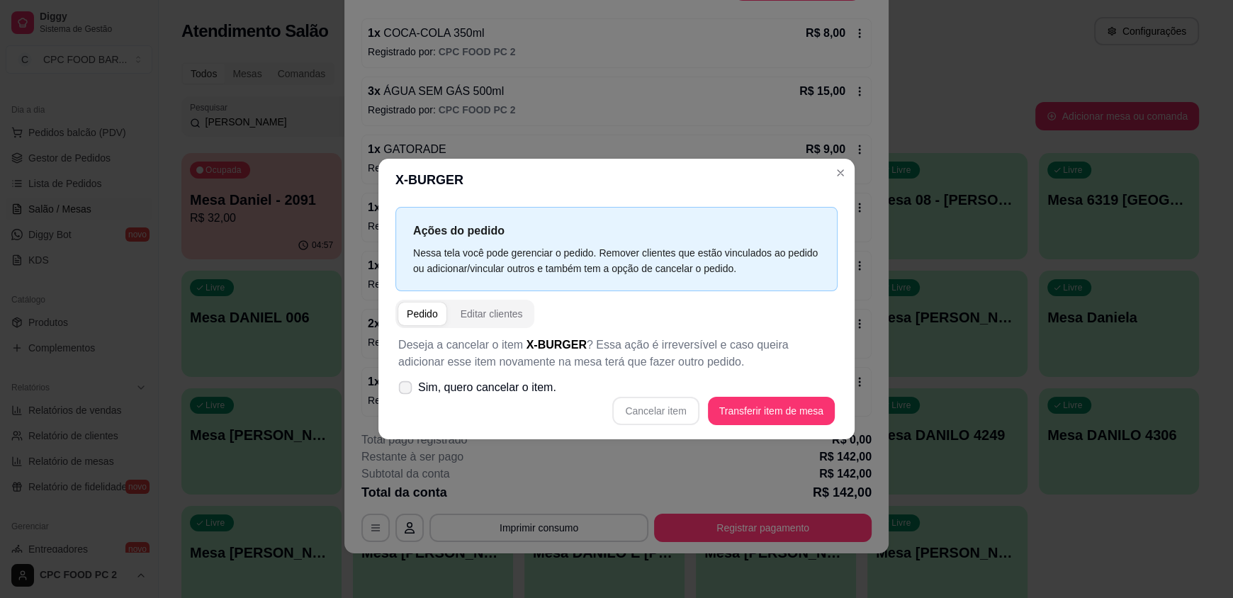
click at [407, 390] on input "Sim, quero cancelar o item." at bounding box center [401, 394] width 9 height 9
checkbox input "true"
click at [655, 413] on button "Cancelar item" at bounding box center [655, 411] width 84 height 28
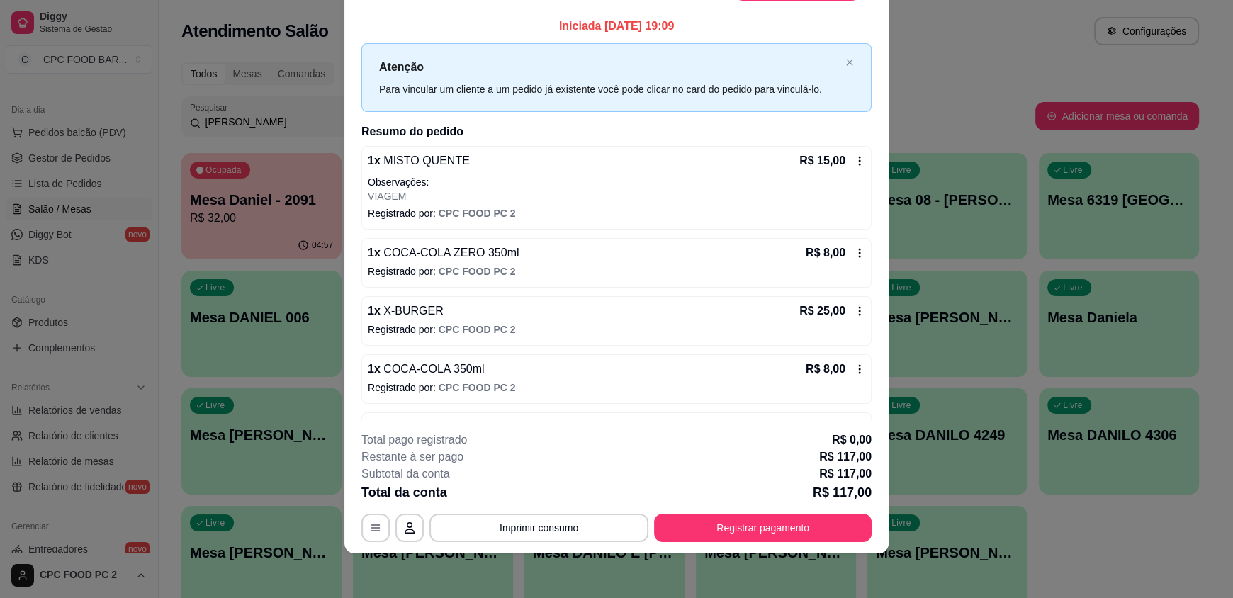
scroll to position [358, 0]
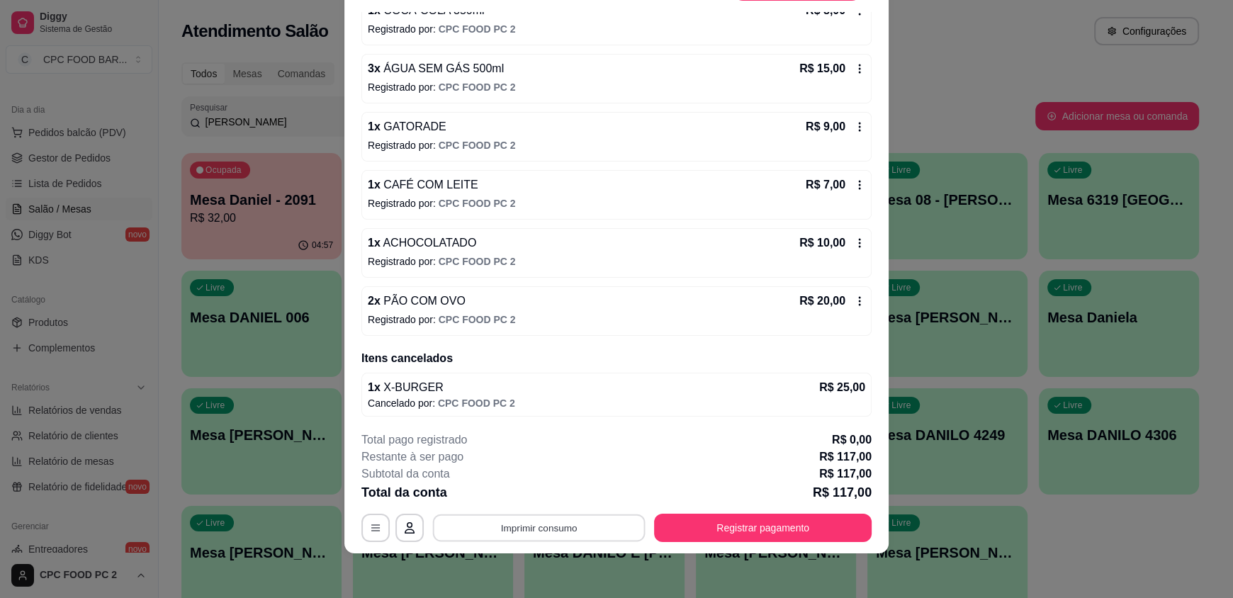
click at [597, 536] on button "Imprimir consumo" at bounding box center [539, 528] width 213 height 28
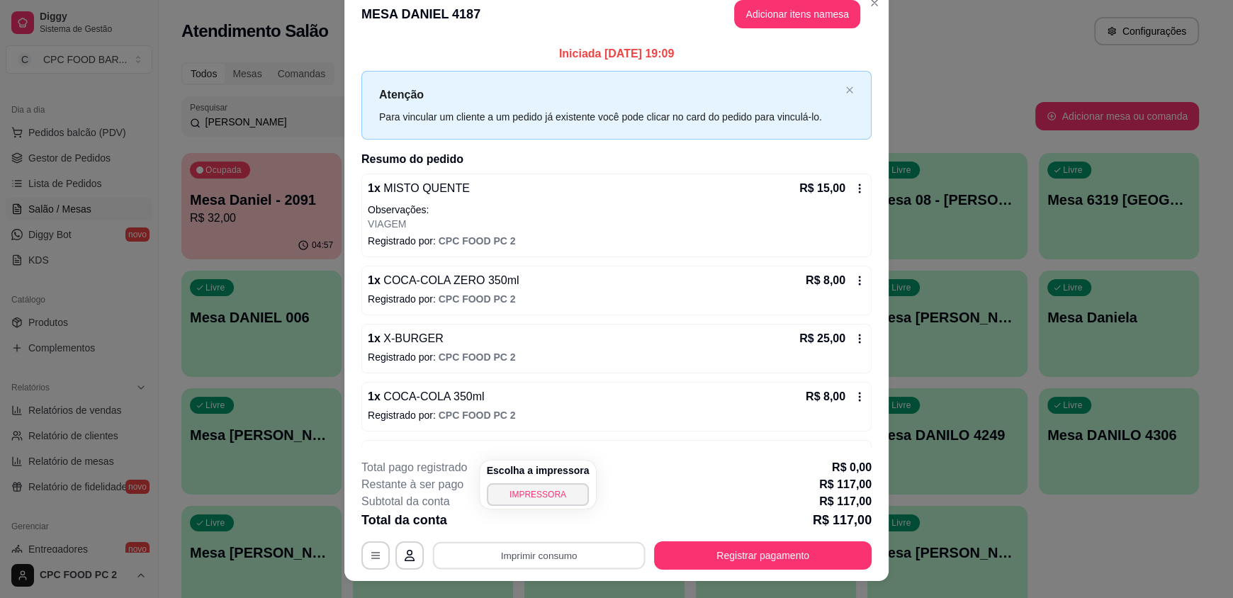
scroll to position [0, 0]
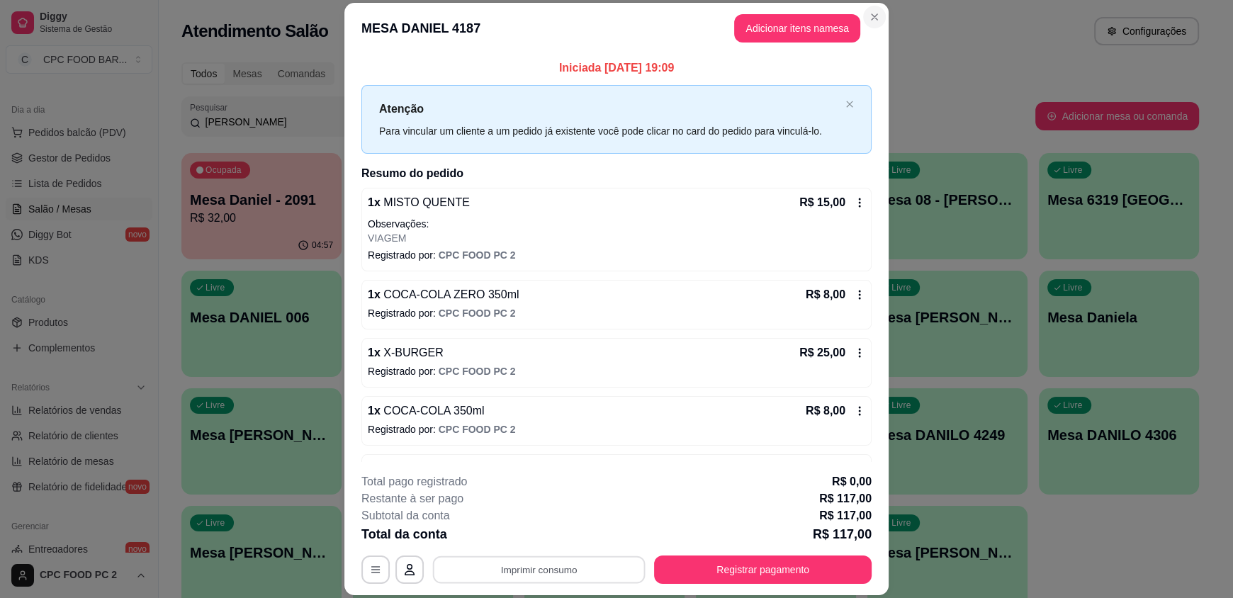
click at [868, 14] on icon "Close" at bounding box center [873, 16] width 11 height 11
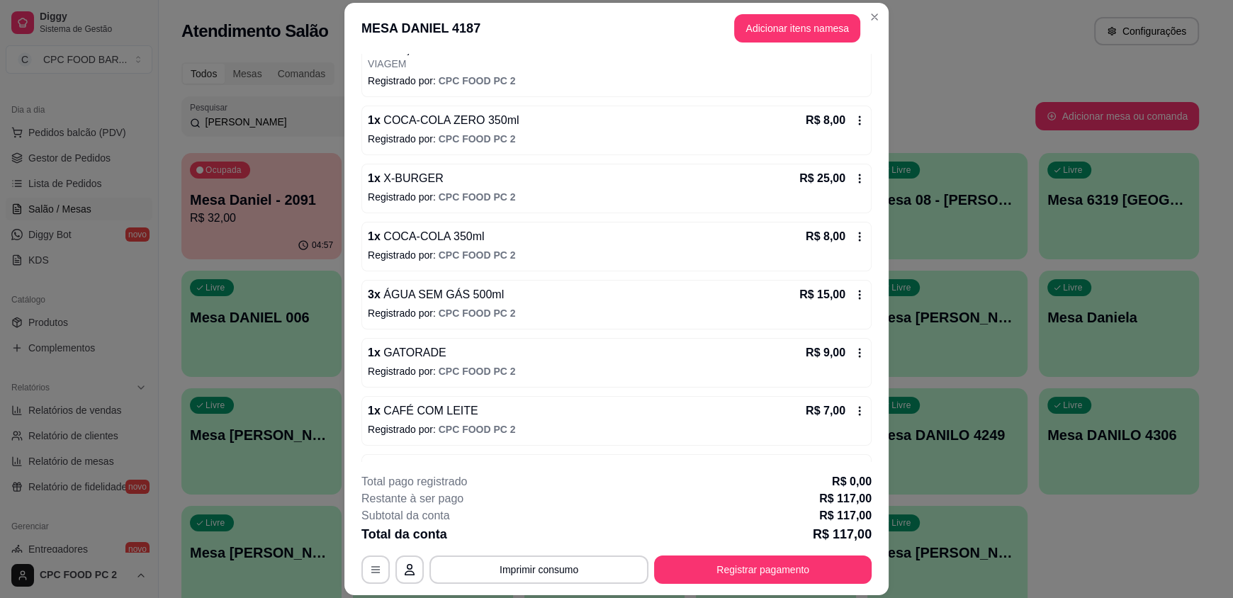
scroll to position [358, 0]
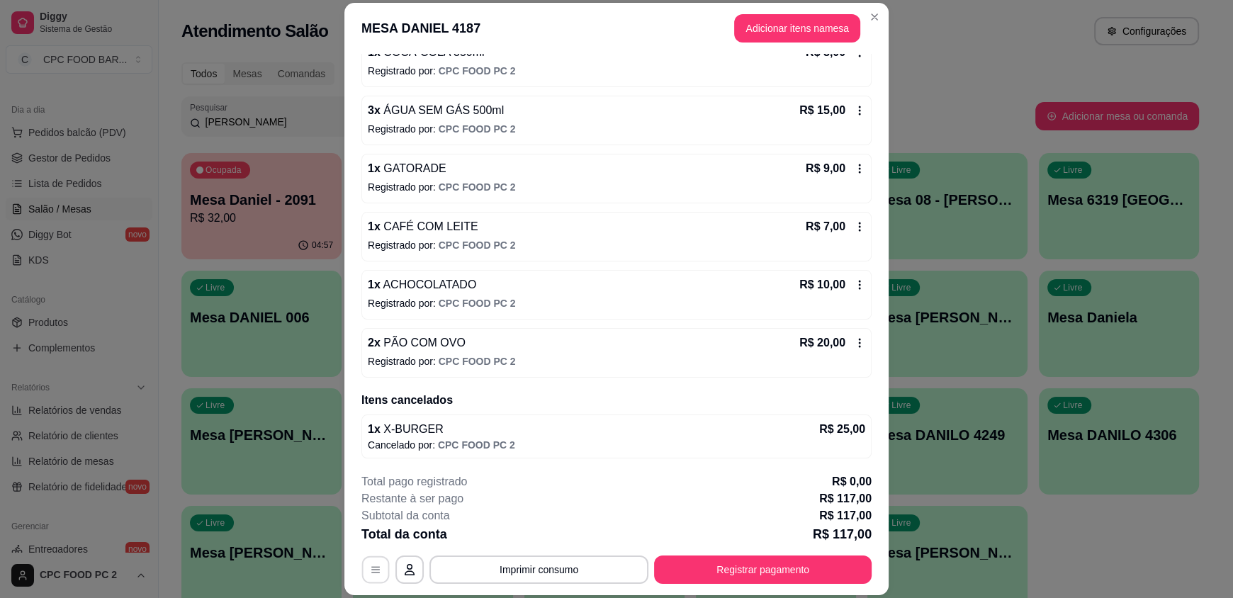
click at [370, 565] on icon "button" at bounding box center [375, 569] width 11 height 11
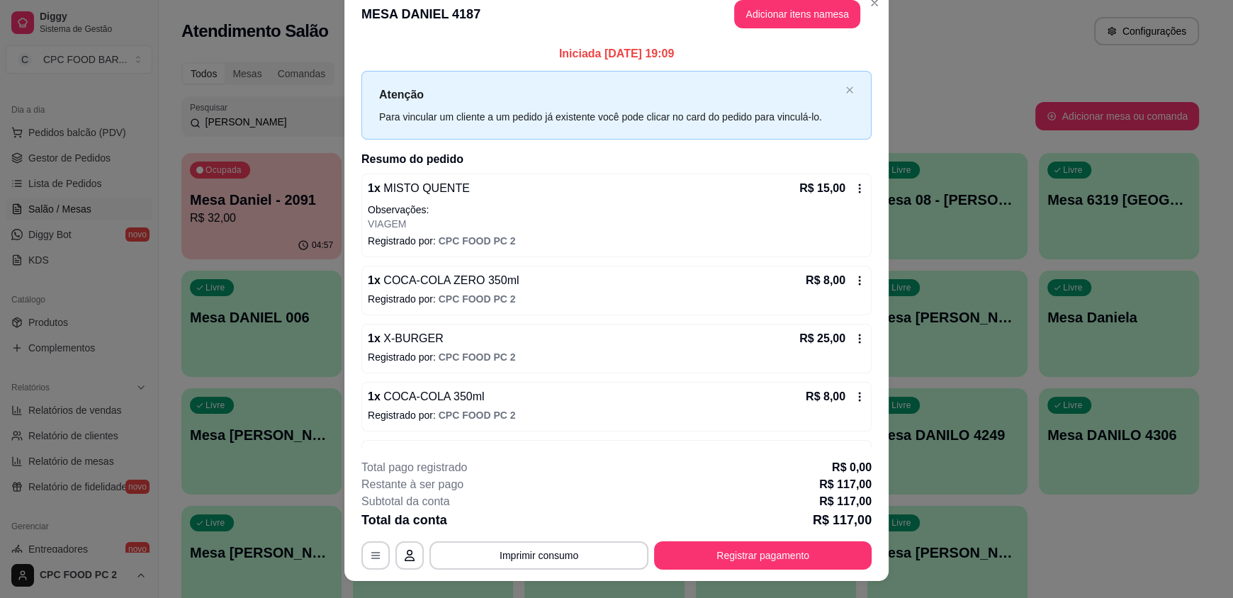
scroll to position [0, 0]
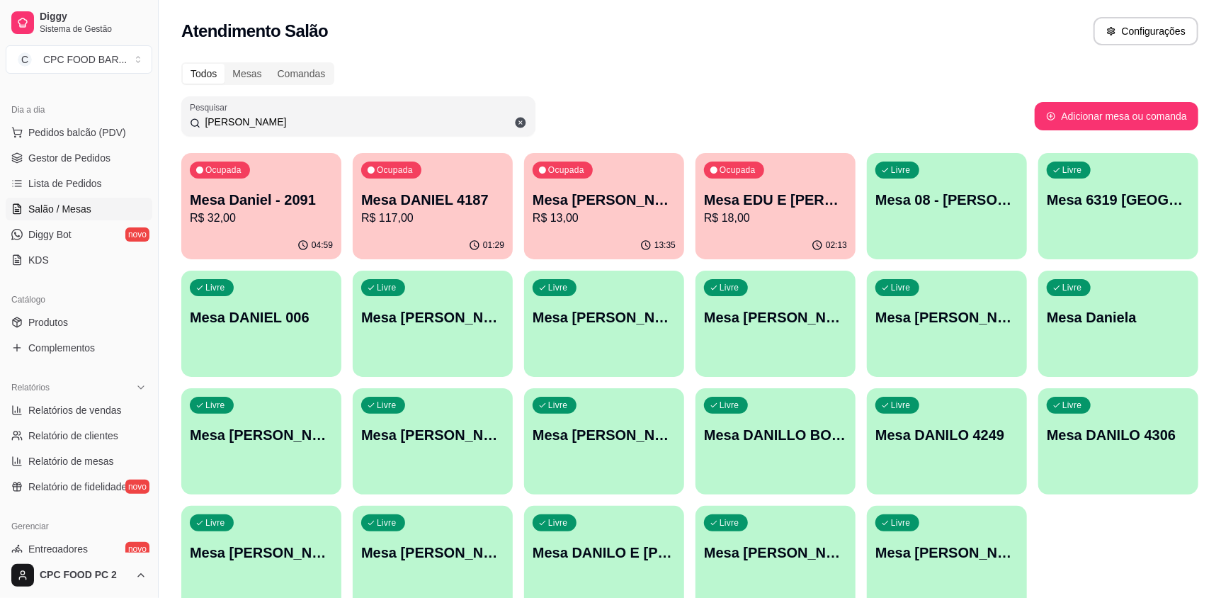
click at [449, 227] on div "Ocupada Mesa DANIEL 4187 R$ 117,00" at bounding box center [433, 192] width 160 height 79
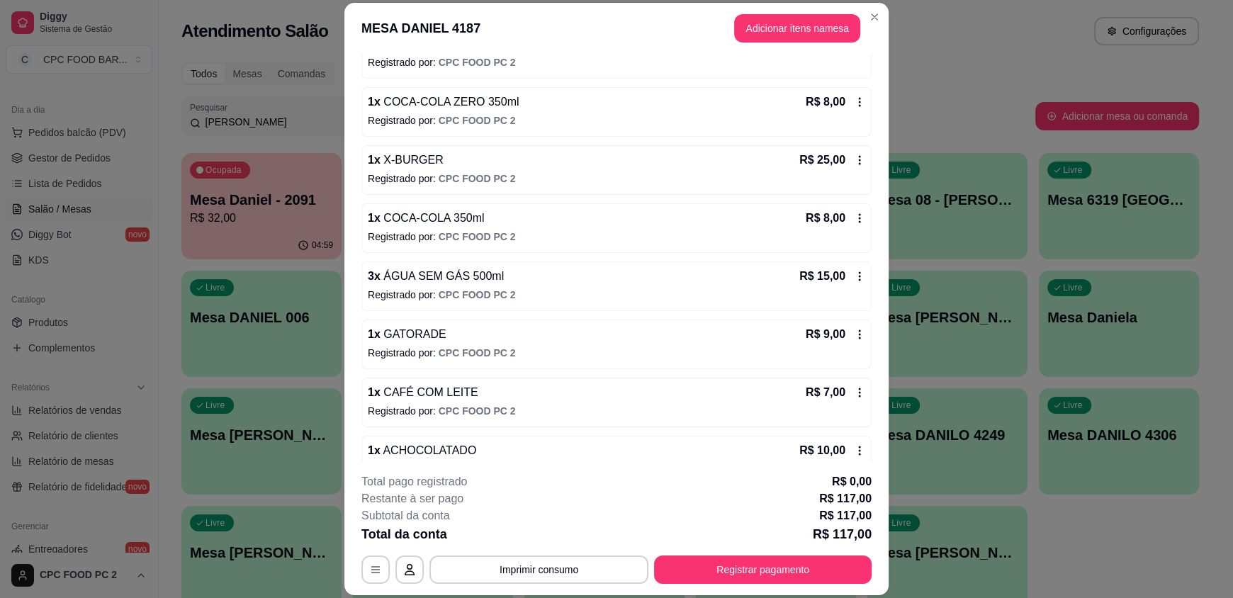
scroll to position [358, 0]
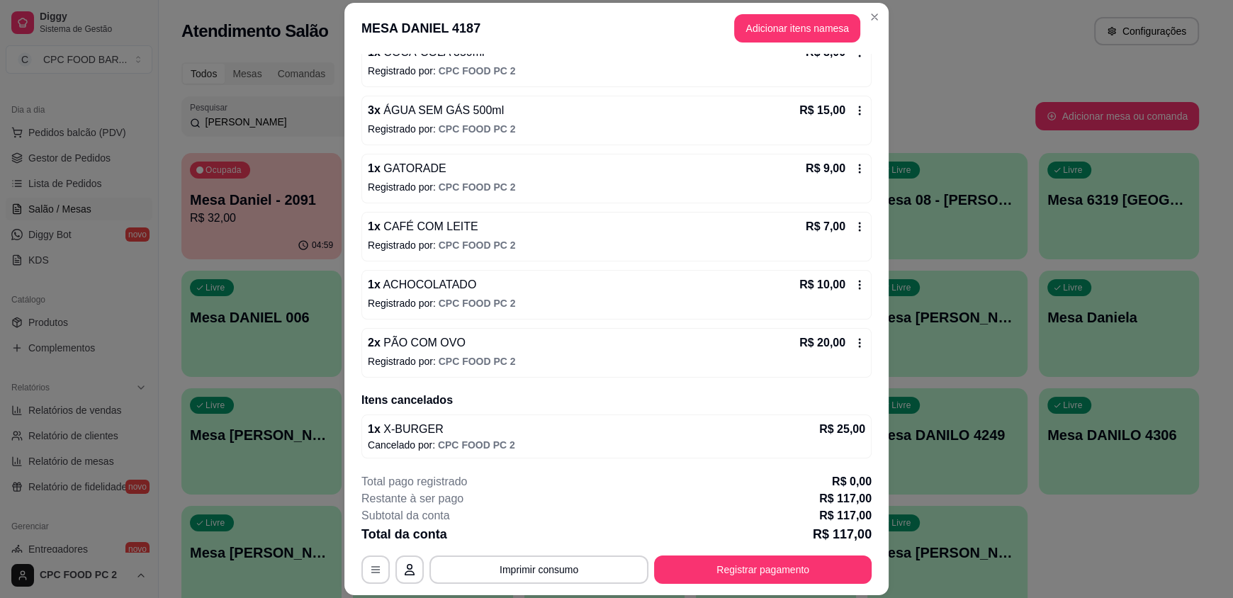
drag, startPoint x: 665, startPoint y: 343, endPoint x: 670, endPoint y: 366, distance: 23.9
click at [670, 366] on p "Registrado por: CPC FOOD PC 2" at bounding box center [616, 361] width 497 height 14
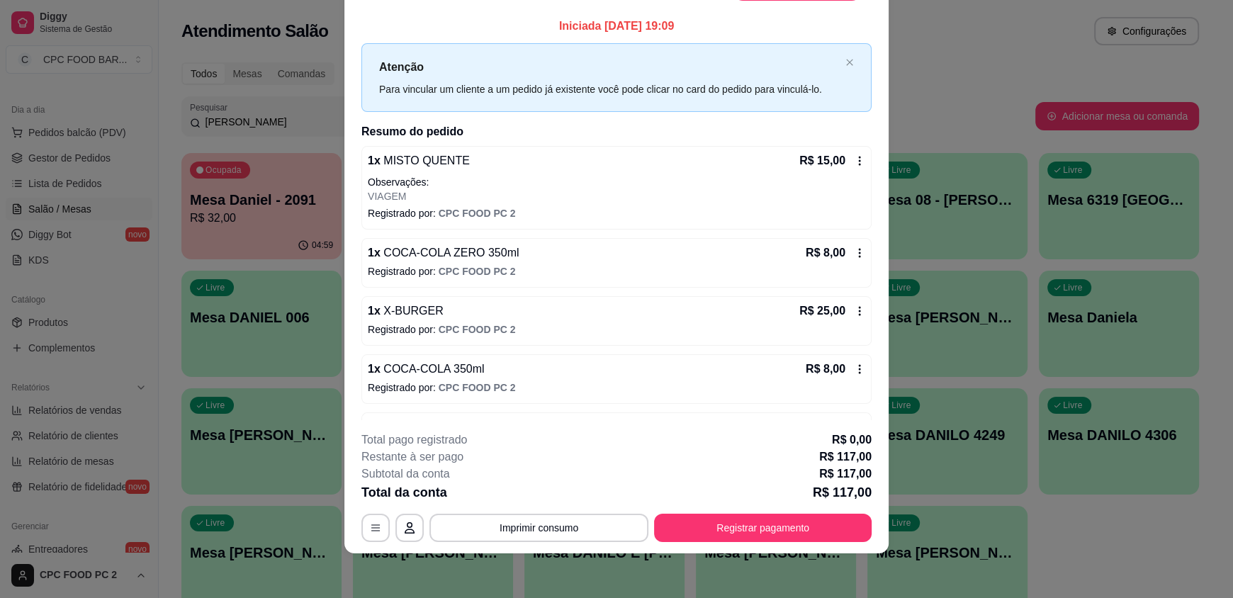
scroll to position [0, 0]
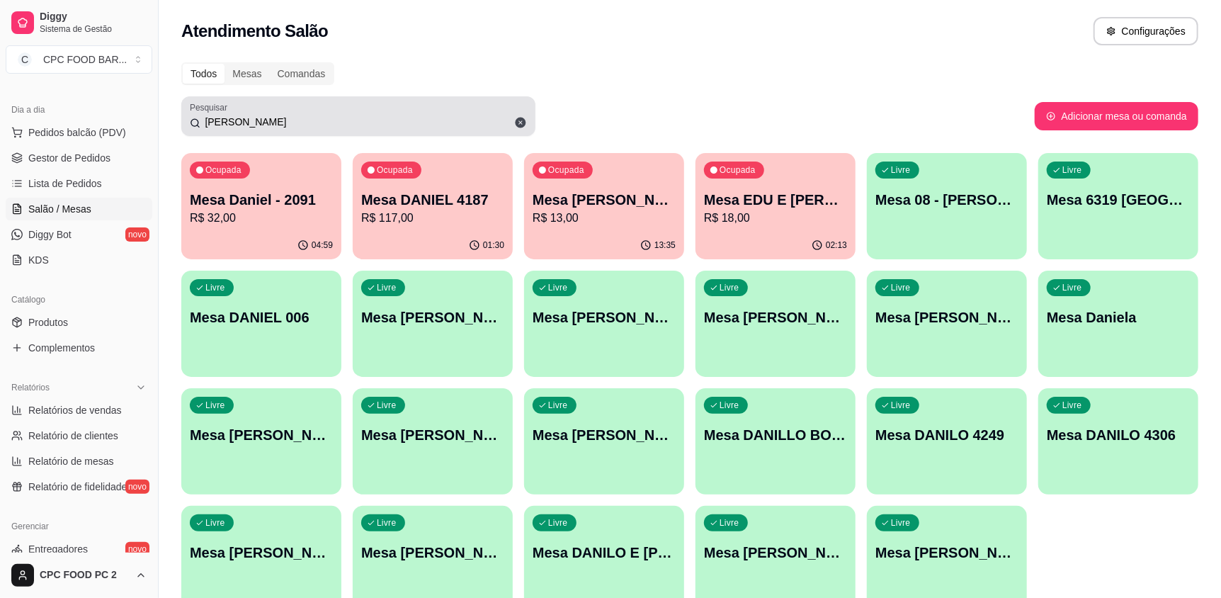
click at [519, 120] on icon at bounding box center [521, 123] width 11 height 11
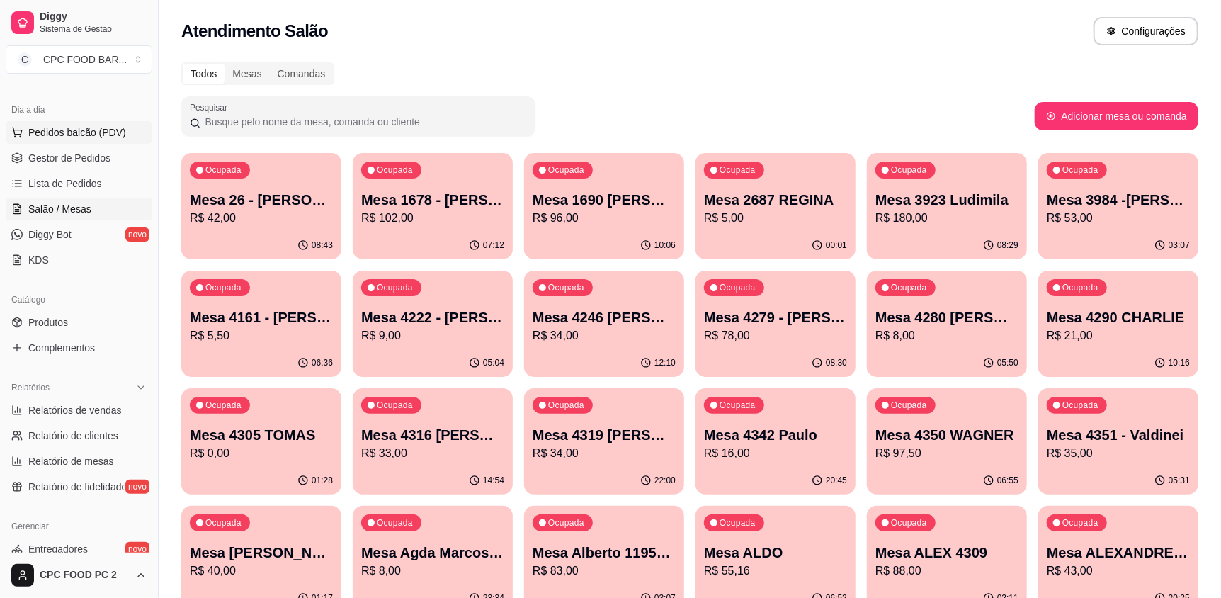
click at [97, 135] on span "Pedidos balcão (PDV)" at bounding box center [77, 132] width 98 height 14
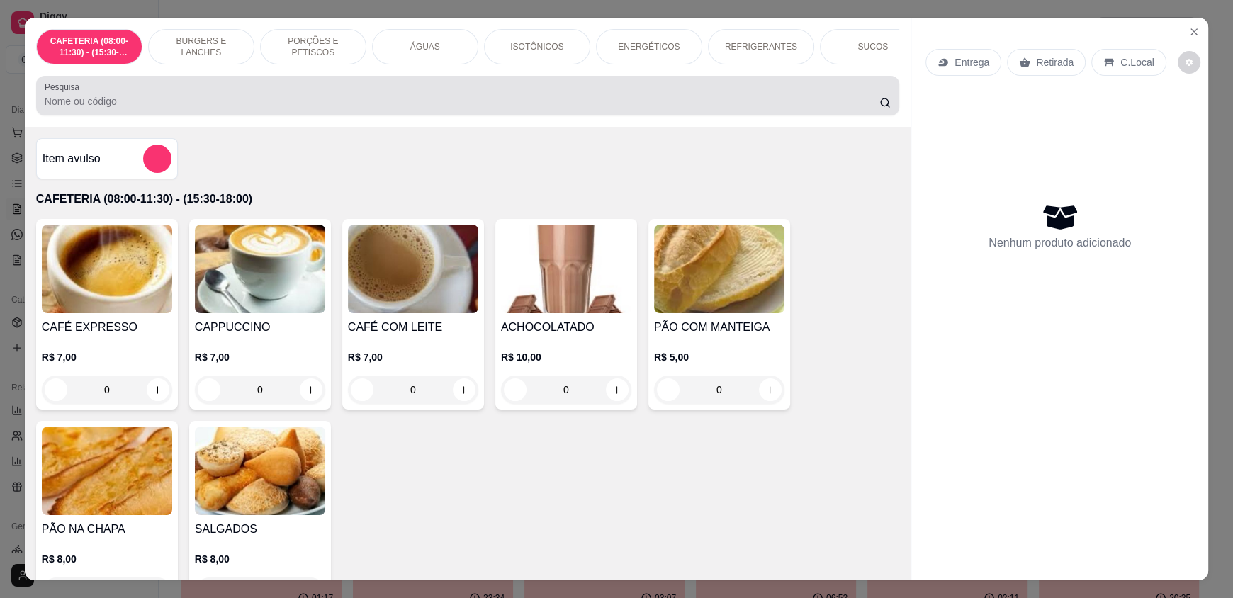
click at [510, 115] on div "Pesquisa" at bounding box center [467, 96] width 863 height 40
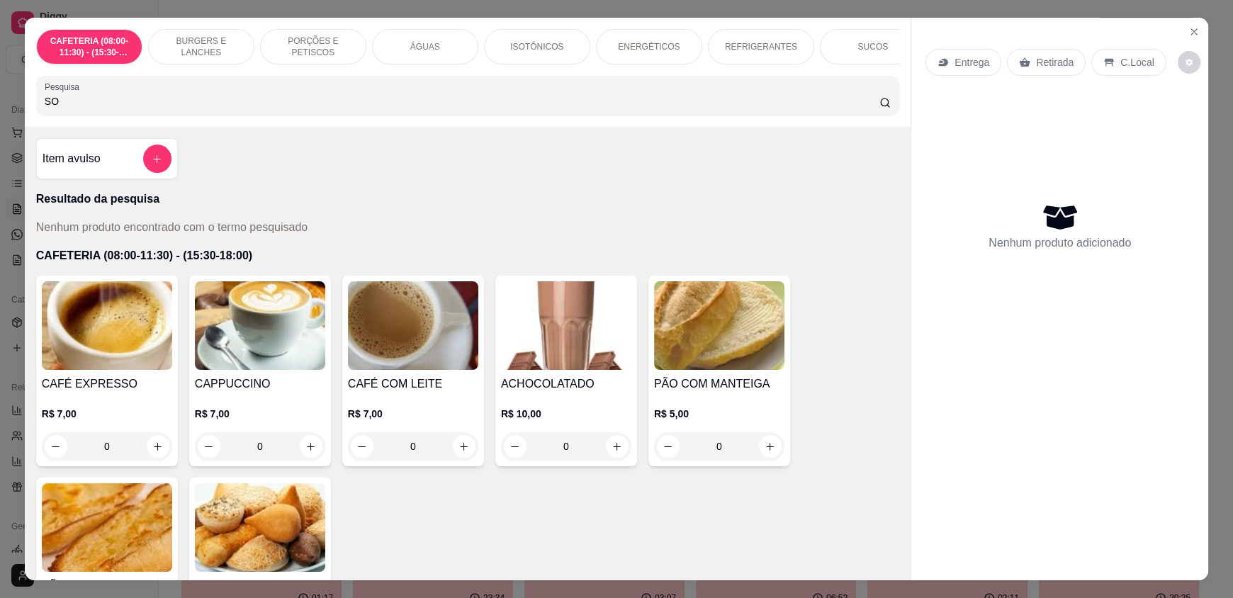
type input "S"
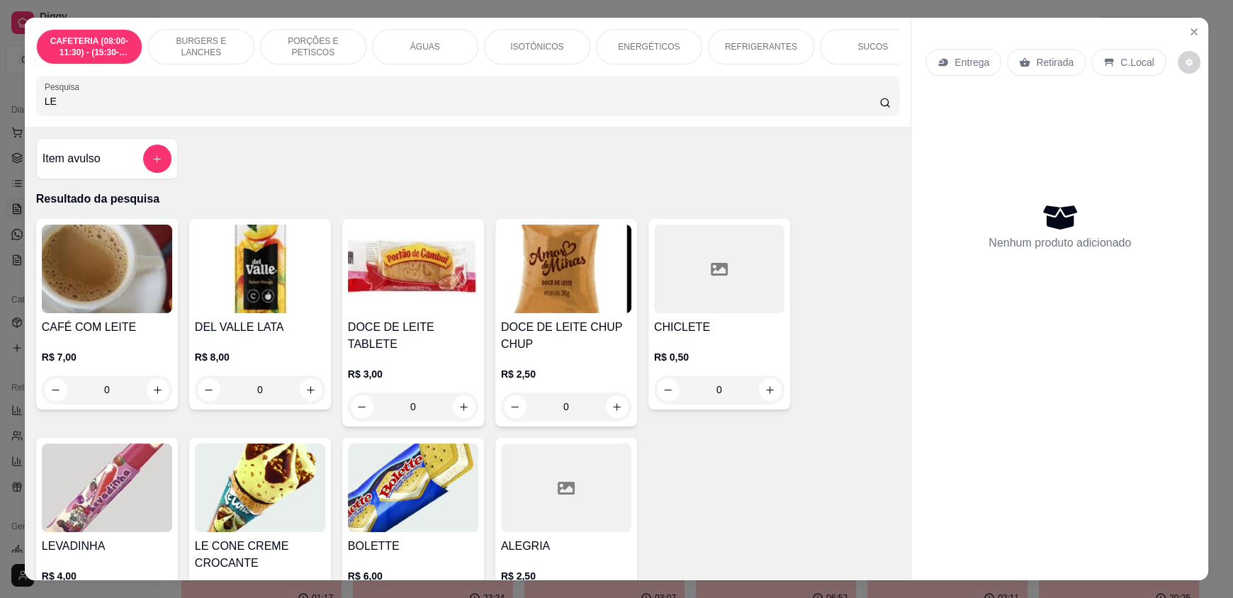
type input "LE"
click at [509, 110] on div "LE" at bounding box center [468, 95] width 846 height 28
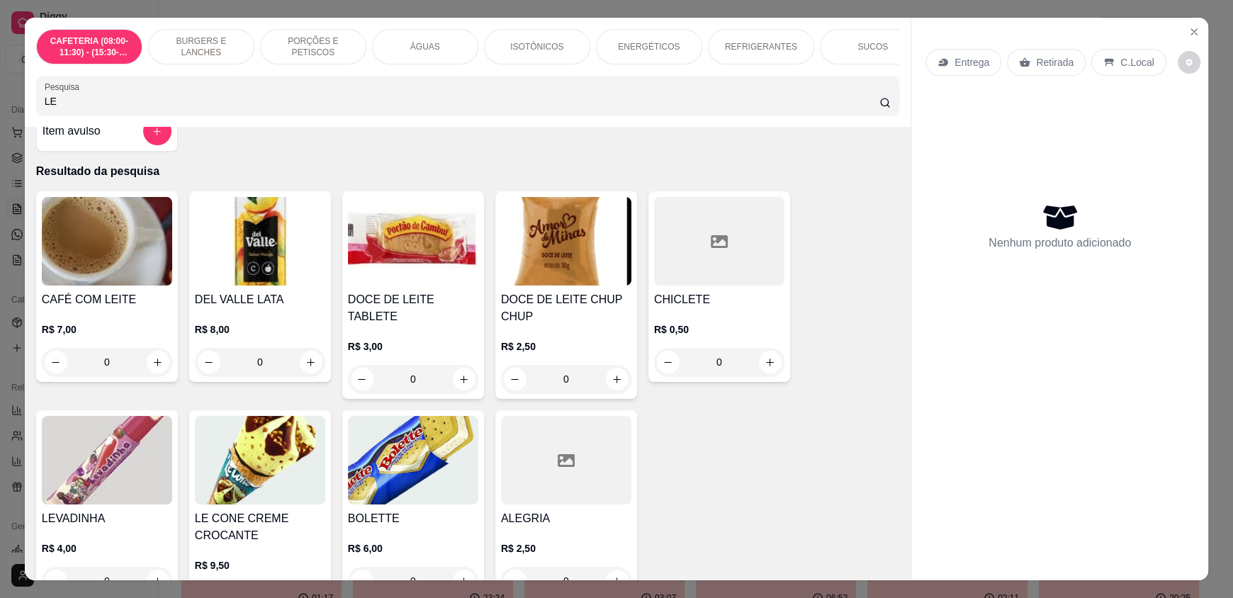
scroll to position [70, 0]
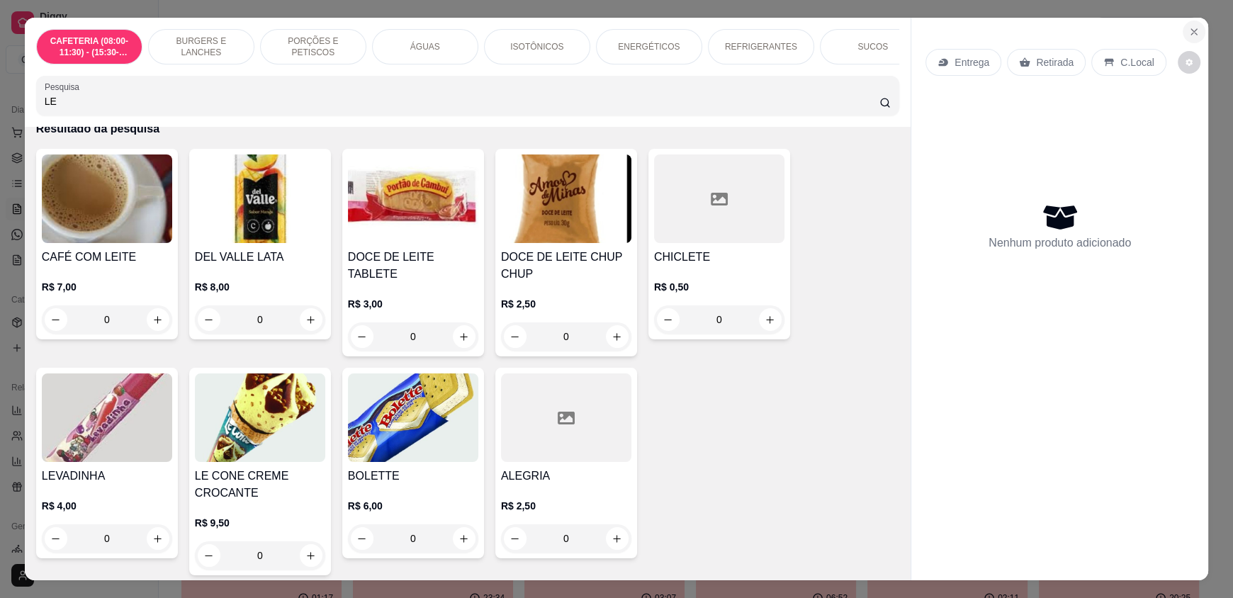
click at [1192, 26] on icon "Close" at bounding box center [1193, 31] width 11 height 11
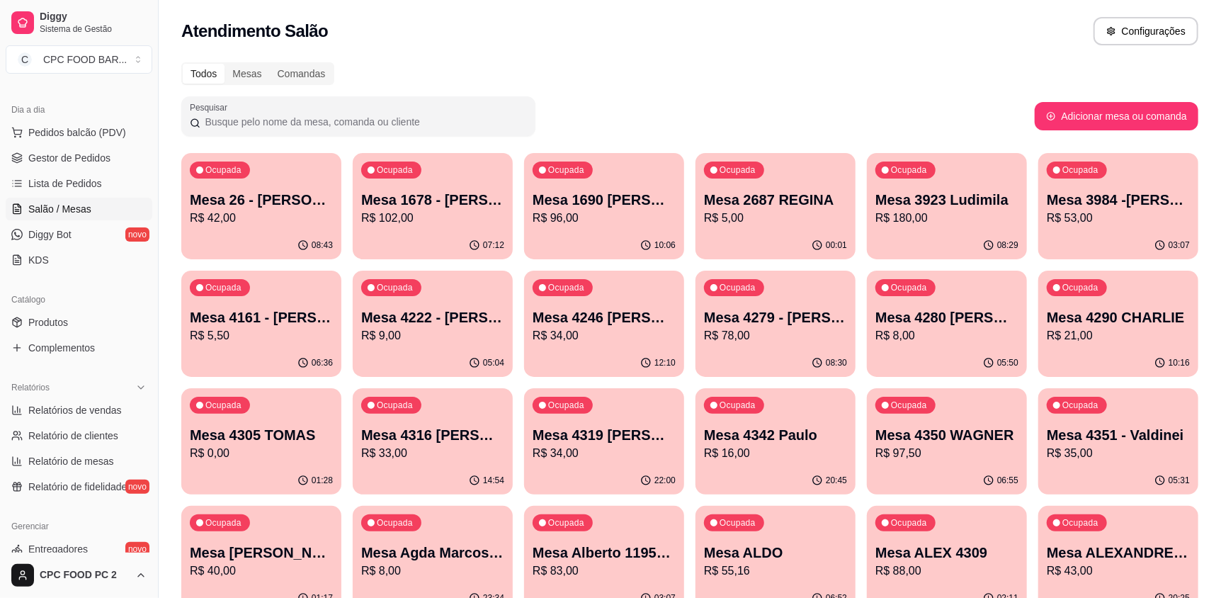
click at [718, 72] on div "Todos Mesas Comandas" at bounding box center [689, 73] width 1017 height 23
click at [326, 125] on input "Pesquisar" at bounding box center [363, 122] width 327 height 14
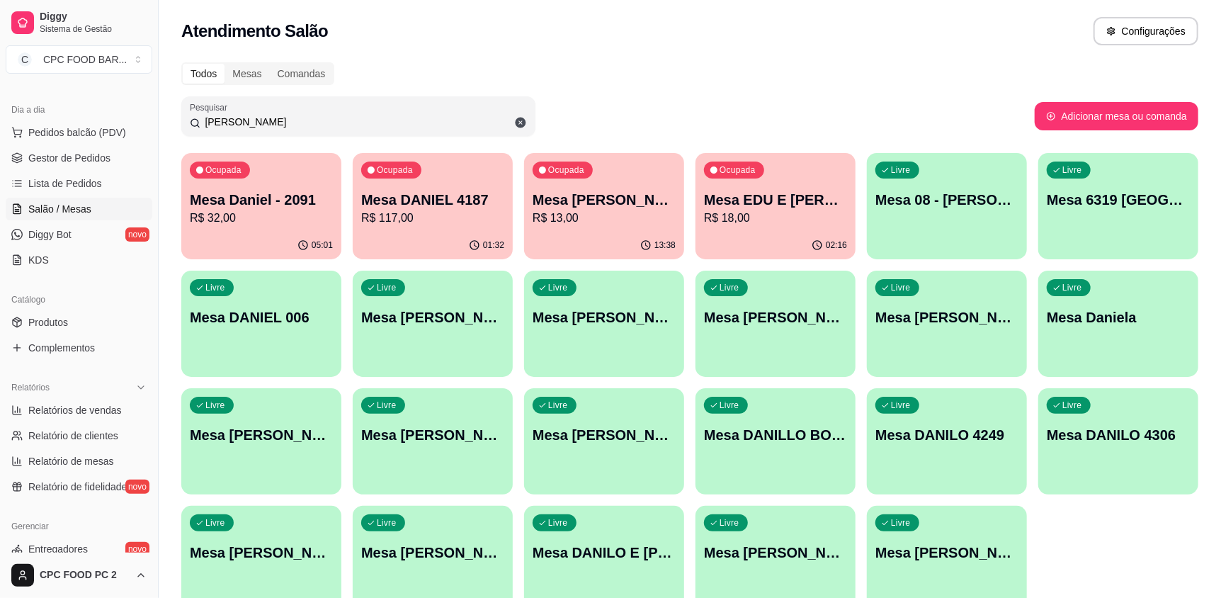
type input "[PERSON_NAME]"
click at [409, 225] on p "R$ 117,00" at bounding box center [432, 218] width 139 height 16
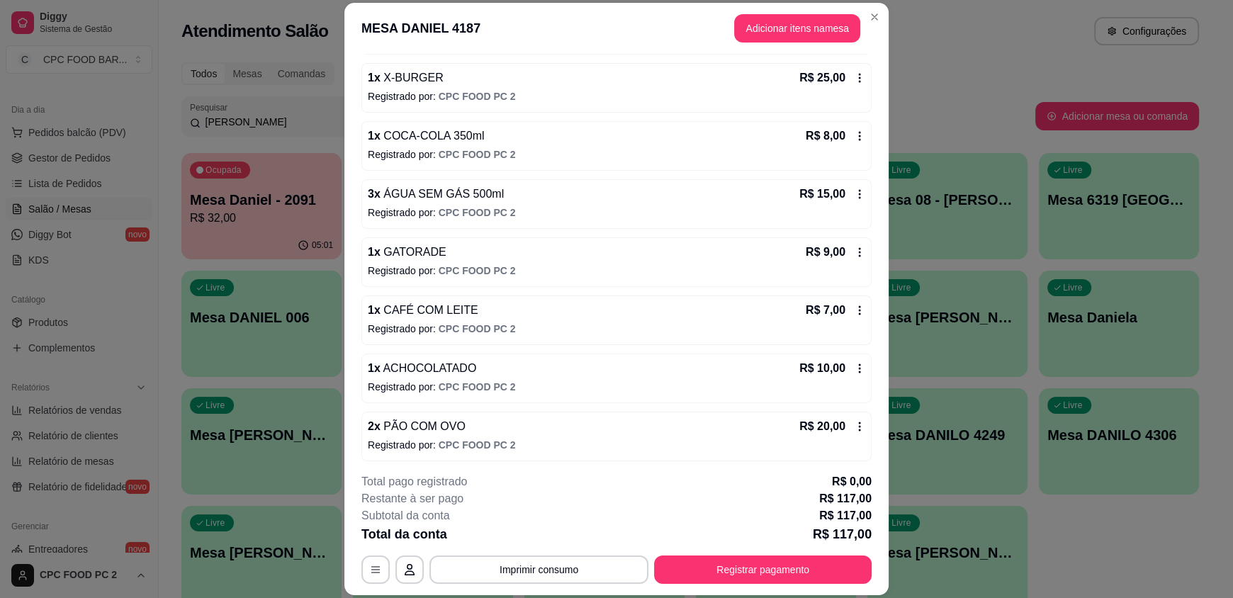
scroll to position [358, 0]
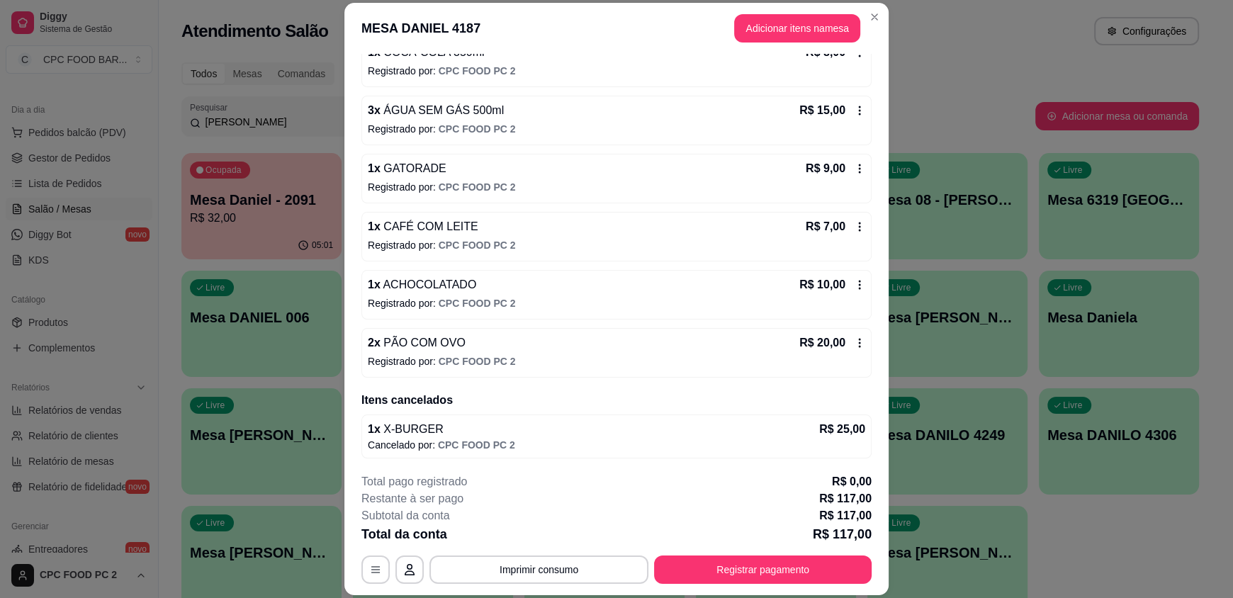
click at [452, 434] on div "1 x X-BURGER R$ 25,00" at bounding box center [616, 429] width 497 height 17
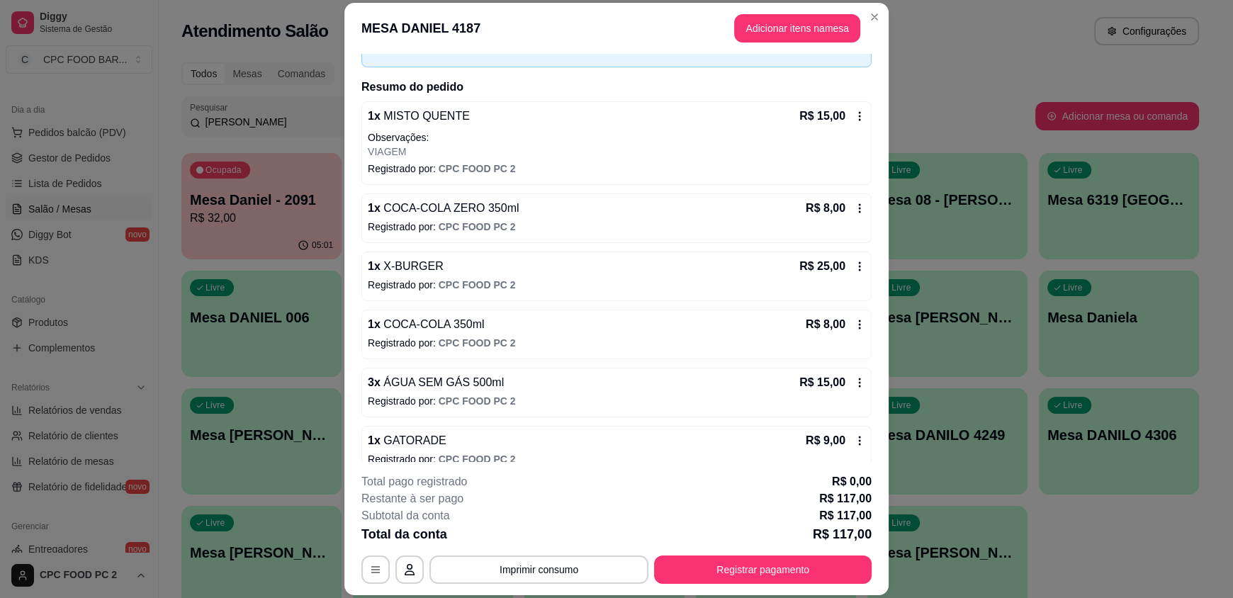
scroll to position [0, 0]
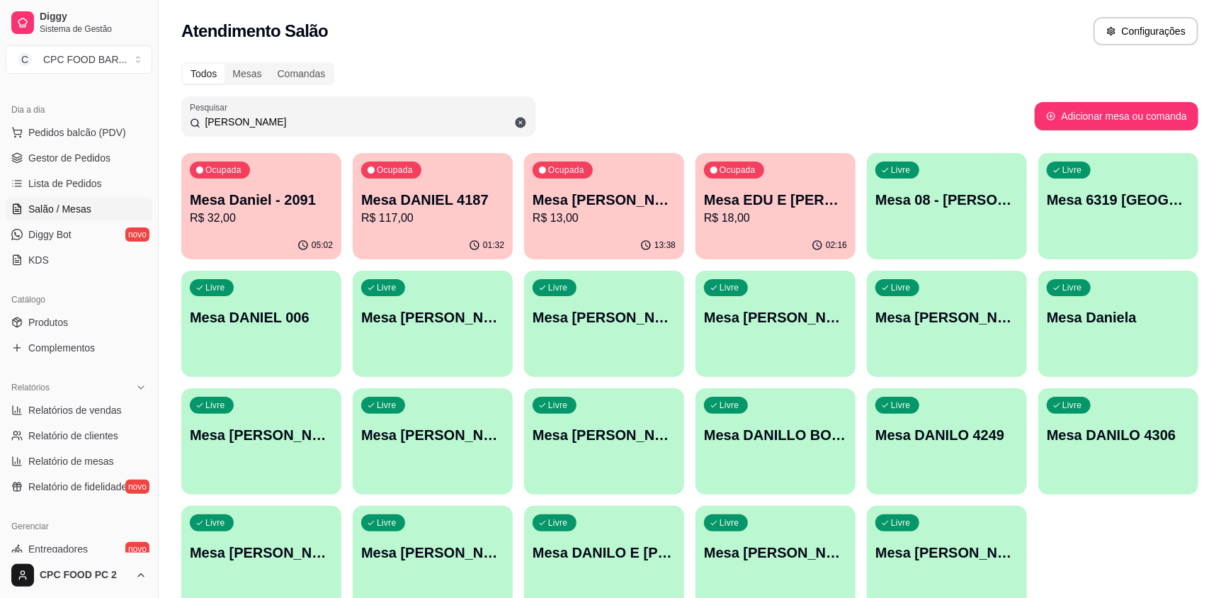
click at [439, 225] on p "R$ 117,00" at bounding box center [432, 218] width 143 height 17
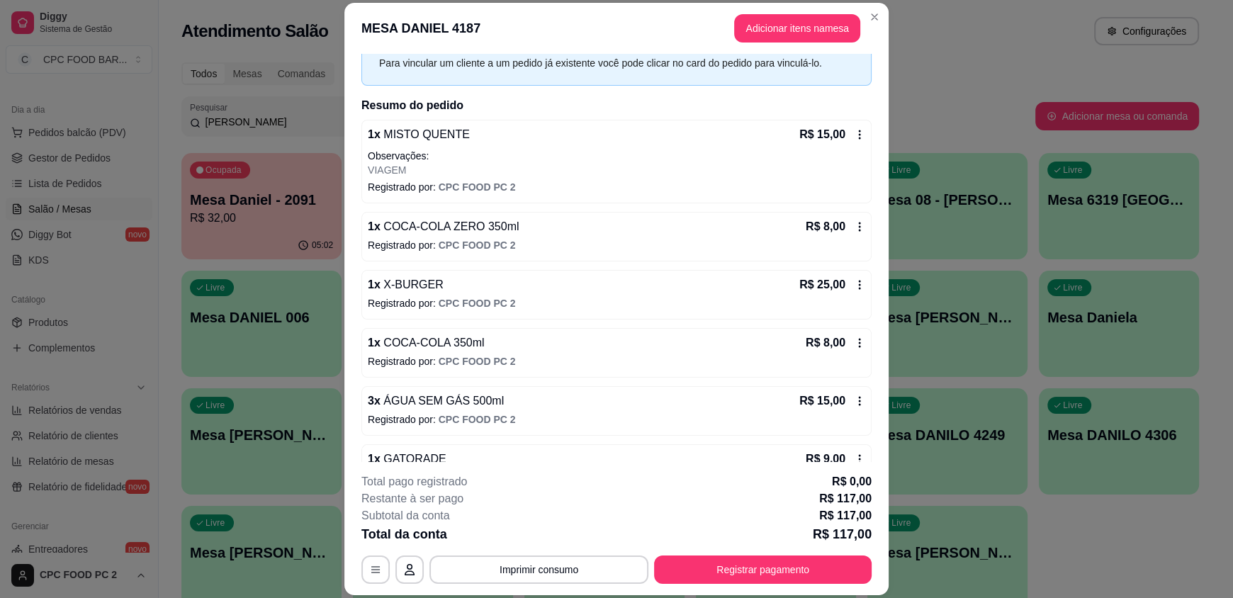
scroll to position [142, 0]
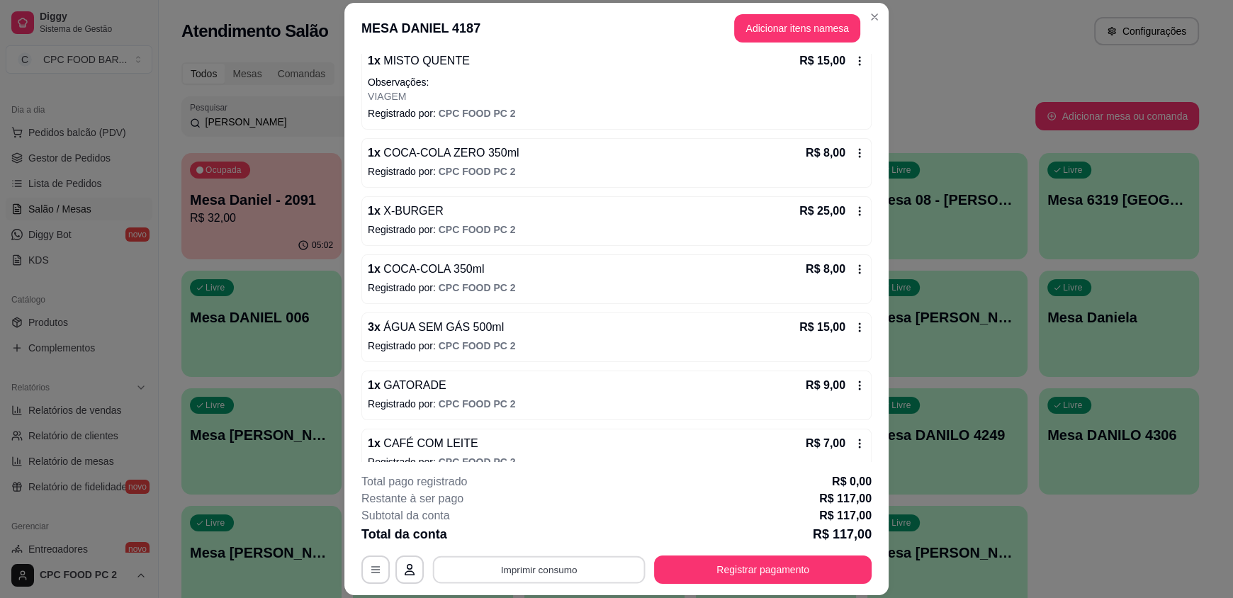
click at [571, 574] on button "Imprimir consumo" at bounding box center [539, 569] width 213 height 28
click at [550, 533] on button "IMPRESSORA" at bounding box center [538, 537] width 103 height 23
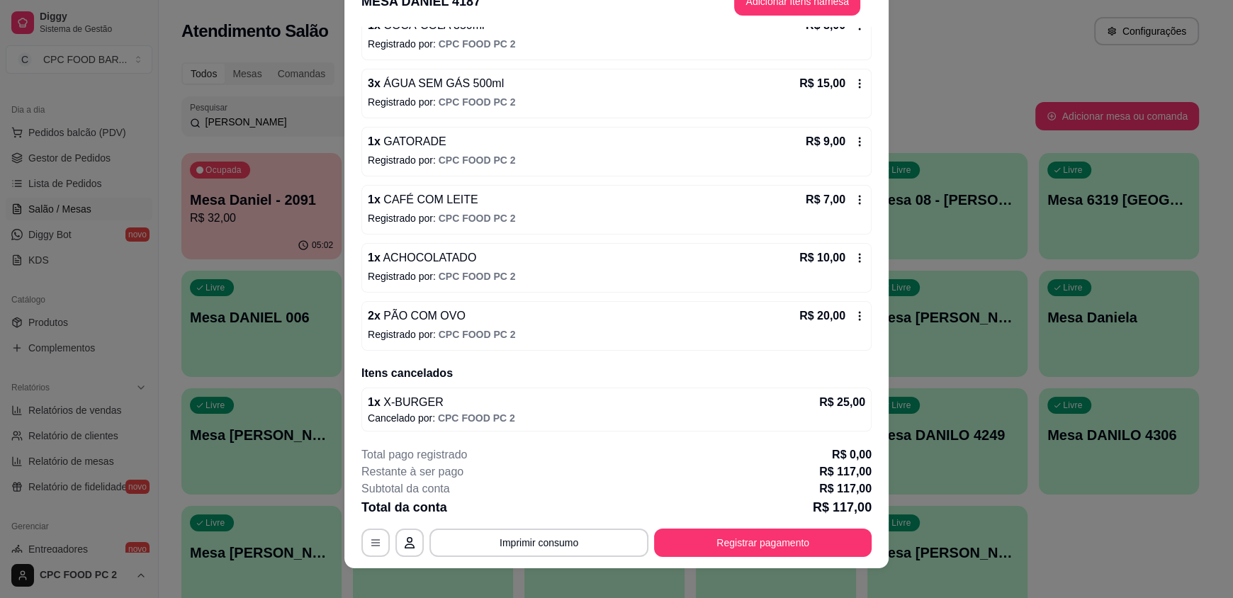
scroll to position [42, 0]
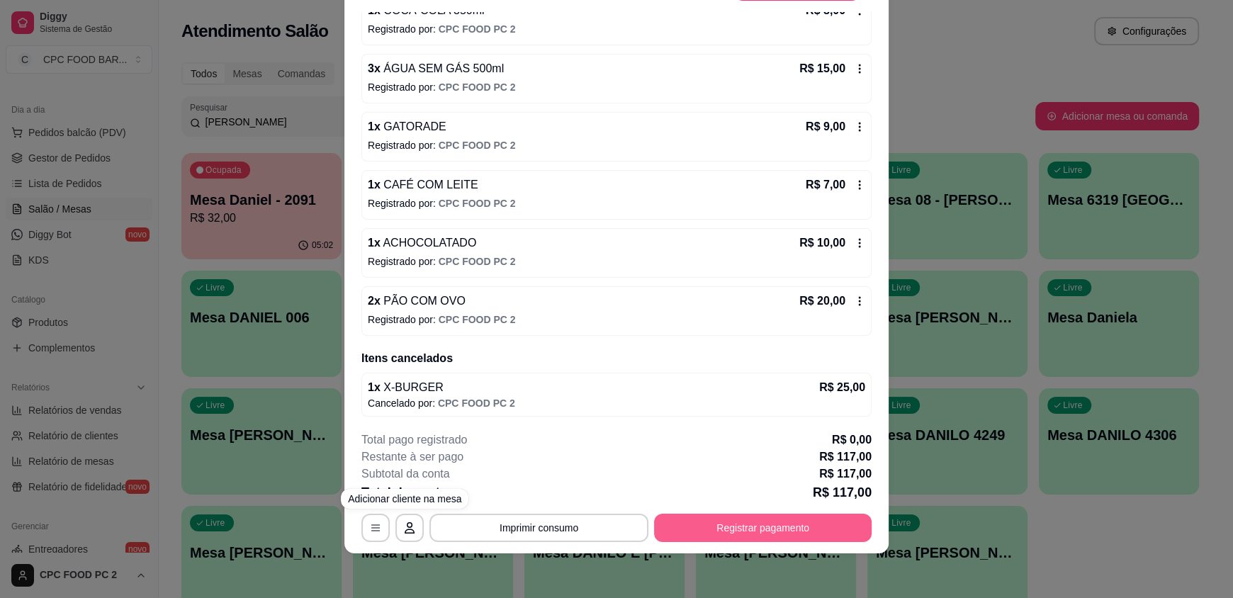
click at [741, 528] on button "Registrar pagamento" at bounding box center [762, 528] width 217 height 28
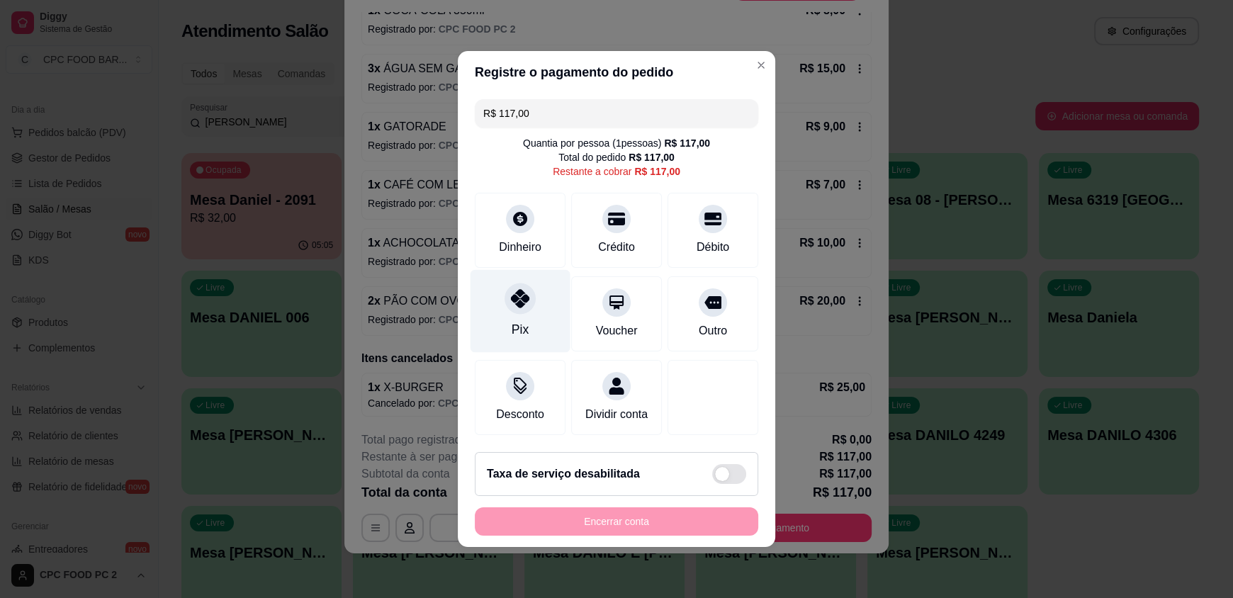
click at [533, 293] on div "Pix" at bounding box center [520, 311] width 100 height 83
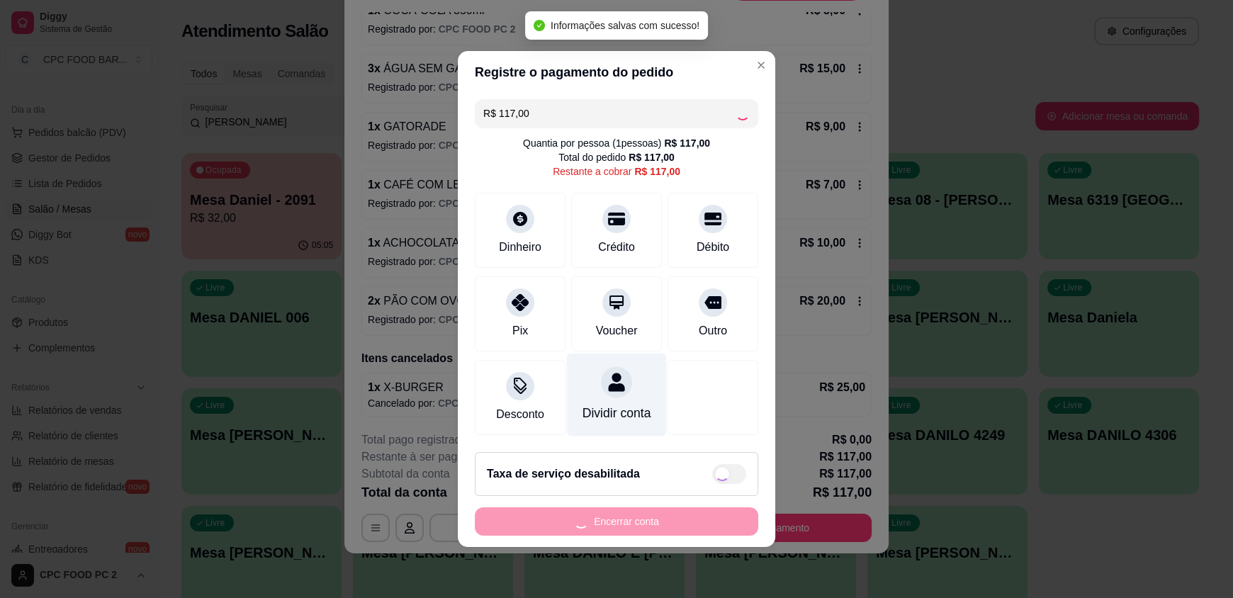
type input "R$ 0,00"
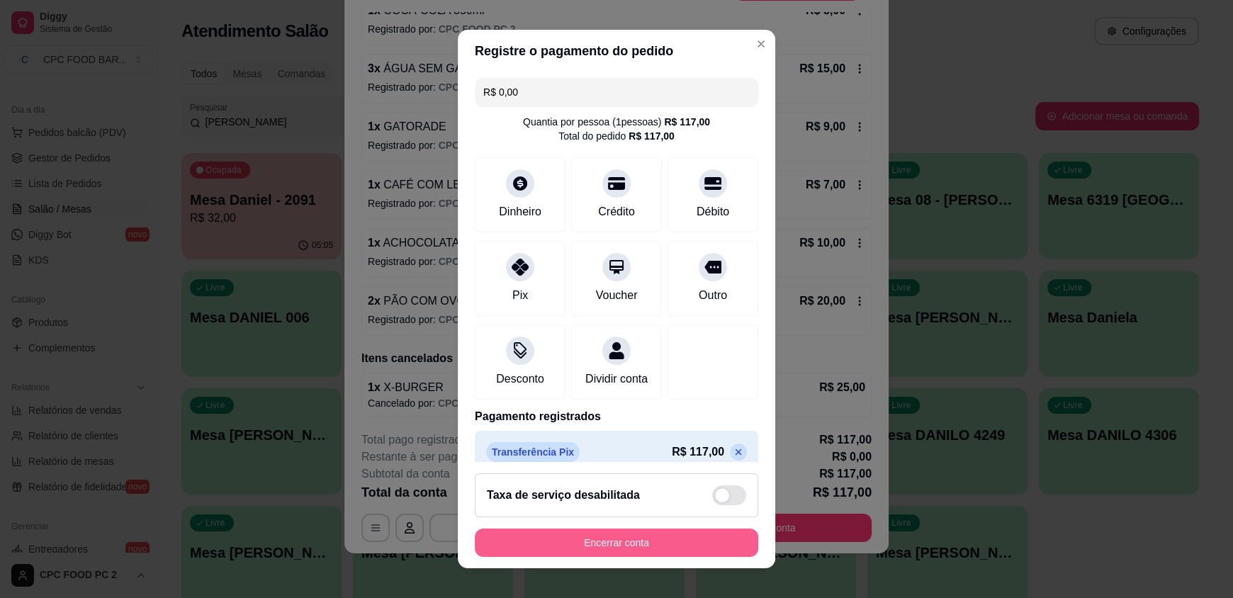
click at [687, 545] on button "Encerrar conta" at bounding box center [616, 542] width 283 height 28
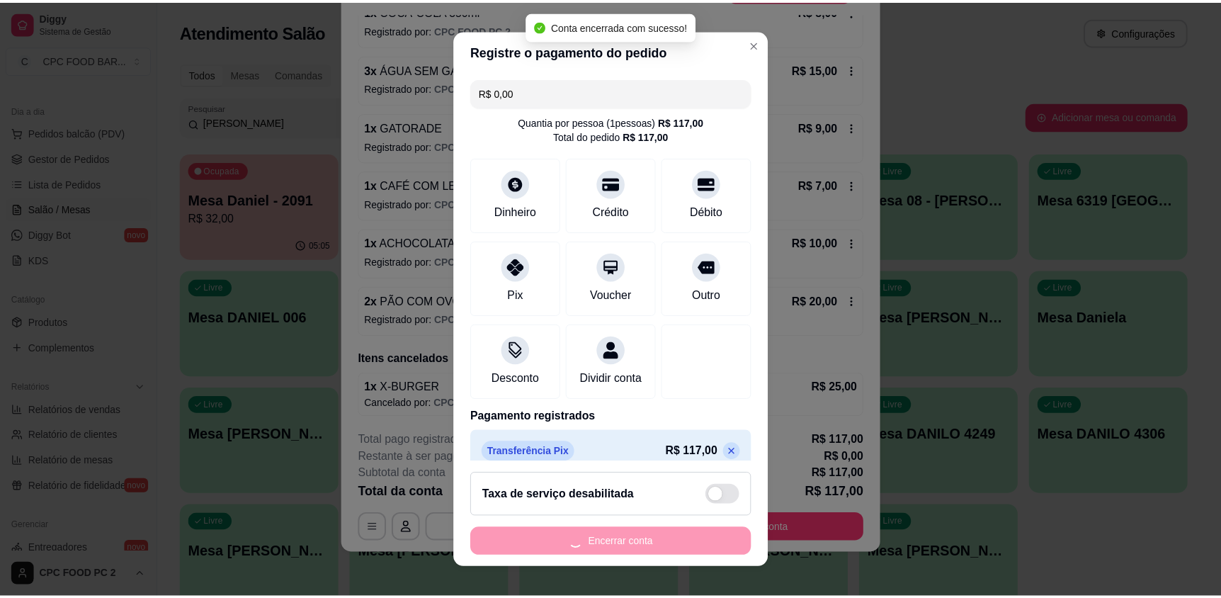
scroll to position [0, 0]
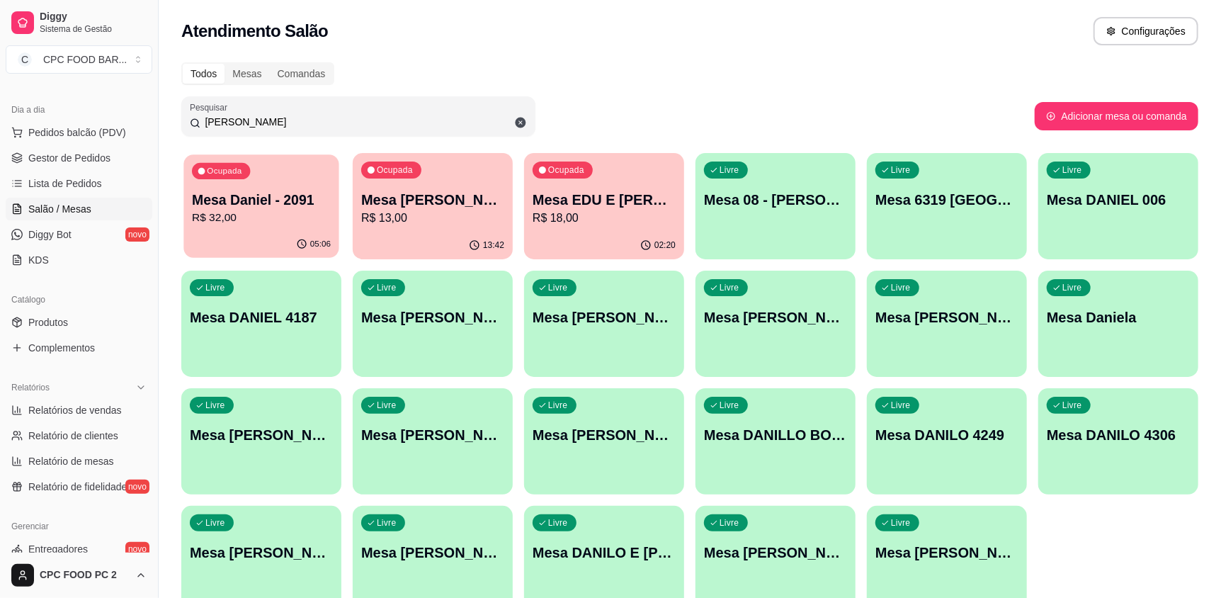
click at [275, 217] on p "R$ 32,00" at bounding box center [261, 218] width 139 height 16
click at [268, 225] on p "R$ 32,00" at bounding box center [261, 218] width 143 height 17
click at [665, 251] on div "02:20" at bounding box center [604, 246] width 160 height 28
click at [303, 225] on p "R$ 32,00" at bounding box center [261, 218] width 143 height 17
click at [322, 248] on p "05:06" at bounding box center [320, 244] width 21 height 11
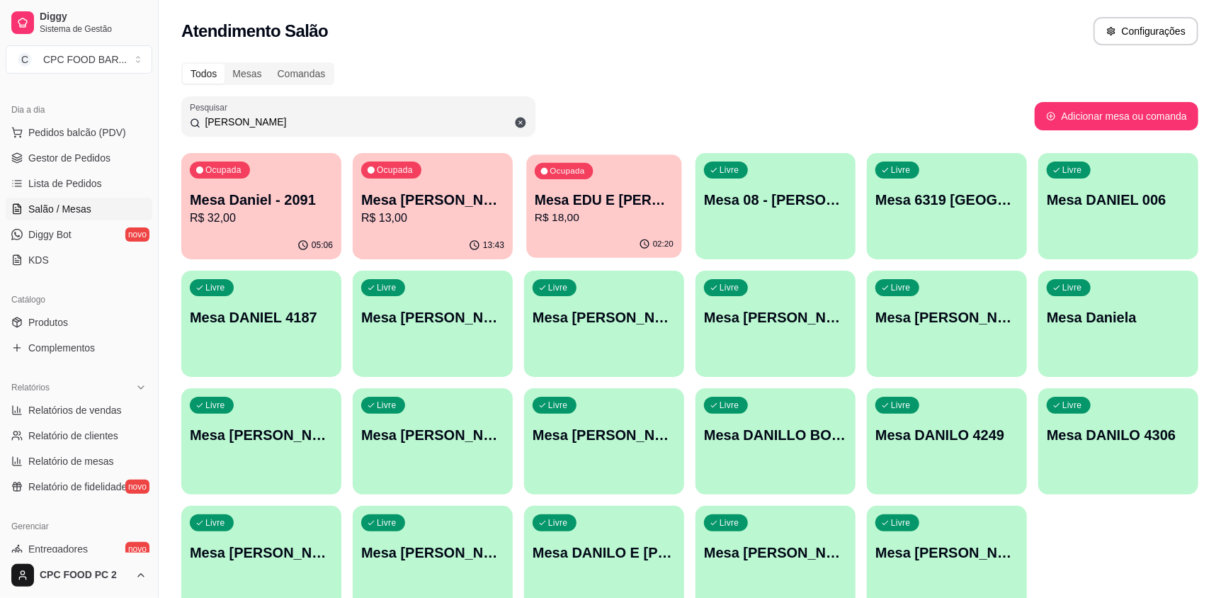
click at [630, 236] on div "02:20" at bounding box center [603, 244] width 155 height 27
click at [419, 242] on div "13:43" at bounding box center [432, 244] width 155 height 27
click at [468, 193] on p "Mesa [PERSON_NAME]" at bounding box center [432, 200] width 139 height 19
click at [106, 139] on button "Pedidos balcão (PDV)" at bounding box center [79, 132] width 147 height 23
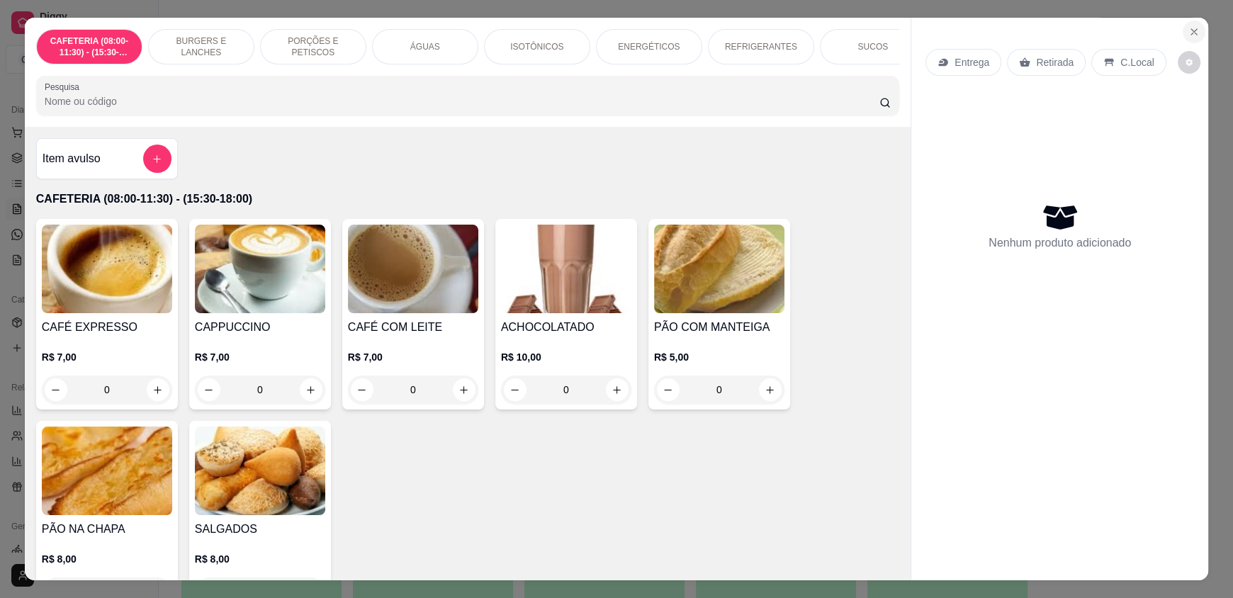
click at [1193, 24] on button "Close" at bounding box center [1193, 32] width 23 height 23
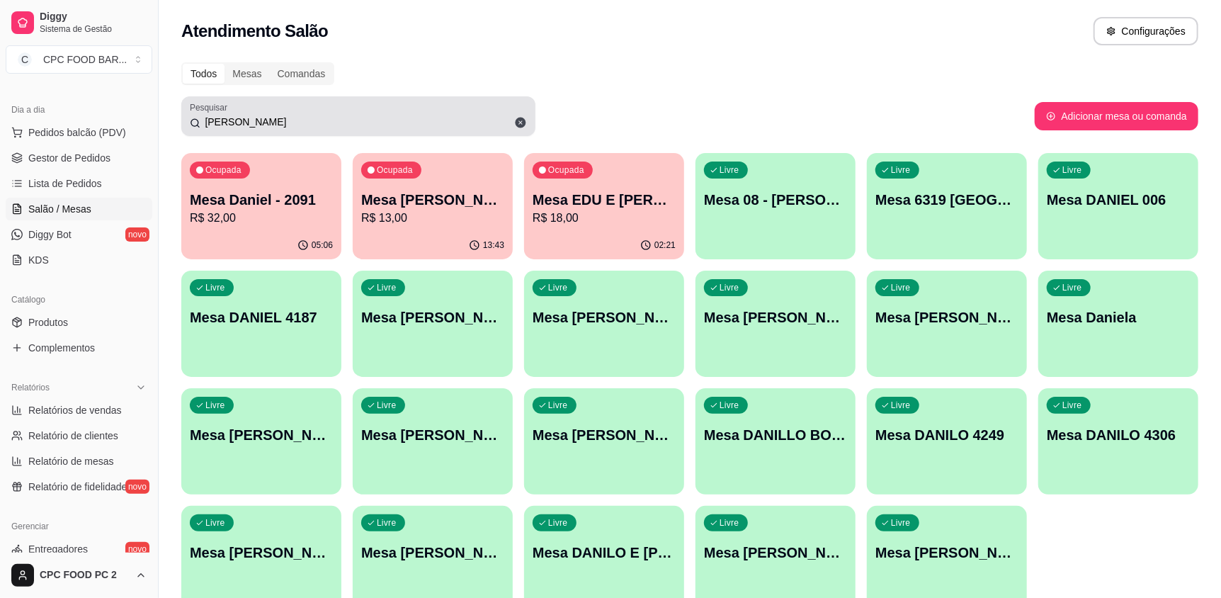
click at [519, 129] on span at bounding box center [521, 123] width 24 height 24
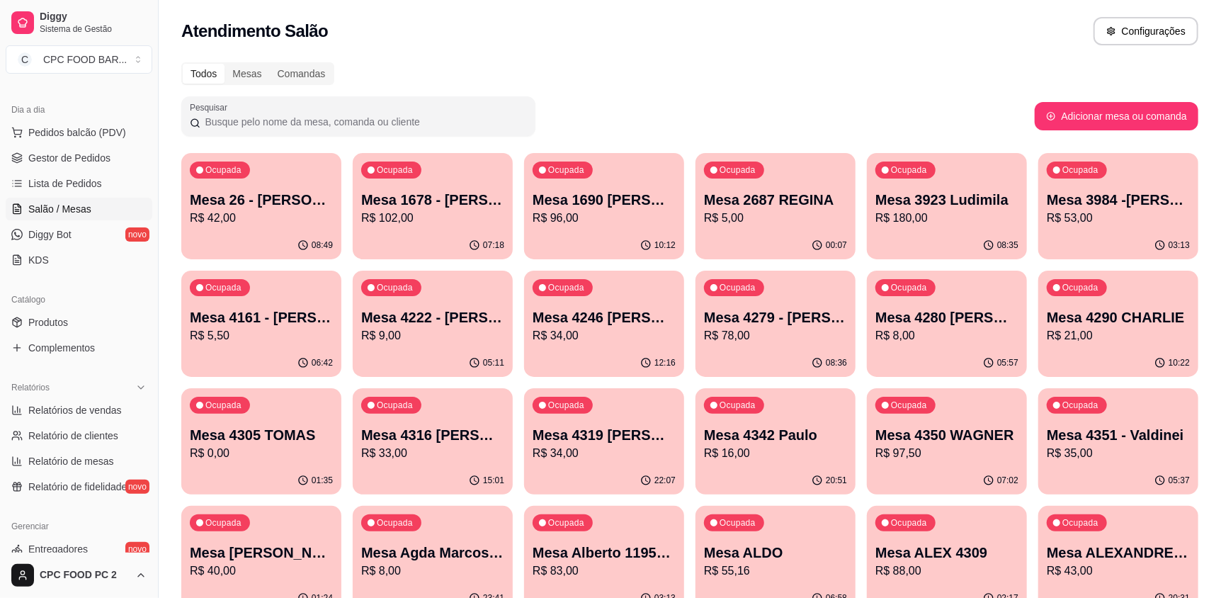
click at [679, 121] on div "Pesquisar" at bounding box center [608, 116] width 854 height 40
click at [271, 468] on div "01:35" at bounding box center [261, 481] width 160 height 28
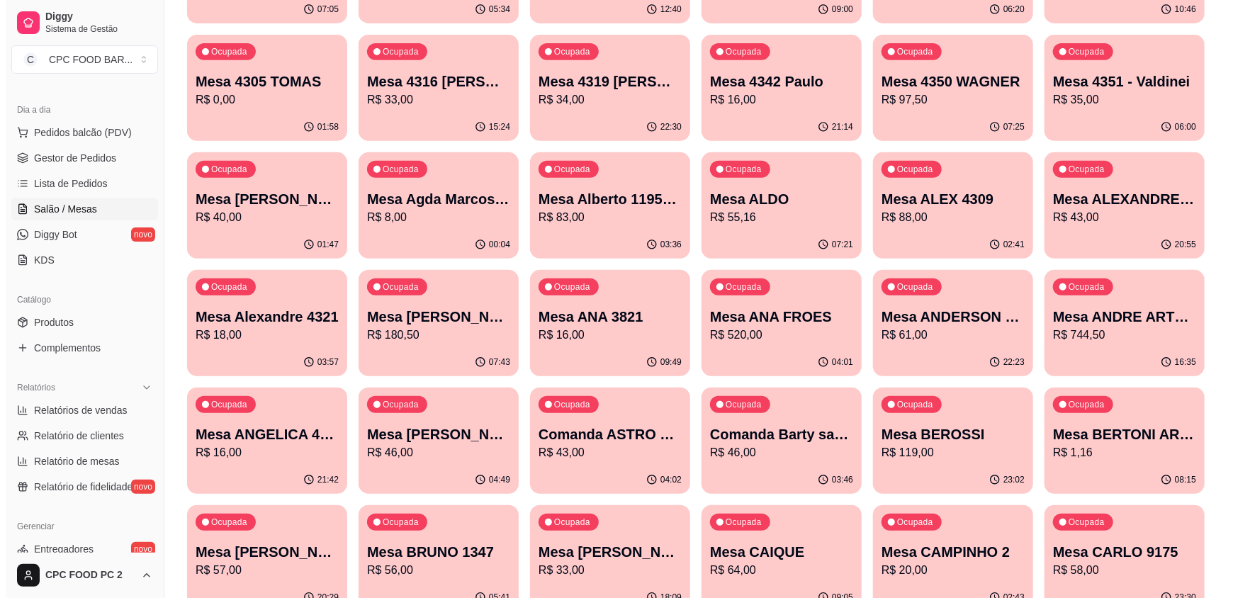
scroll to position [425, 0]
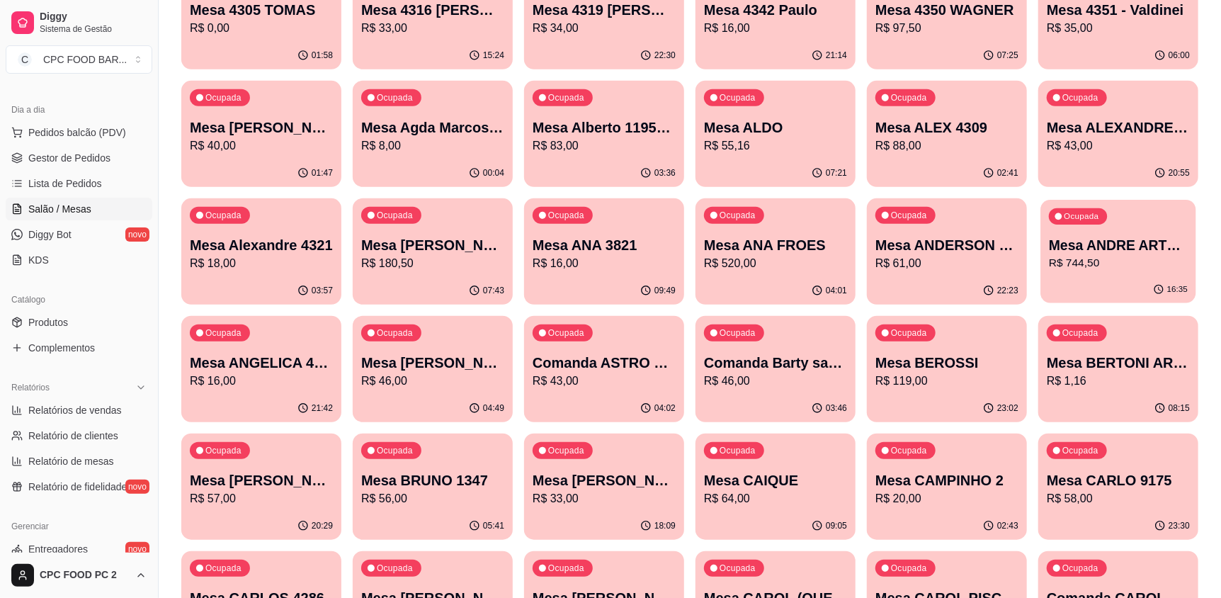
click at [1157, 264] on p "R$ 744,50" at bounding box center [1118, 263] width 139 height 16
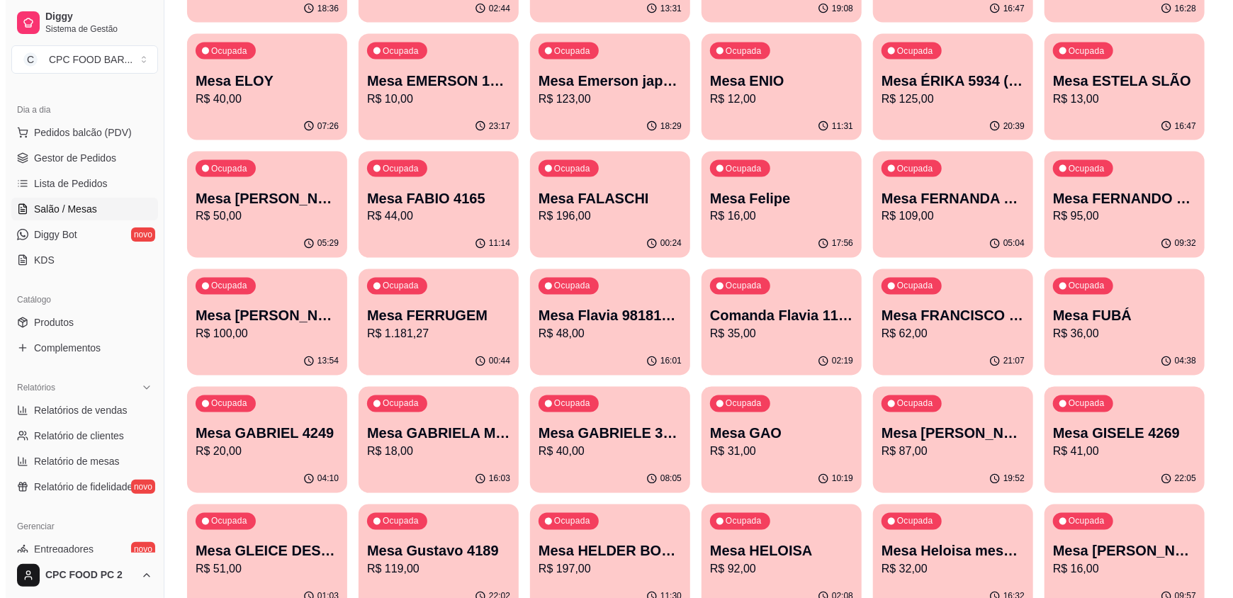
scroll to position [1416, 0]
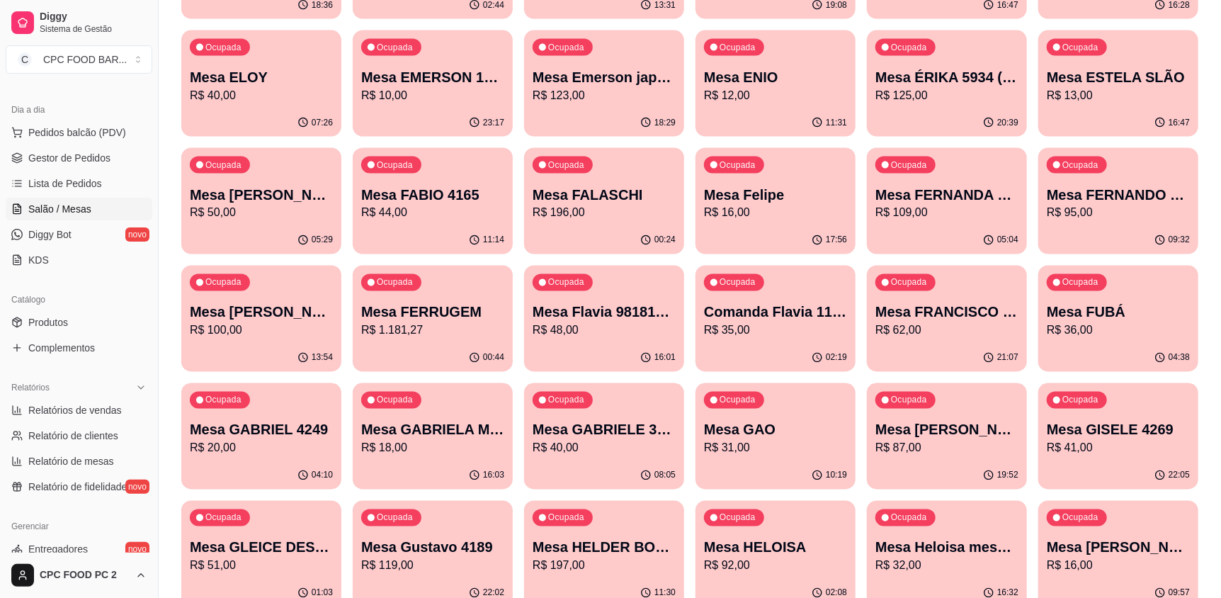
click at [430, 351] on div "00:44" at bounding box center [433, 358] width 160 height 28
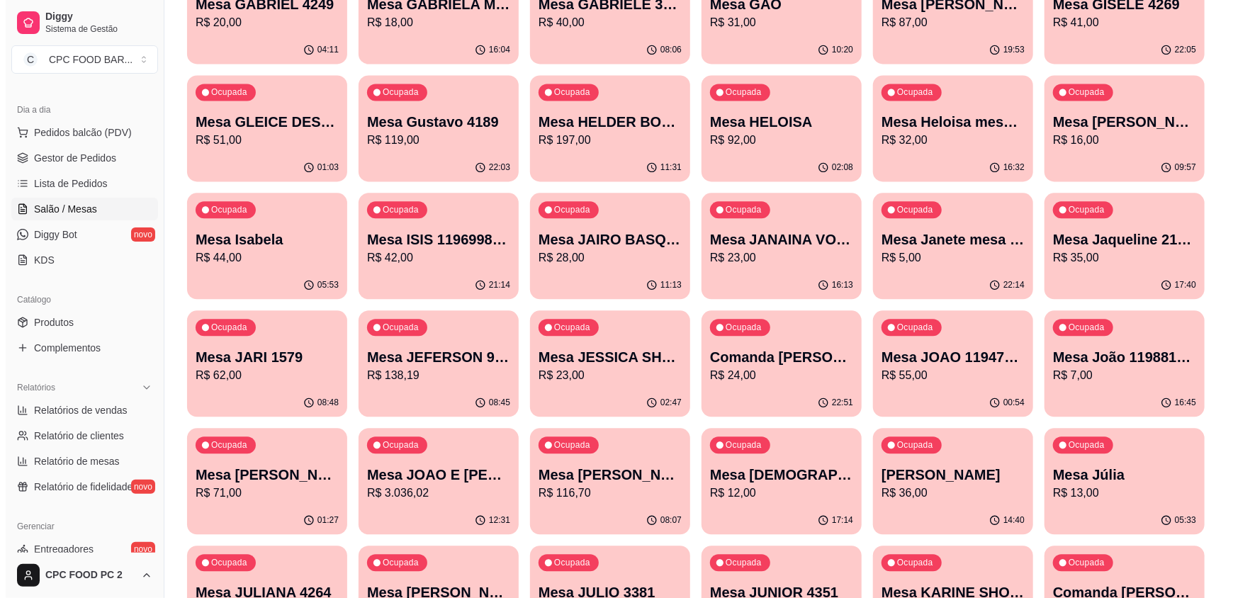
scroll to position [1912, 0]
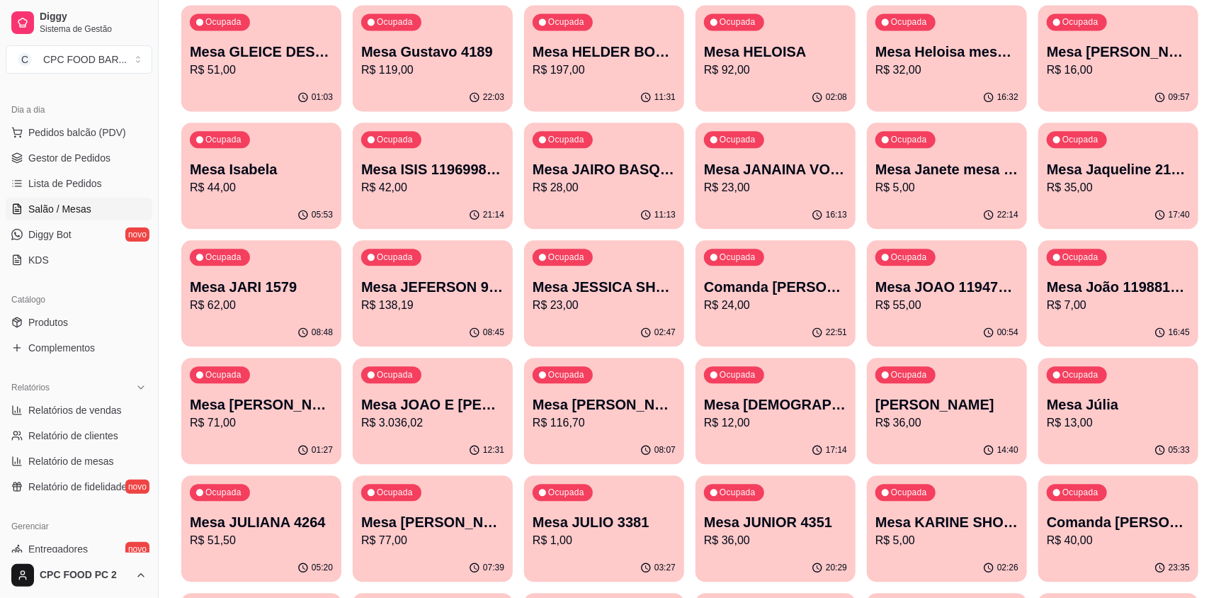
click at [441, 441] on div "12:31" at bounding box center [433, 450] width 160 height 28
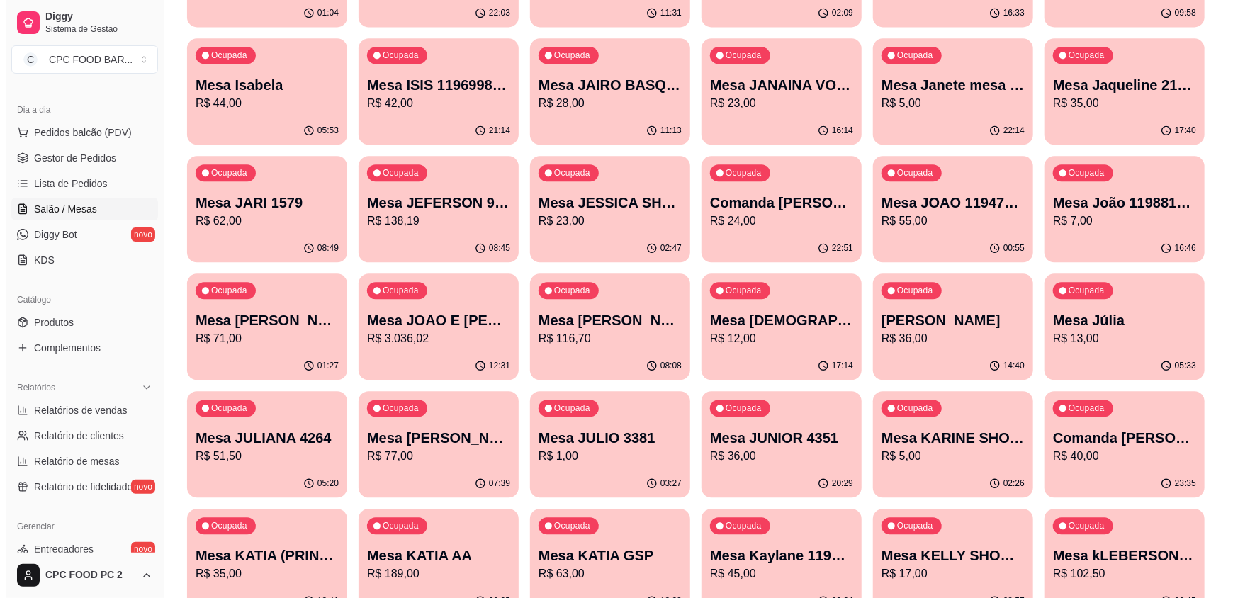
scroll to position [2054, 0]
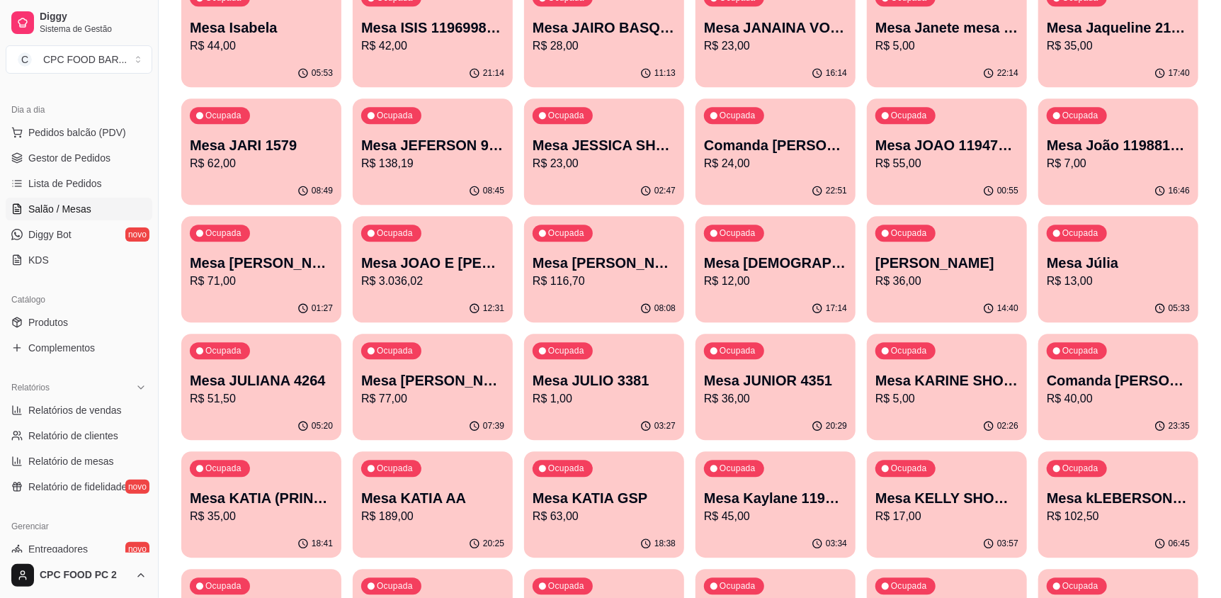
click at [458, 259] on p "Mesa JOAO E [PERSON_NAME]" at bounding box center [432, 263] width 143 height 20
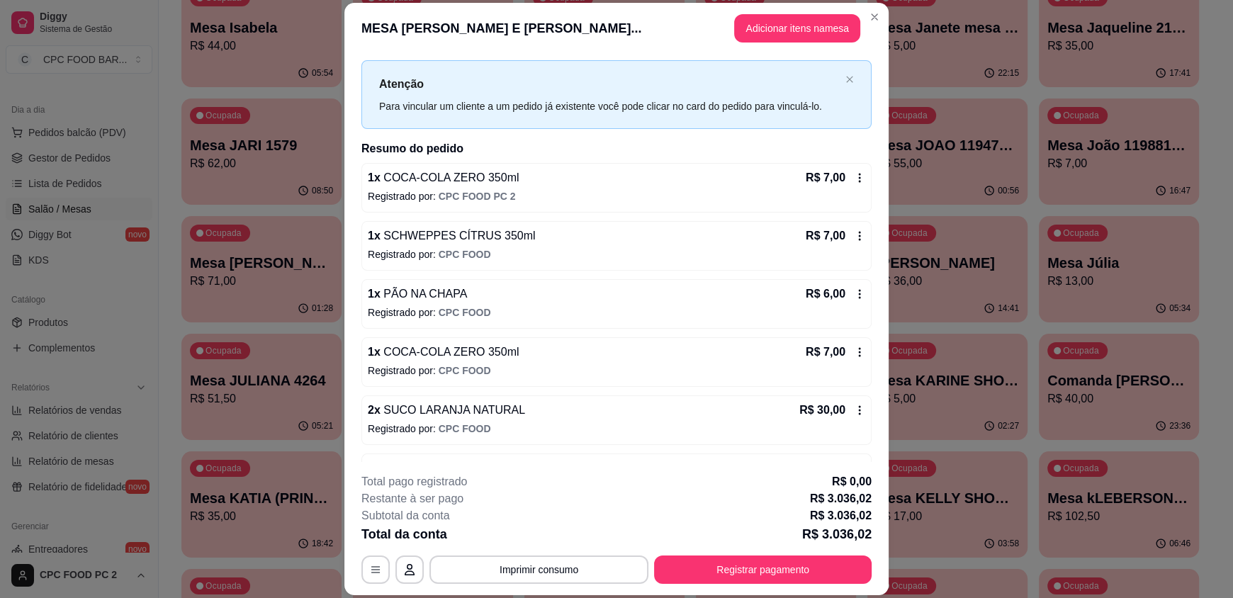
scroll to position [0, 0]
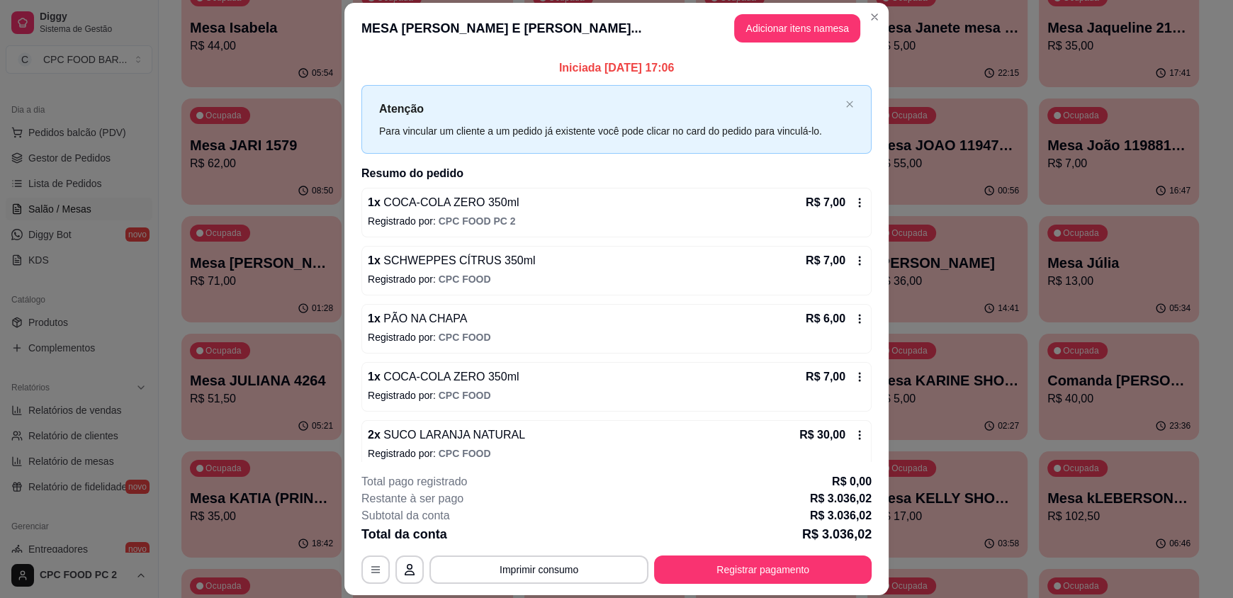
click at [602, 61] on p "Iniciada [DATE] 17:06" at bounding box center [616, 68] width 510 height 17
click at [598, 65] on p "Iniciada [DATE] 17:06" at bounding box center [616, 68] width 510 height 17
click at [663, 40] on header "MESA [PERSON_NAME] E [PERSON_NAME]... Adicionar itens na mesa" at bounding box center [616, 28] width 544 height 51
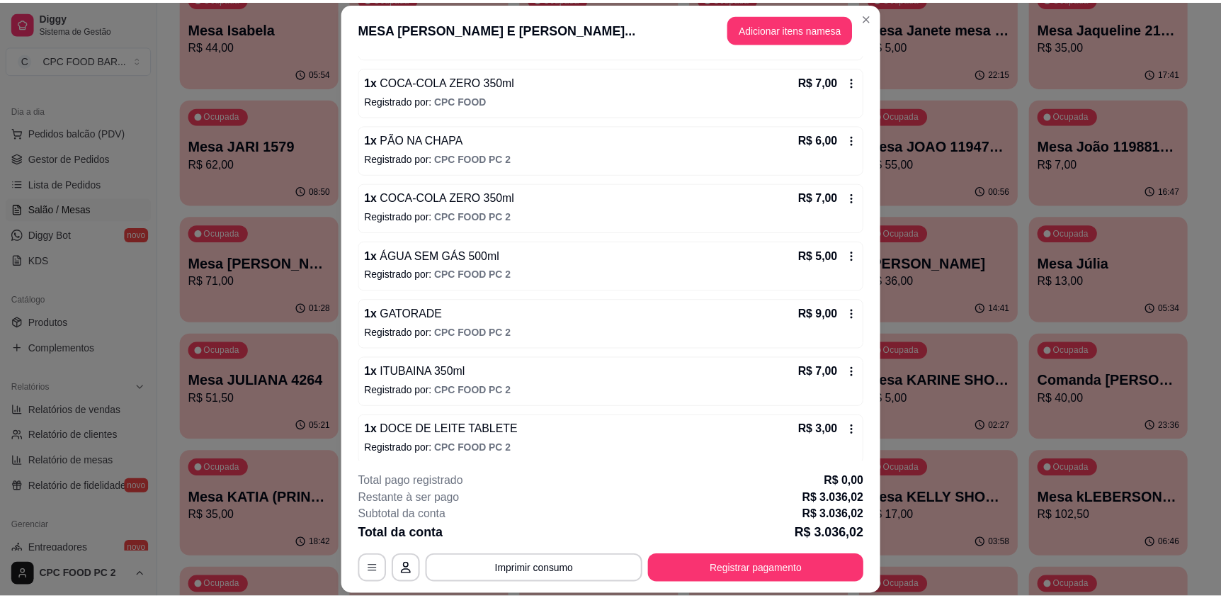
scroll to position [4108, 0]
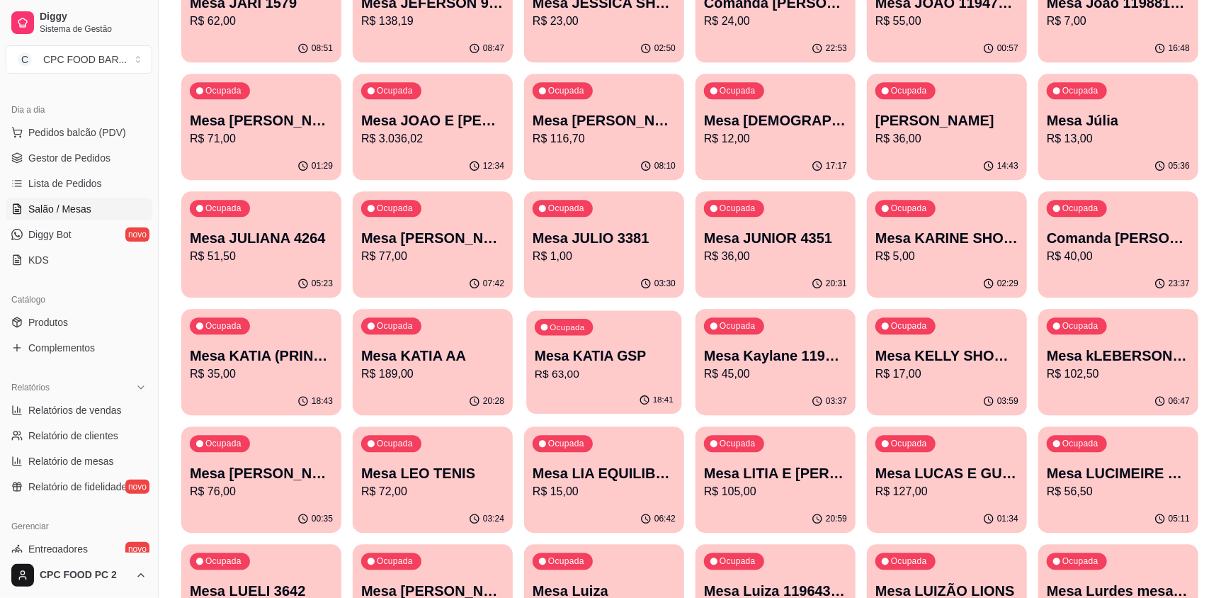
click at [546, 414] on button "Ocupada Mesa KATIA GSP R$ 63,00 18:41" at bounding box center [603, 361] width 155 height 103
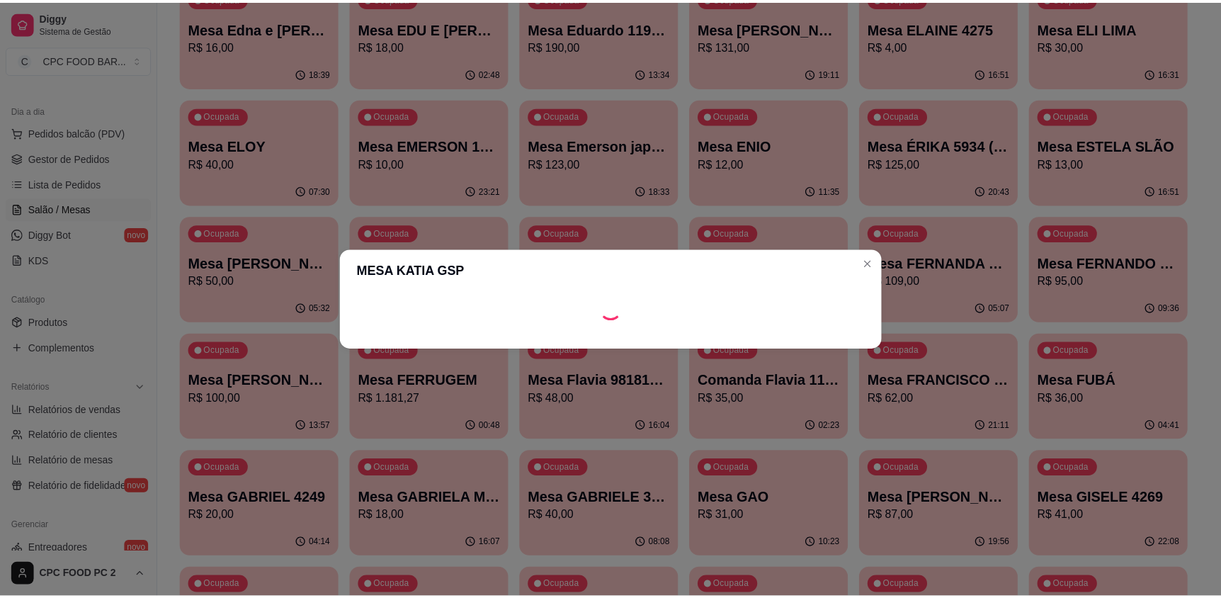
scroll to position [1346, 0]
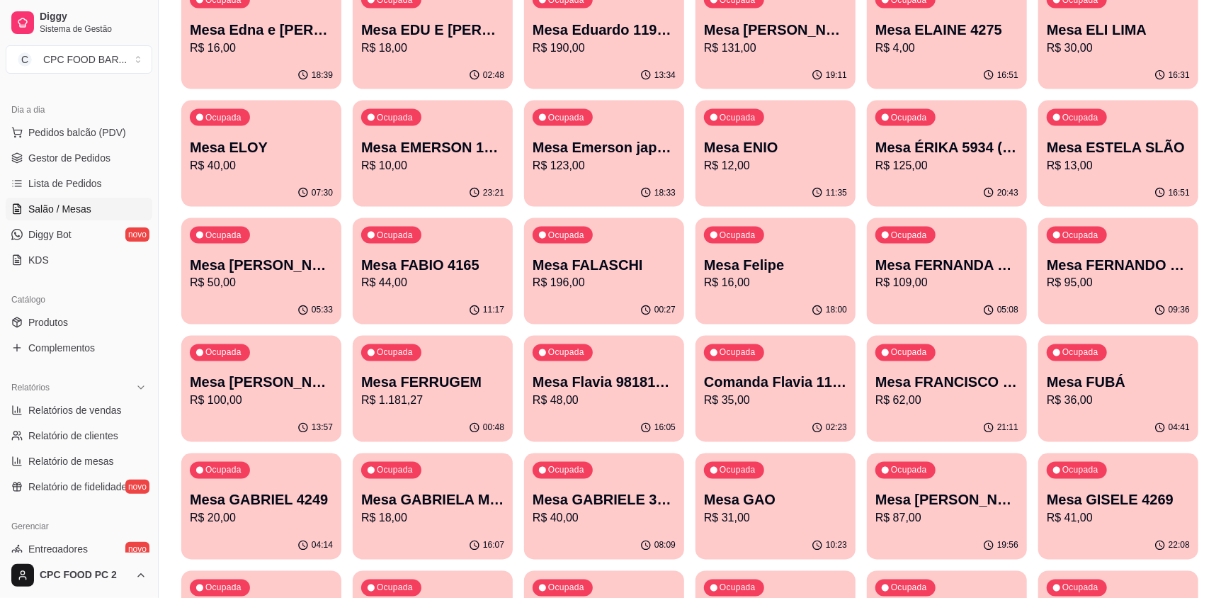
click at [586, 155] on p "Mesa Emerson japonês - 09" at bounding box center [604, 147] width 143 height 20
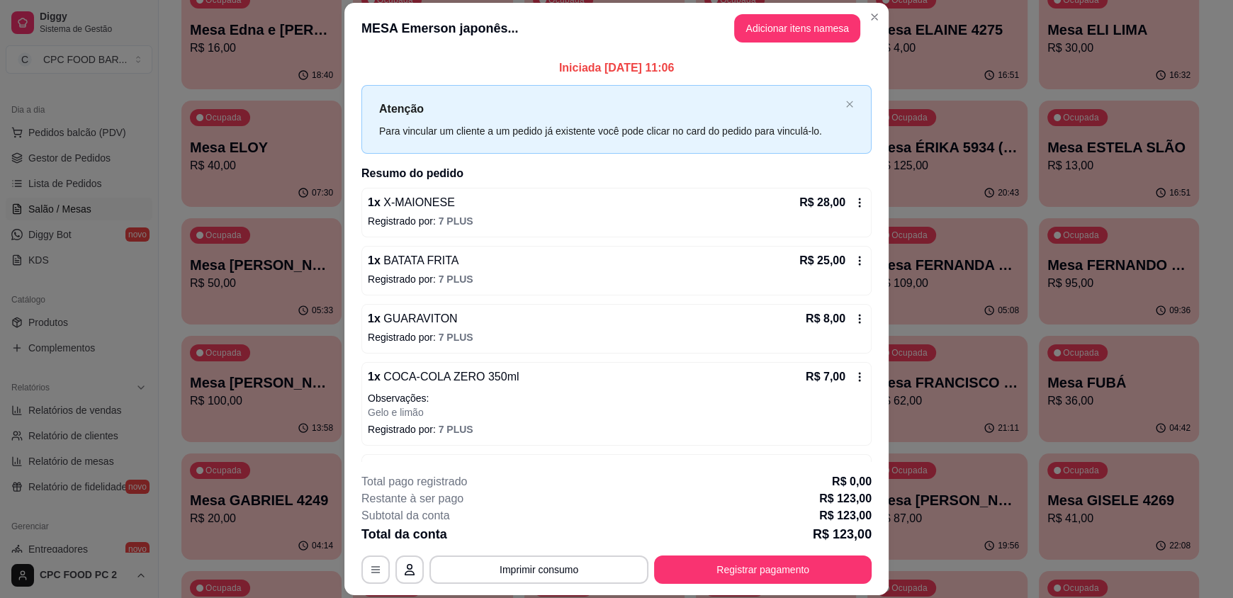
click at [601, 64] on p "Iniciada [DATE] 11:06" at bounding box center [616, 68] width 510 height 17
click at [604, 65] on p "Iniciada [DATE] 11:06" at bounding box center [616, 68] width 510 height 17
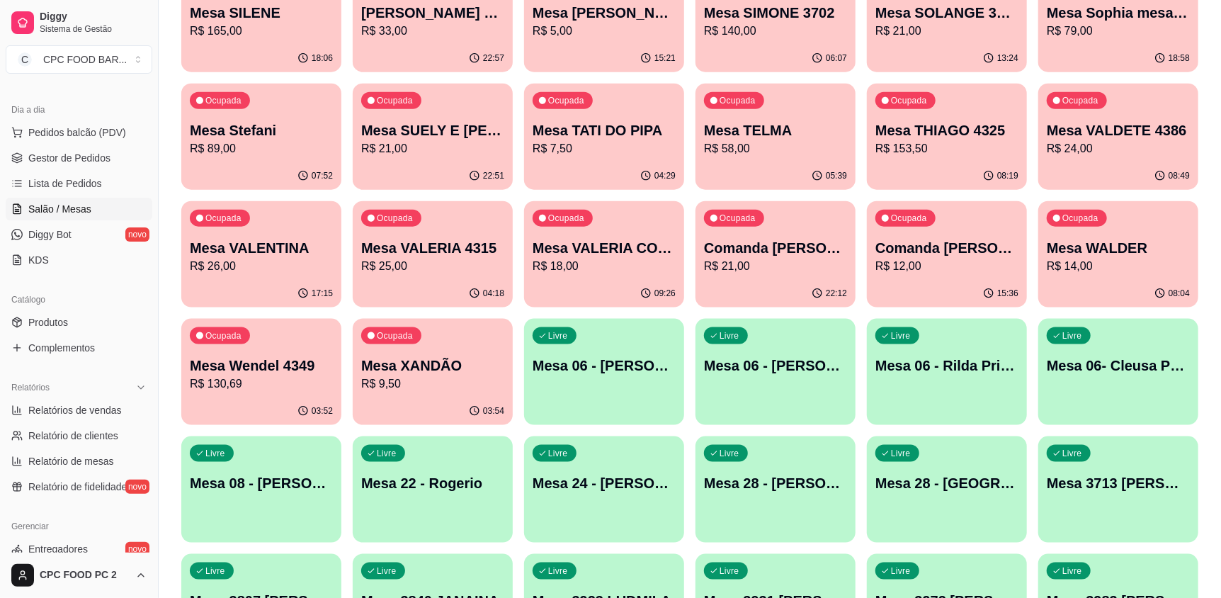
scroll to position [4108, 0]
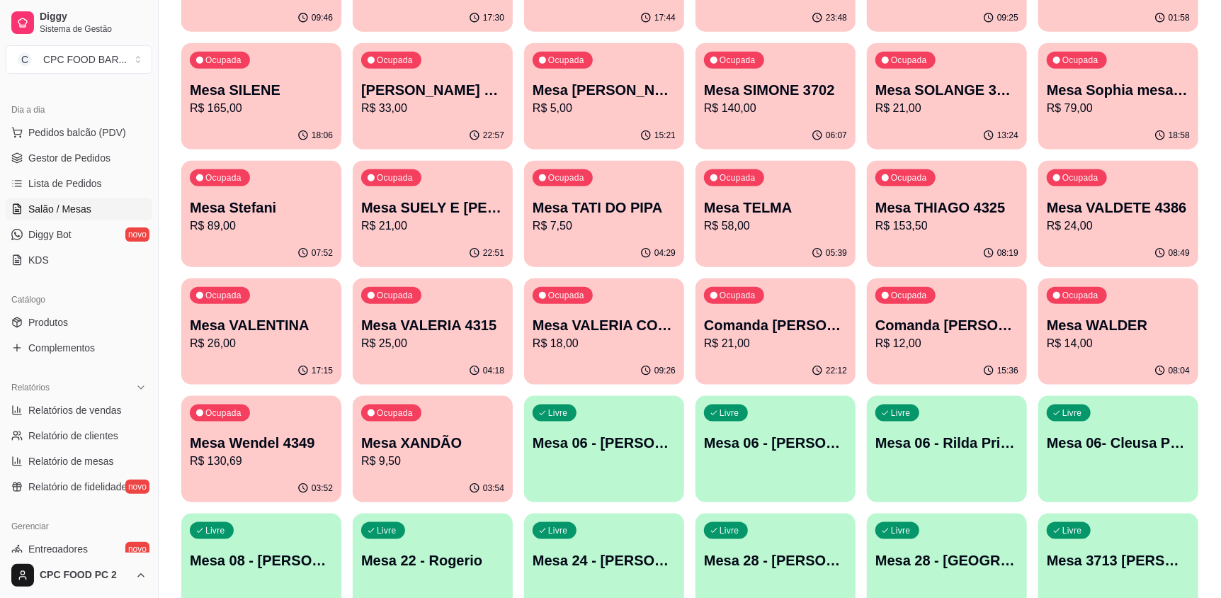
click at [469, 440] on p "Mesa XANDÃO" at bounding box center [432, 443] width 143 height 20
click at [265, 464] on p "R$ 130,69" at bounding box center [261, 461] width 139 height 16
click at [574, 343] on p "R$ 18,00" at bounding box center [604, 343] width 143 height 17
click at [468, 335] on p "R$ 25,00" at bounding box center [432, 343] width 143 height 17
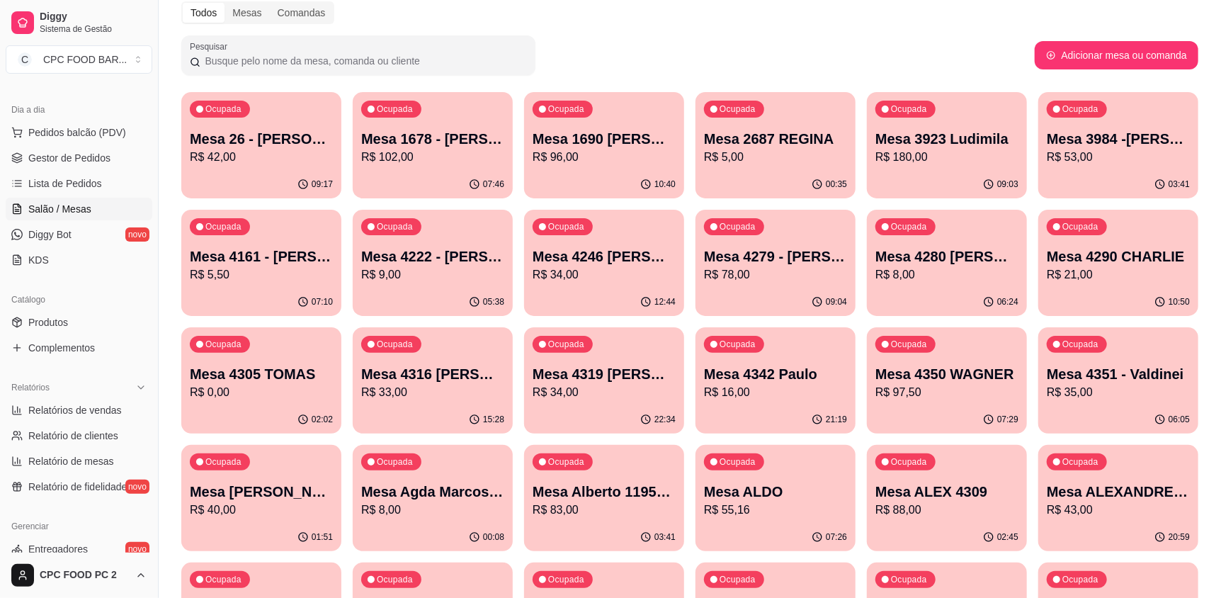
scroll to position [0, 0]
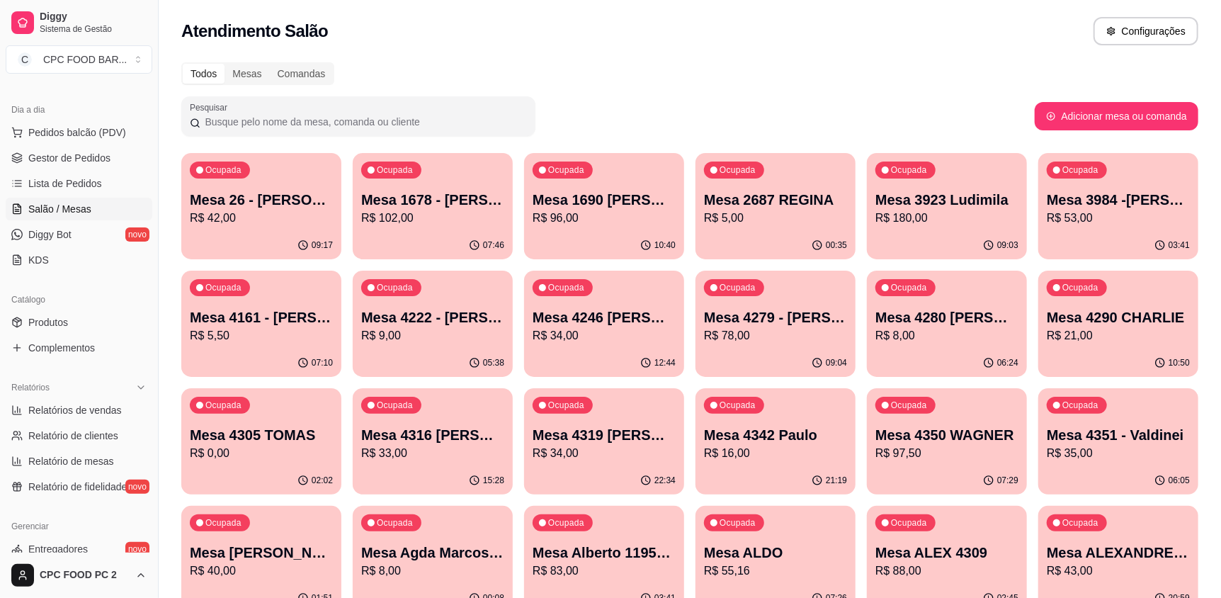
click at [896, 106] on div "Pesquisar" at bounding box center [608, 116] width 854 height 40
